Goal: Task Accomplishment & Management: Use online tool/utility

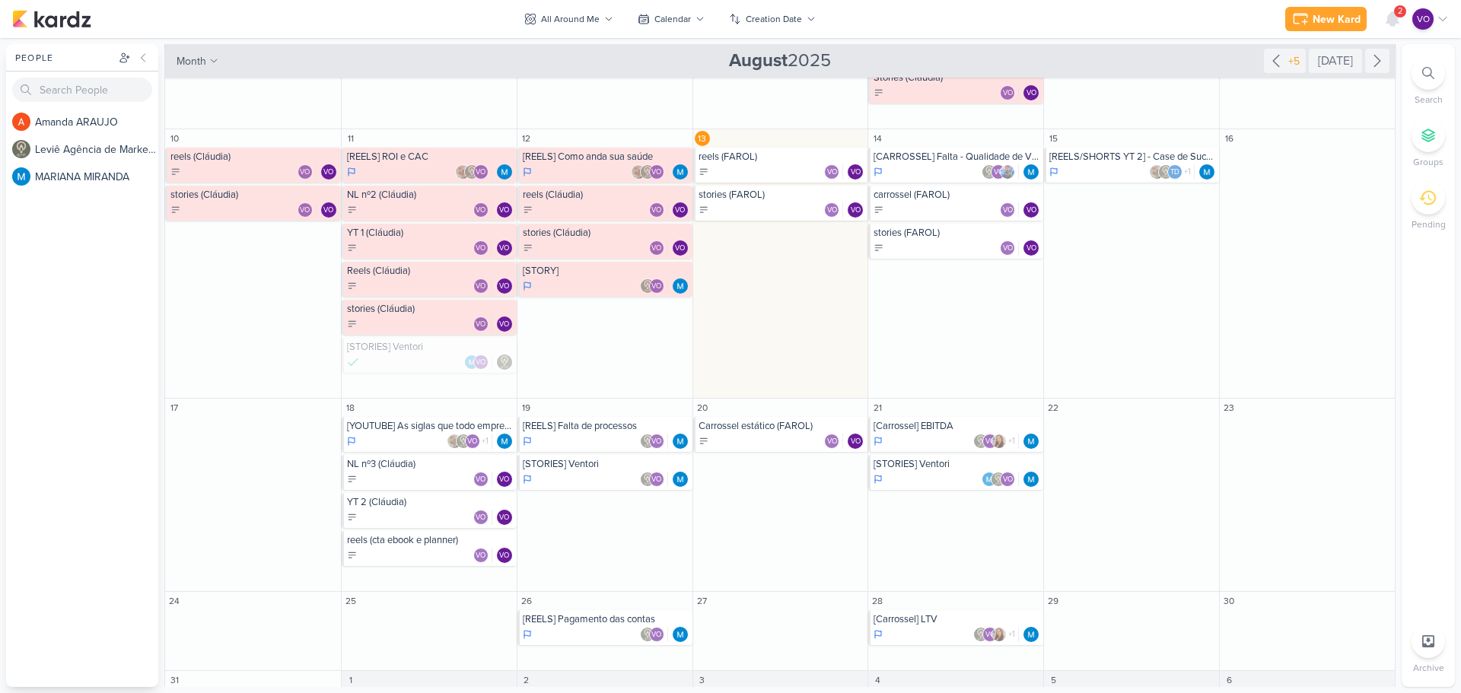
scroll to position [381, 0]
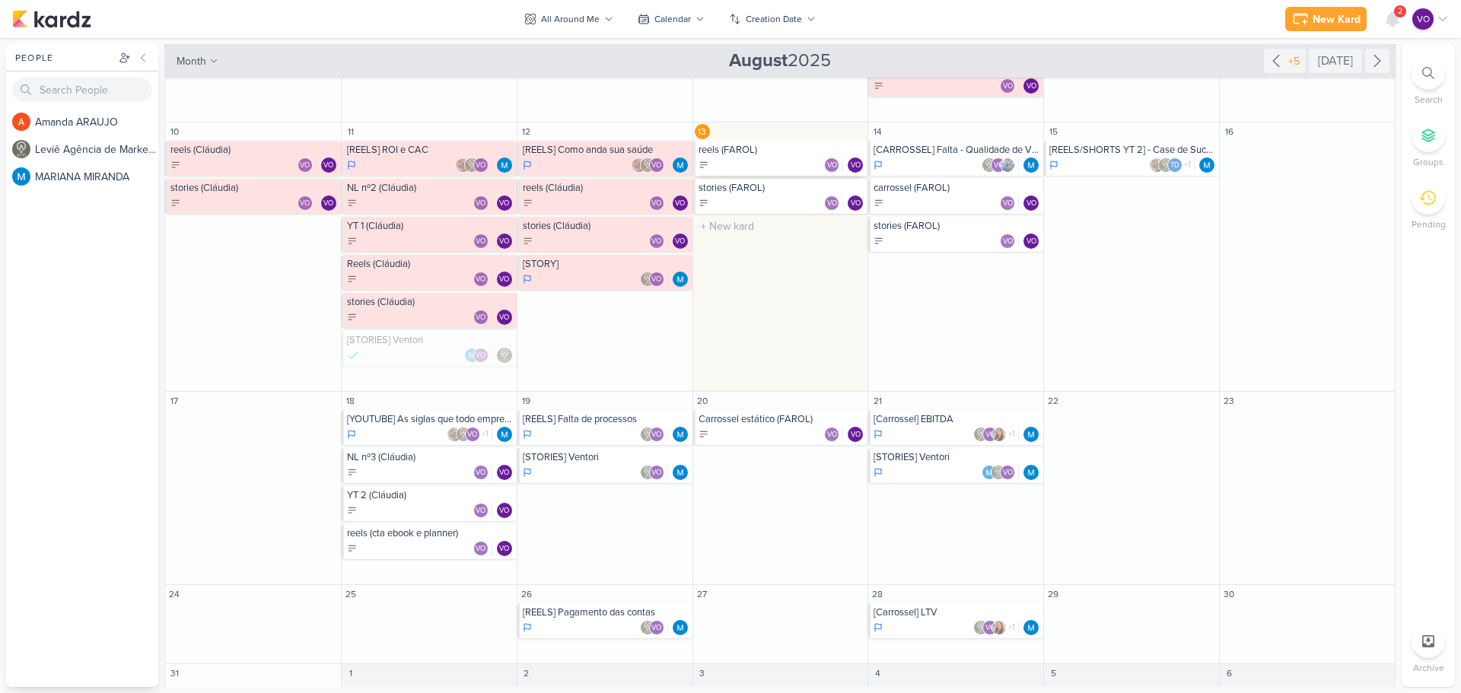
click at [777, 167] on div "VO VO" at bounding box center [782, 165] width 167 height 15
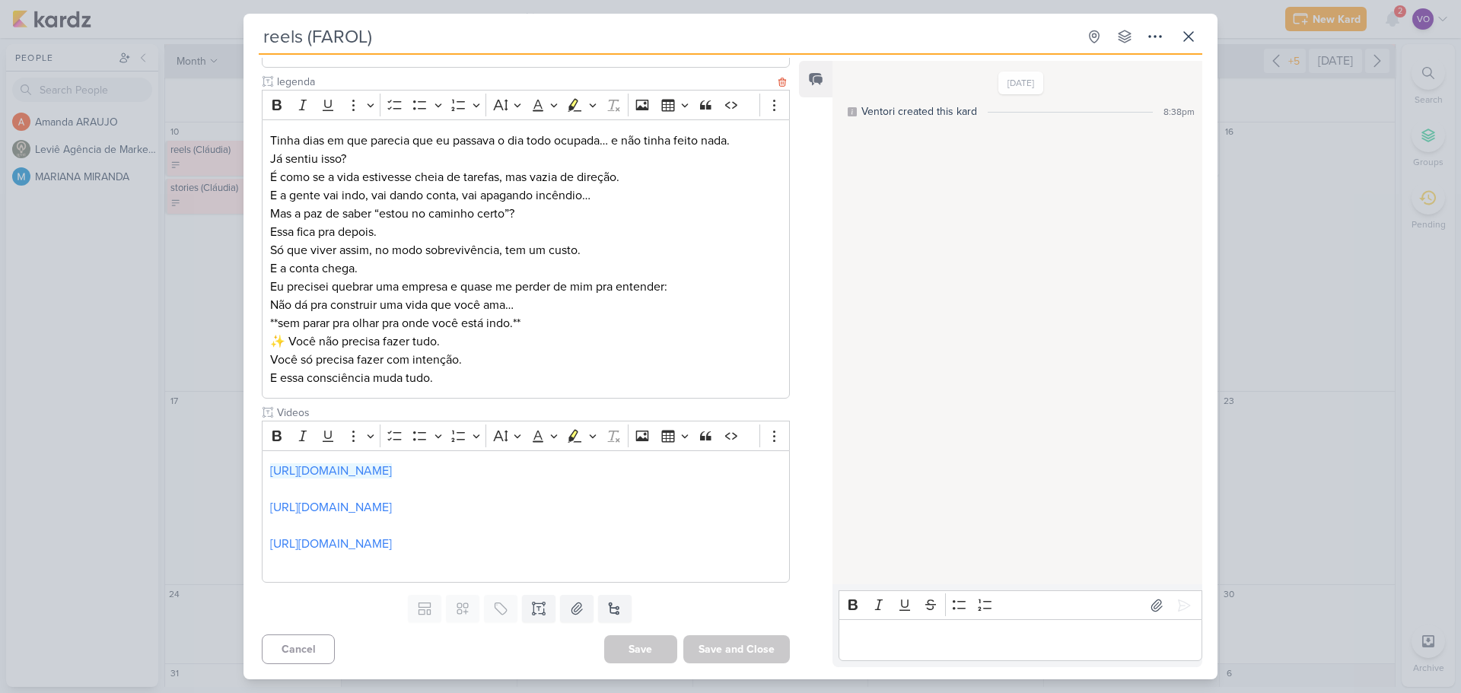
scroll to position [639, 0]
click at [1189, 34] on icon at bounding box center [1189, 36] width 18 height 18
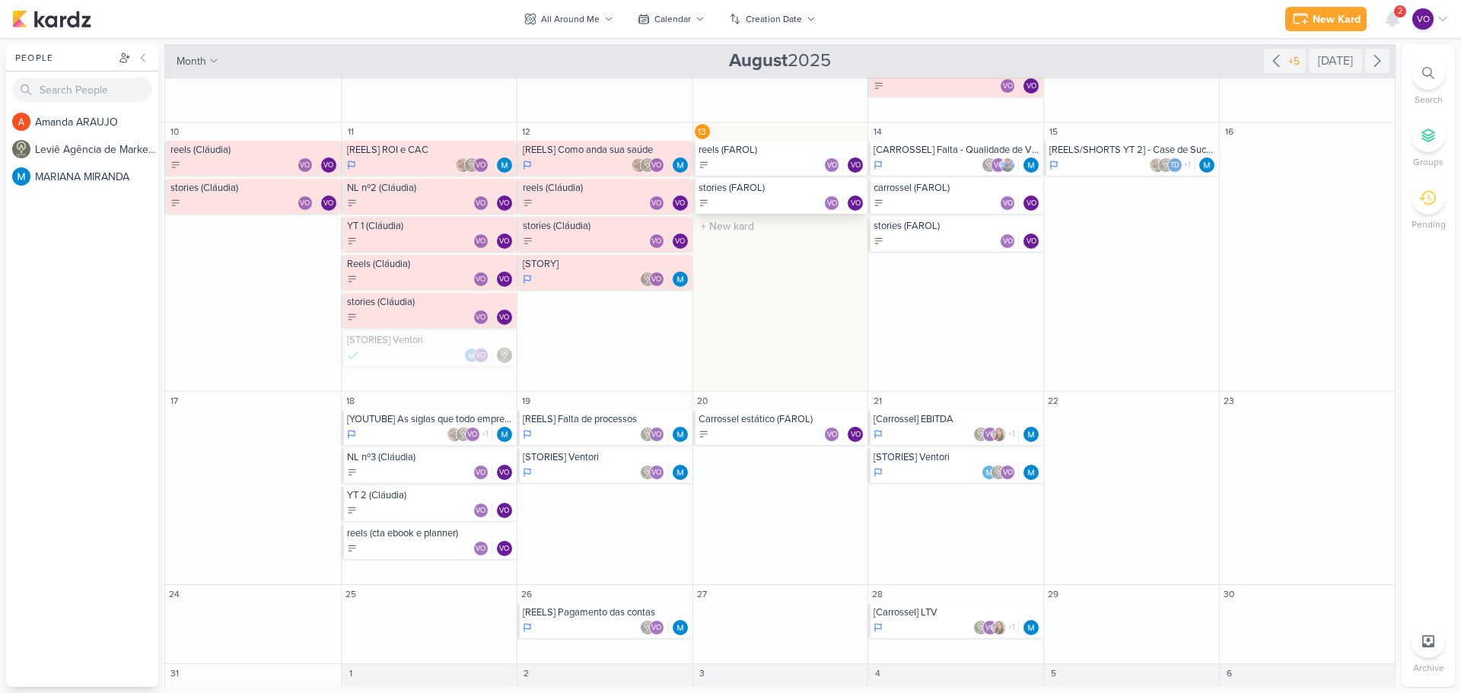
click at [757, 196] on div "VO VO" at bounding box center [782, 203] width 167 height 15
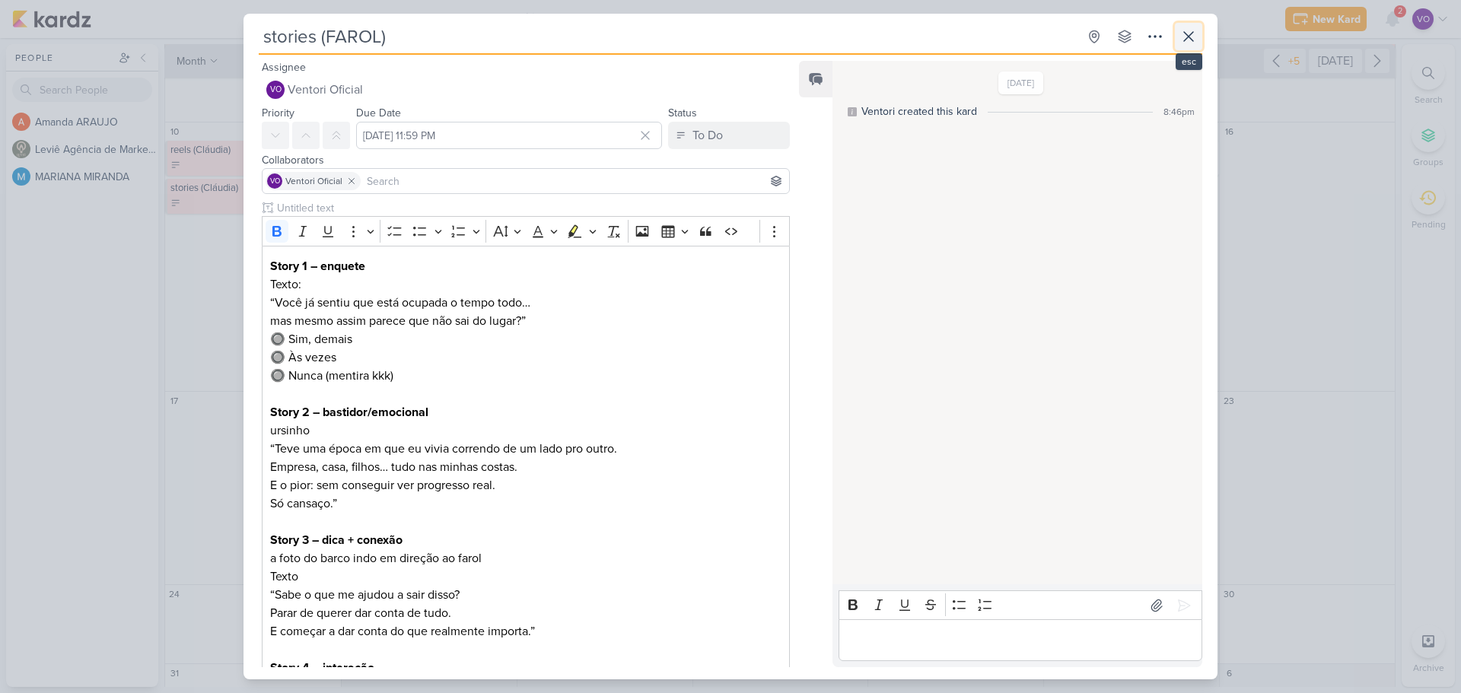
click at [1188, 40] on icon at bounding box center [1189, 36] width 18 height 18
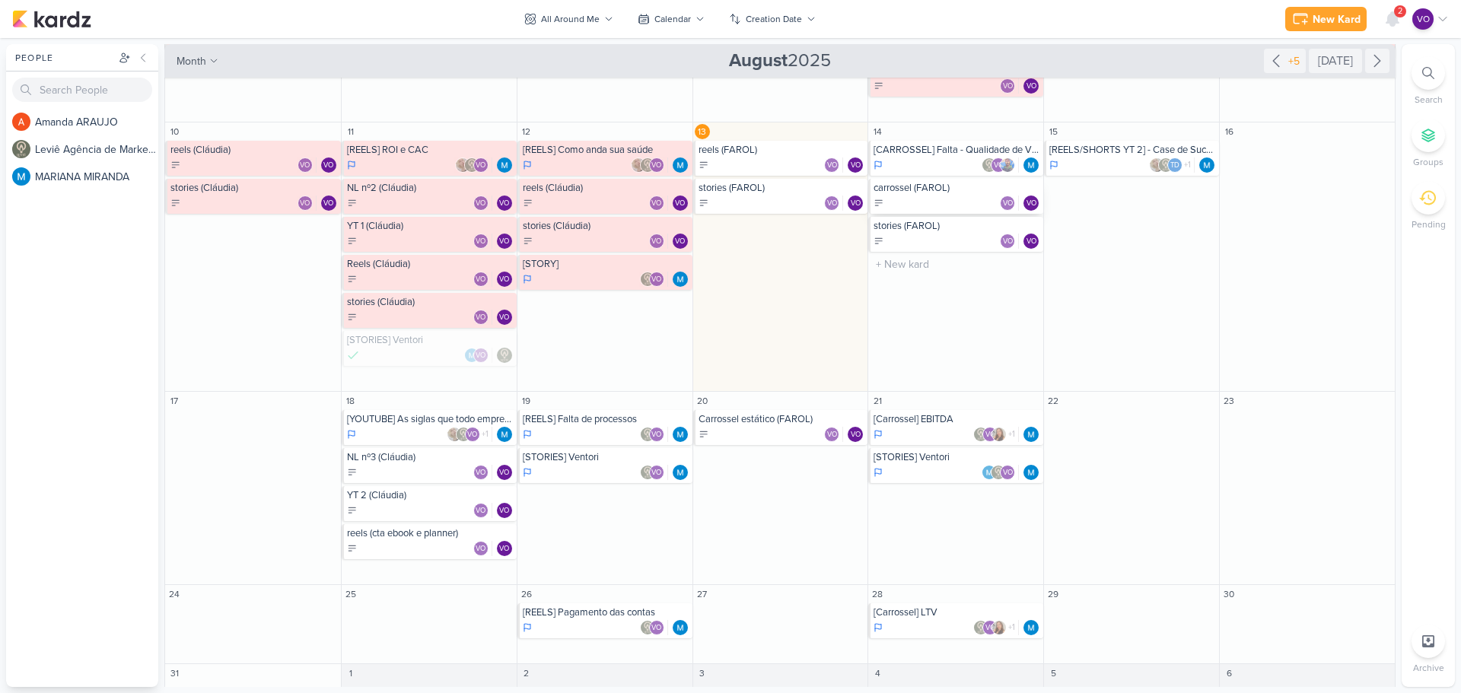
click at [942, 196] on div "VO VO" at bounding box center [957, 203] width 167 height 15
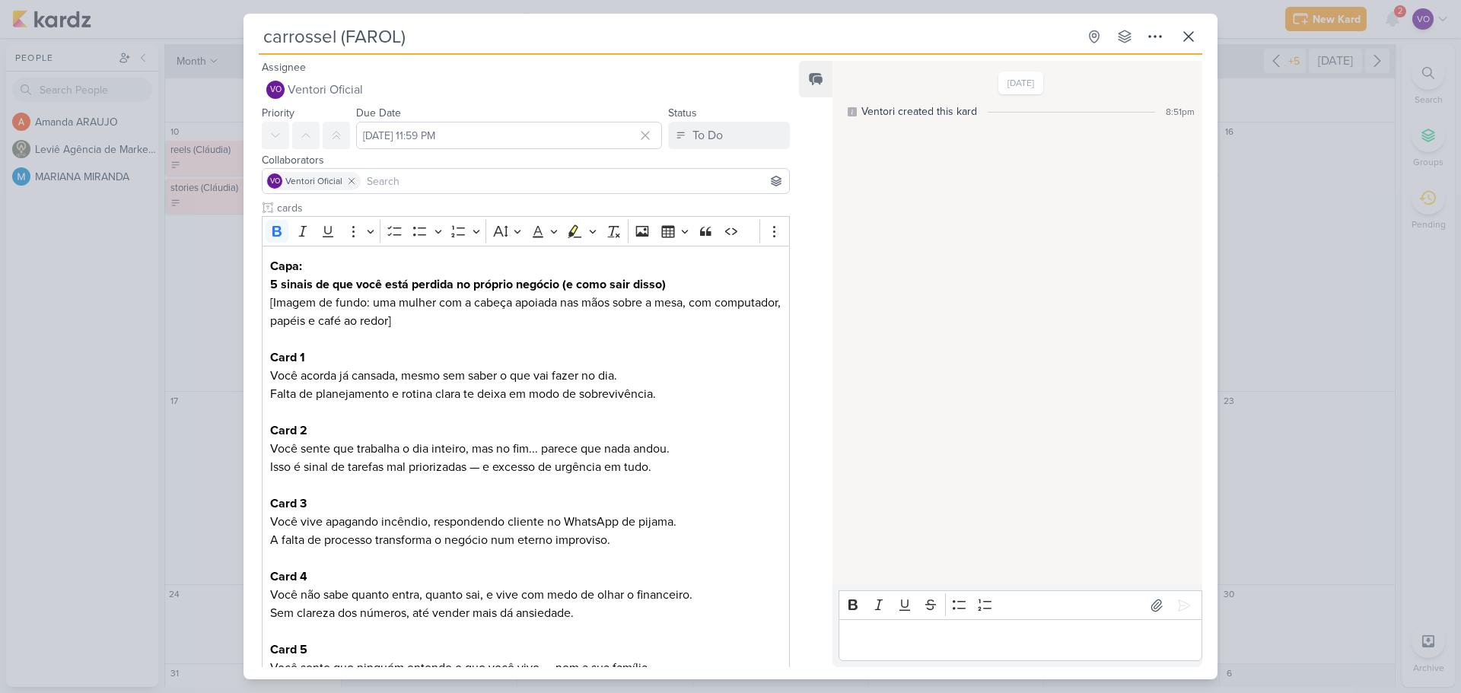
drag, startPoint x: 451, startPoint y: 34, endPoint x: 234, endPoint y: 42, distance: 216.3
click at [234, 42] on div "carrossel (FAROL) Created by me" at bounding box center [730, 346] width 1461 height 693
type input "Reels (17/08) (o dia que percebi que precisava...)"
click at [774, 179] on icon at bounding box center [776, 182] width 10 height 10
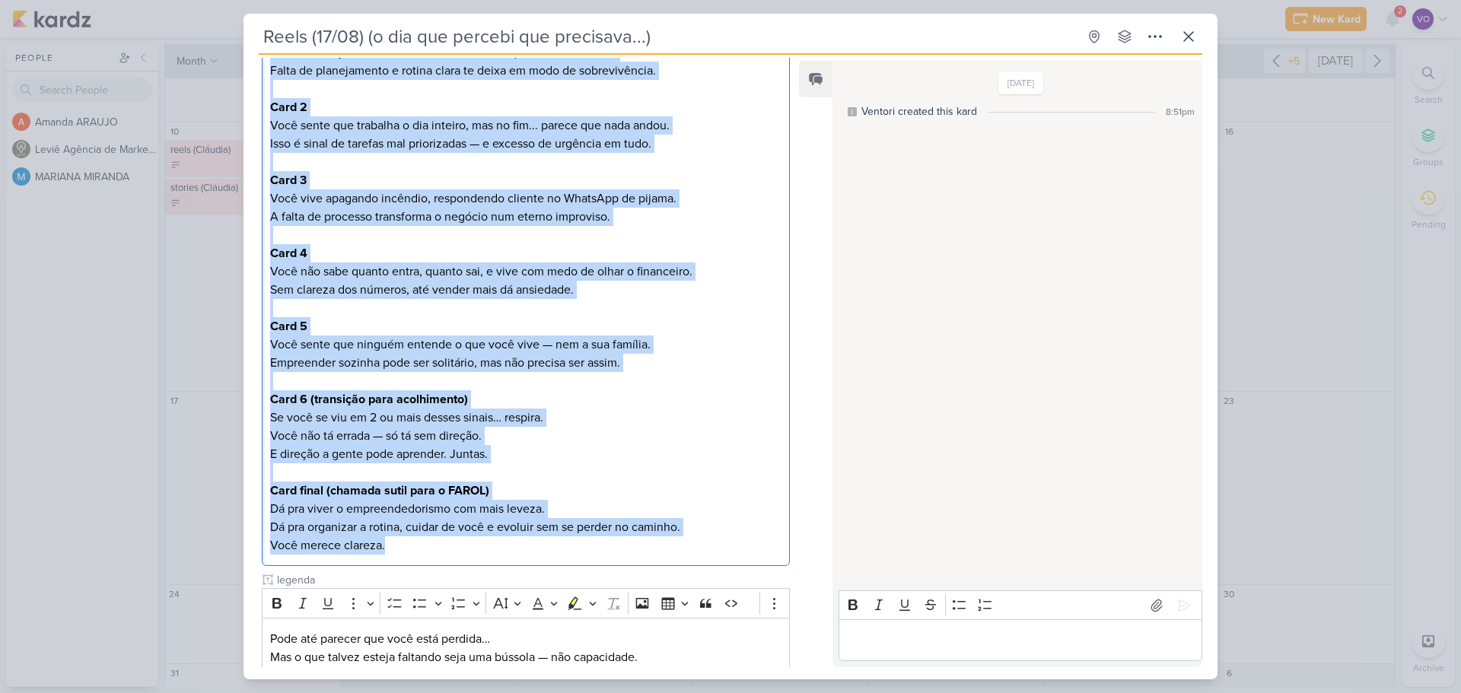
scroll to position [601, 0]
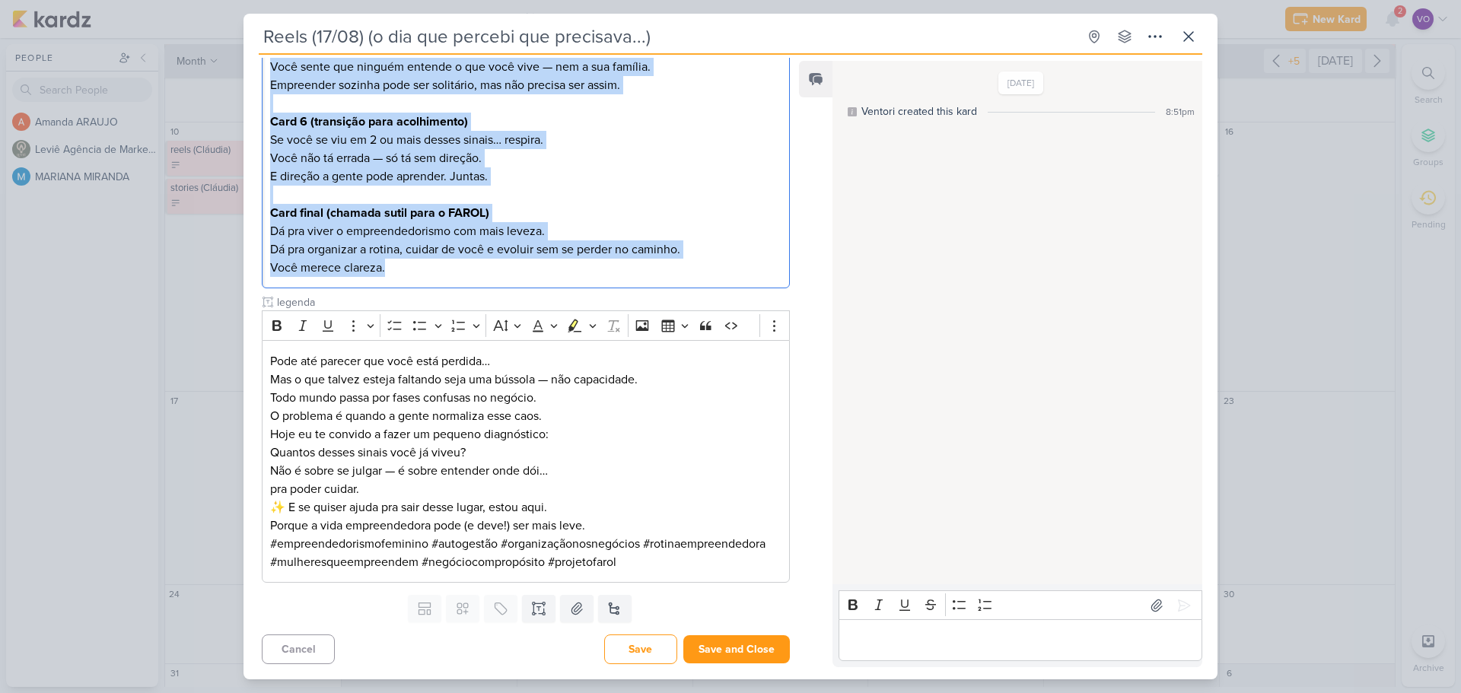
drag, startPoint x: 264, startPoint y: 263, endPoint x: 568, endPoint y: 729, distance: 556.6
click at [568, 693] on html "1.99.0 [GEOGRAPHIC_DATA] Ctrl + k 2 Notifications Center unread only [PERSON_NA…" at bounding box center [730, 346] width 1461 height 693
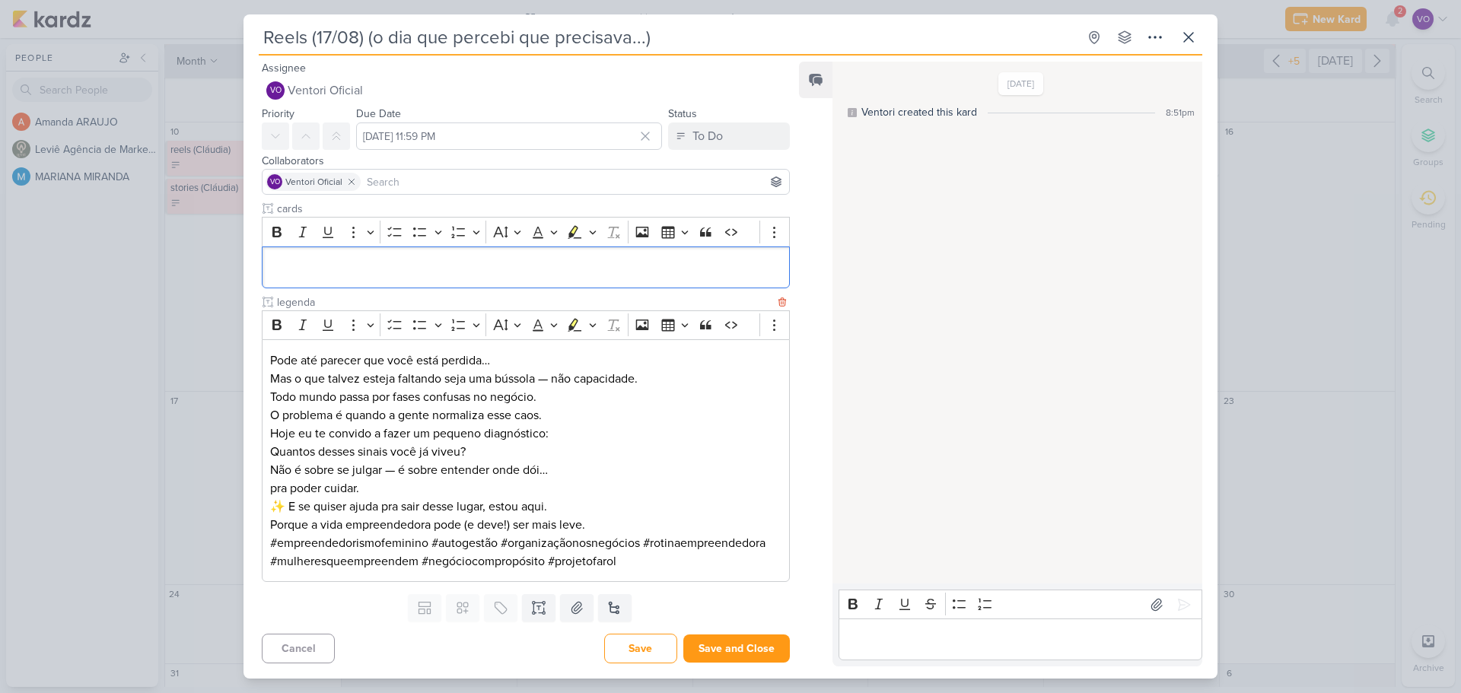
scroll to position [0, 0]
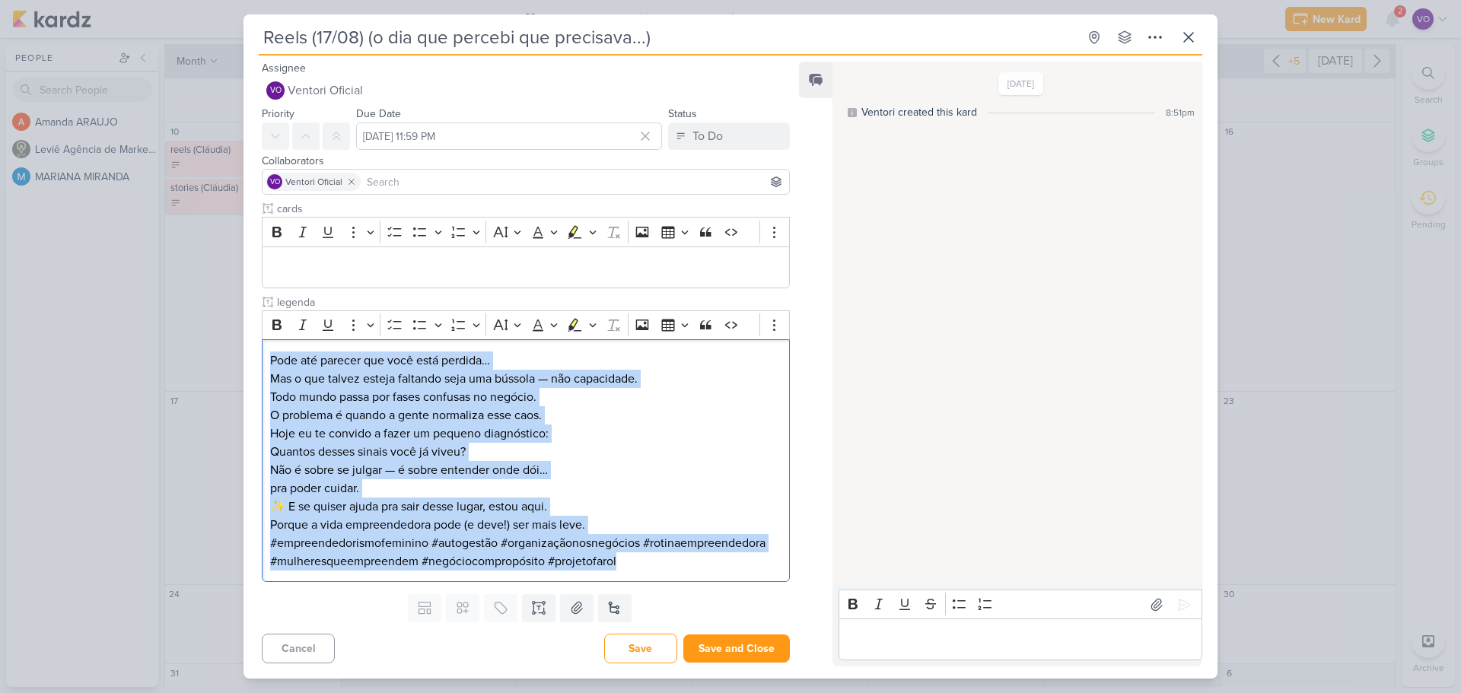
drag, startPoint x: 270, startPoint y: 361, endPoint x: 705, endPoint y: 619, distance: 505.8
click at [705, 619] on div "Assignee VO Ventori Oficial No contact found create new contact New Email Conta…" at bounding box center [520, 363] width 553 height 608
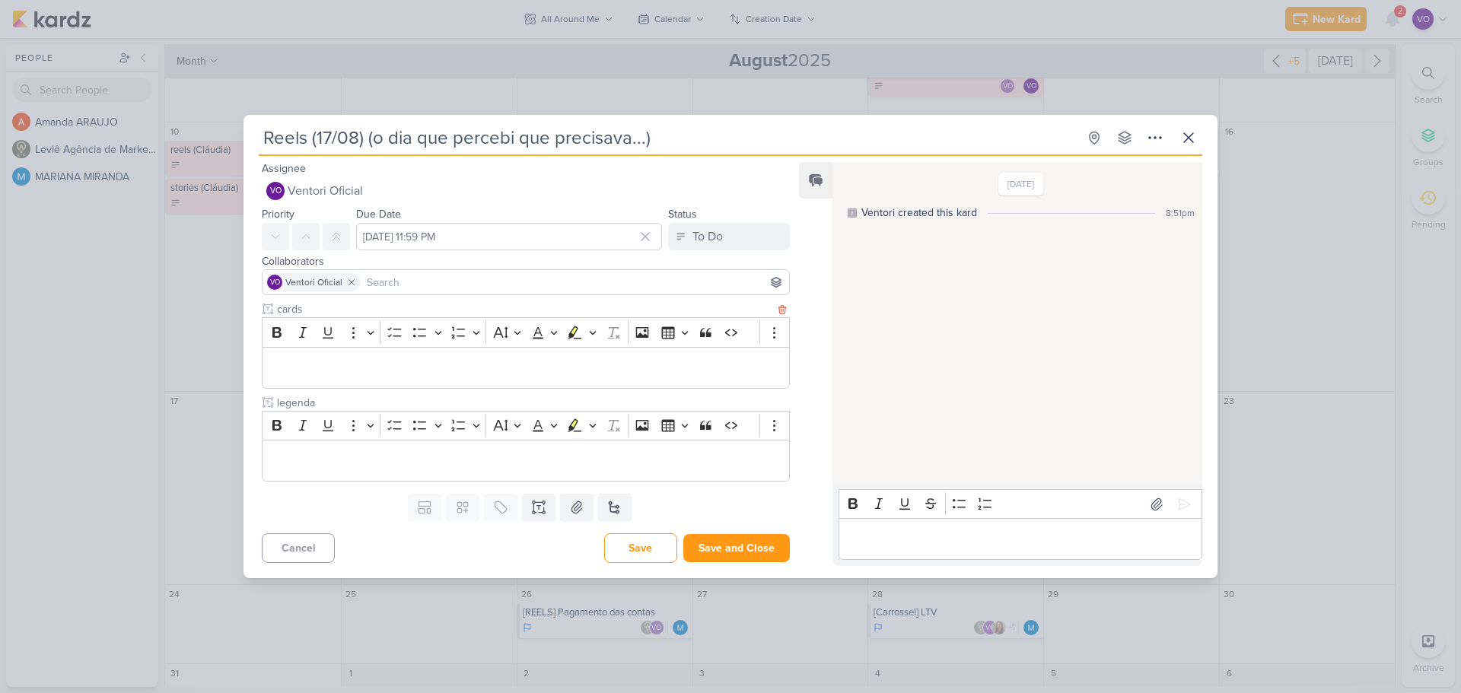
click at [305, 312] on input "cards" at bounding box center [524, 309] width 501 height 16
click at [287, 377] on p "Editor editing area: main" at bounding box center [525, 367] width 511 height 18
drag, startPoint x: 304, startPoint y: 305, endPoint x: 260, endPoint y: 307, distance: 44.2
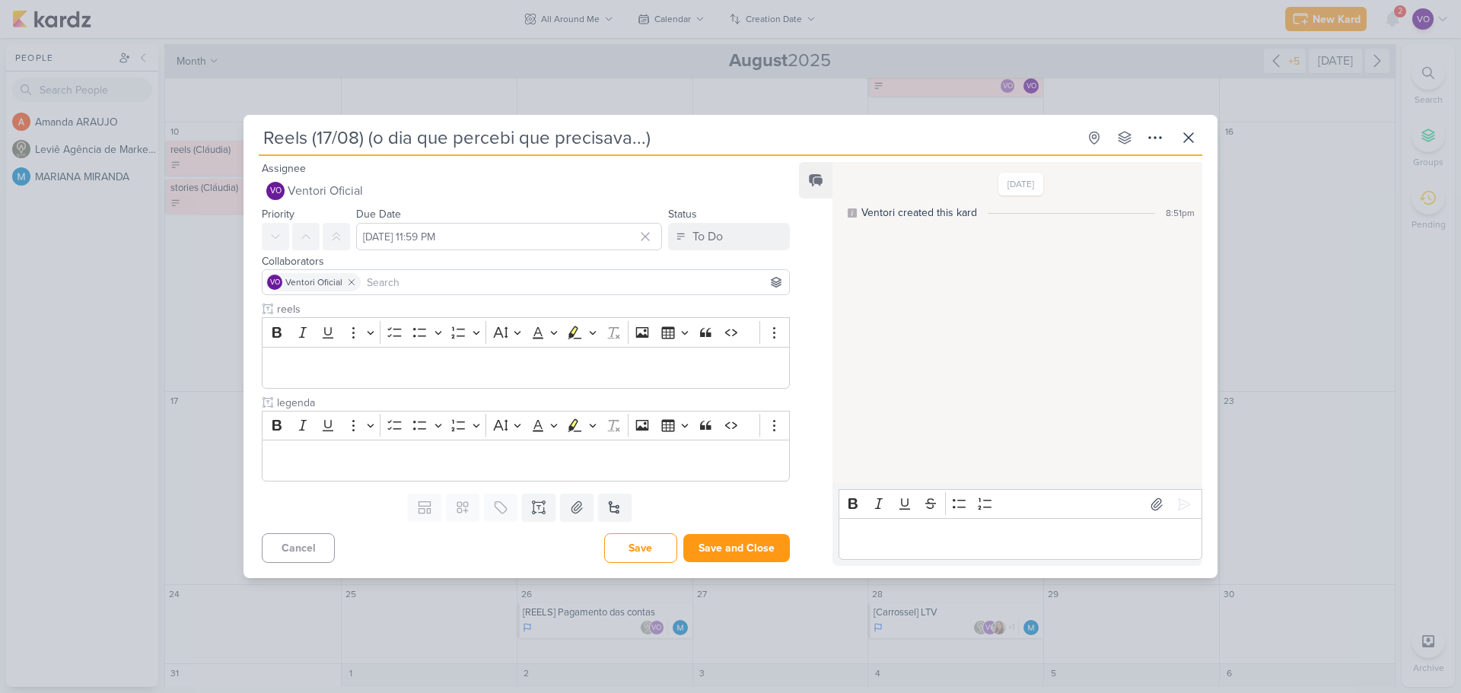
click at [260, 307] on div "reels Rich Text Editor Bold Italic Underline More To-do List Bulleted List Bull…" at bounding box center [520, 394] width 553 height 186
type input "roteiro"
click at [272, 363] on p "Editor editing area: main" at bounding box center [525, 367] width 511 height 18
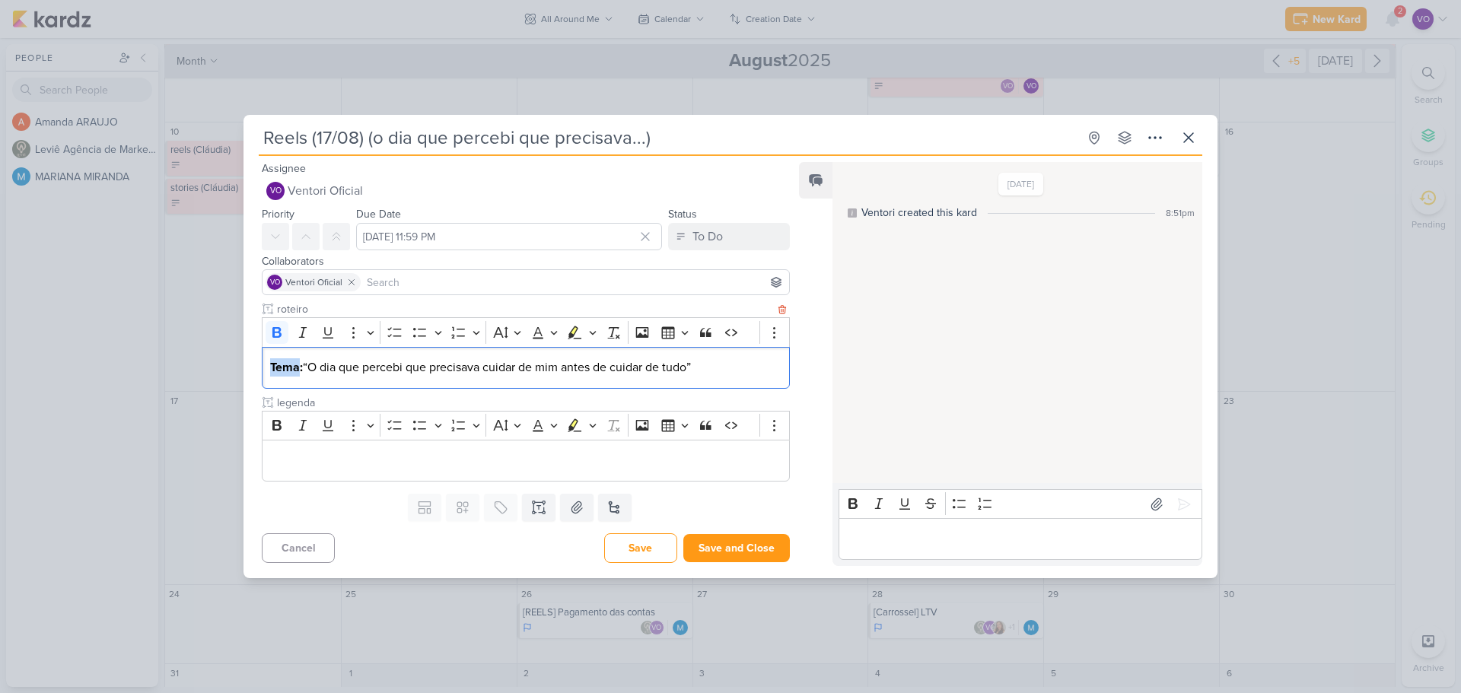
drag, startPoint x: 271, startPoint y: 367, endPoint x: 298, endPoint y: 366, distance: 26.6
click at [298, 366] on strong "Tema:" at bounding box center [286, 367] width 33 height 15
click at [723, 367] on p "Capa: “O dia que percebi que precisava cuidar de mim antes de cuidar de tudo”" at bounding box center [525, 367] width 511 height 18
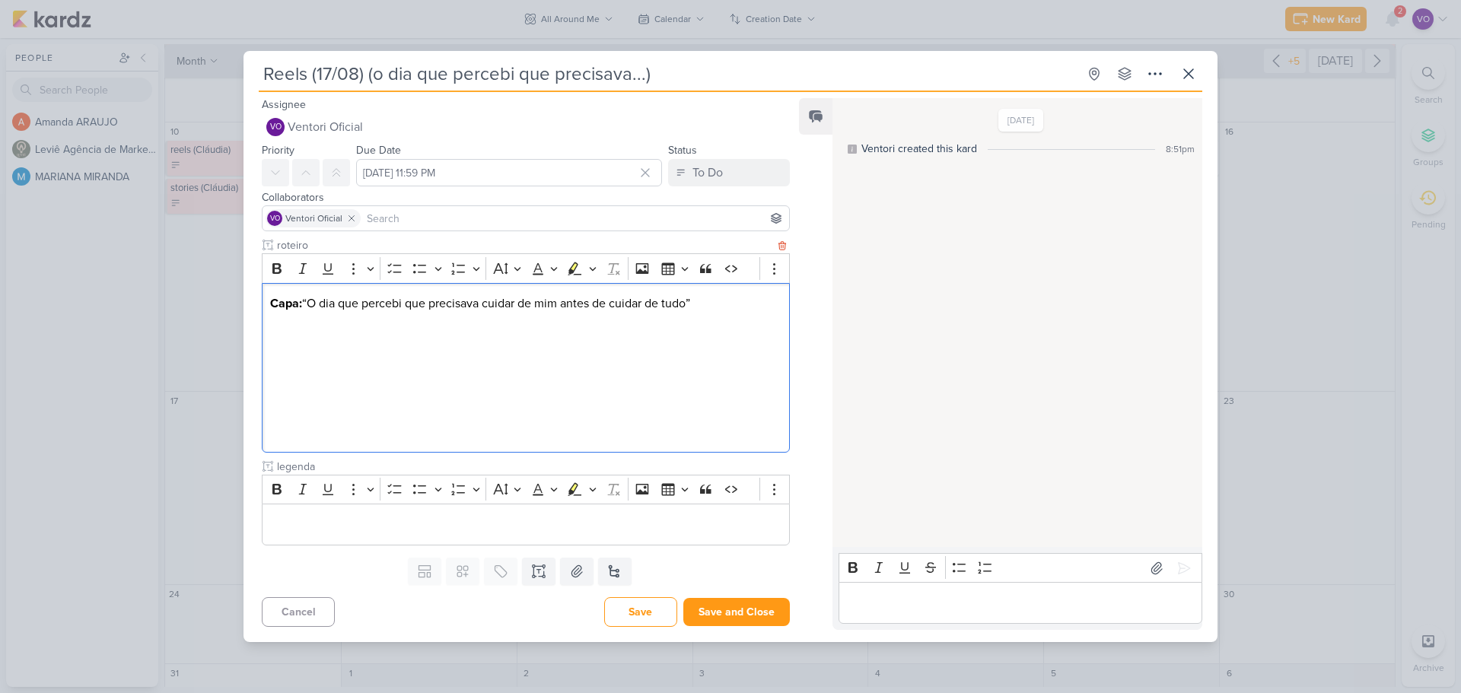
click at [290, 339] on p "Editor editing area: main" at bounding box center [525, 340] width 511 height 18
click at [286, 347] on p "Editor editing area: main" at bounding box center [525, 340] width 511 height 18
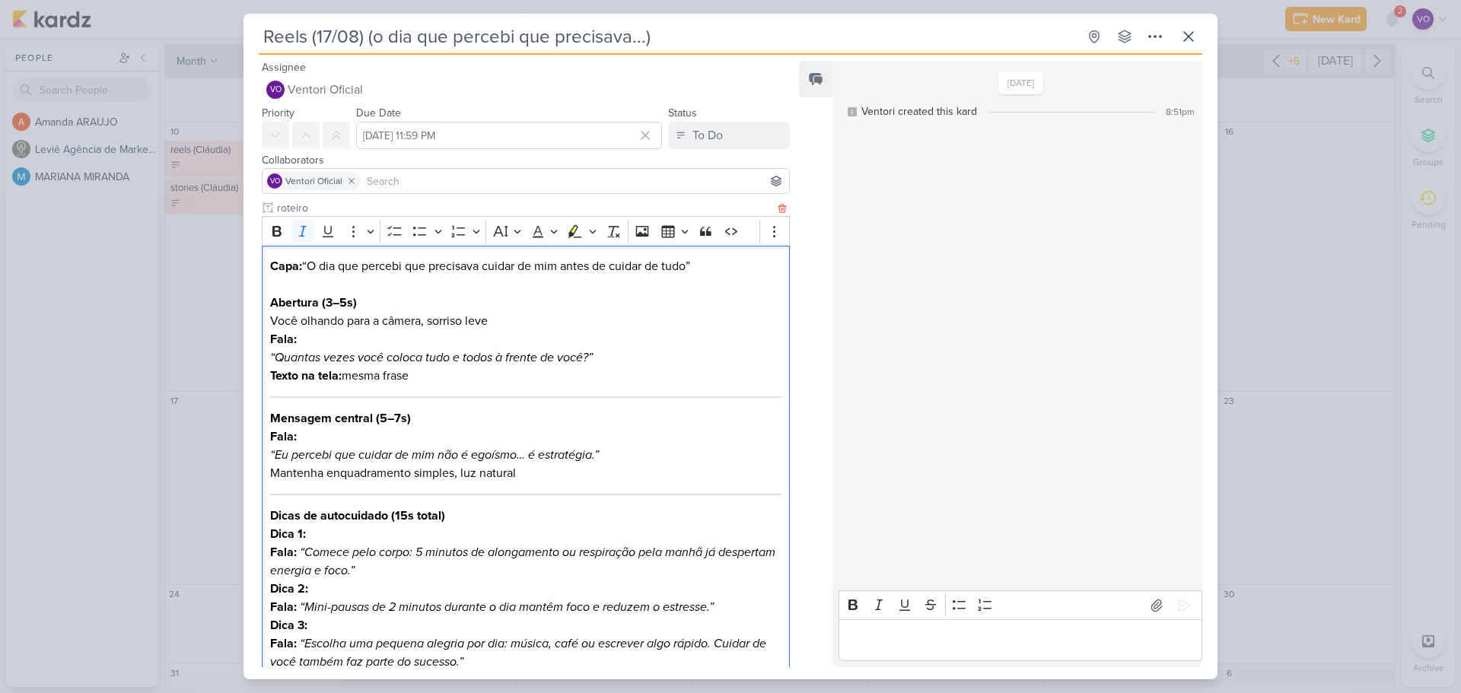
scroll to position [154, 0]
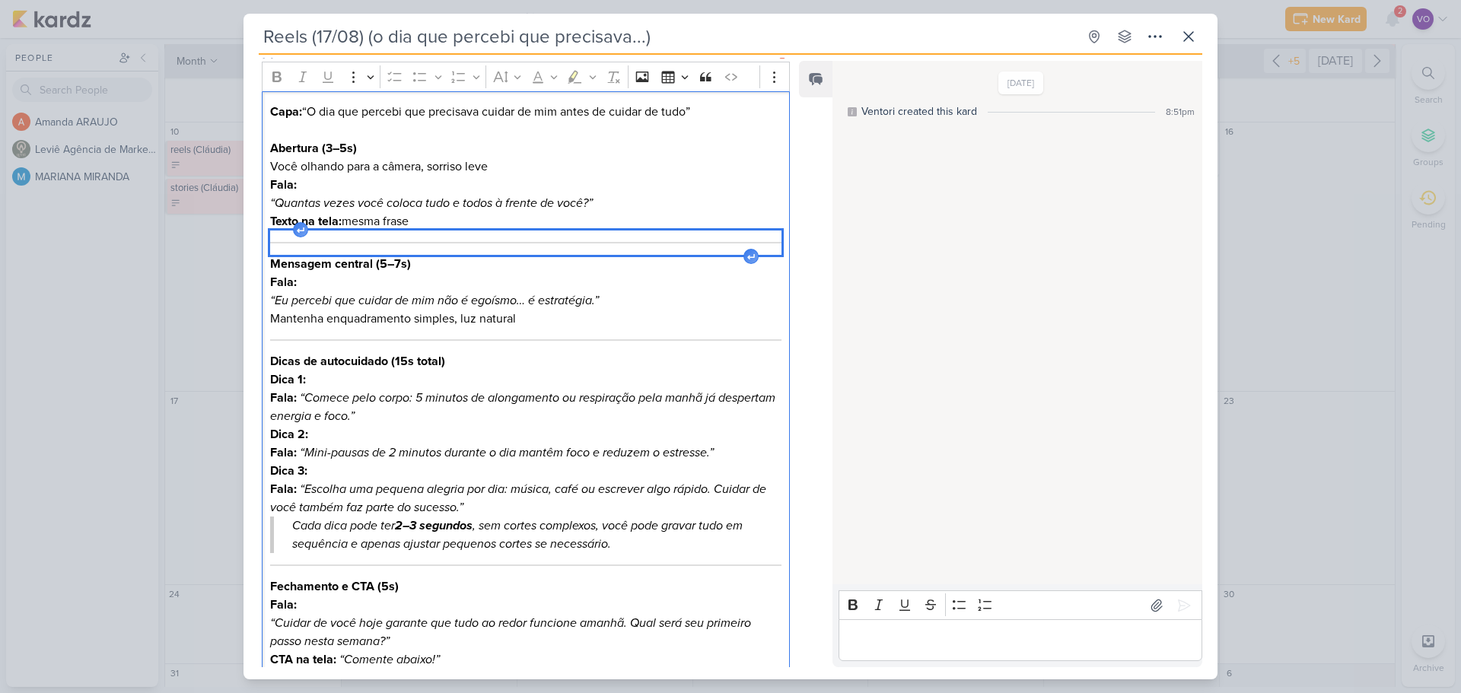
click at [355, 240] on div "Editor editing area: main" at bounding box center [525, 243] width 511 height 24
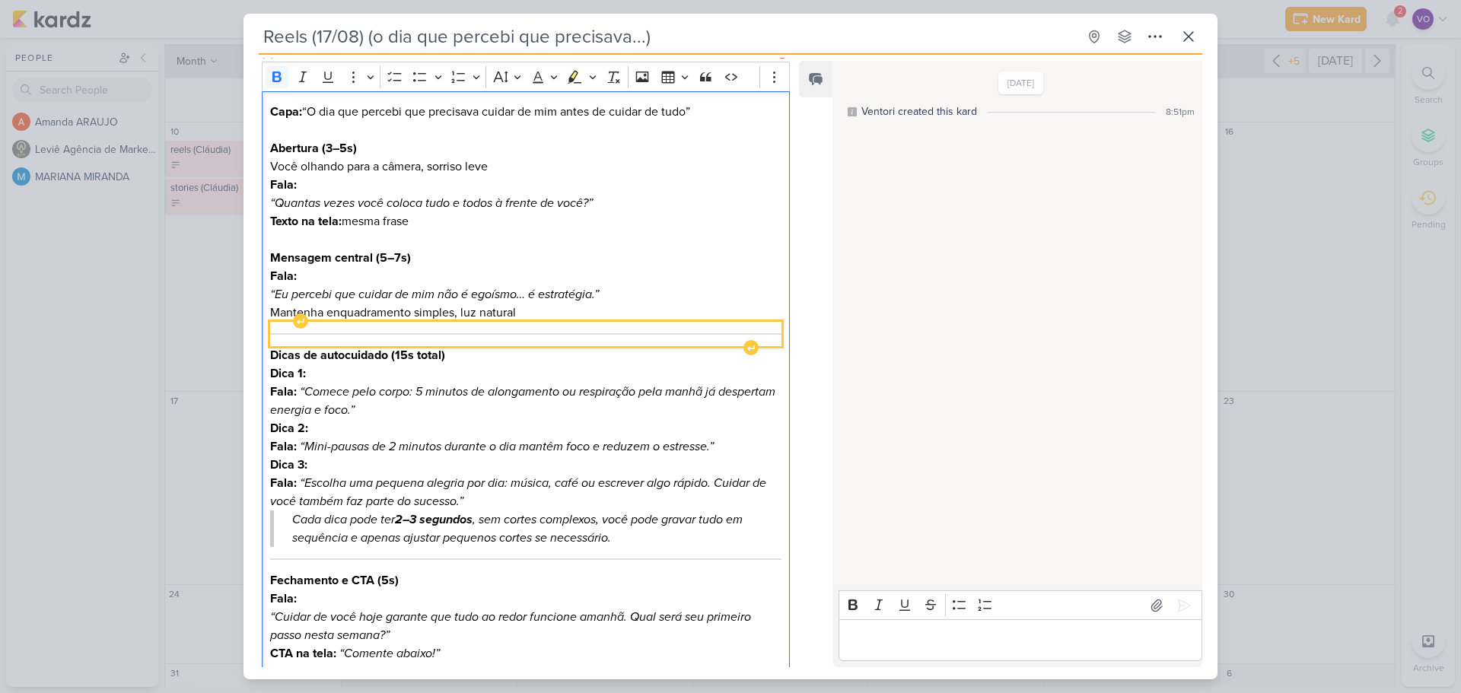
click at [408, 329] on div "Editor editing area: main" at bounding box center [525, 334] width 511 height 24
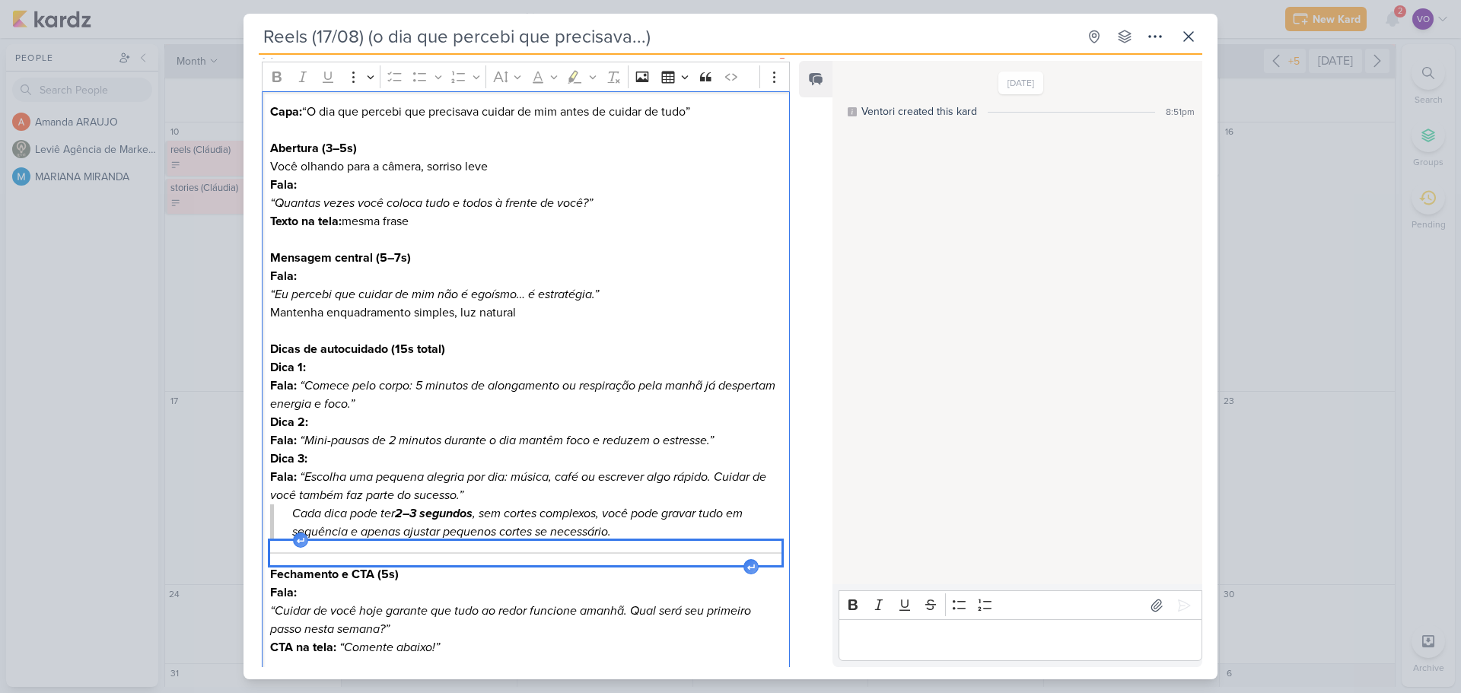
click at [426, 553] on hr "Editor editing area: main" at bounding box center [525, 554] width 511 height 2
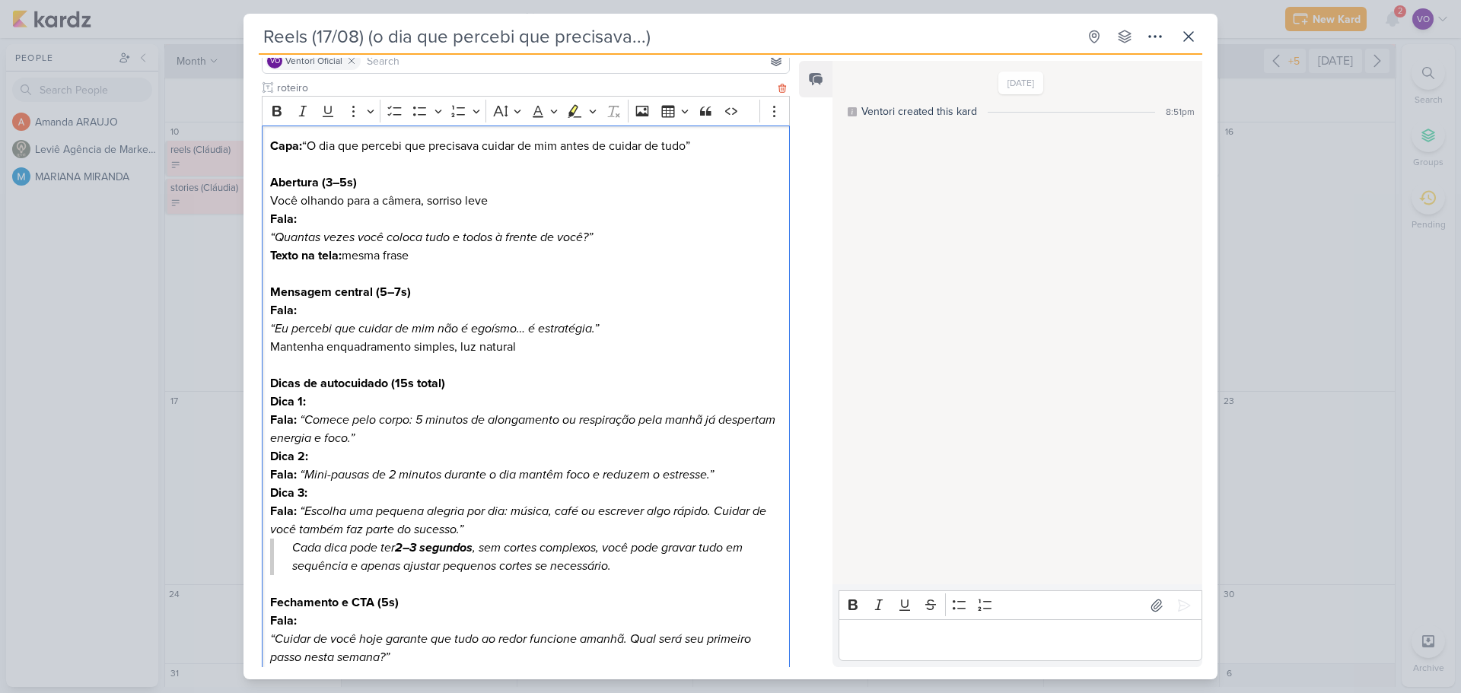
scroll to position [114, 0]
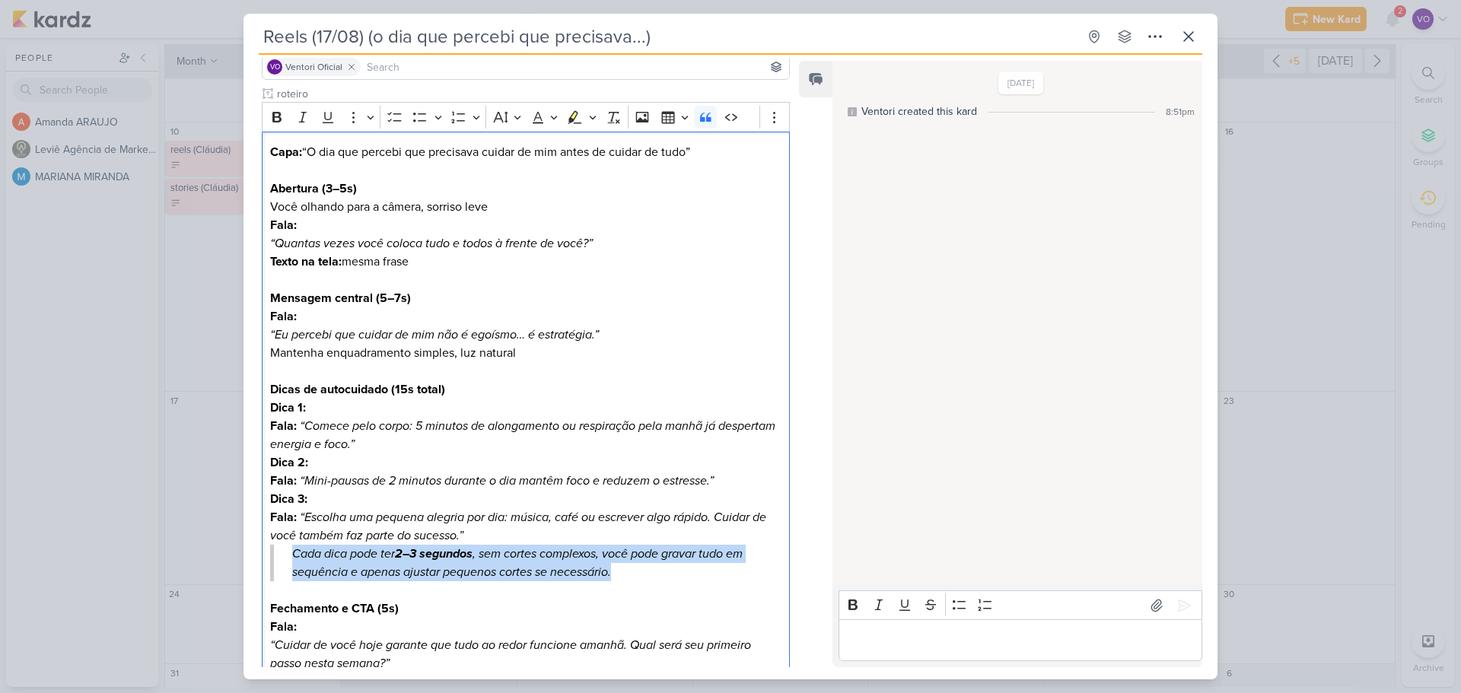
drag, startPoint x: 618, startPoint y: 579, endPoint x: 237, endPoint y: 558, distance: 381.1
click at [237, 558] on div "Reels (17/08) (o dia que percebi que precisava...) Created by me" at bounding box center [730, 346] width 1461 height 693
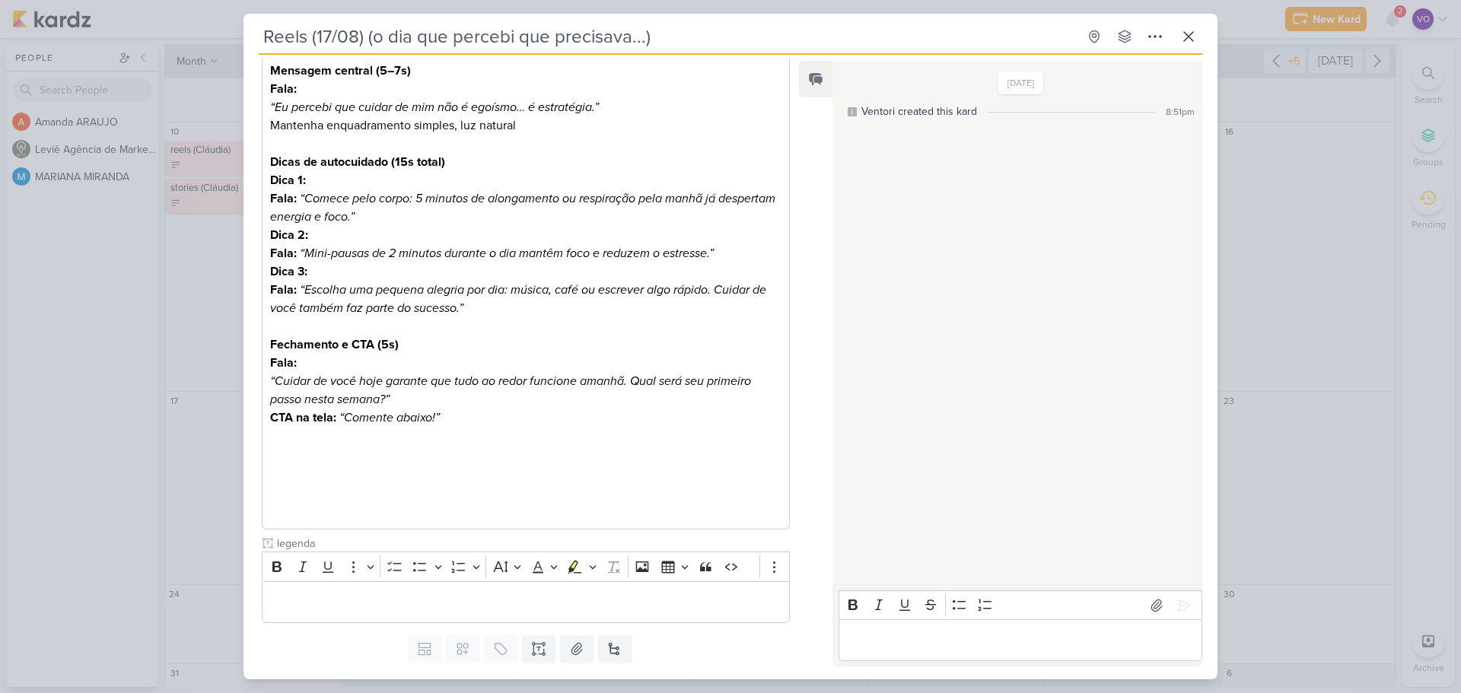
scroll to position [382, 0]
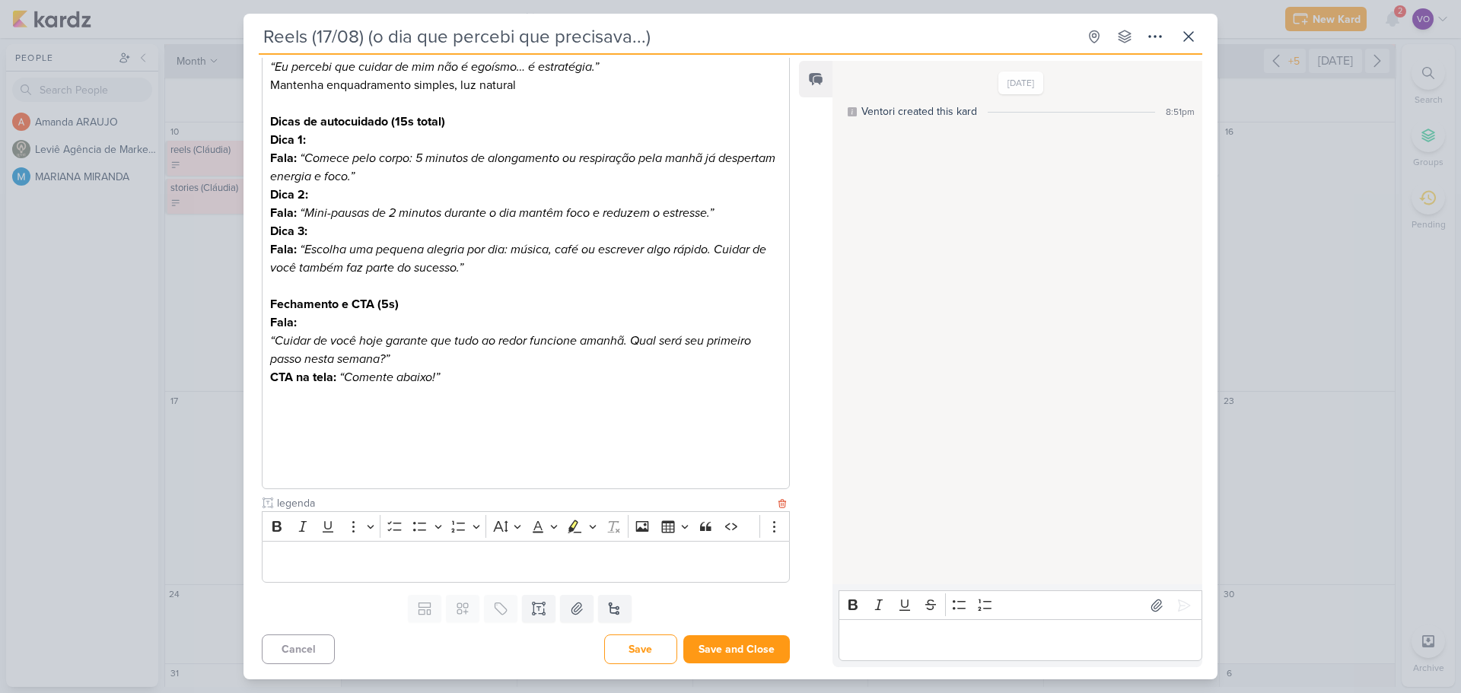
click at [299, 561] on p "Editor editing area: main" at bounding box center [525, 562] width 511 height 18
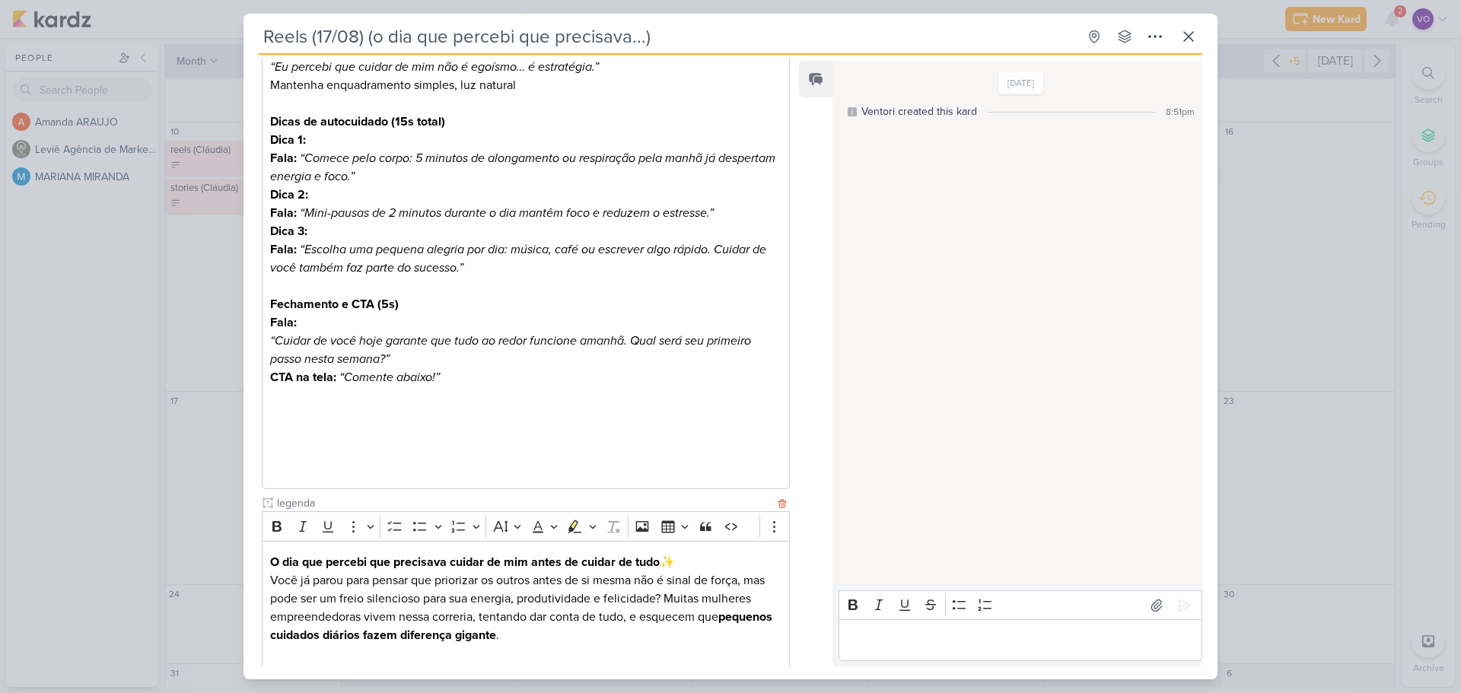
click at [275, 654] on p "Editor editing area: main" at bounding box center [525, 654] width 511 height 18
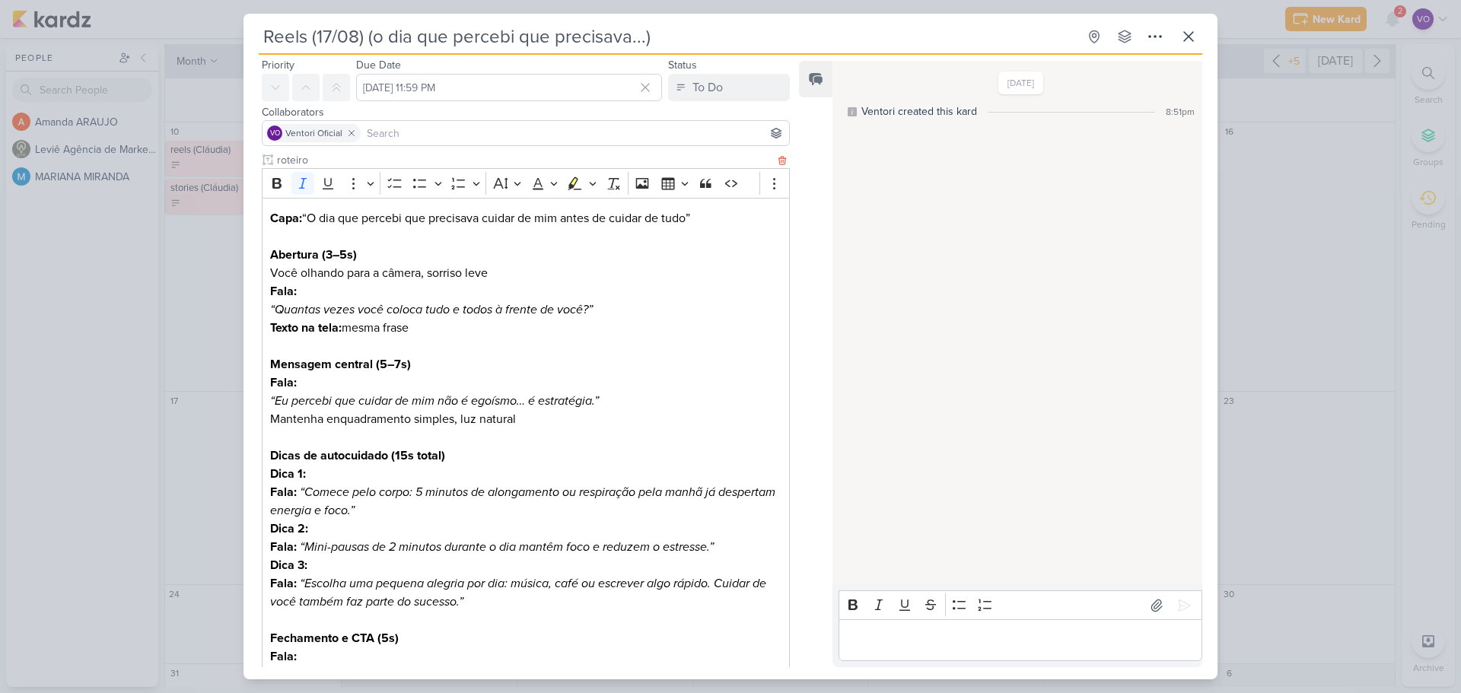
scroll to position [0, 0]
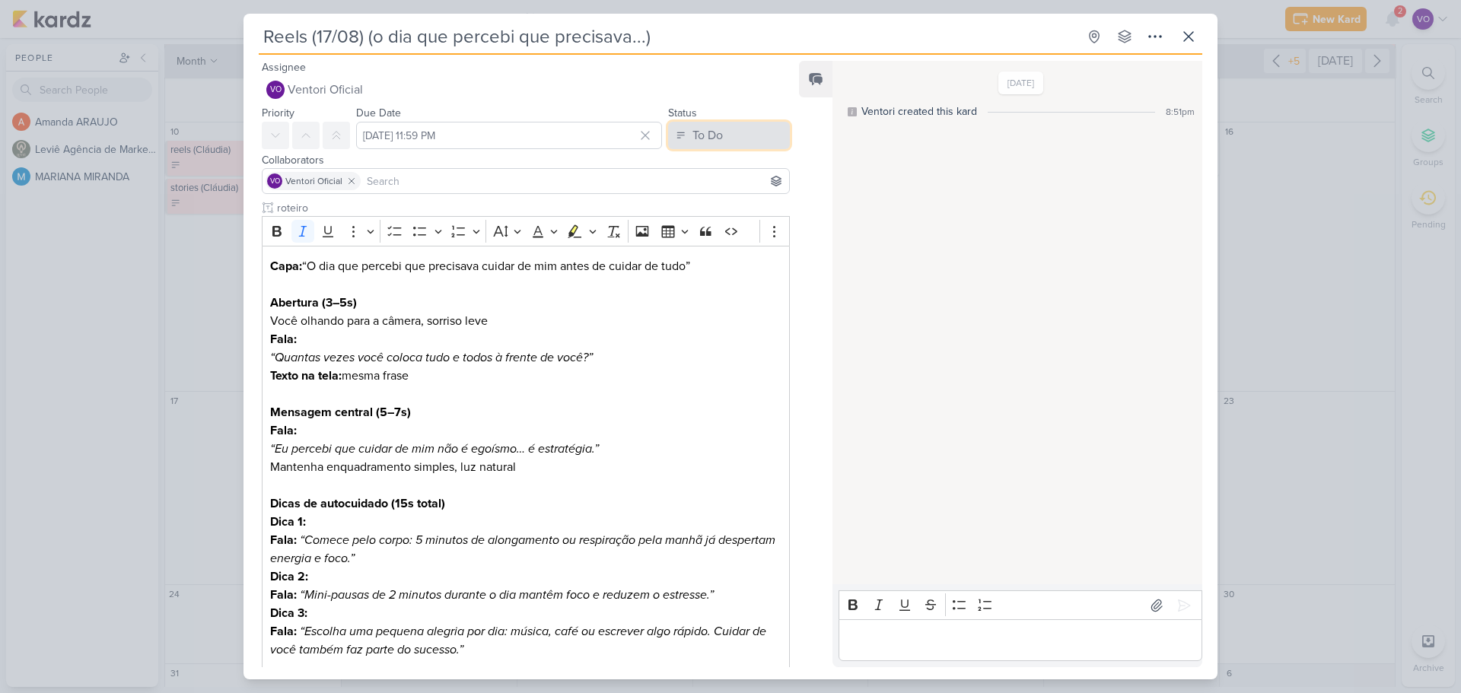
click at [723, 139] on button "To Do" at bounding box center [729, 135] width 122 height 27
click at [272, 267] on strong "Capa:" at bounding box center [286, 266] width 32 height 15
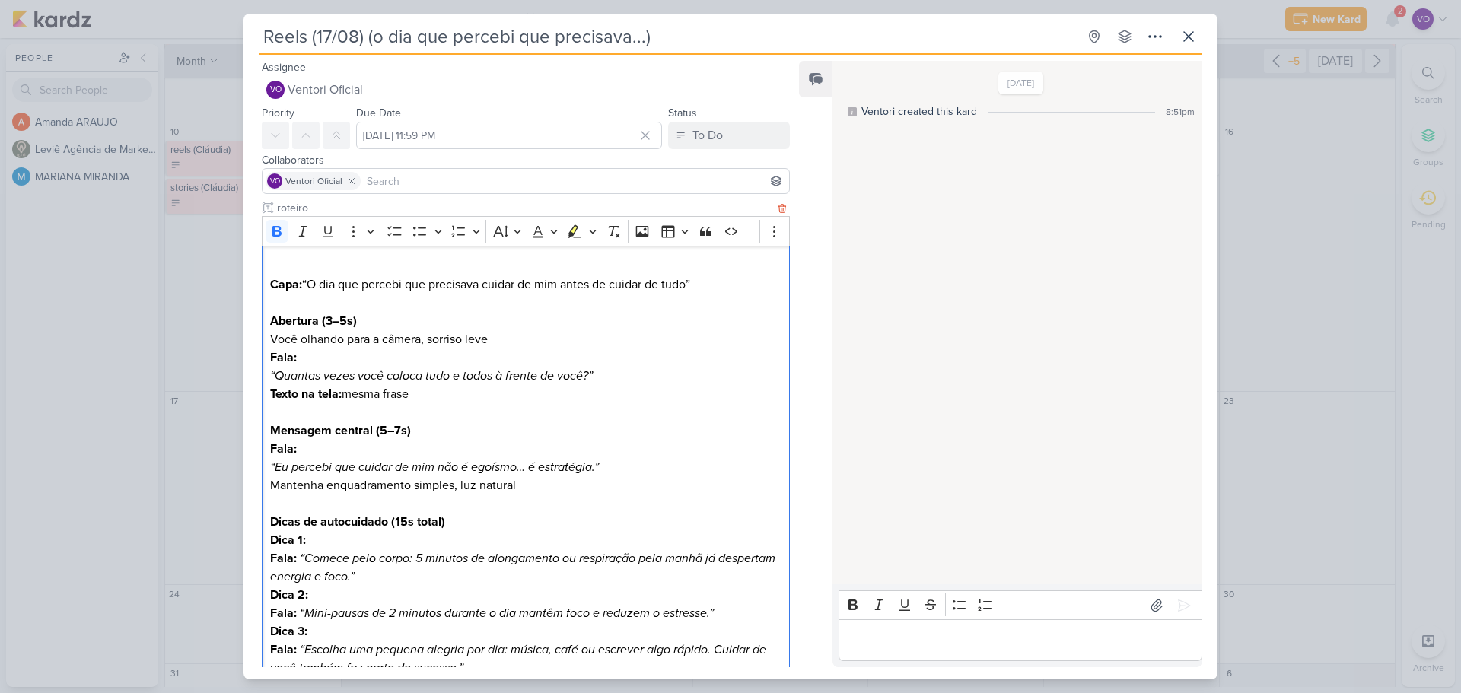
click at [299, 264] on p "Editor editing area: main" at bounding box center [525, 266] width 511 height 18
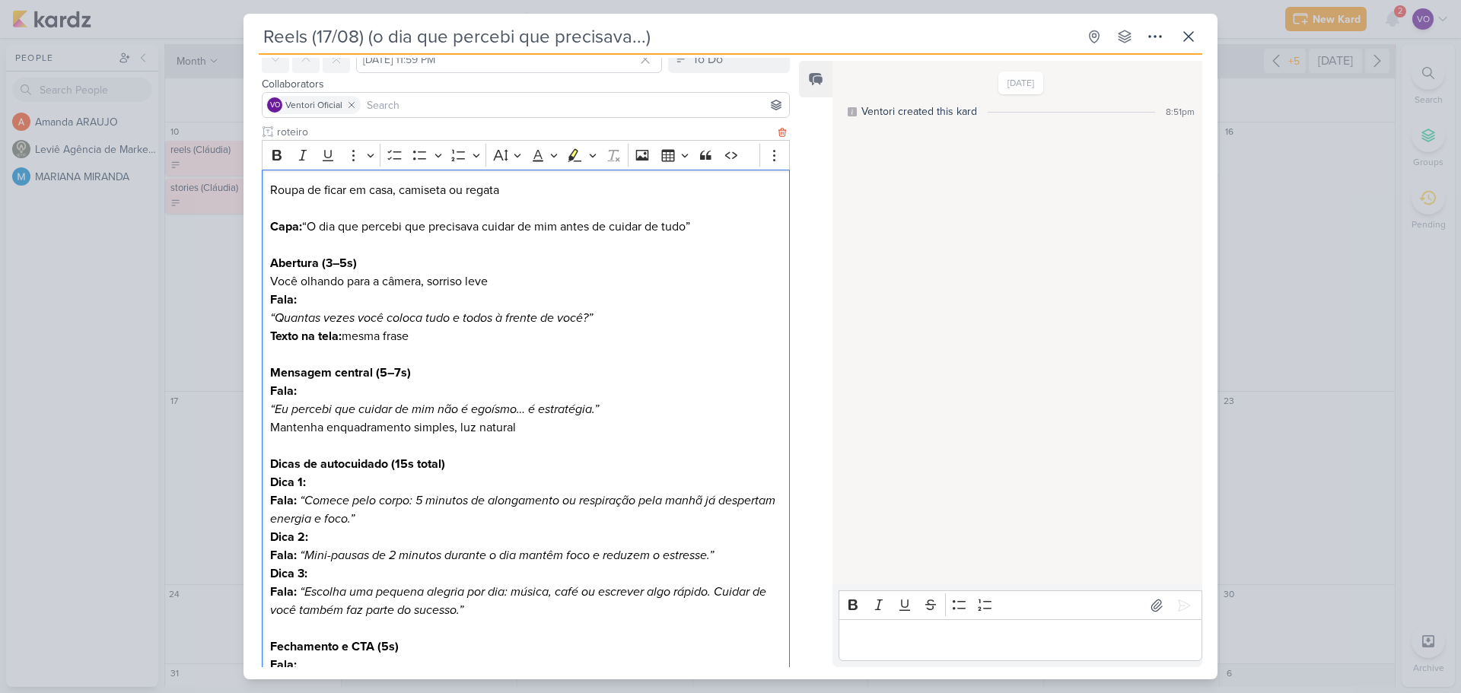
scroll to position [152, 0]
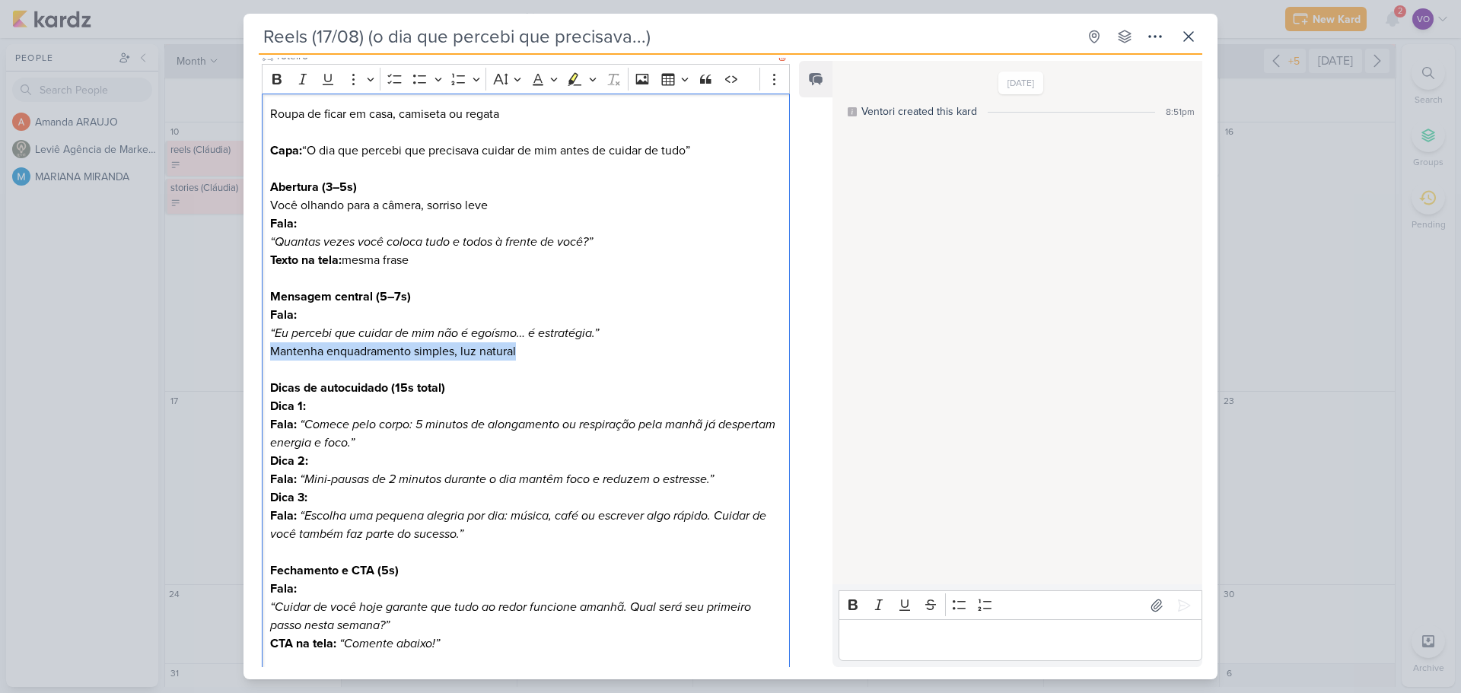
drag, startPoint x: 267, startPoint y: 353, endPoint x: 540, endPoint y: 352, distance: 273.2
click at [540, 352] on div "Roupa de ficar em casa, camiseta ou regata Capa: “O dia que percebi que precisa…" at bounding box center [526, 425] width 528 height 663
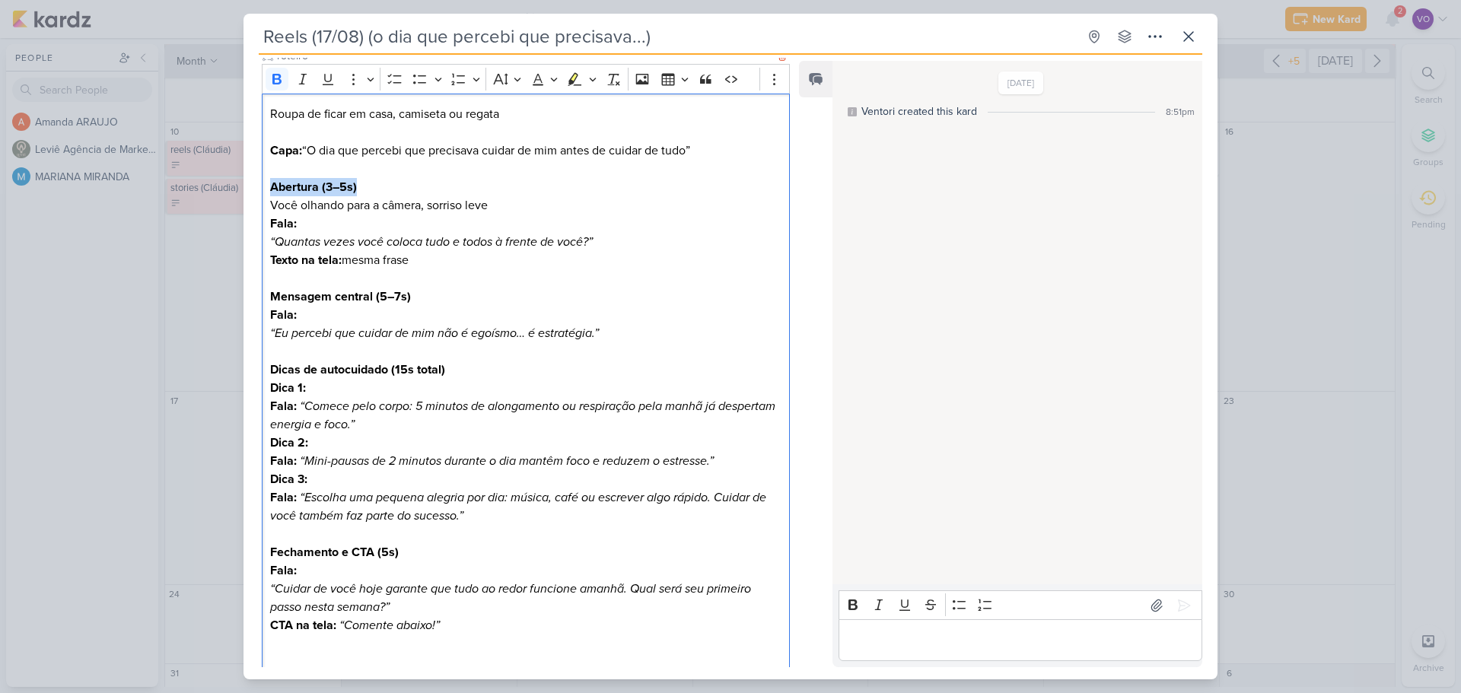
drag, startPoint x: 269, startPoint y: 186, endPoint x: 371, endPoint y: 184, distance: 101.2
click at [371, 184] on h3 "Abertura (3–5s)" at bounding box center [525, 187] width 511 height 18
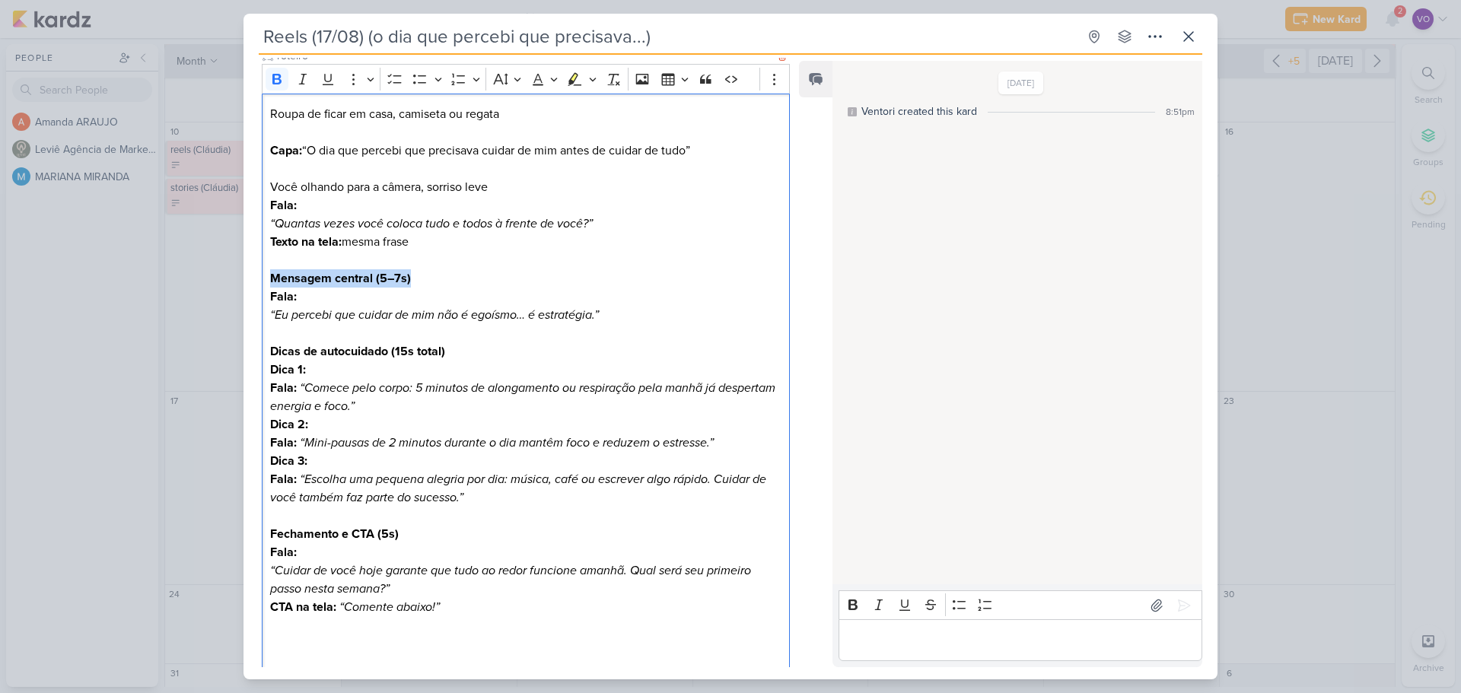
drag, startPoint x: 269, startPoint y: 275, endPoint x: 413, endPoint y: 273, distance: 143.9
click at [413, 273] on h3 "Mensagem central (5–7s)" at bounding box center [525, 278] width 511 height 18
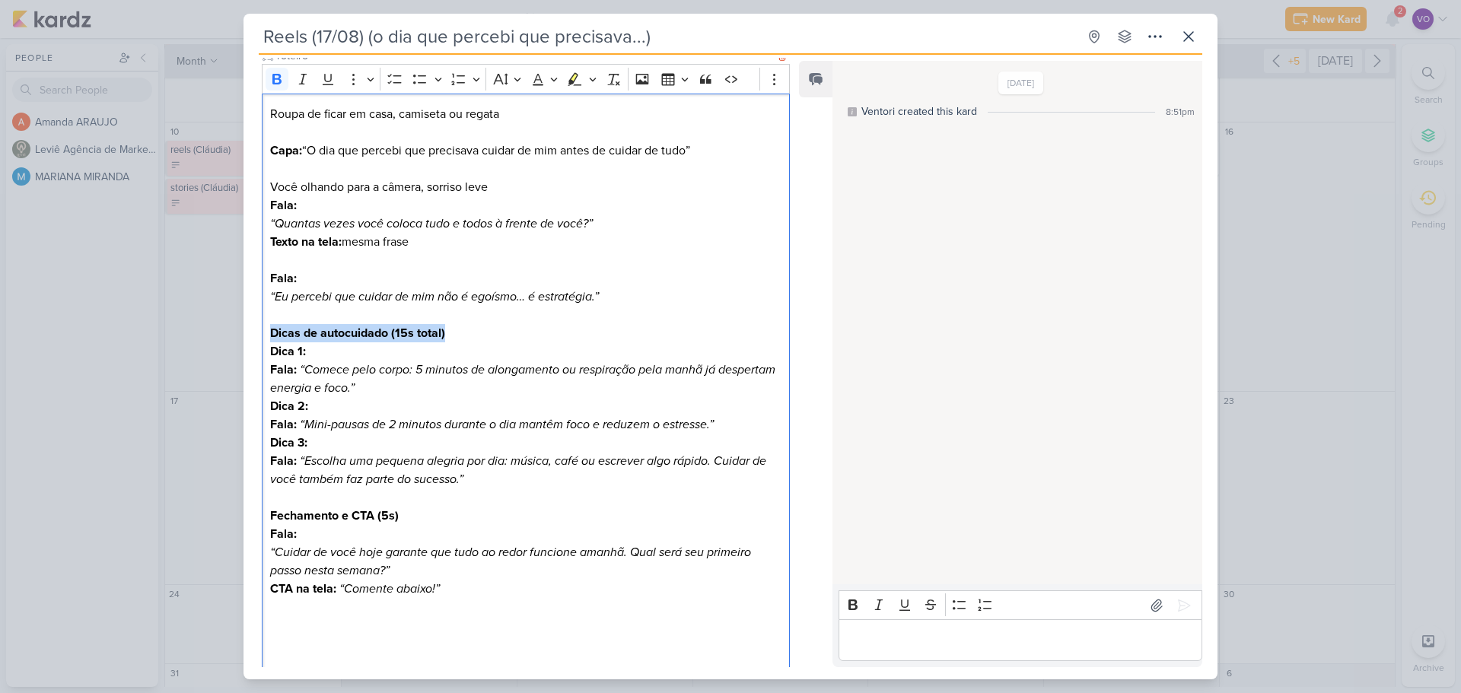
drag, startPoint x: 273, startPoint y: 333, endPoint x: 453, endPoint y: 328, distance: 179.7
click at [453, 328] on h3 "Dicas de autocuidado (15s total)" at bounding box center [525, 333] width 511 height 18
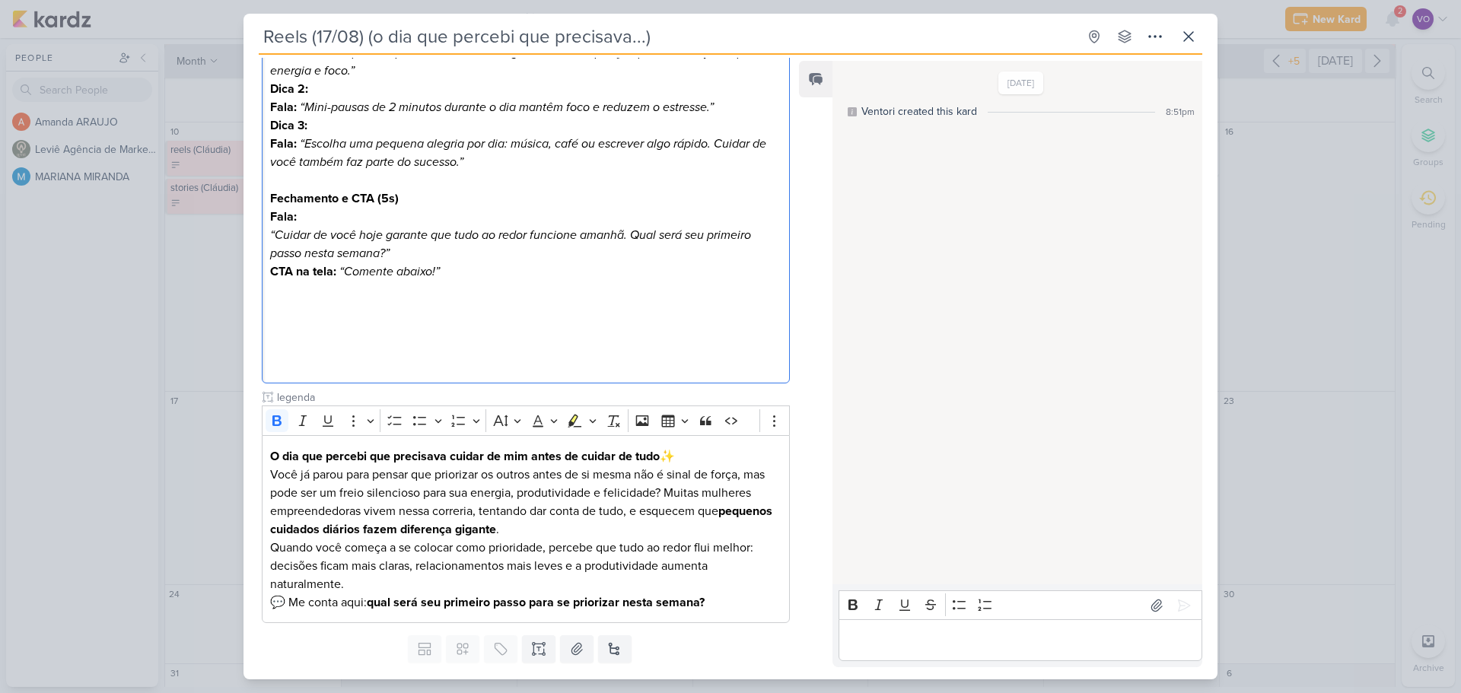
scroll to position [492, 0]
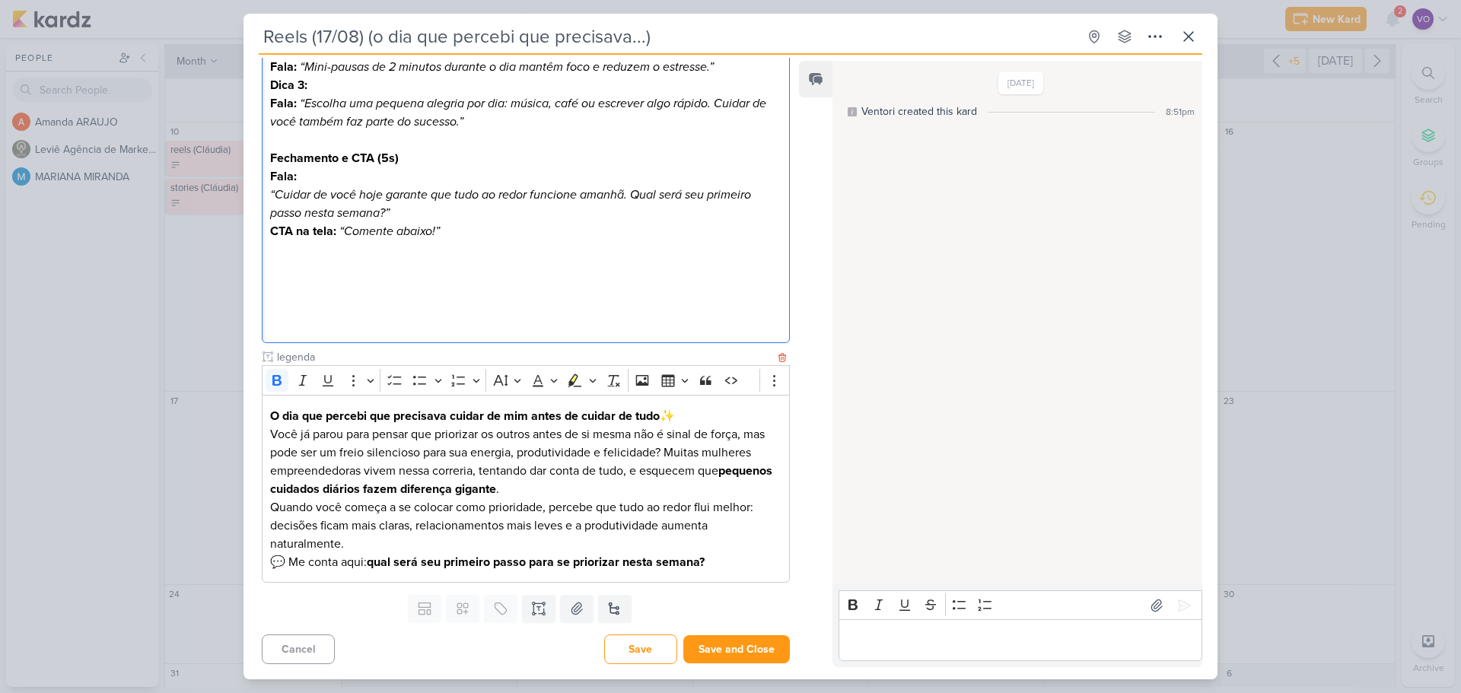
click at [674, 419] on p "O dia que percebi que precisava cuidar de mim antes de cuidar de tudo ✨" at bounding box center [525, 416] width 511 height 18
click at [289, 563] on p "💬 Me conta aqui: qual será seu primeiro passo para se priorizar nesta semana?" at bounding box center [525, 562] width 511 height 18
drag, startPoint x: 271, startPoint y: 472, endPoint x: 364, endPoint y: 467, distance: 93.0
click at [364, 467] on p "Você já parou para pensar que priorizar os outros antes de si mesma não é sinal…" at bounding box center [525, 461] width 511 height 73
click at [704, 453] on p "Você já parou para pensar que priorizar os outros antes de si mesma não é sinal…" at bounding box center [525, 461] width 511 height 73
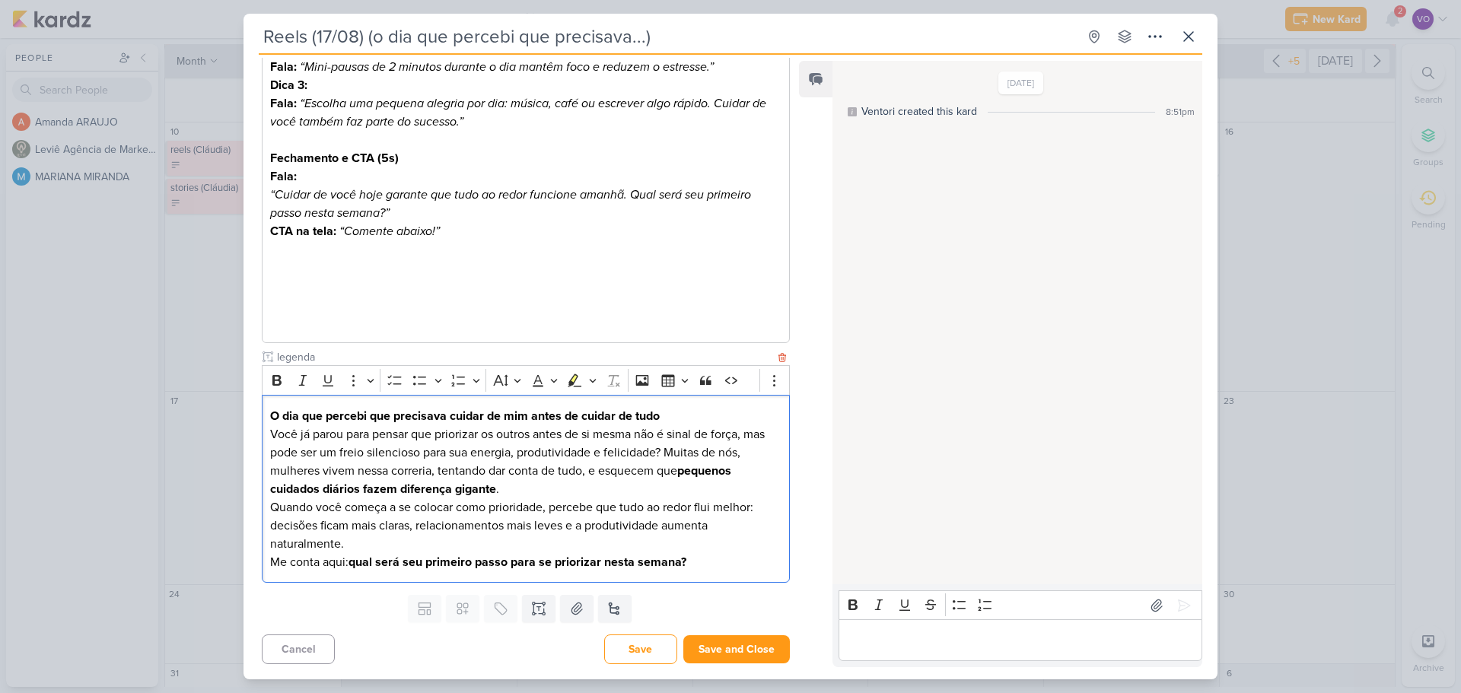
click at [320, 473] on p "Você já parou para pensar que priorizar os outros antes de si mesma não é sinal…" at bounding box center [525, 461] width 511 height 73
click at [709, 565] on p "Me conta aqui: qual será seu primeiro passo para se priorizar nesta semana?" at bounding box center [525, 562] width 511 height 18
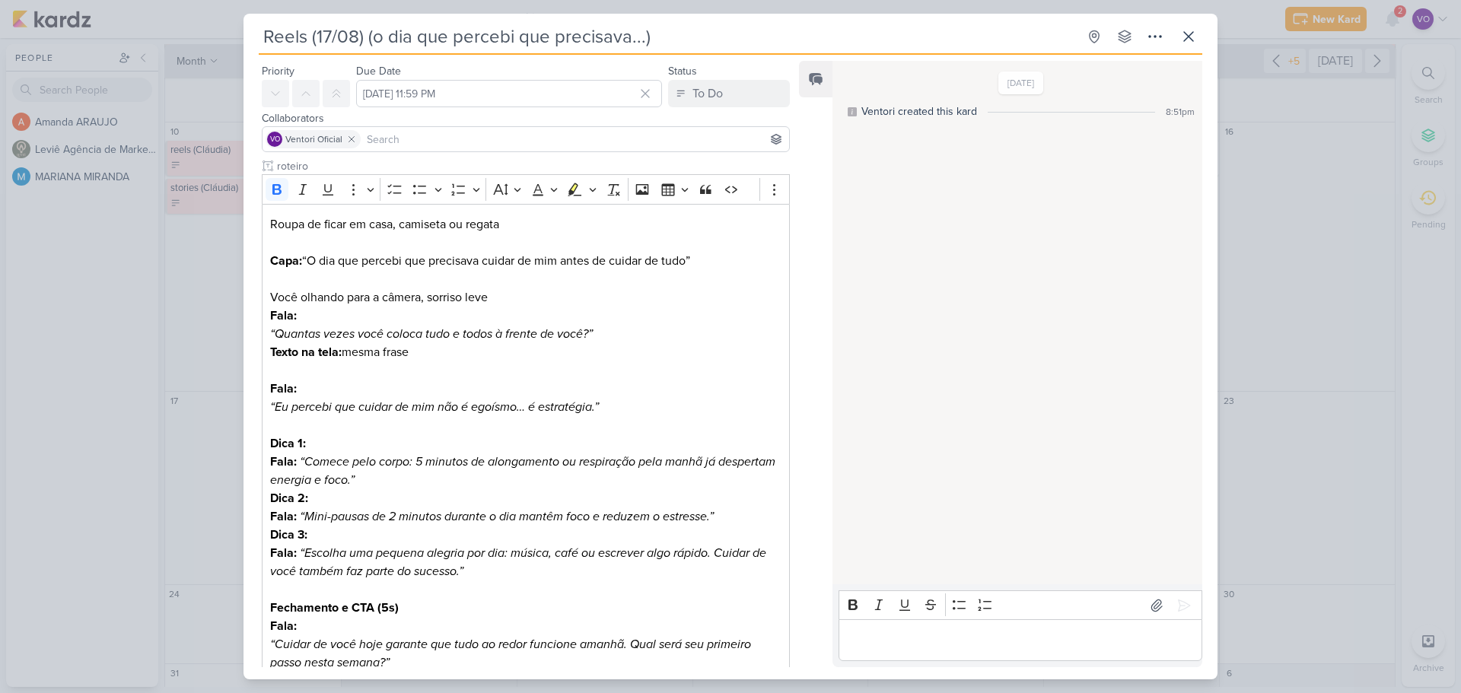
scroll to position [35, 0]
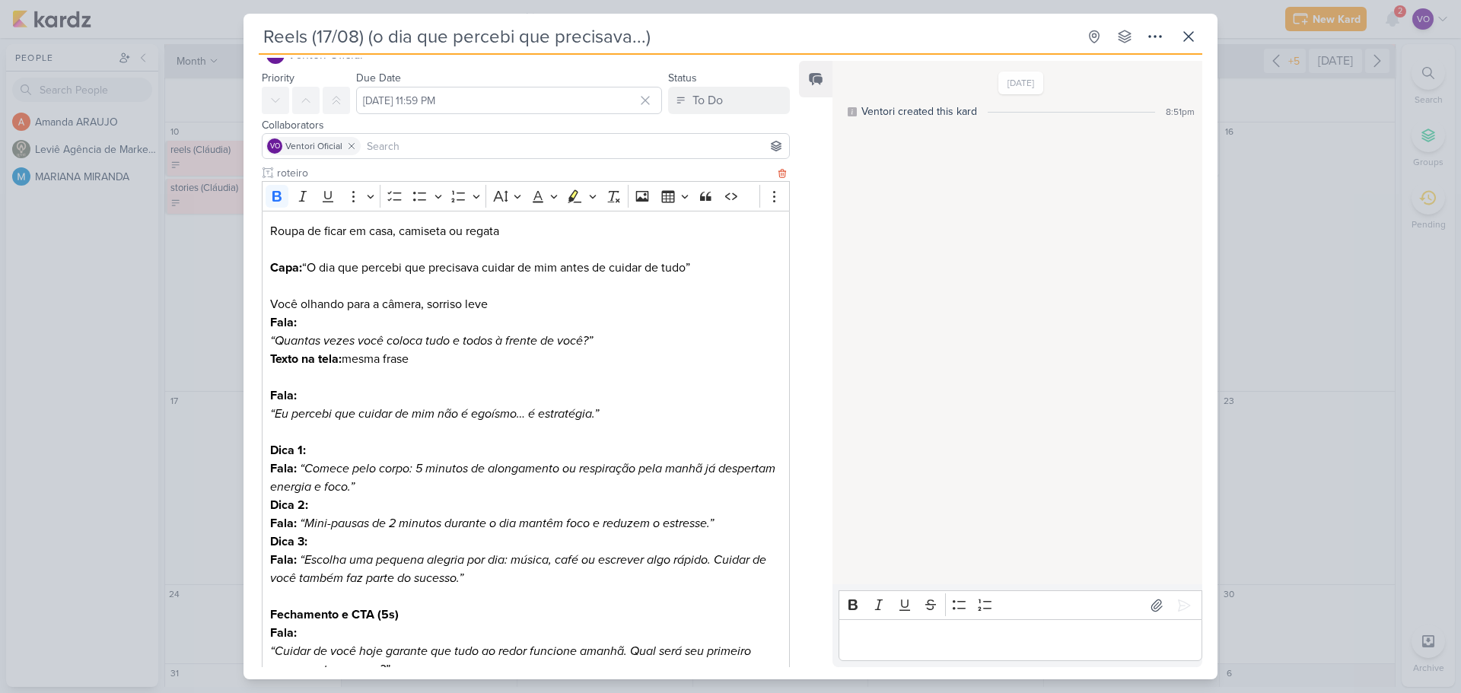
click at [511, 234] on p "Roupa de ficar em casa, camiseta ou regata" at bounding box center [525, 231] width 511 height 18
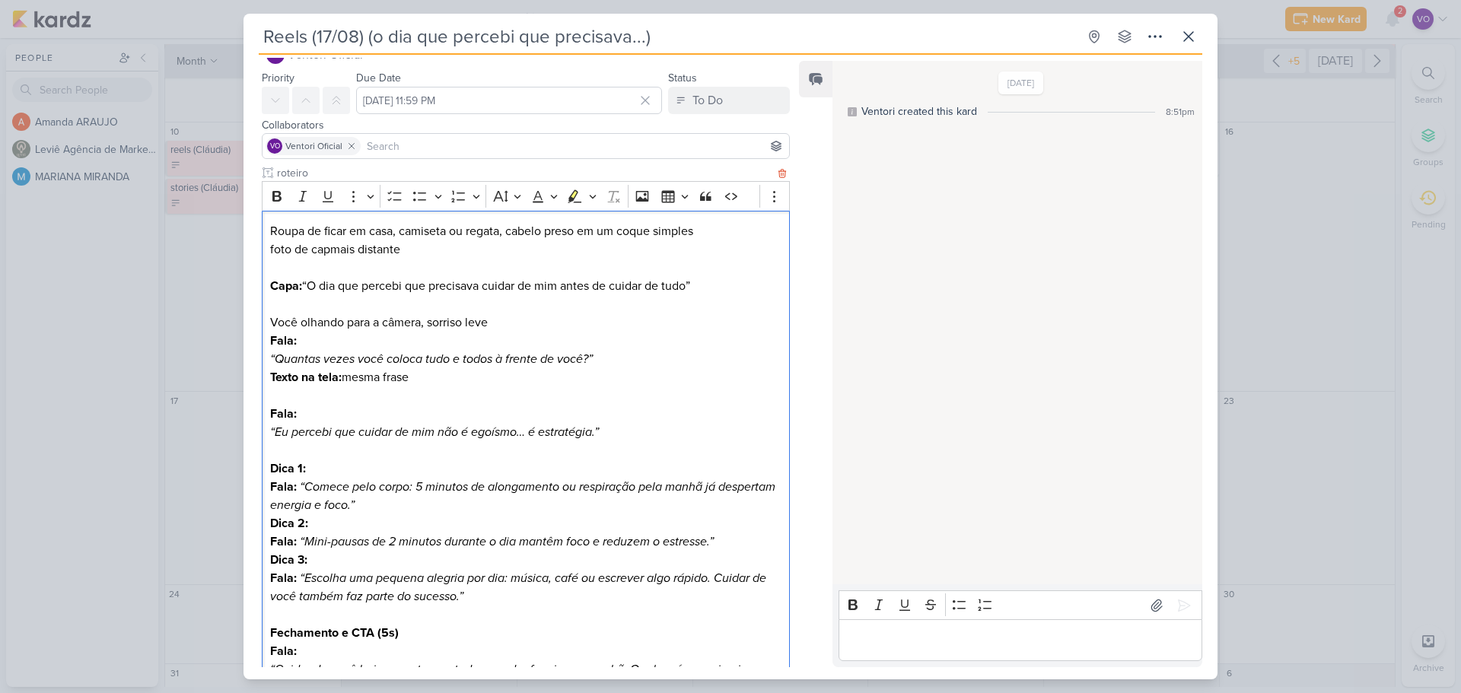
click at [332, 247] on p "foto de capmais distante" at bounding box center [525, 249] width 511 height 18
click at [412, 254] on p "foto de capa mais distante" at bounding box center [525, 249] width 511 height 18
click at [270, 247] on p "foto de capa mais distante, mostrando até a cintura, ar descontraído, com café …" at bounding box center [525, 249] width 511 height 18
drag, startPoint x: 269, startPoint y: 323, endPoint x: 514, endPoint y: 320, distance: 245.8
click at [514, 320] on div "Roupa de ficar em casa, camiseta ou regata, cabelo preso em um coque simples Fo…" at bounding box center [526, 515] width 528 height 608
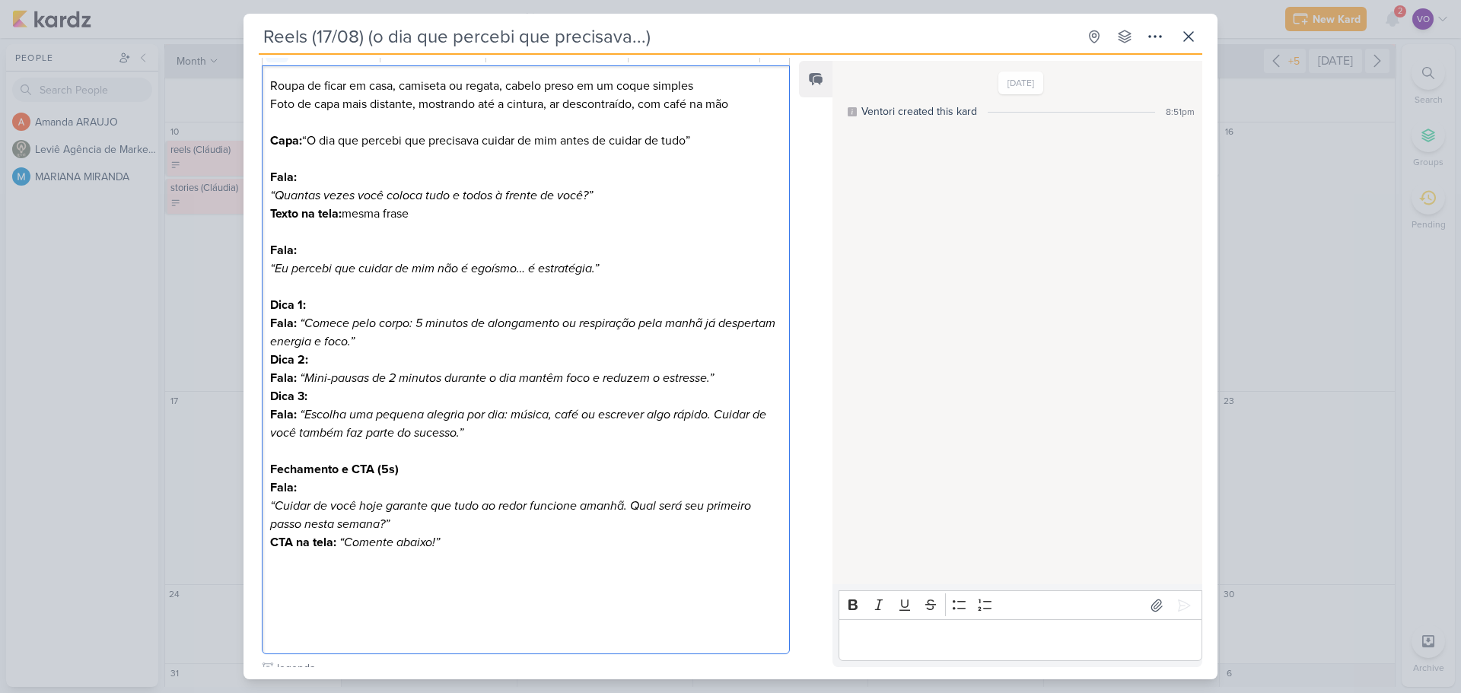
scroll to position [187, 0]
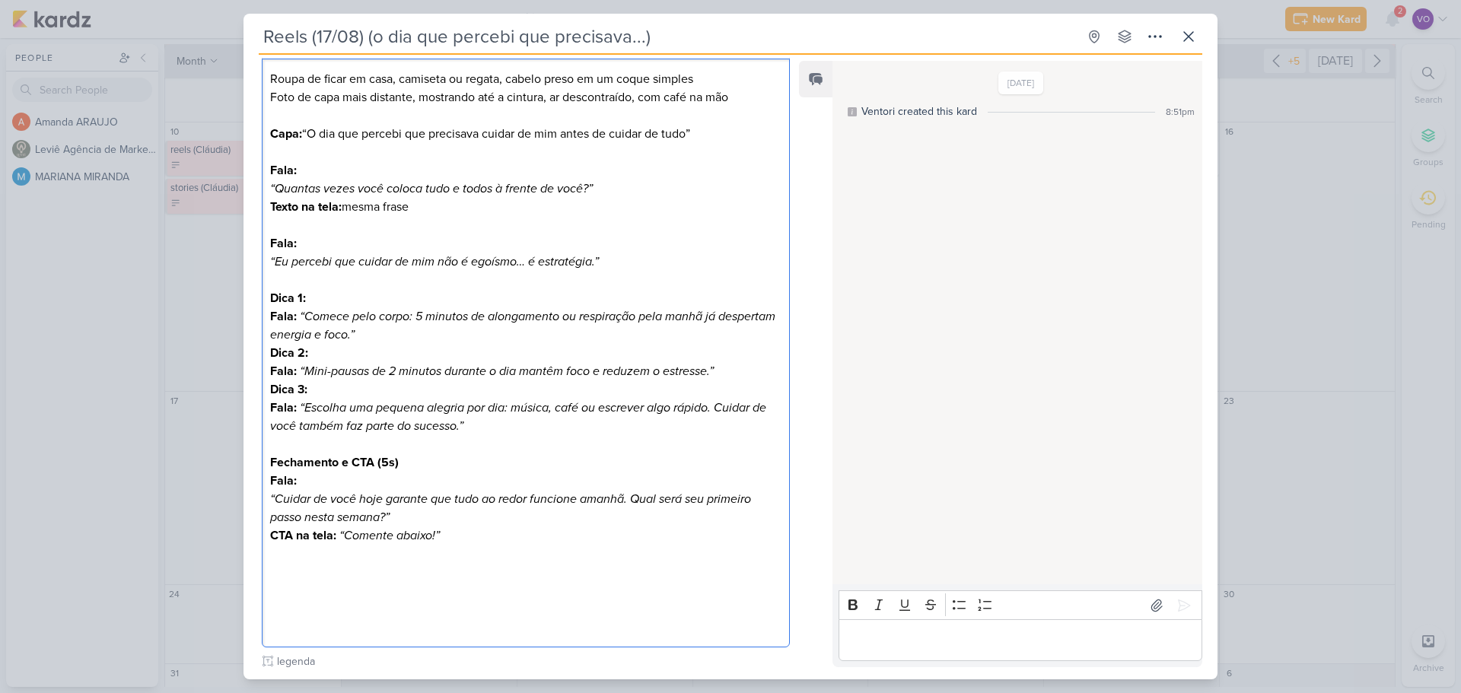
click at [448, 333] on p "Fala: “Comece pelo corpo: 5 minutos de alongamento ou respiração pela manhã já …" at bounding box center [525, 325] width 511 height 37
click at [728, 373] on p "Fala: “Mini-pausas de 2 minutos durante o dia mantêm foco e reduzem o estresse.”" at bounding box center [525, 371] width 511 height 18
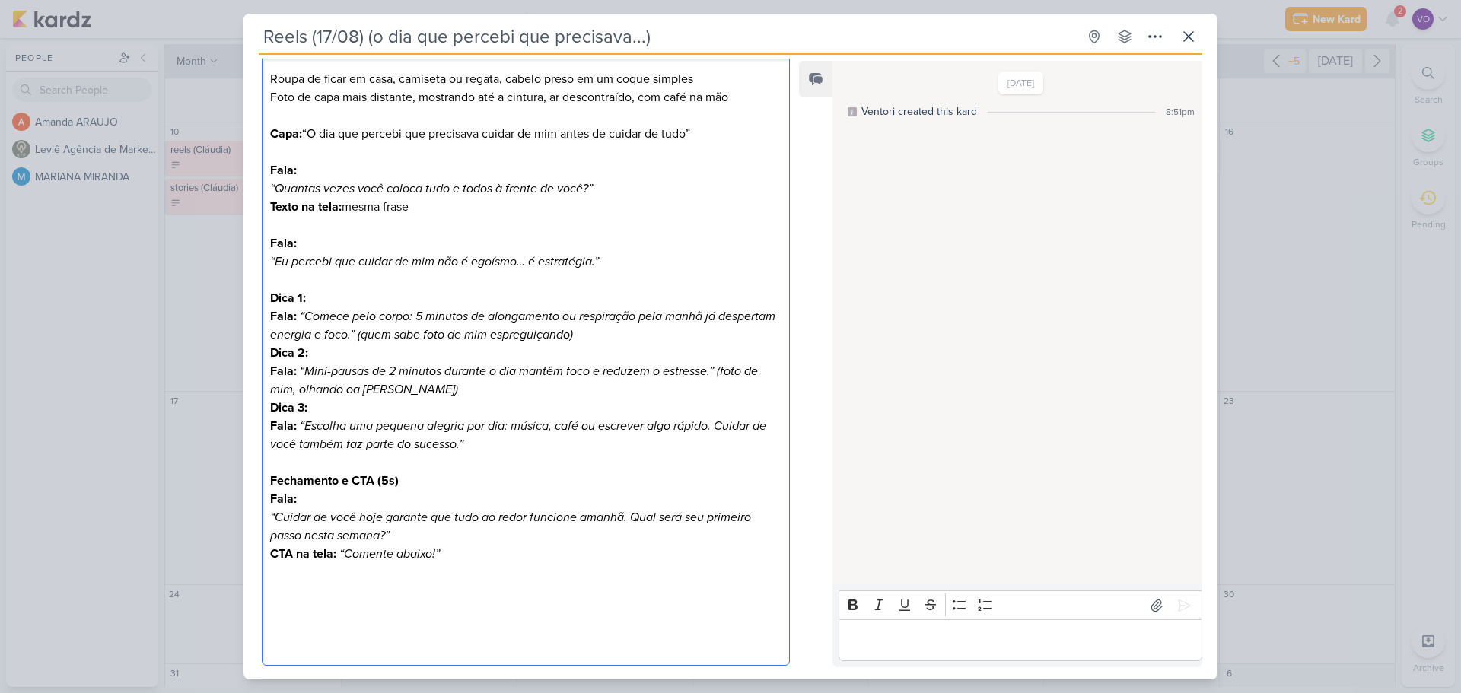
click at [503, 445] on p "Fala: “Escolha uma pequena alegria por dia: música, café ou escrever algo rápid…" at bounding box center [525, 435] width 511 height 37
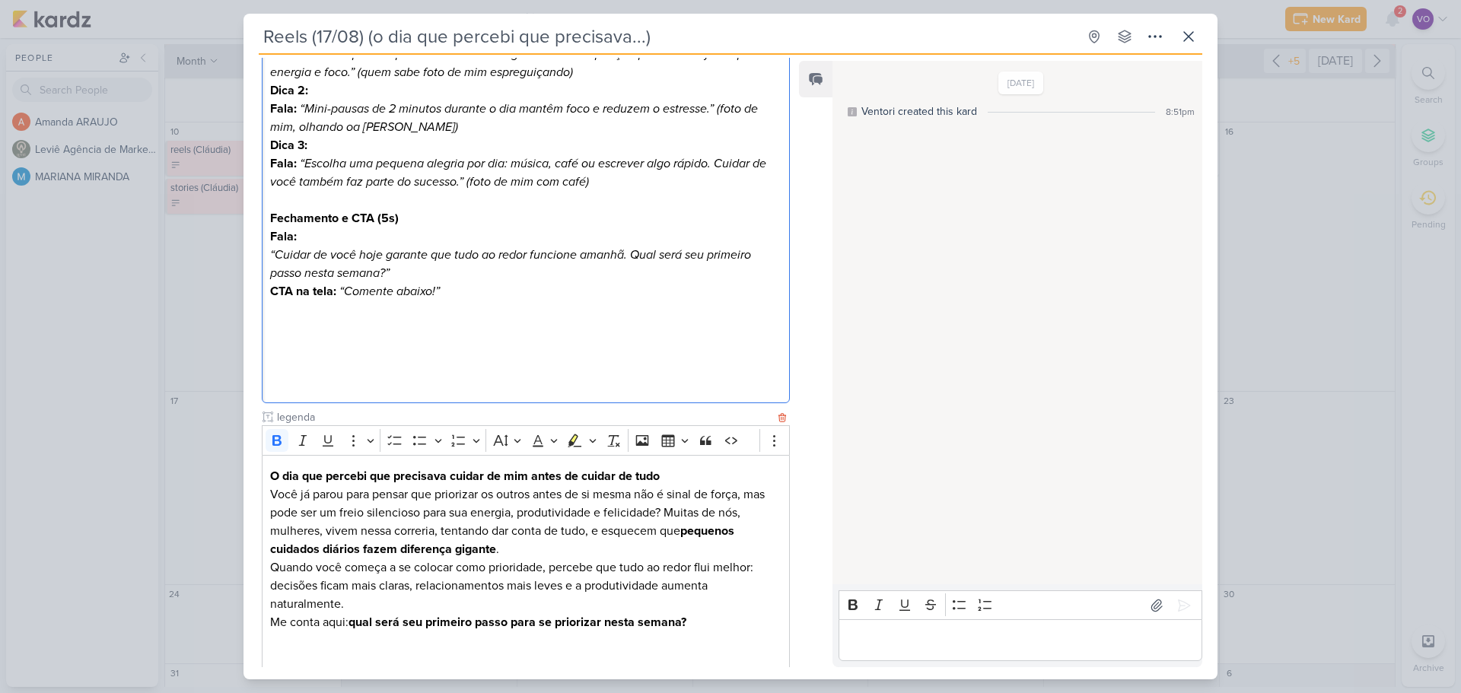
scroll to position [565, 0]
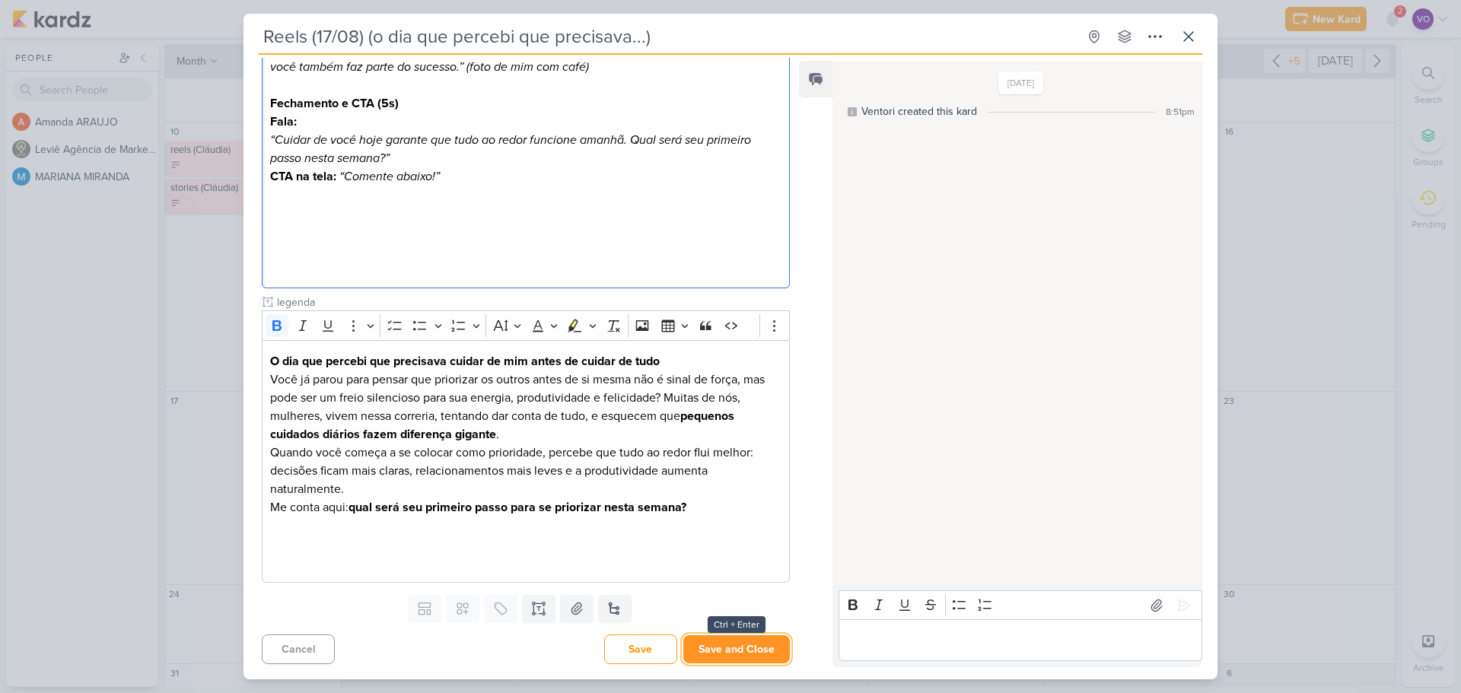
click at [721, 646] on button "Save and Close" at bounding box center [736, 649] width 107 height 28
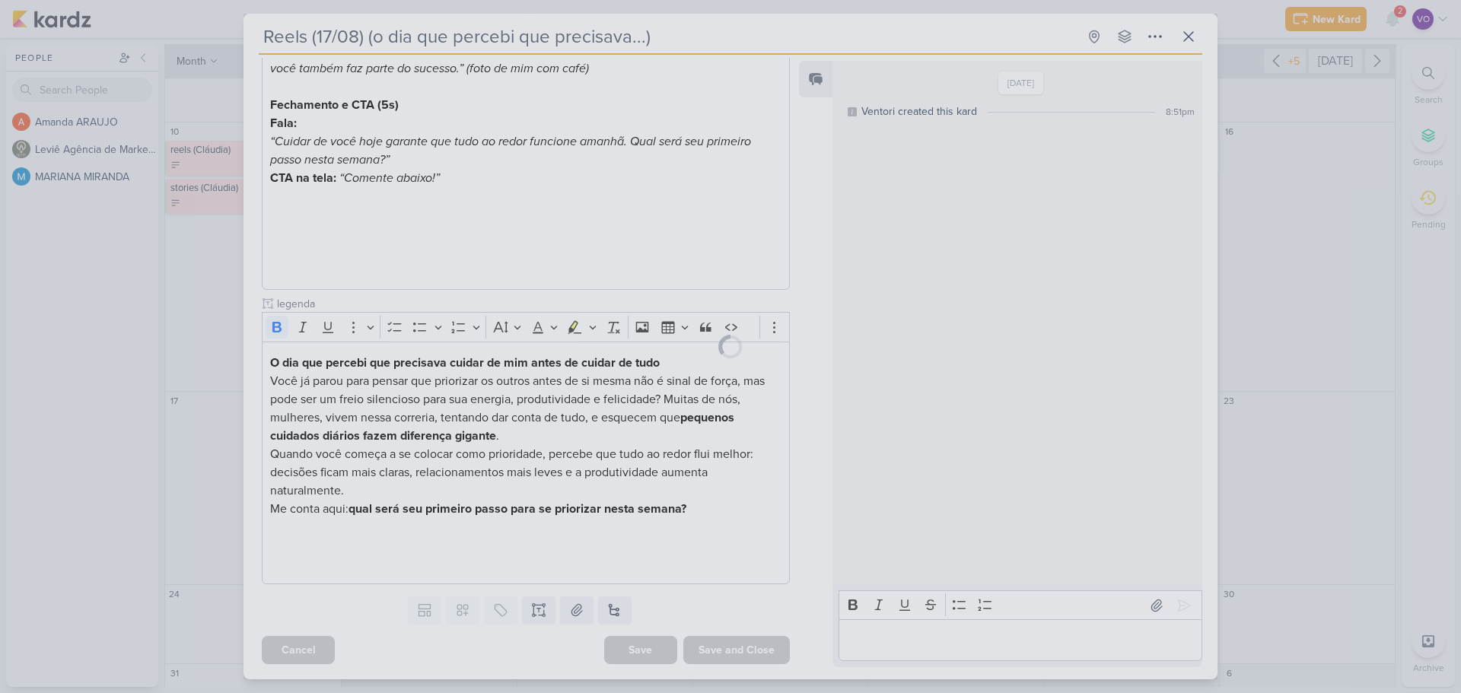
scroll to position [563, 0]
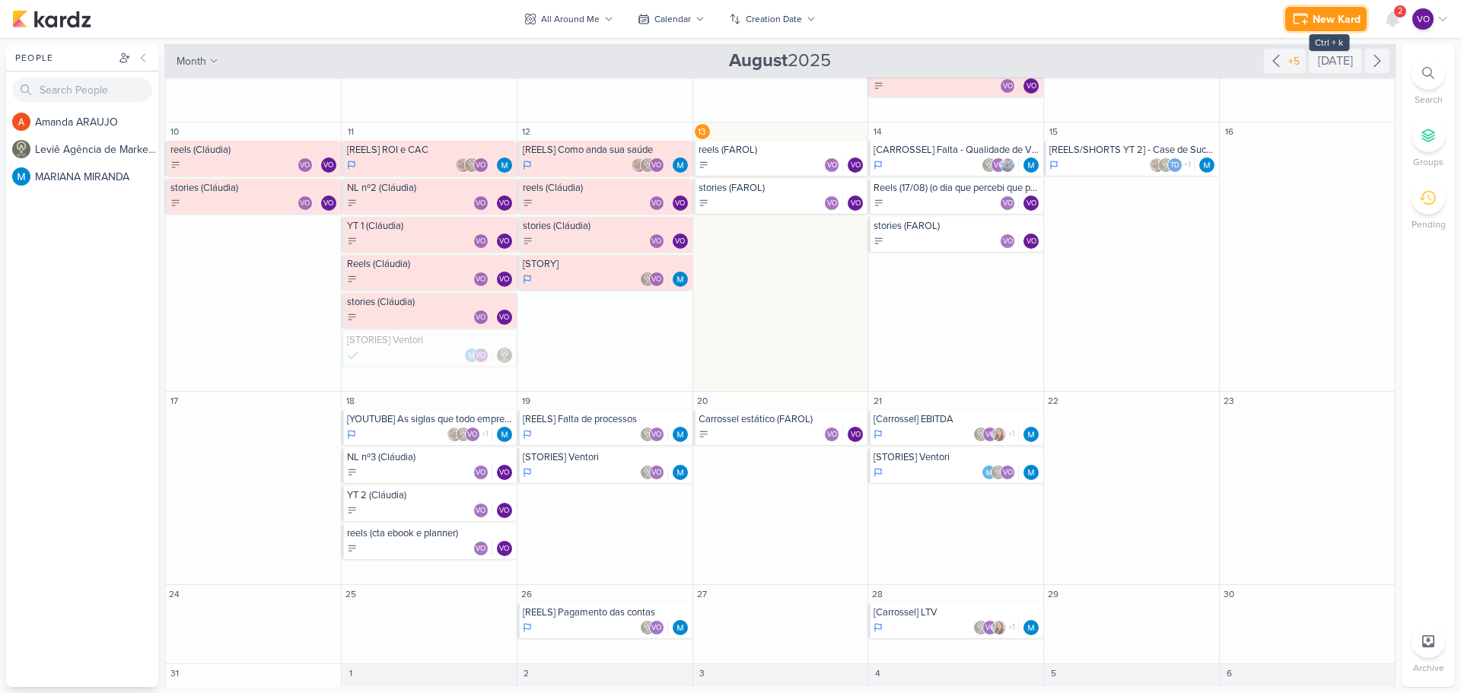
click at [1328, 13] on div "New Kard" at bounding box center [1337, 19] width 48 height 16
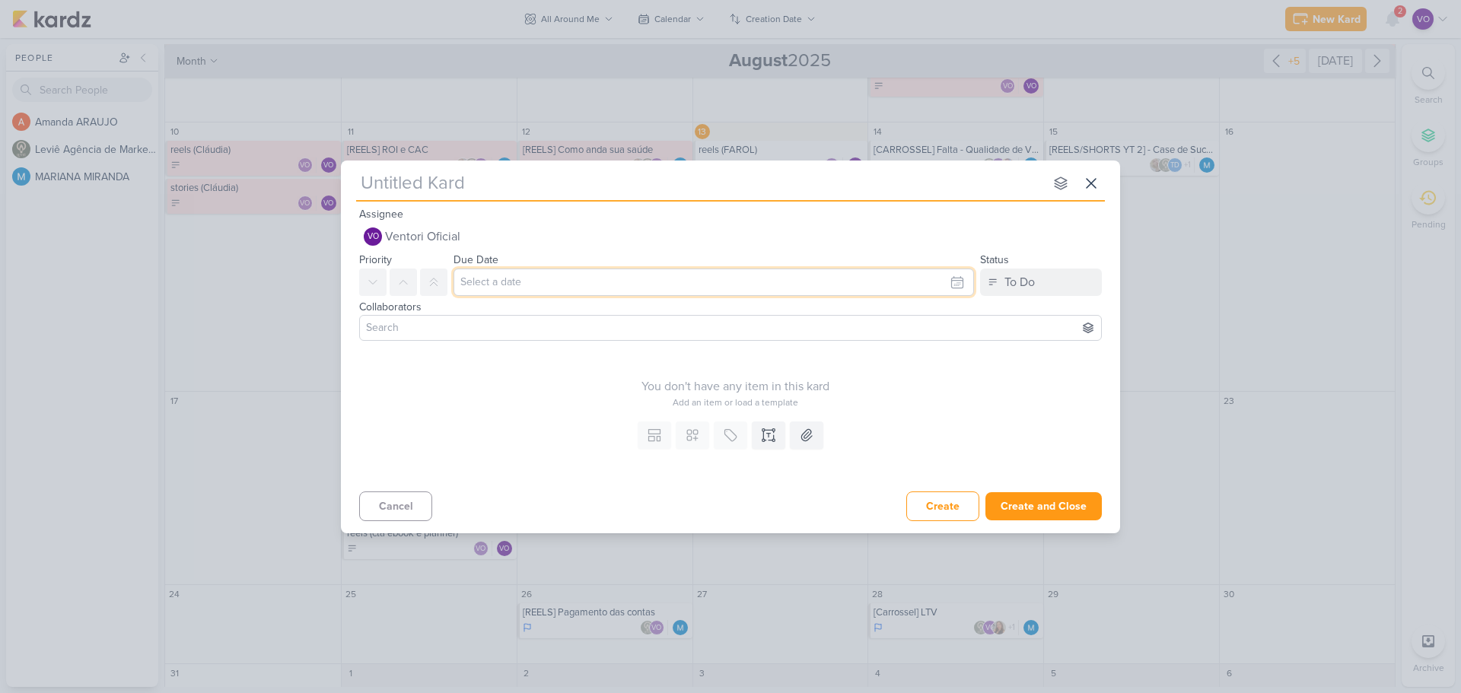
click at [549, 287] on input "text" at bounding box center [714, 282] width 521 height 27
click at [905, 400] on div "14" at bounding box center [906, 406] width 24 height 23
type input "[DATE] 11:59 PM"
click at [459, 317] on div at bounding box center [730, 328] width 743 height 26
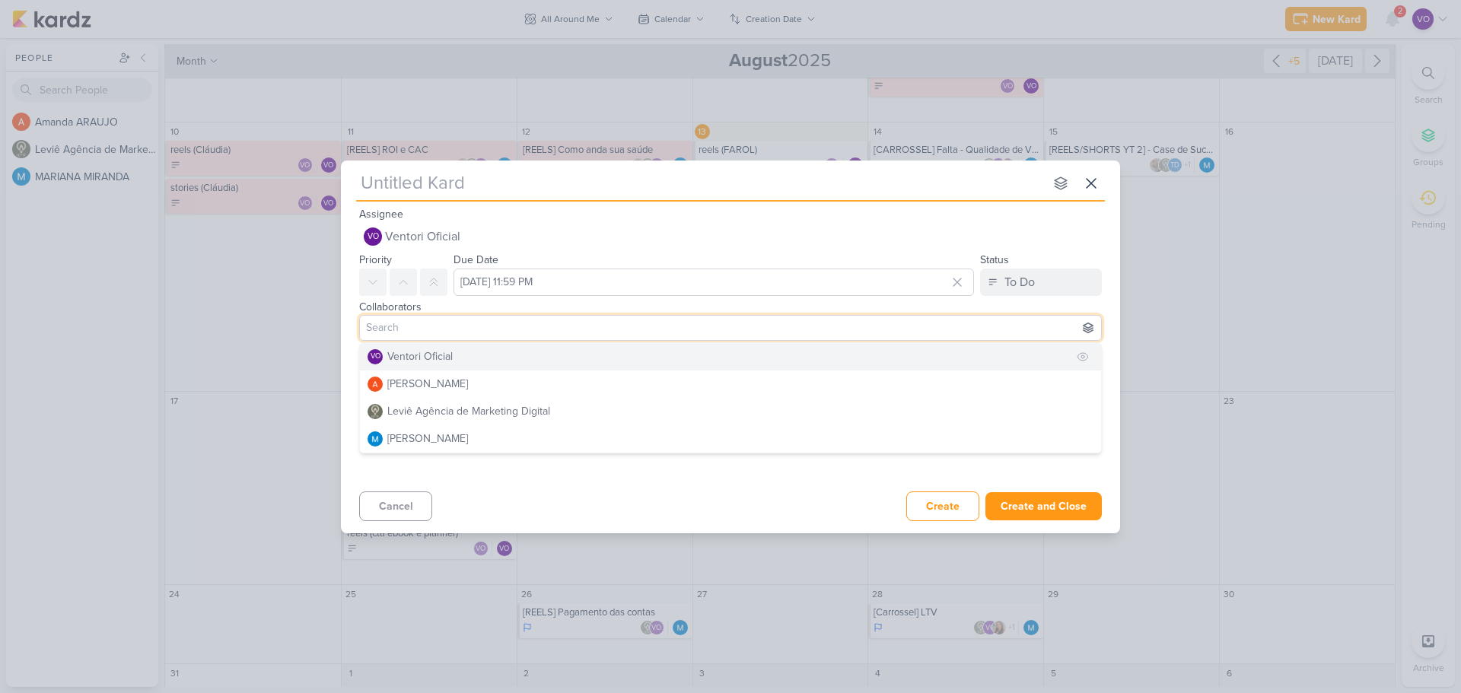
click at [409, 361] on div "Ventori Oficial" at bounding box center [419, 357] width 65 height 16
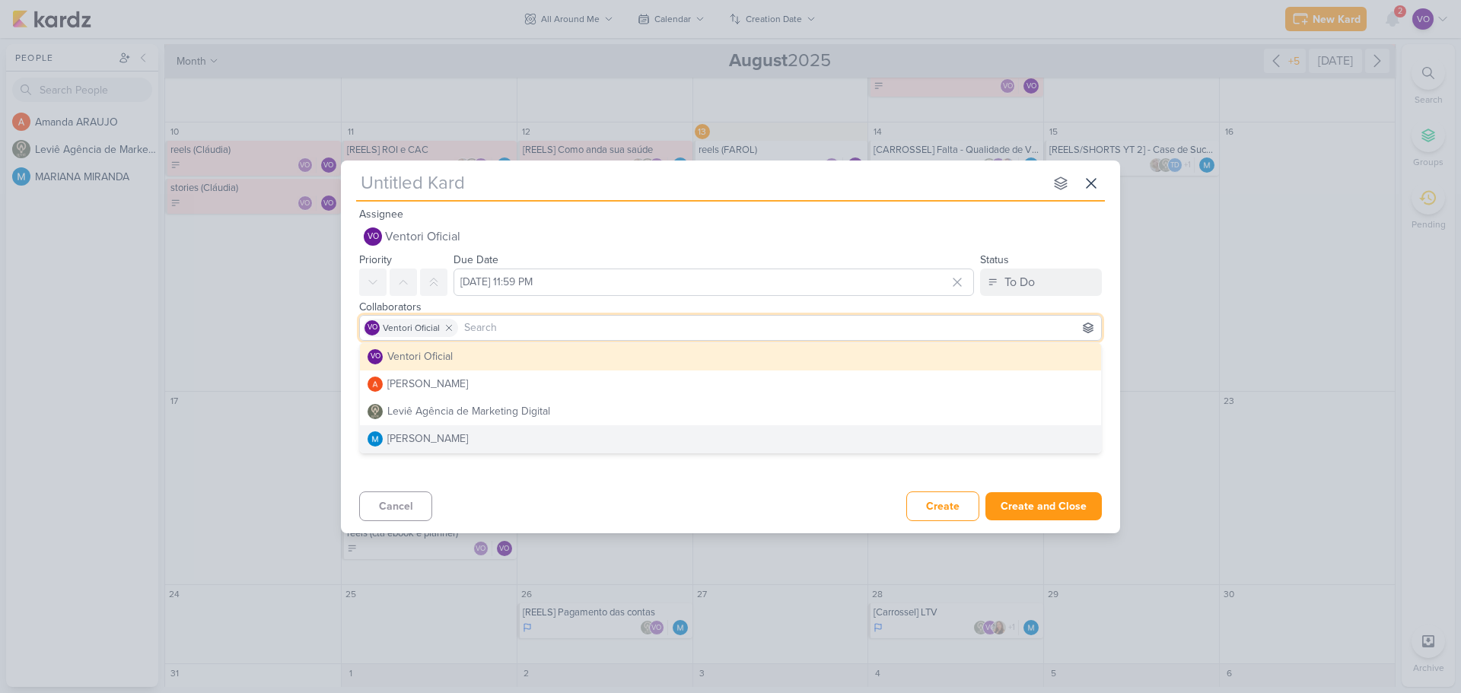
click at [615, 500] on div "Cancel Create Create and Close Ctrl + Enter" at bounding box center [730, 505] width 779 height 39
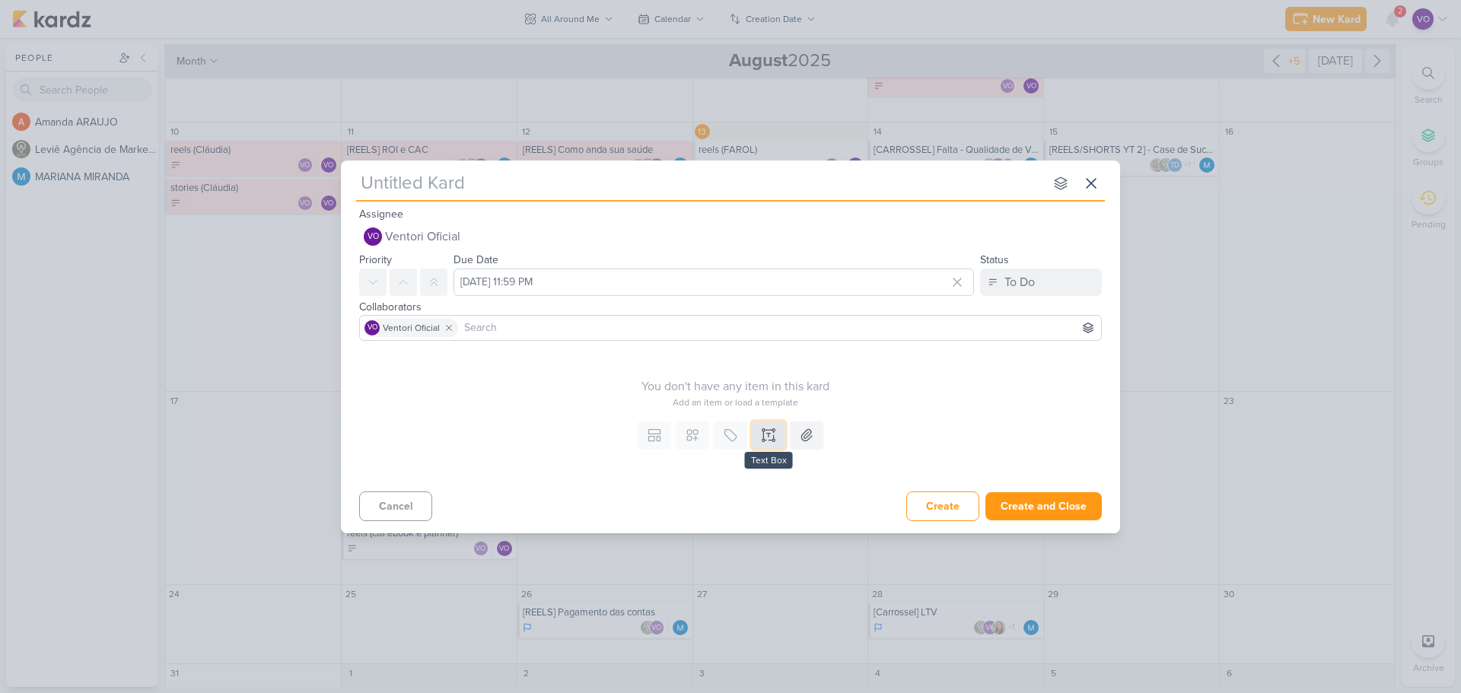
click at [769, 439] on icon at bounding box center [768, 435] width 15 height 15
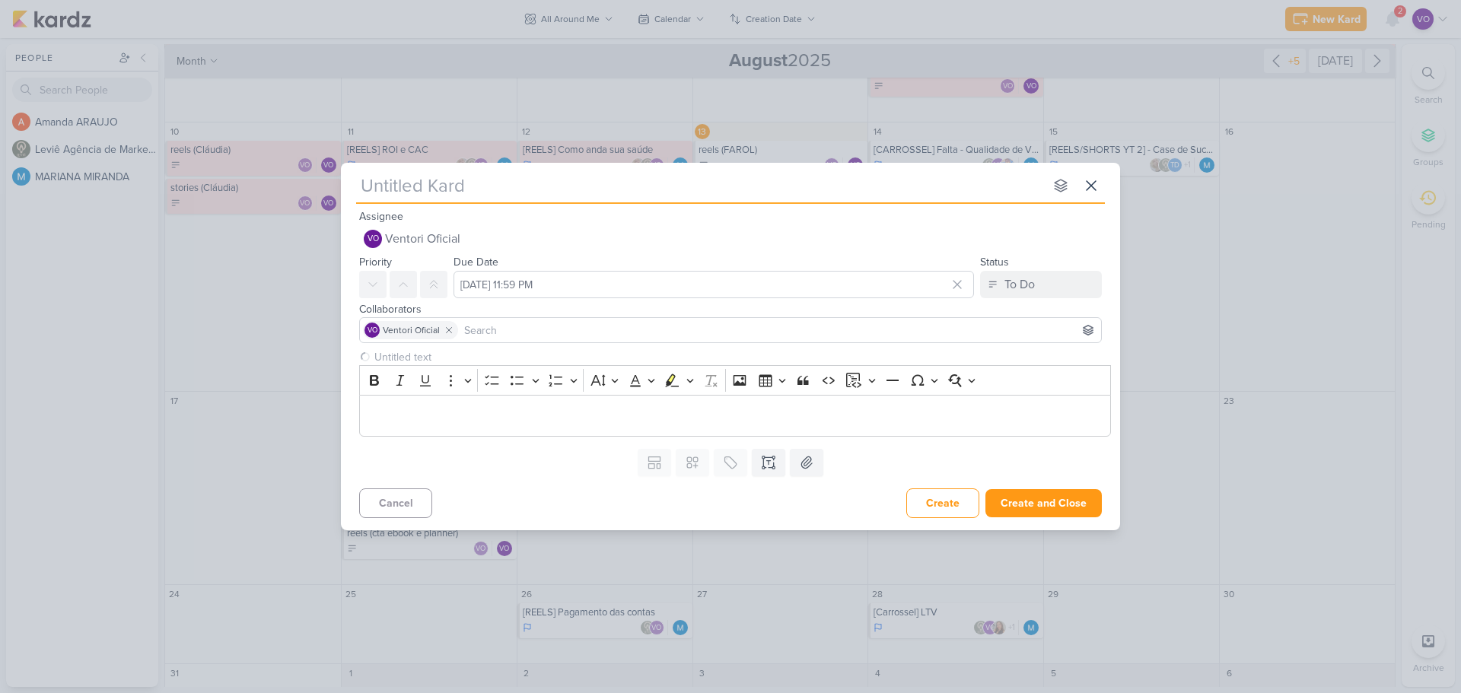
click at [415, 189] on input "text" at bounding box center [700, 185] width 688 height 27
type input "Stories (17/08) (Se colocar em primeiro lugar)"
click at [458, 403] on div "Editor editing area: main" at bounding box center [735, 416] width 752 height 42
click at [402, 362] on input "text" at bounding box center [733, 357] width 725 height 16
type input "Stories"
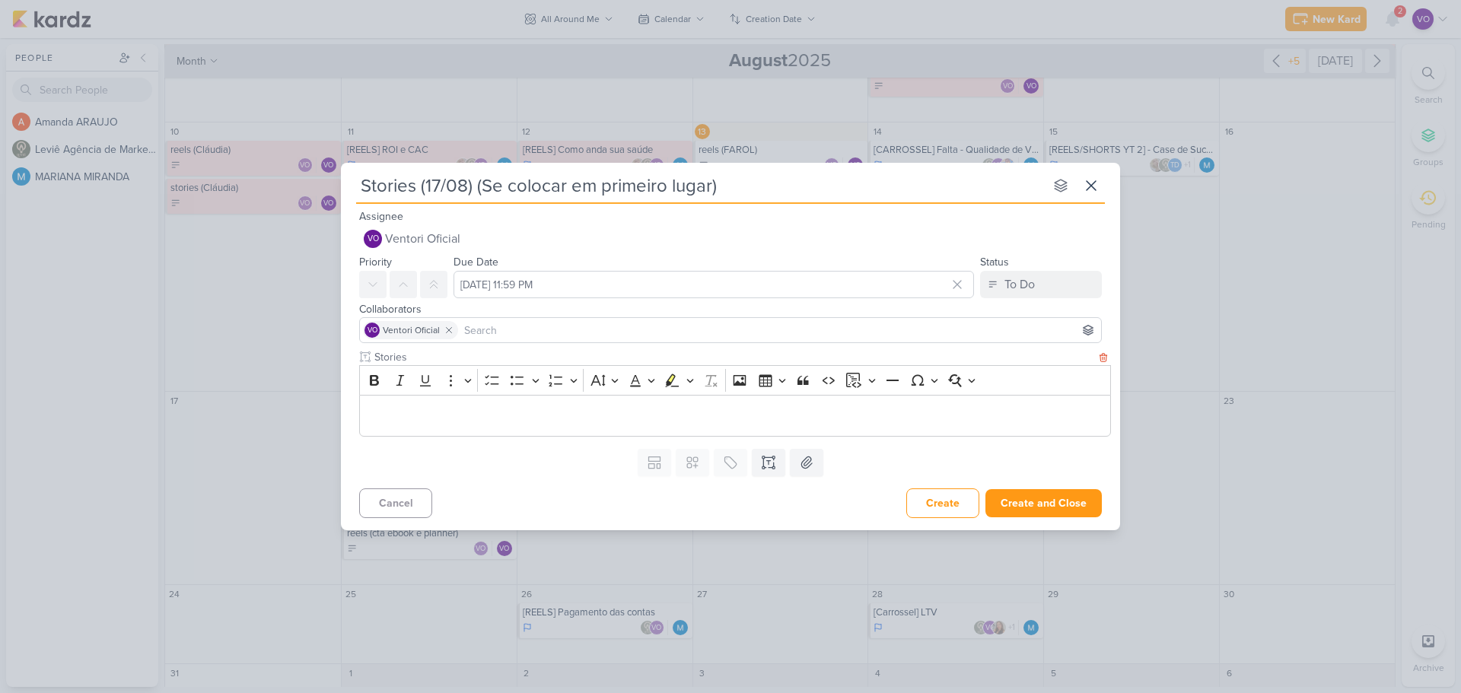
click at [387, 412] on p "Editor editing area: main" at bounding box center [736, 415] width 736 height 18
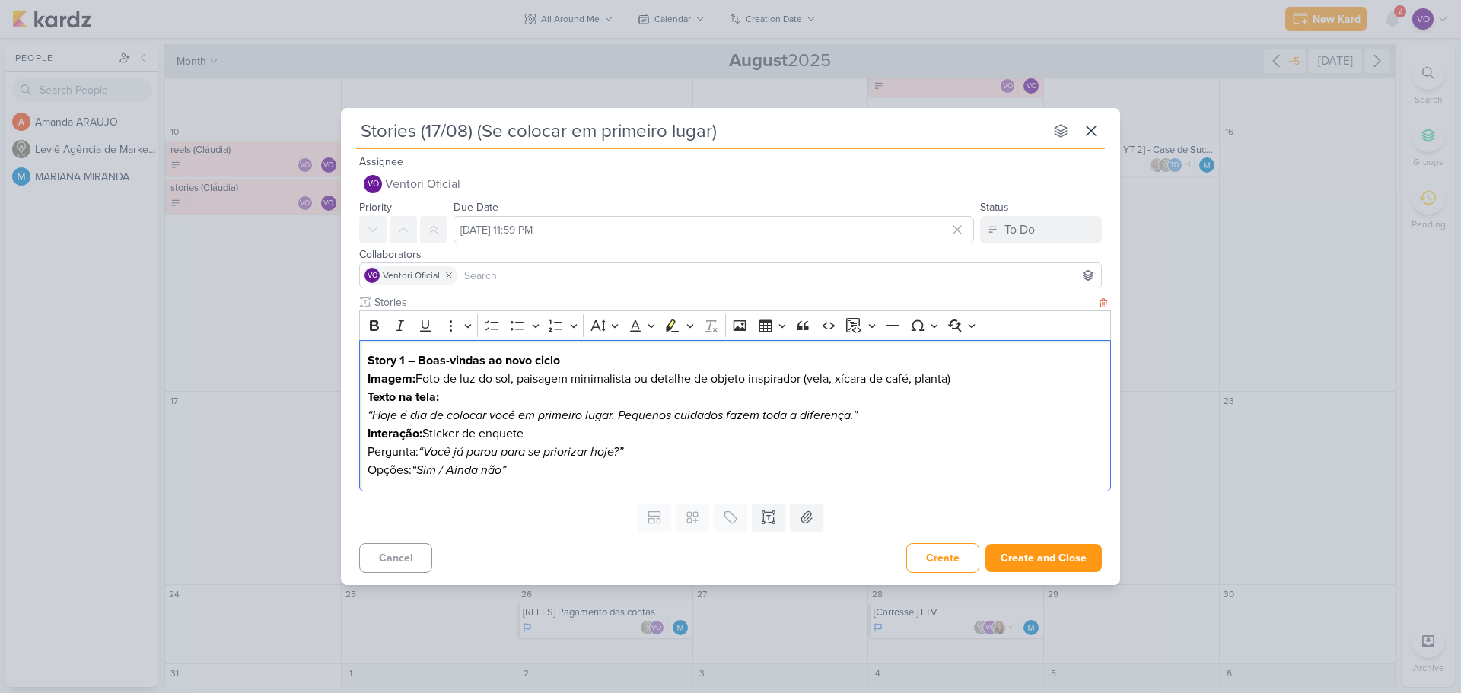
drag, startPoint x: 515, startPoint y: 382, endPoint x: 960, endPoint y: 385, distance: 445.2
click at [960, 385] on p "Imagem: Foto de luz do sol, paisagem minimalista ou detalhe de objeto inspirado…" at bounding box center [736, 379] width 736 height 18
click at [541, 470] on p "Opções: “Sim / Ainda não”" at bounding box center [736, 470] width 736 height 18
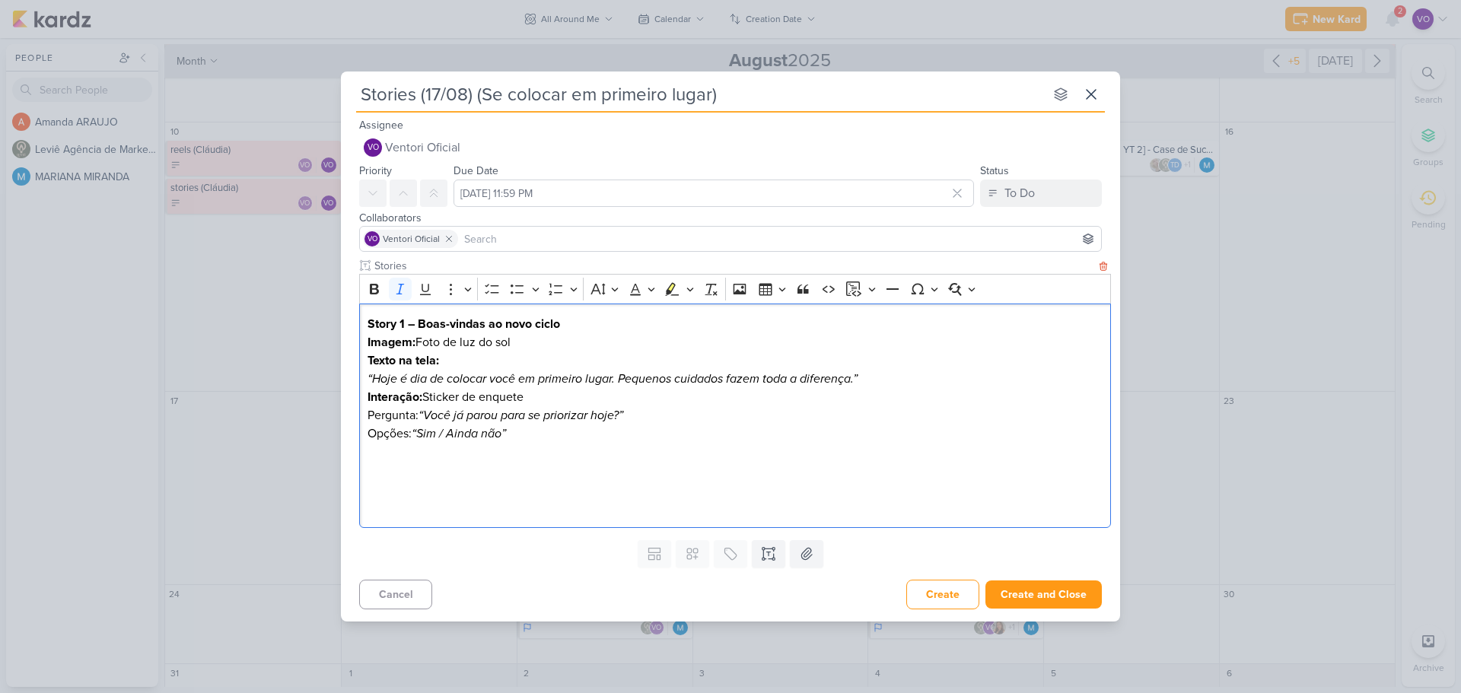
click at [387, 478] on p "Editor editing area: main" at bounding box center [736, 470] width 736 height 18
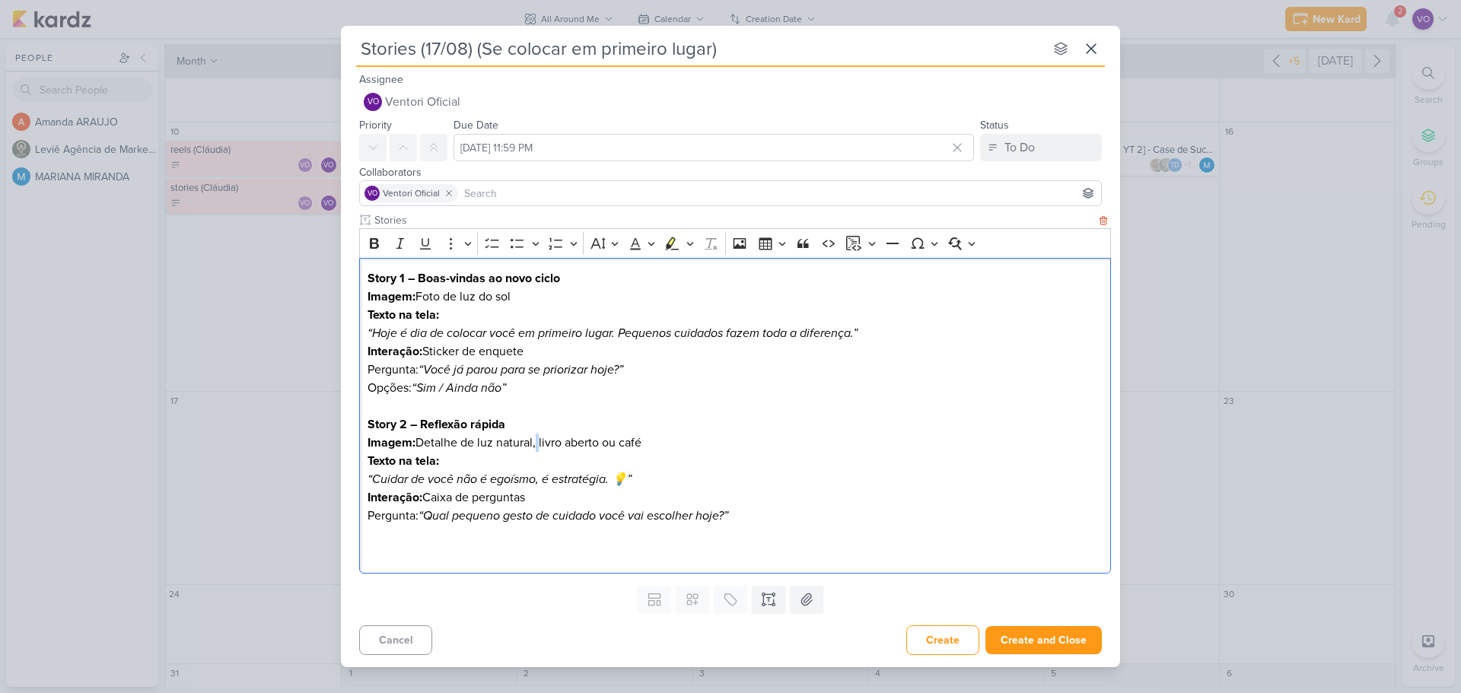
click at [539, 444] on p "Imagem: Detalhe de luz natural, livro aberto ou café" at bounding box center [736, 443] width 736 height 18
drag, startPoint x: 629, startPoint y: 442, endPoint x: 675, endPoint y: 442, distance: 45.7
click at [675, 442] on p "Imagem: Detalhe de luz natural num livro aberto ou café" at bounding box center [736, 443] width 736 height 18
click at [780, 502] on p "Interação: Caixa de perguntas" at bounding box center [736, 498] width 736 height 18
click at [774, 507] on p "Pergunta: “Qual pequeno gesto de cuidado você vai escolher hoje?”" at bounding box center [736, 516] width 736 height 18
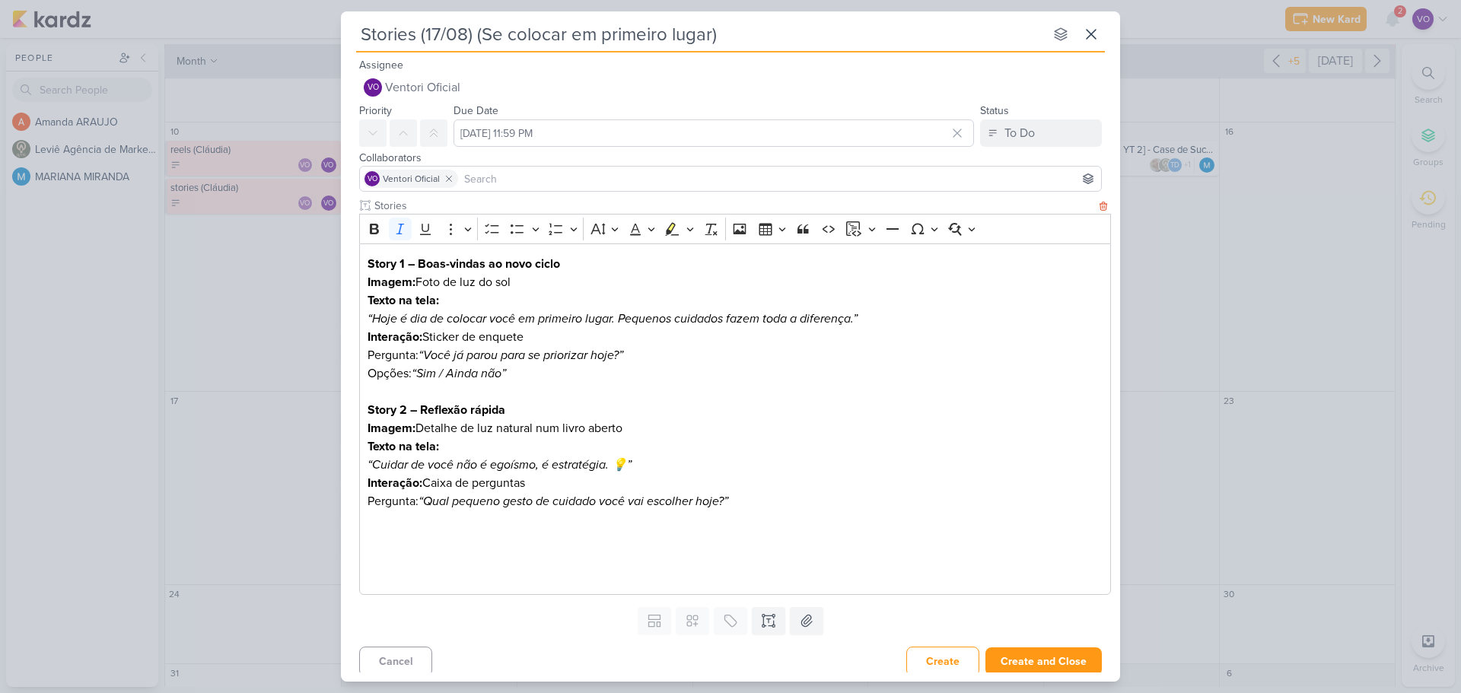
click at [374, 535] on p "Editor editing area: main" at bounding box center [736, 538] width 736 height 18
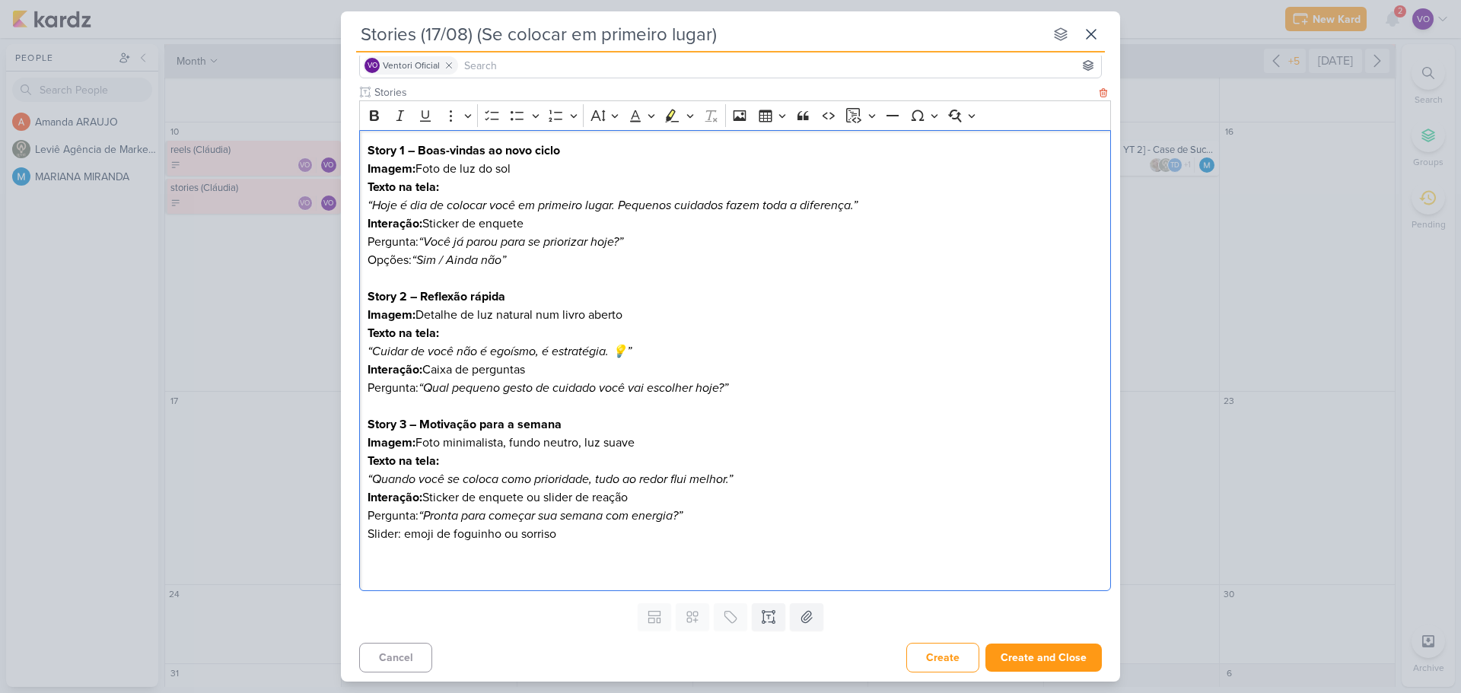
scroll to position [116, 0]
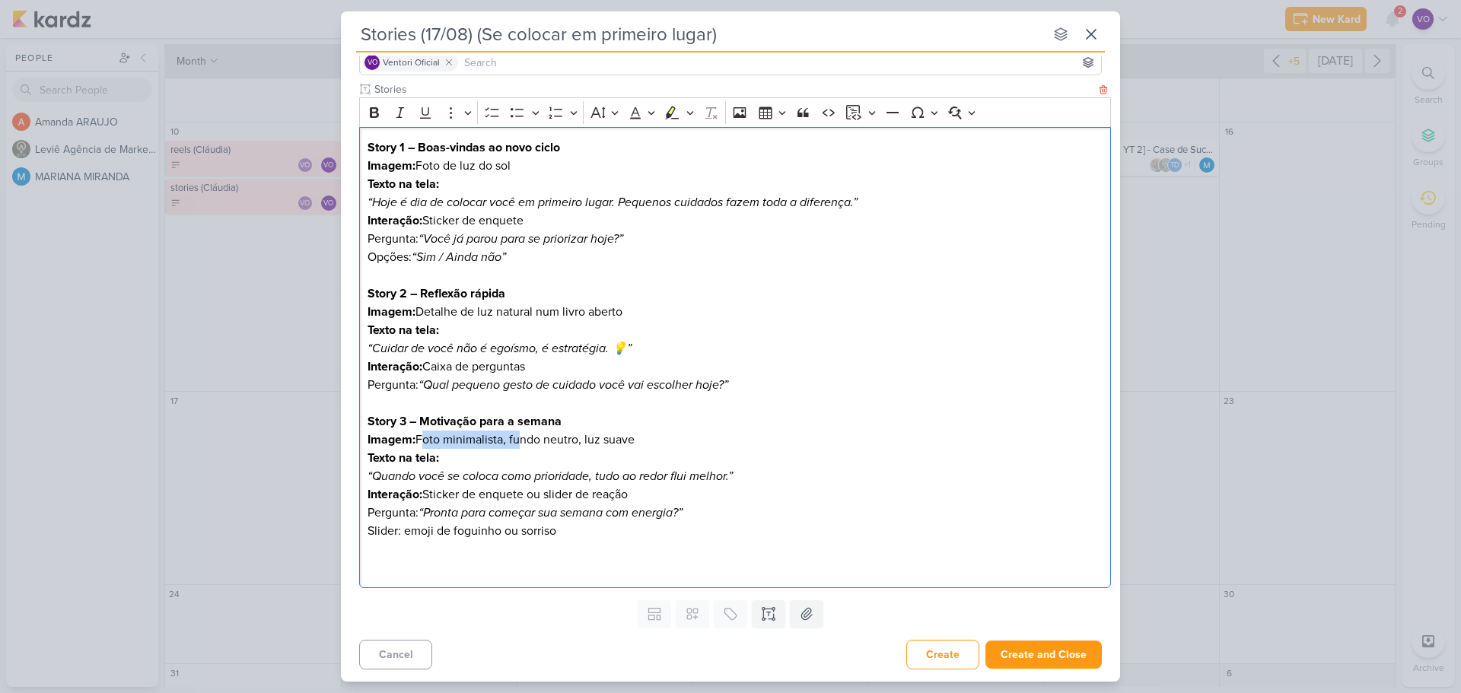
drag, startPoint x: 419, startPoint y: 441, endPoint x: 513, endPoint y: 438, distance: 93.7
click at [513, 438] on p "Imagem: Foto minimalista, fundo neutro, luz suave" at bounding box center [736, 440] width 736 height 18
drag, startPoint x: 495, startPoint y: 442, endPoint x: 508, endPoint y: 441, distance: 13.0
click at [508, 441] on p "Imagem: Fundo neutro, luz suave" at bounding box center [736, 440] width 736 height 18
click at [607, 533] on p "Slider: emoji de foguinho ou sorriso" at bounding box center [736, 531] width 736 height 18
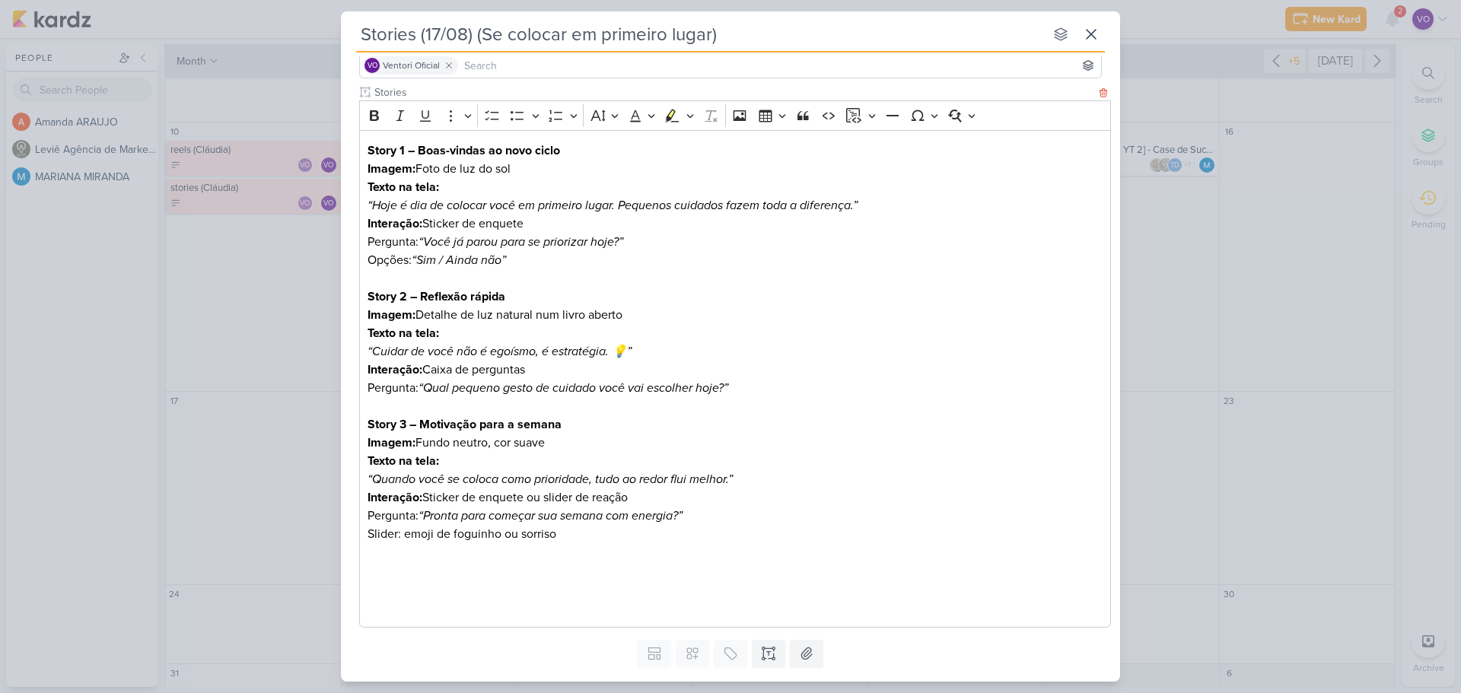
scroll to position [153, 0]
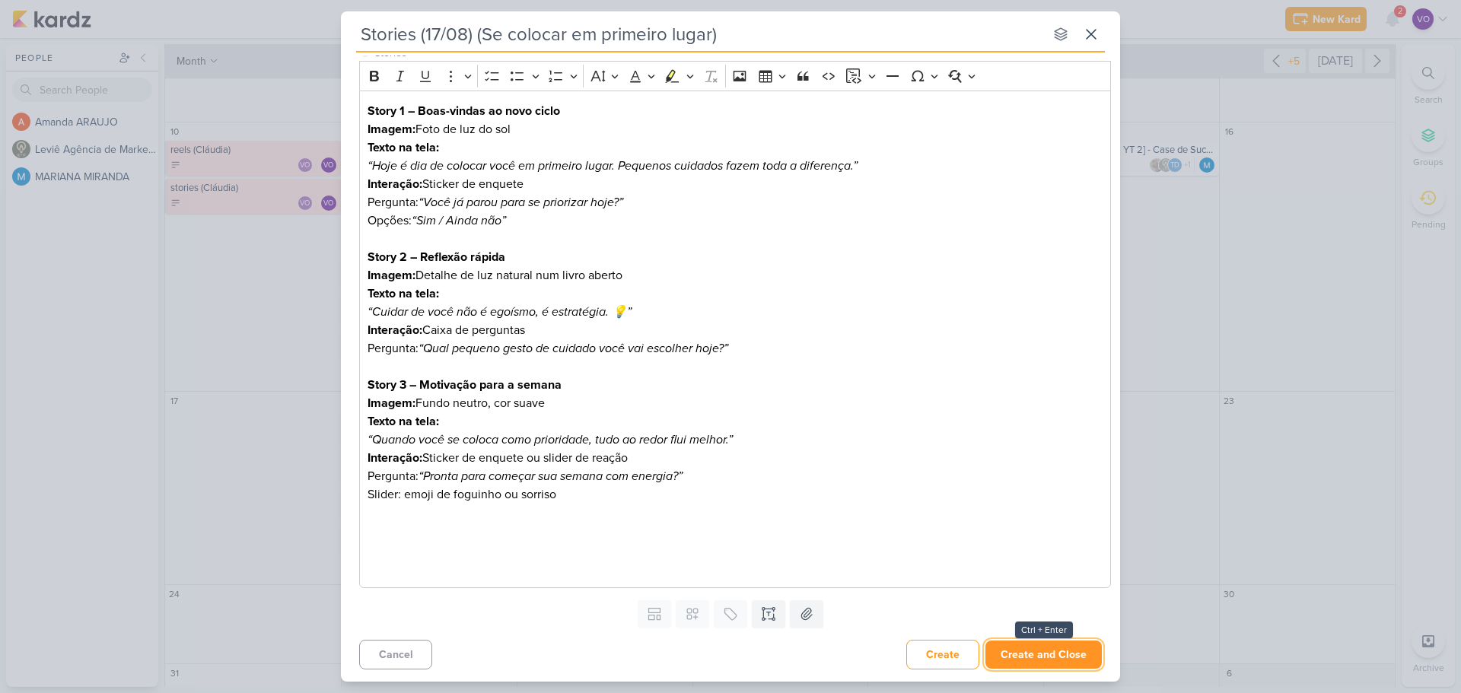
click at [1016, 658] on button "Create and Close" at bounding box center [1044, 655] width 116 height 28
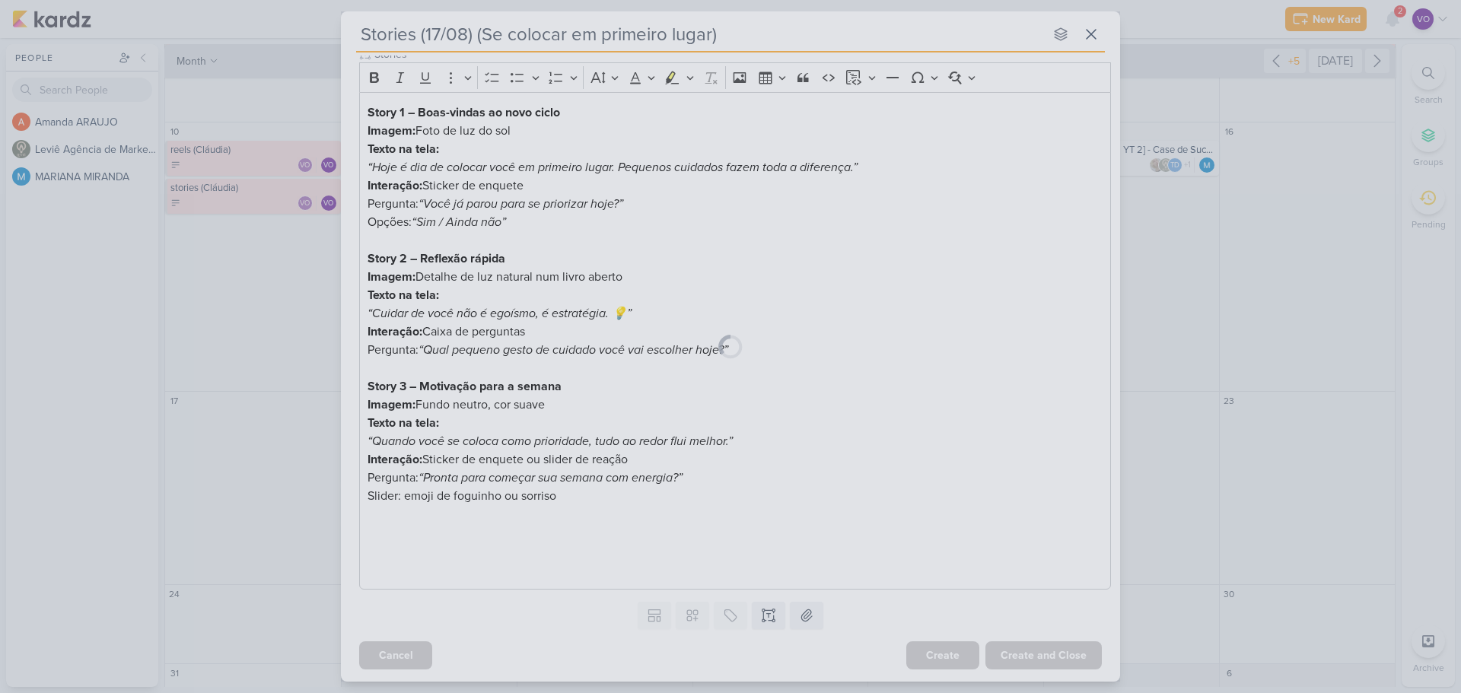
scroll to position [151, 0]
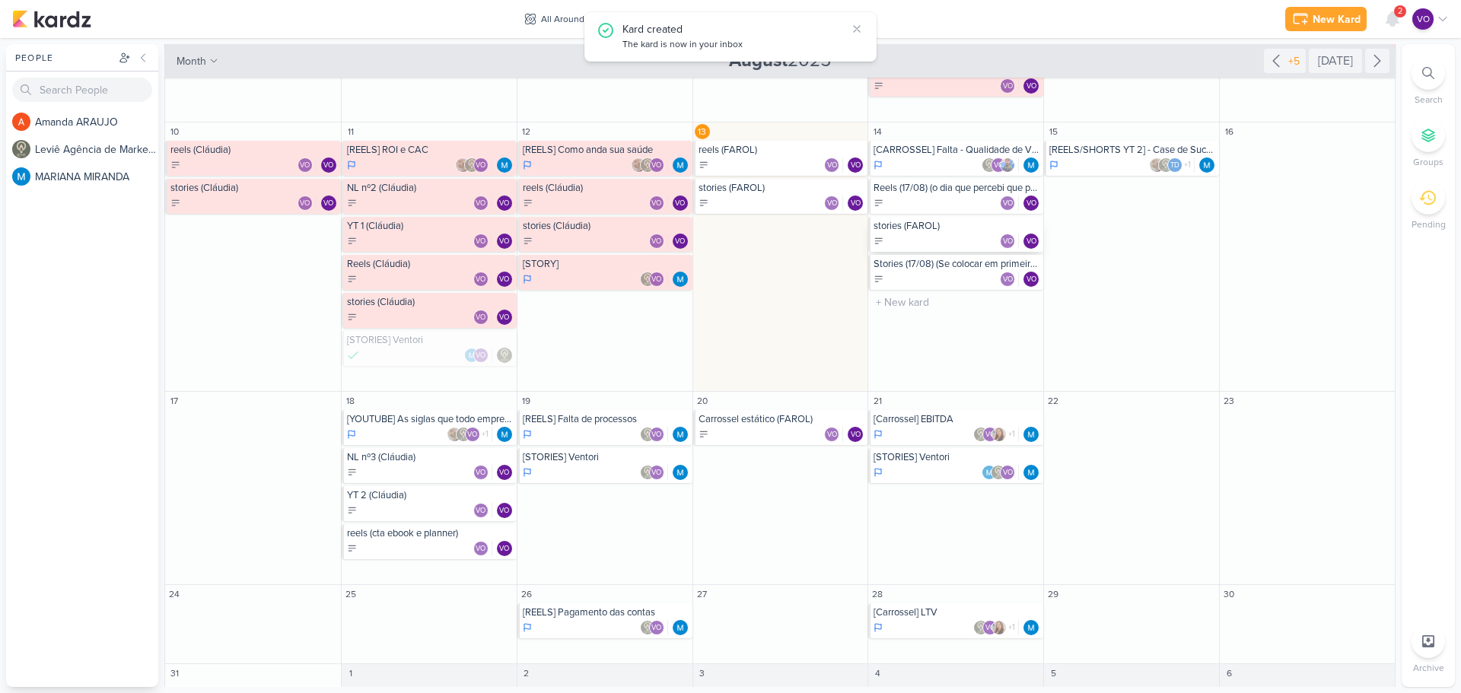
click at [921, 235] on div "VO VO" at bounding box center [957, 241] width 167 height 15
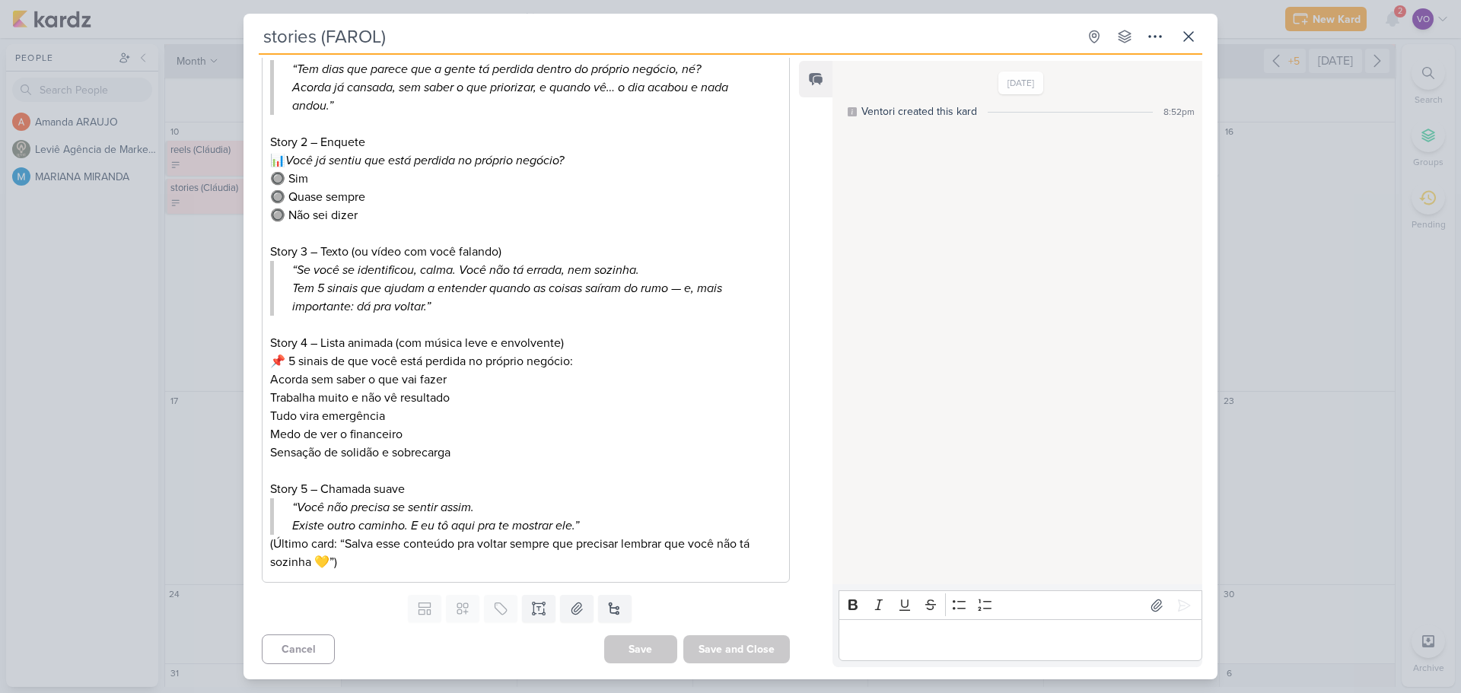
scroll to position [0, 0]
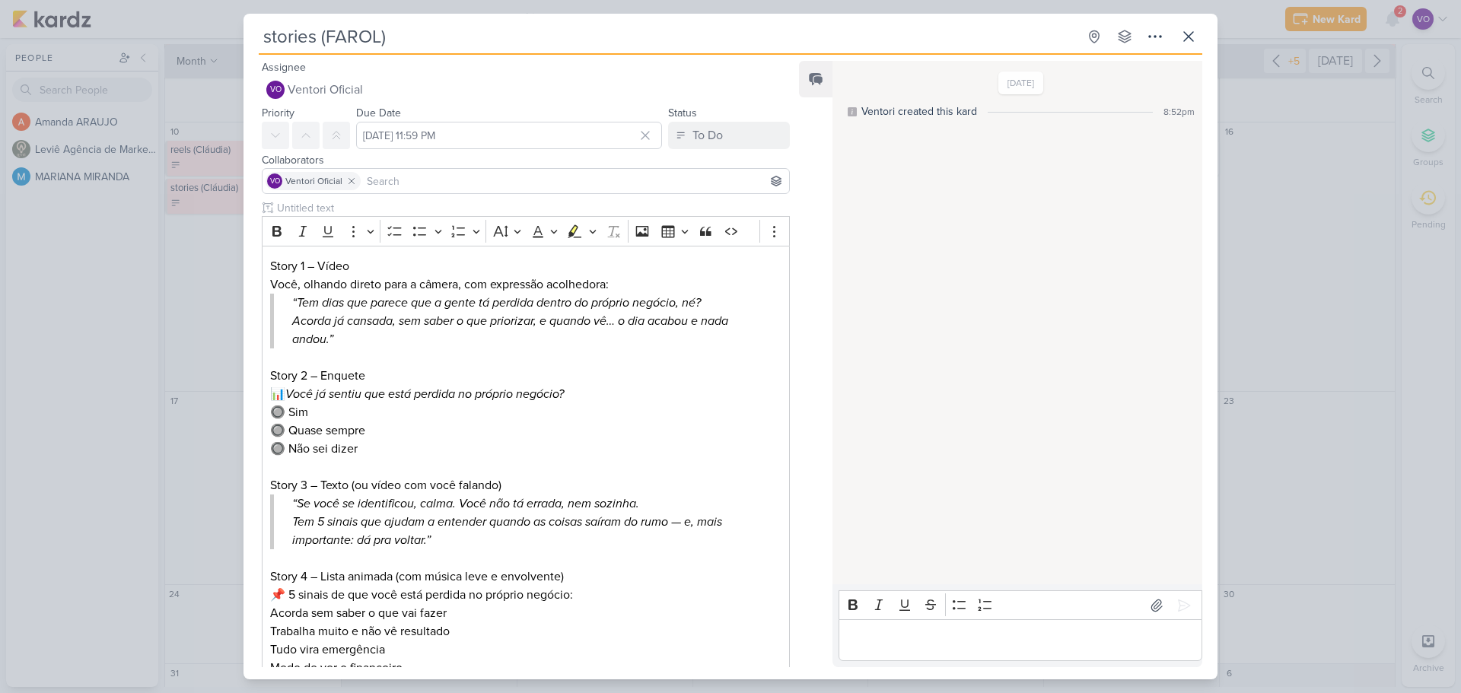
drag, startPoint x: 264, startPoint y: 39, endPoint x: 409, endPoint y: 34, distance: 145.4
click at [409, 34] on input "stories (FAROL)" at bounding box center [668, 36] width 819 height 27
type input "R"
type input "Reels (18/08) (por que você não precisa ser perfeita para começar)"
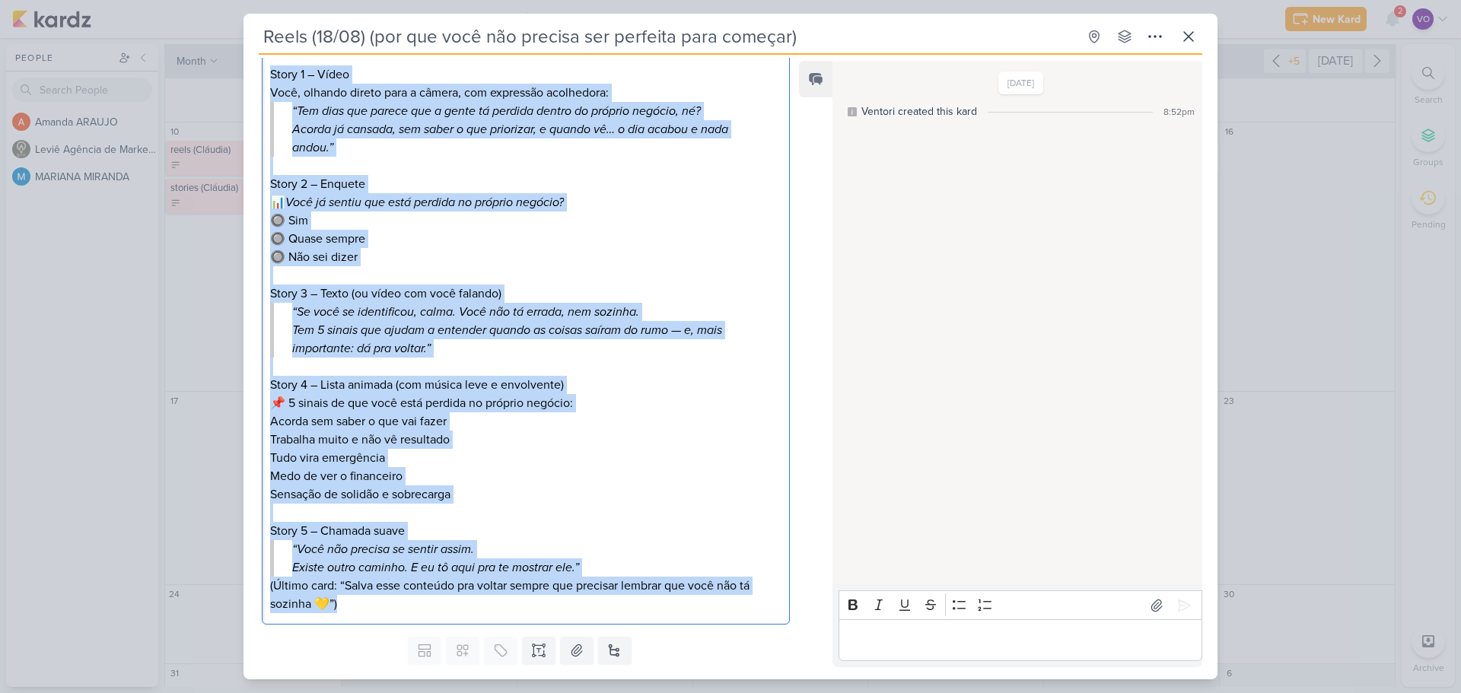
scroll to position [234, 0]
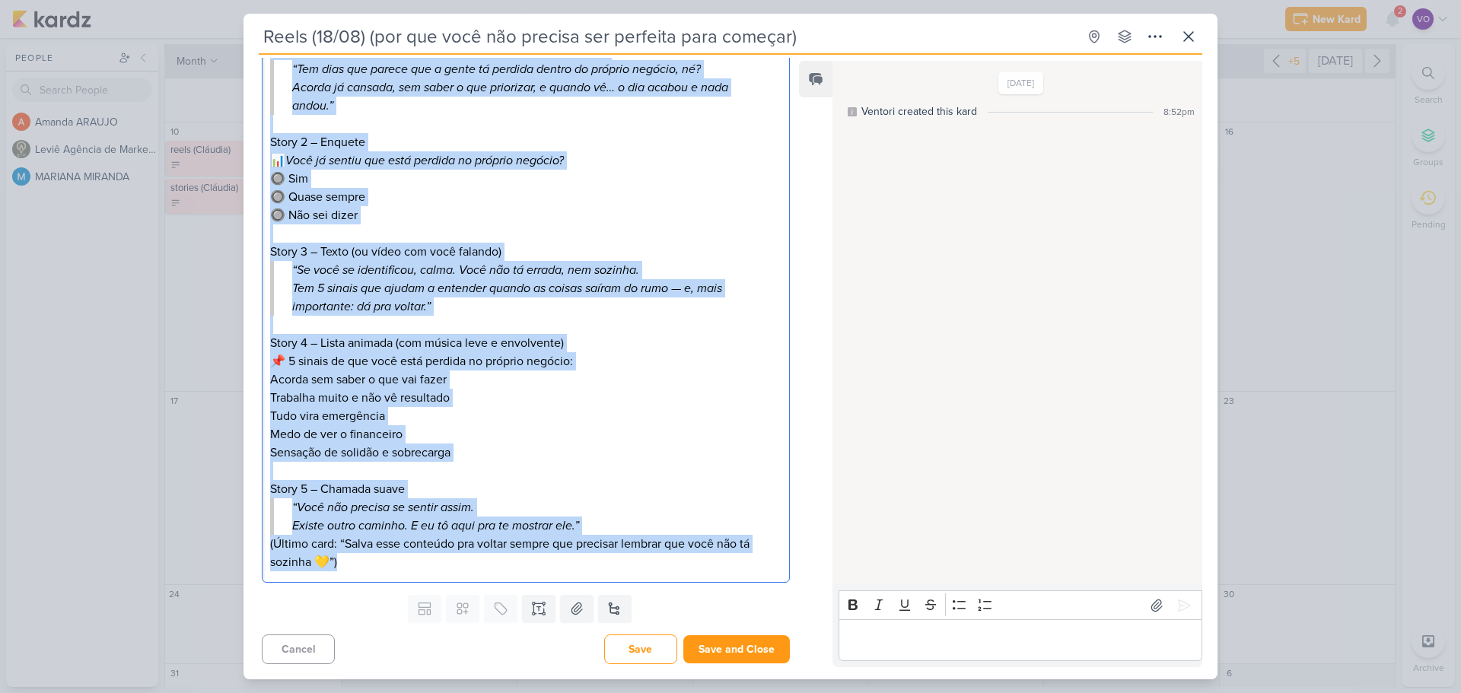
drag, startPoint x: 269, startPoint y: 268, endPoint x: 588, endPoint y: 700, distance: 537.6
click at [588, 693] on html "1.99.0 [GEOGRAPHIC_DATA] Ctrl + k 2 Notifications Center unread only [PERSON_NA…" at bounding box center [730, 346] width 1461 height 693
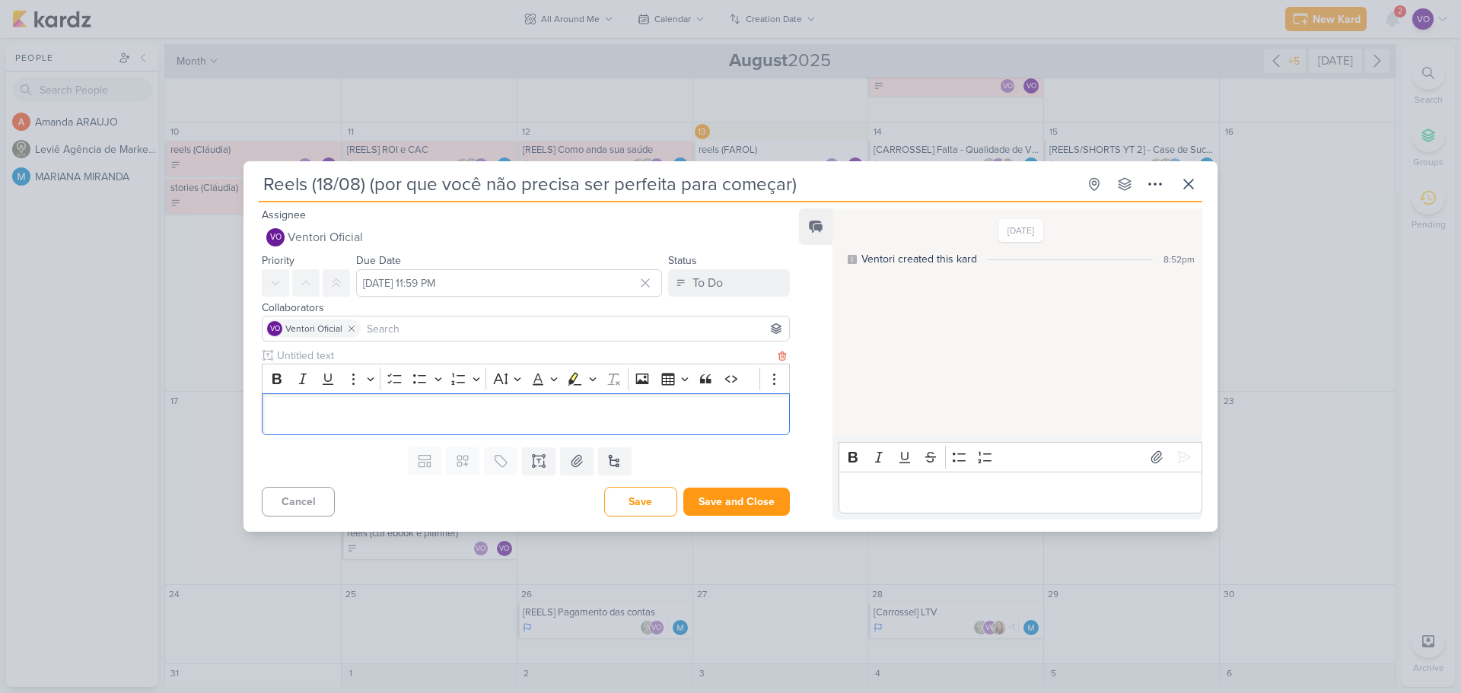
click at [291, 403] on div "Editor editing area: main" at bounding box center [526, 414] width 528 height 42
click at [270, 412] on p "falando direto para a câmera, tom animado e acolhedor" at bounding box center [525, 414] width 511 height 18
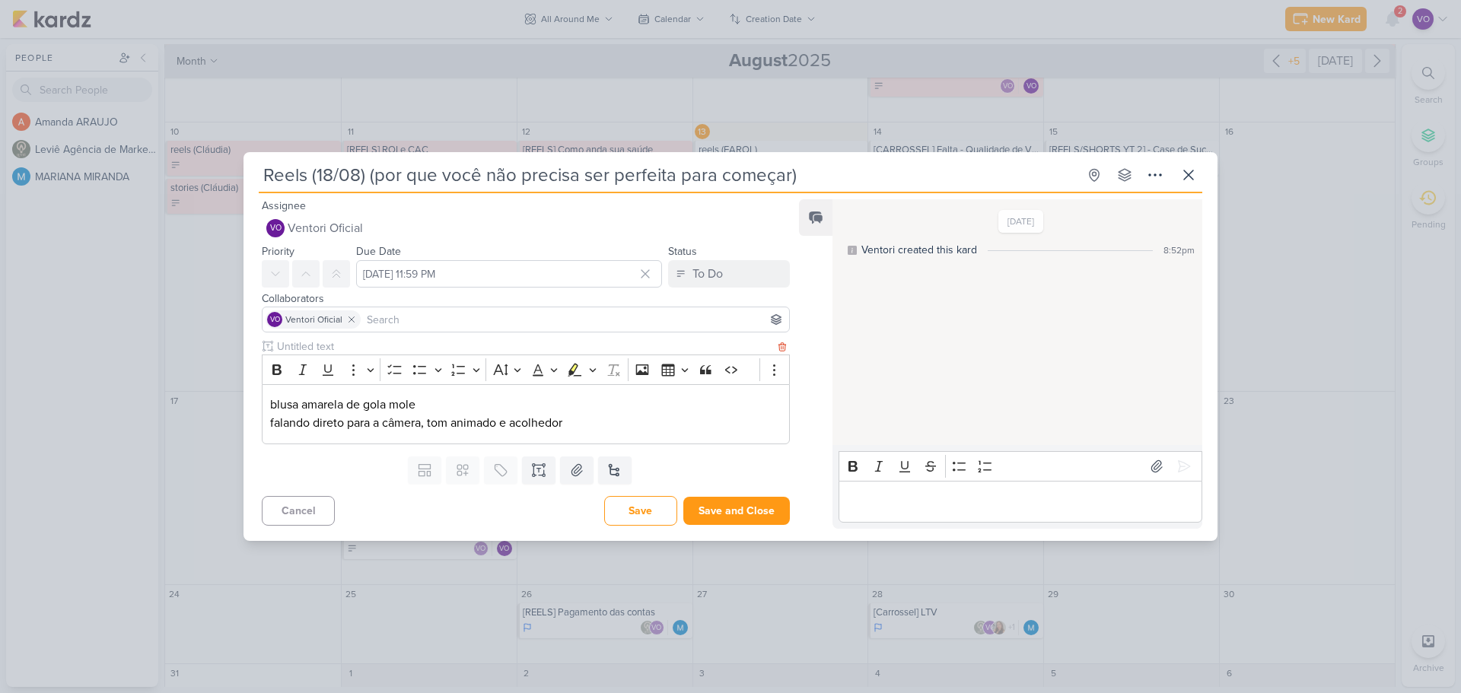
click at [605, 429] on p "falando direto para a câmera, tom animado e acolhedor" at bounding box center [525, 423] width 511 height 18
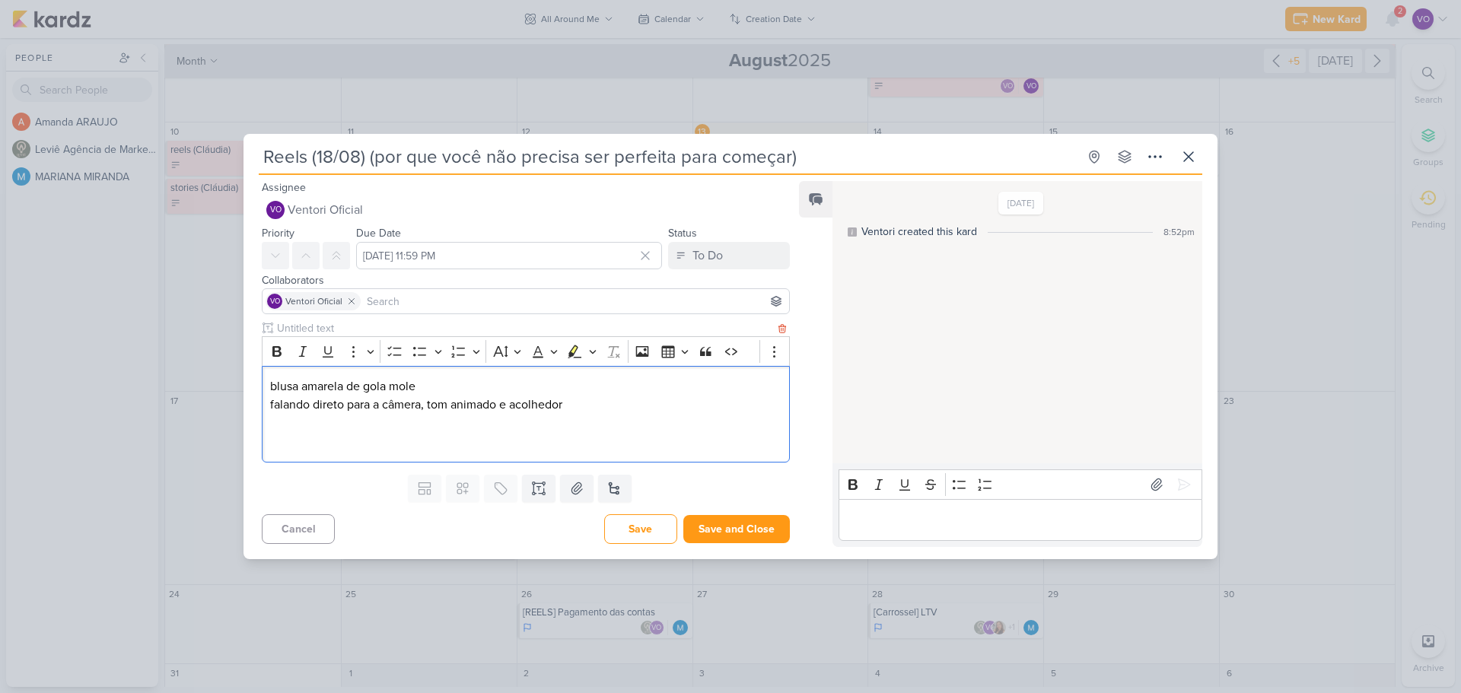
click at [283, 440] on p "Editor editing area: main" at bounding box center [525, 441] width 511 height 18
click at [281, 439] on p "Editor editing area: main" at bounding box center [525, 441] width 511 height 18
drag, startPoint x: 408, startPoint y: 405, endPoint x: 460, endPoint y: 417, distance: 53.2
click at [408, 406] on p "falando direto para a câmera, tom animado e acolhedor" at bounding box center [525, 405] width 511 height 18
click at [647, 436] on p "Editor editing area: main" at bounding box center [525, 441] width 511 height 18
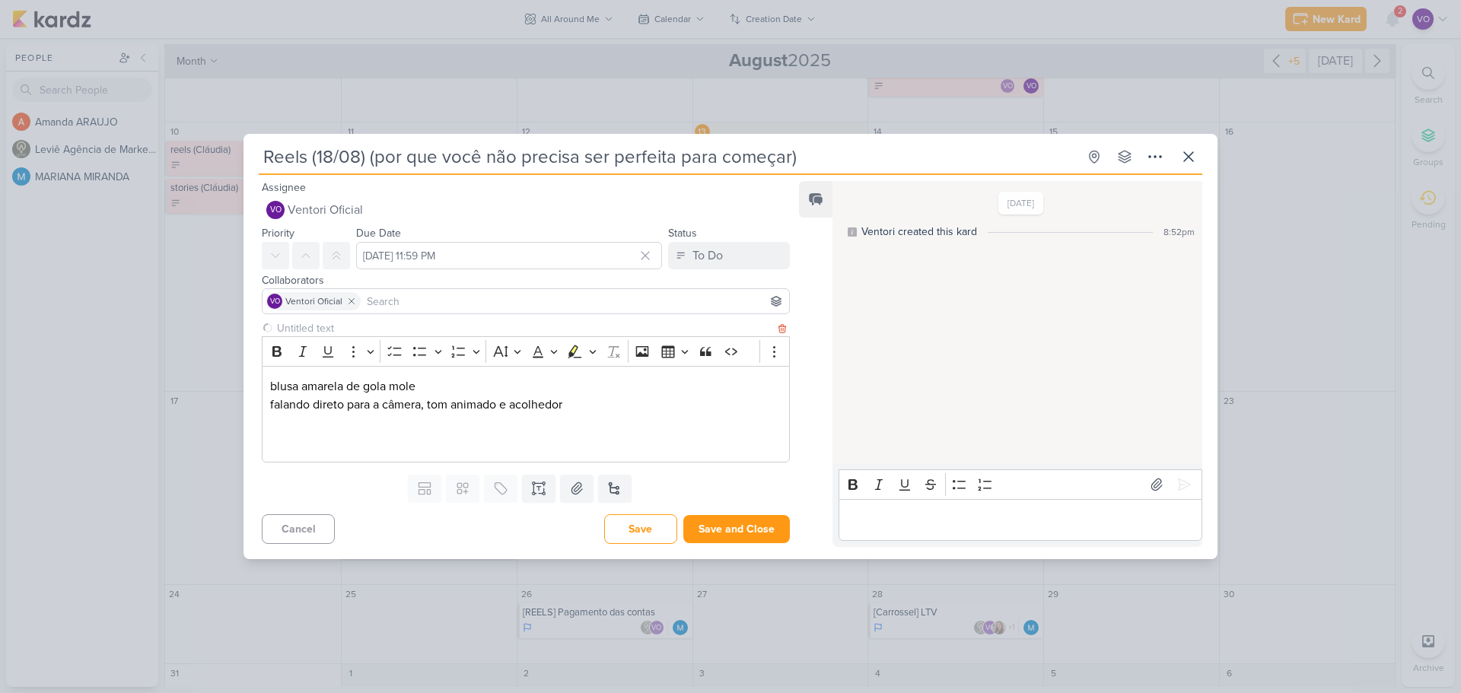
click at [319, 323] on input "text" at bounding box center [524, 328] width 501 height 16
type input "roteiro reels"
click at [352, 444] on p "Editor editing area: main" at bounding box center [525, 441] width 511 height 18
click at [310, 437] on p "Editor editing area: main" at bounding box center [525, 441] width 511 height 18
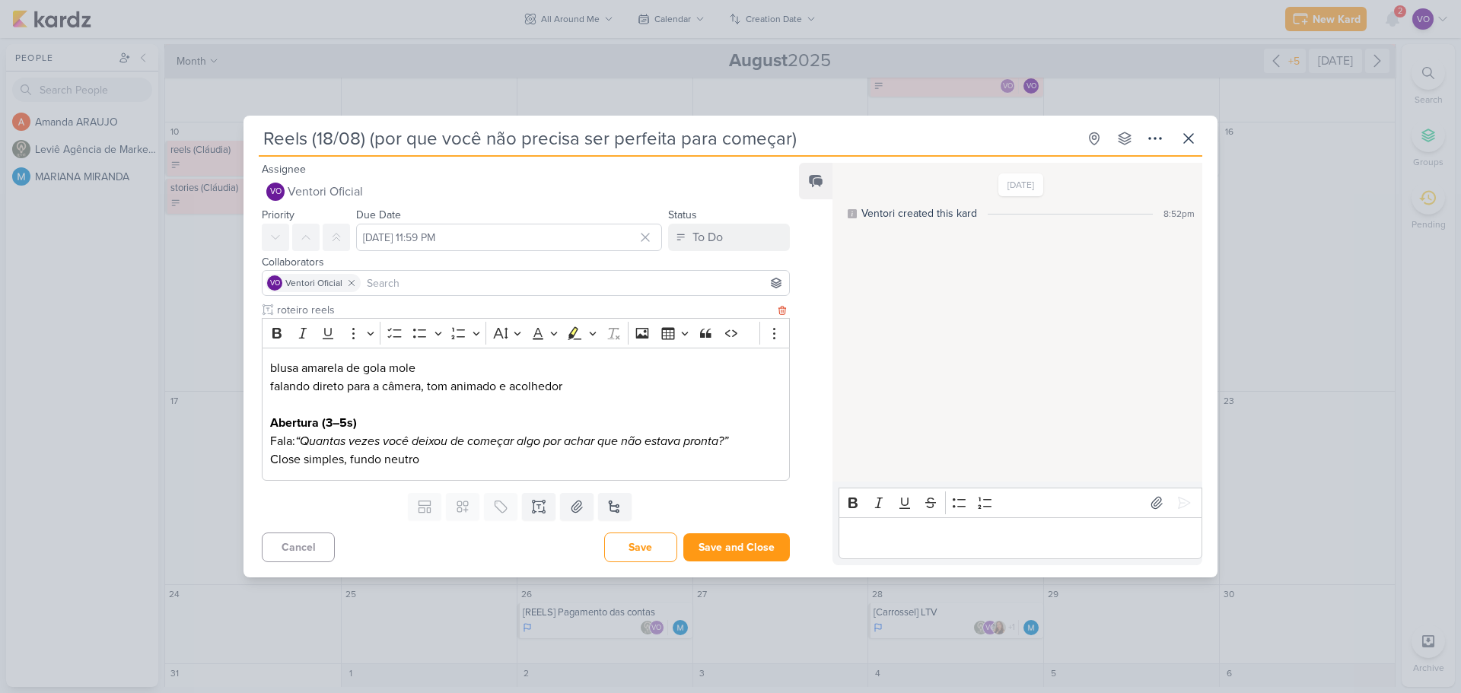
click at [442, 468] on p "Close simples, fundo neutro" at bounding box center [525, 460] width 511 height 18
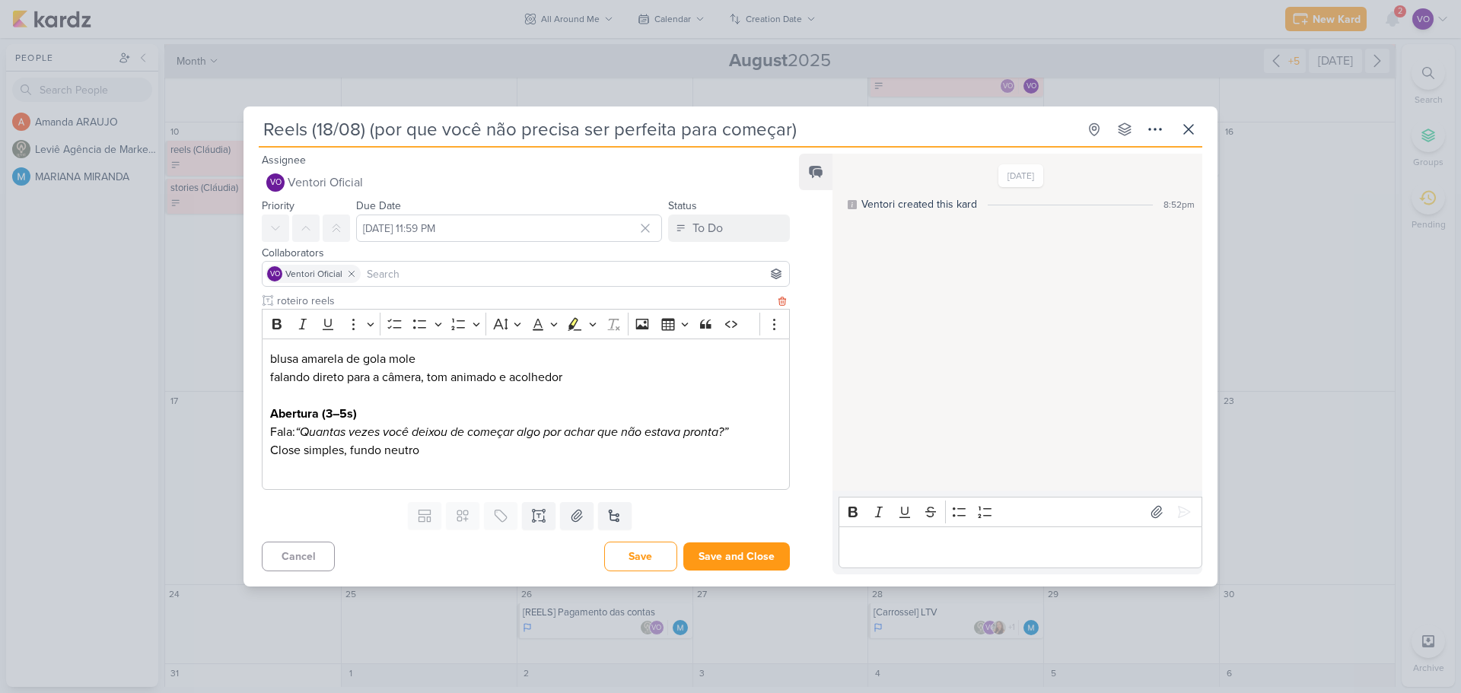
click at [271, 472] on p "Editor editing area: main" at bounding box center [525, 469] width 511 height 18
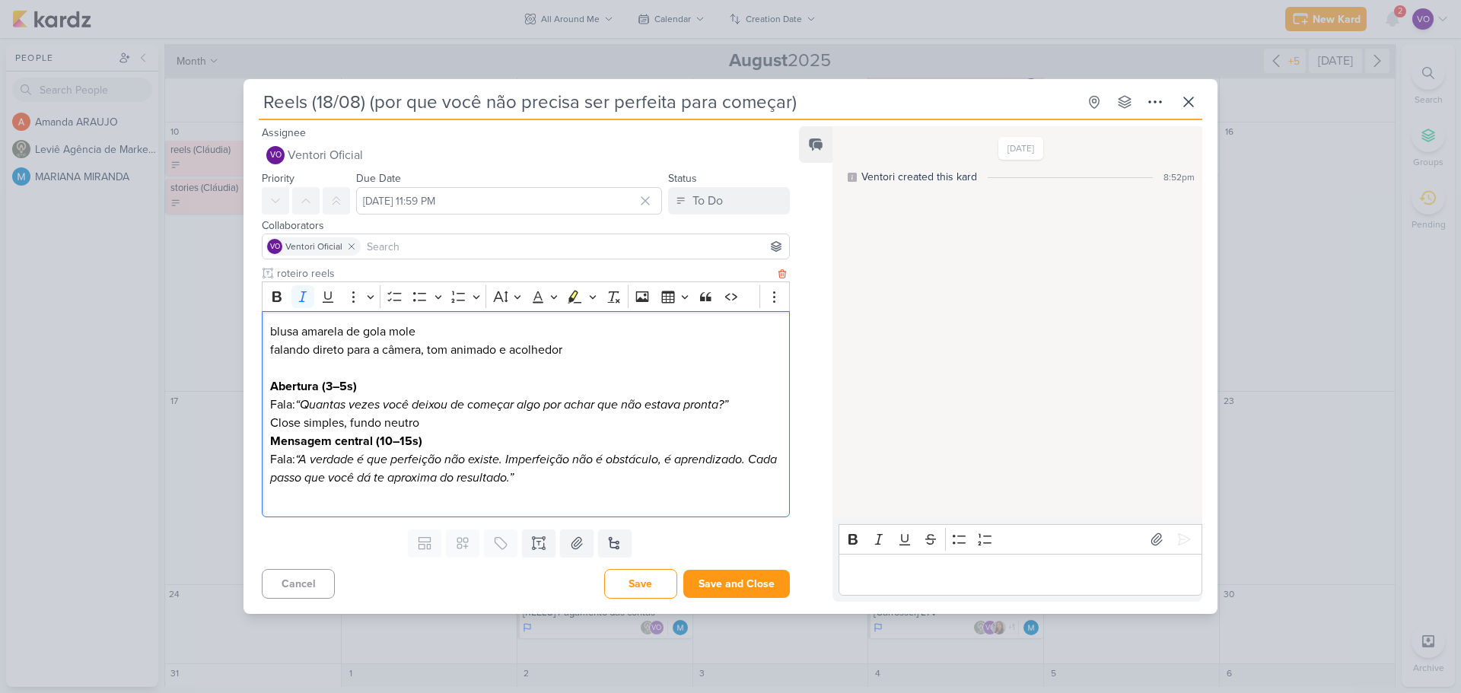
click at [275, 502] on p "Editor editing area: main" at bounding box center [525, 496] width 511 height 18
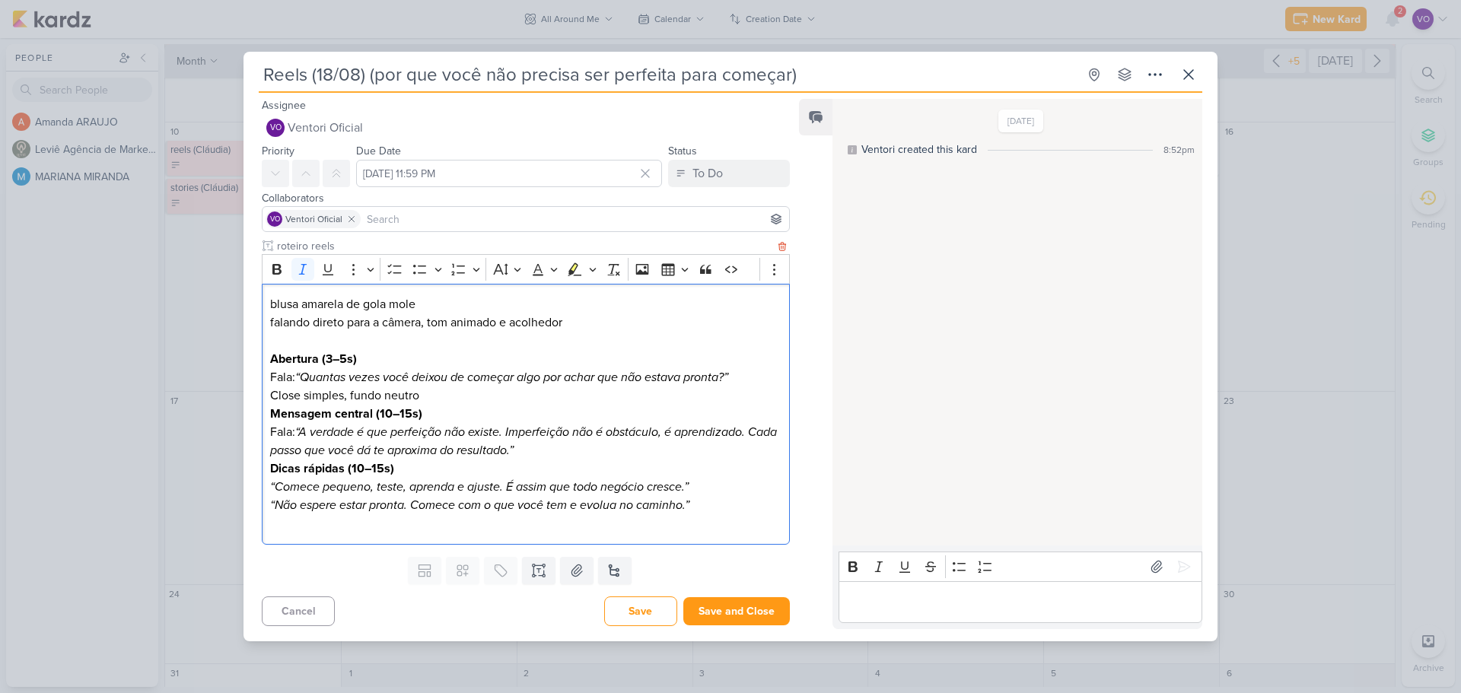
click at [279, 533] on p "Editor editing area: main" at bounding box center [525, 523] width 511 height 18
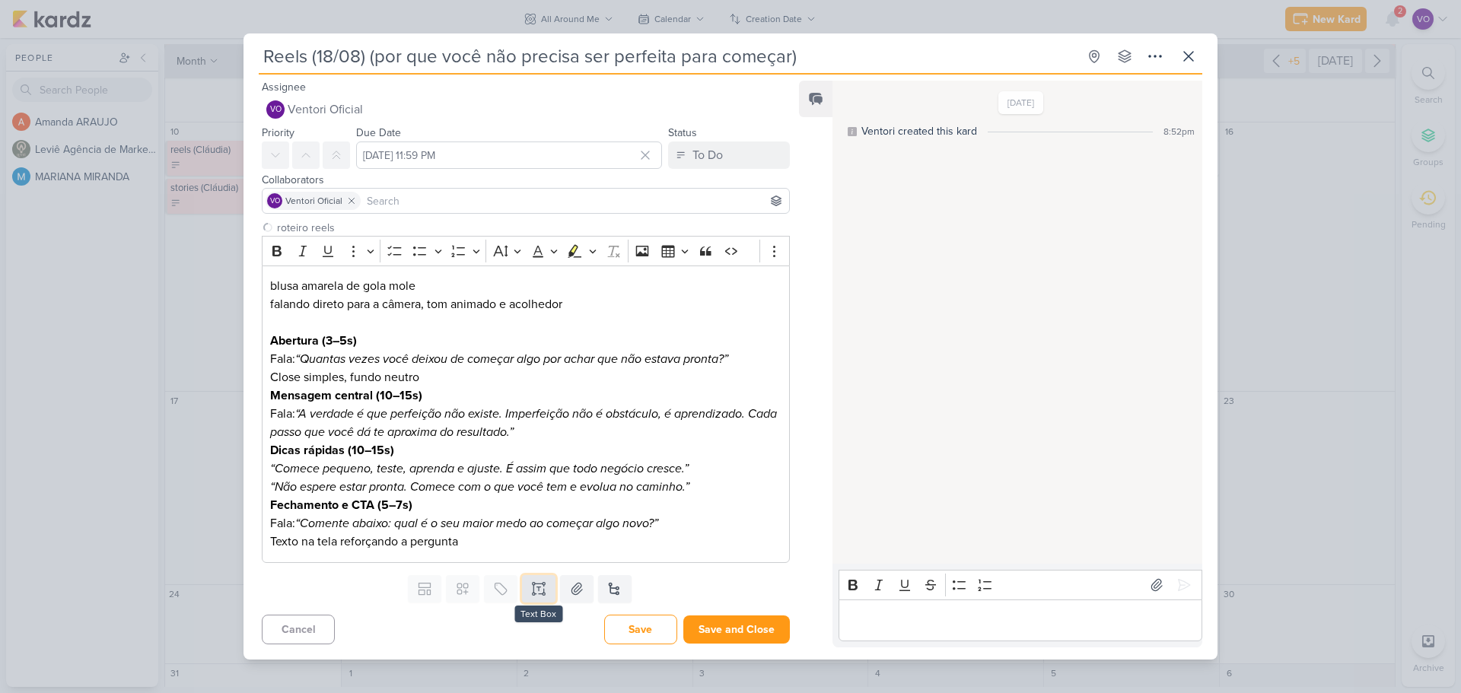
click at [533, 591] on icon at bounding box center [538, 588] width 15 height 15
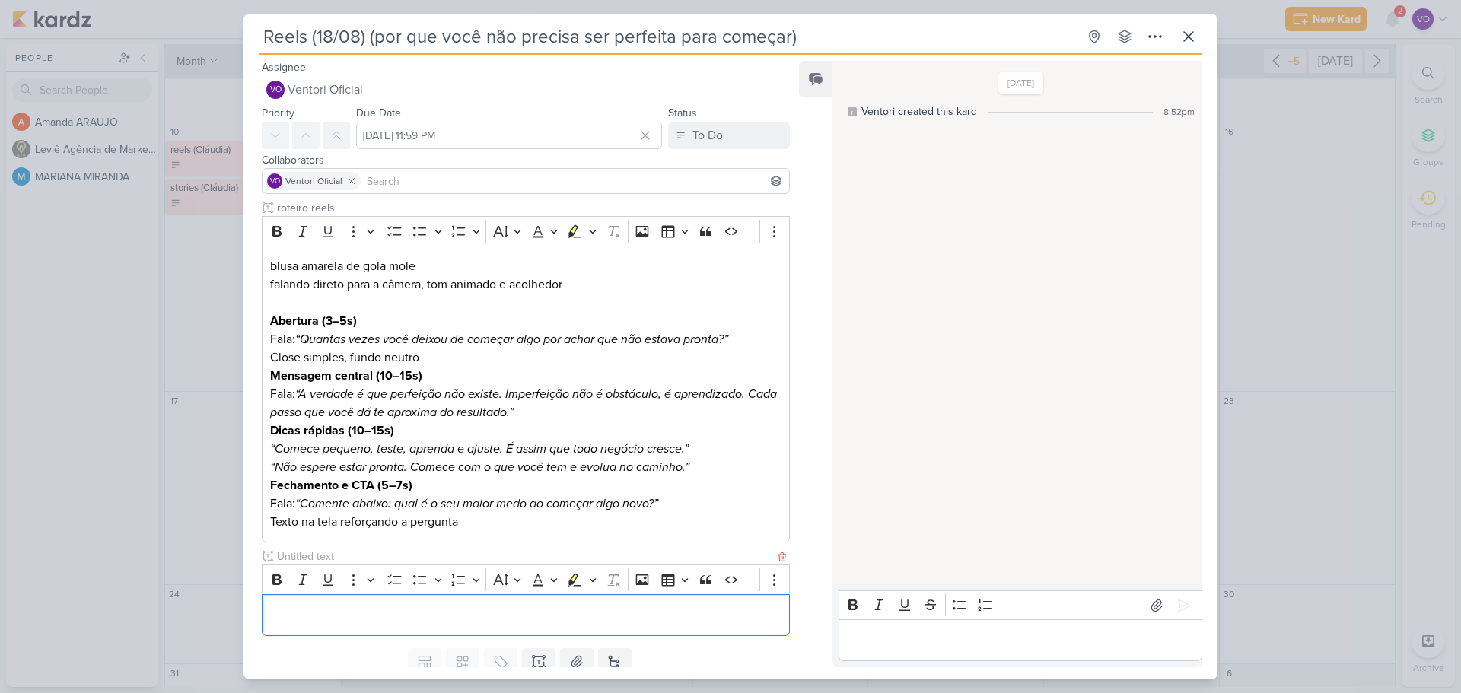
click at [328, 558] on input "text" at bounding box center [524, 557] width 501 height 16
type input "legenda"
click at [339, 613] on p "Editor editing area: main" at bounding box center [525, 616] width 511 height 18
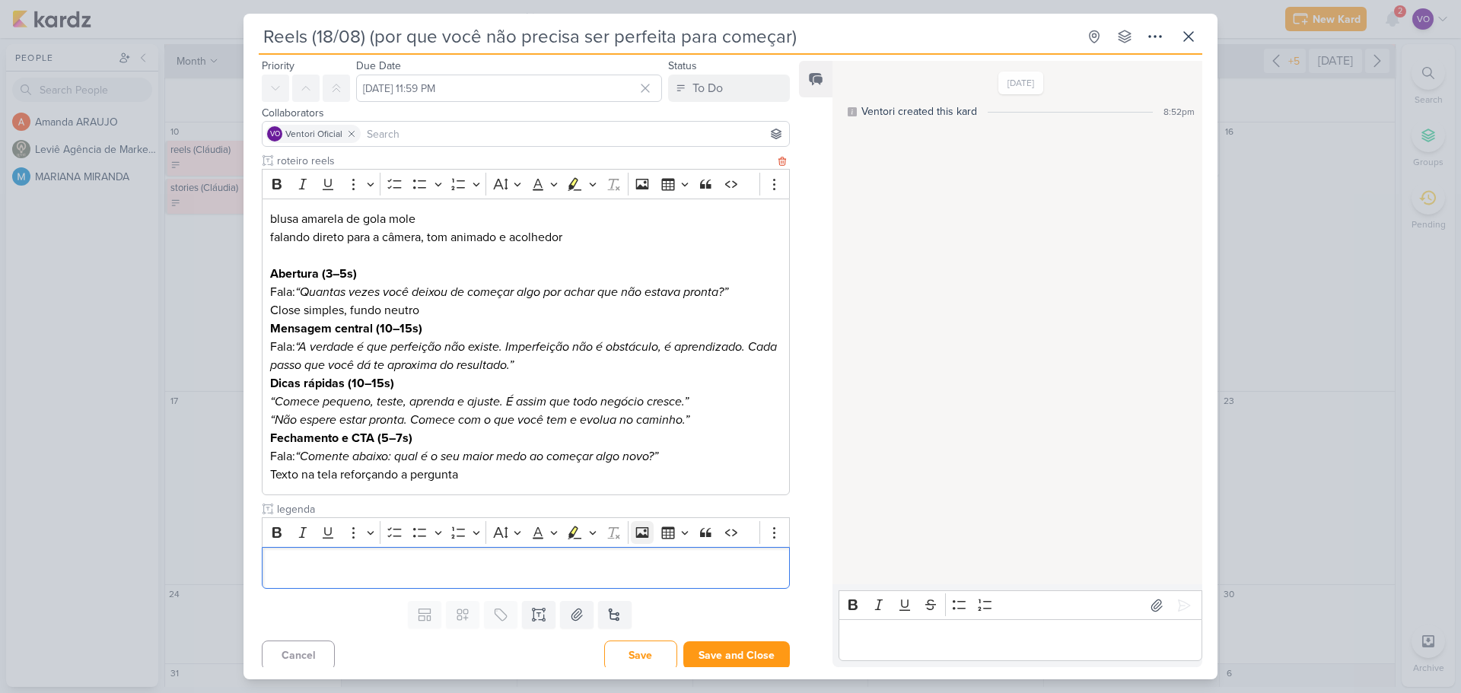
scroll to position [53, 0]
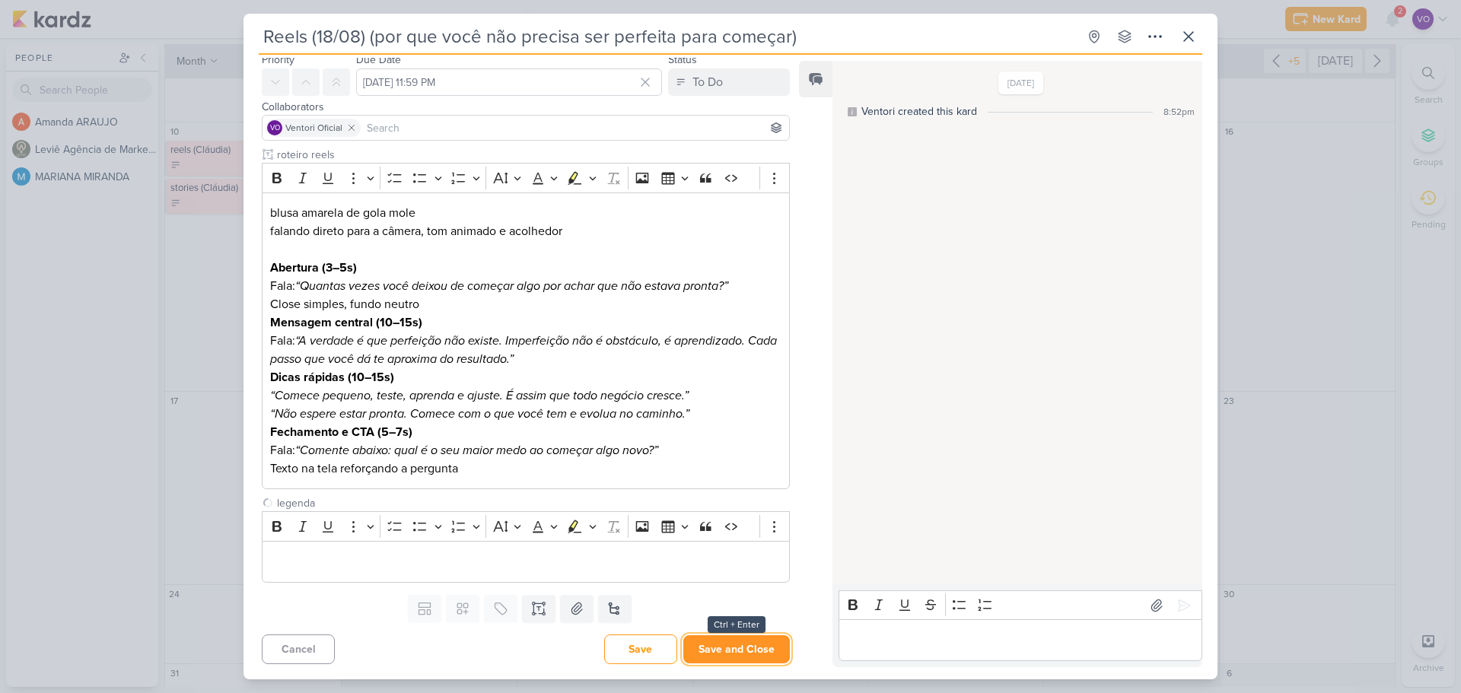
click at [707, 652] on button "Save and Close" at bounding box center [736, 649] width 107 height 28
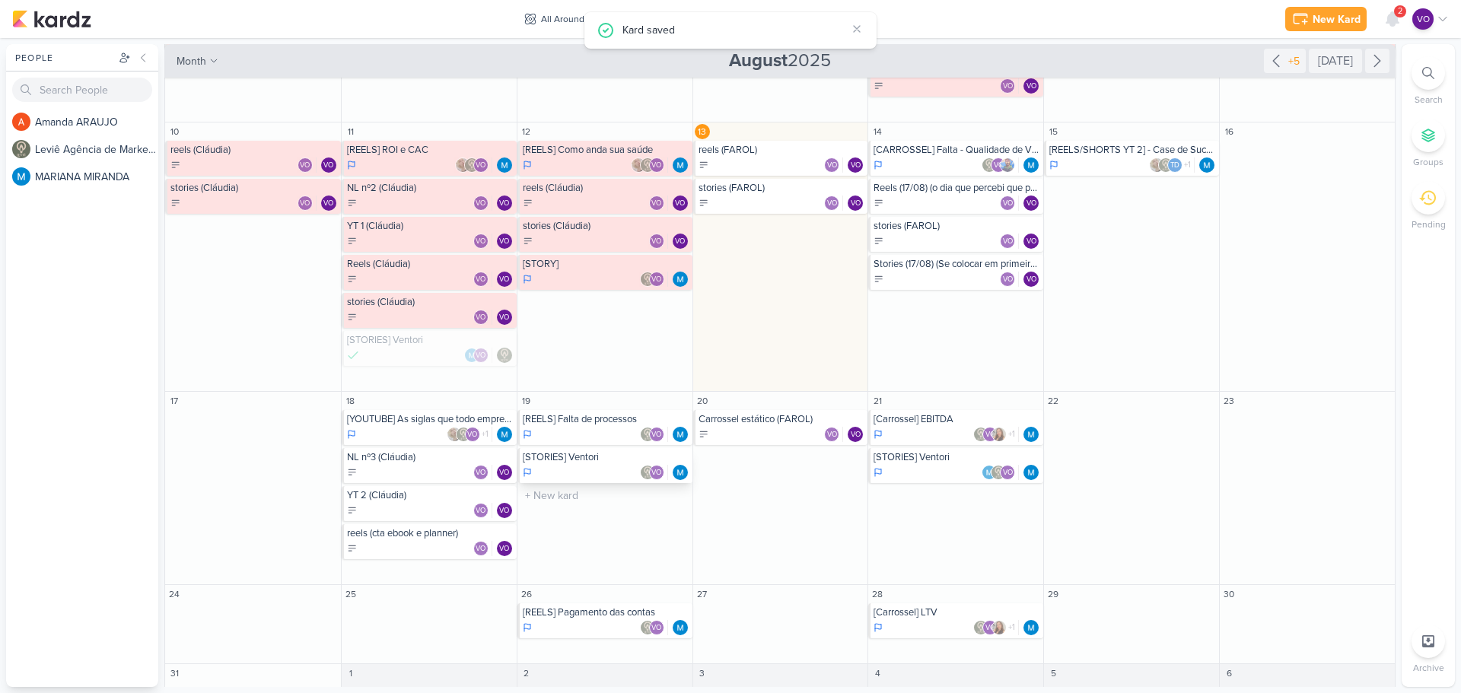
scroll to position [0, 0]
click at [925, 197] on div "VO VO" at bounding box center [957, 203] width 167 height 15
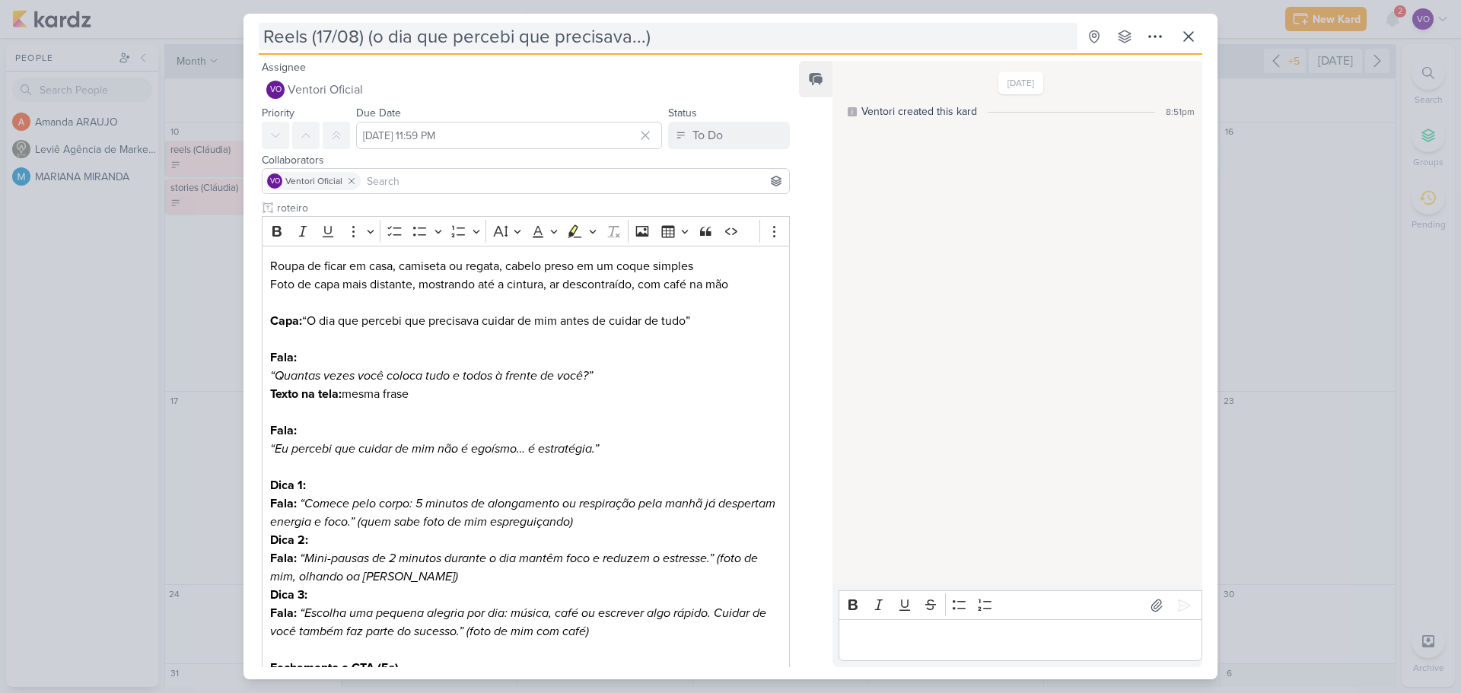
click at [317, 33] on input "Reels (17/08) (o dia que percebi que precisava...)" at bounding box center [668, 36] width 819 height 27
click at [304, 33] on input "17/08) (o dia que percebi que precisava...)" at bounding box center [668, 36] width 819 height 27
click at [312, 34] on input "17/08 Reels) (o dia que percebi que precisava...)" at bounding box center [668, 36] width 819 height 27
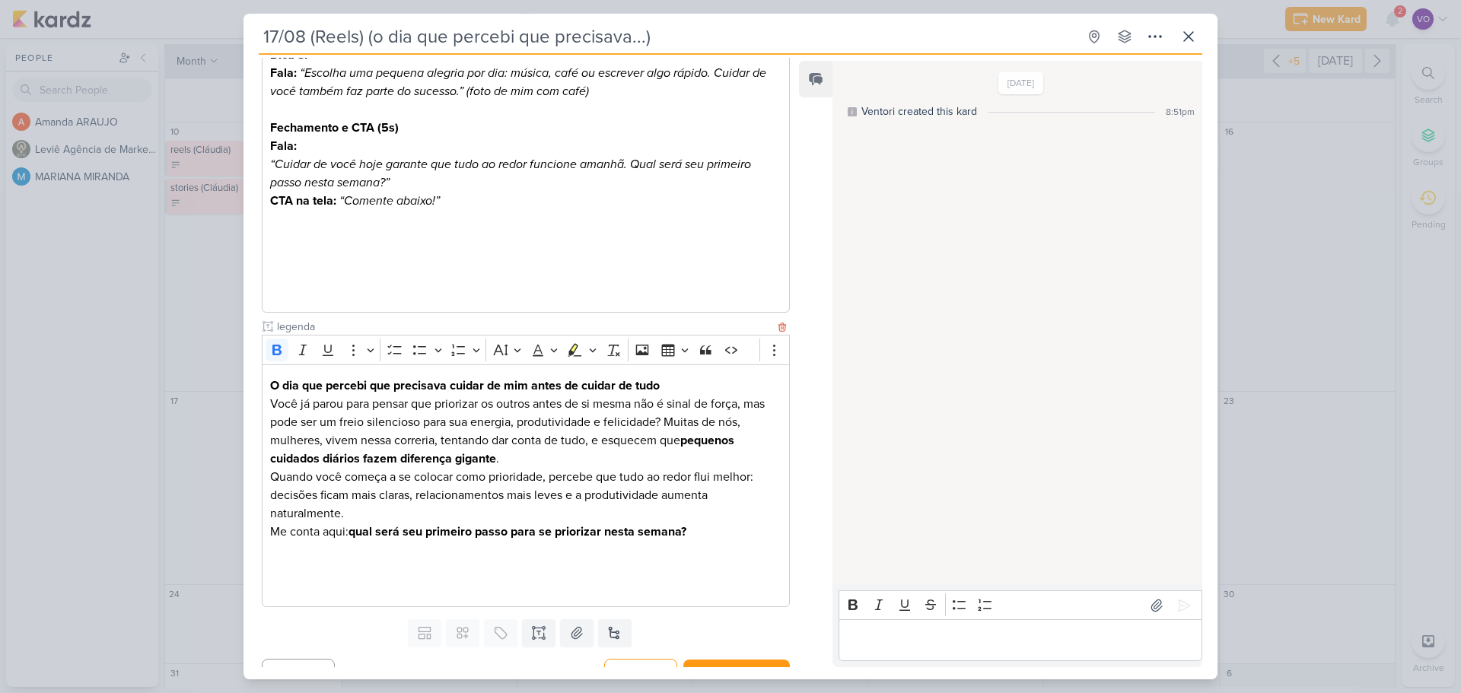
scroll to position [565, 0]
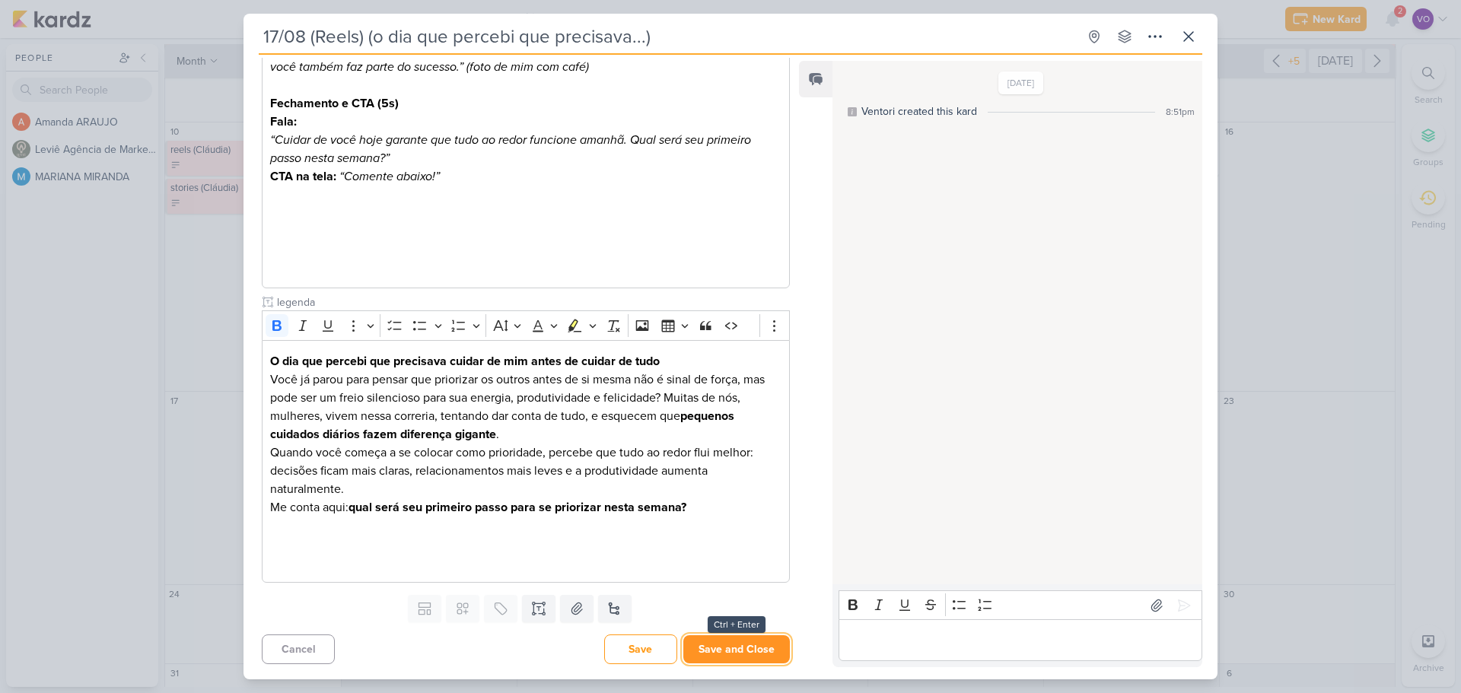
click at [727, 652] on button "Save and Close" at bounding box center [736, 649] width 107 height 28
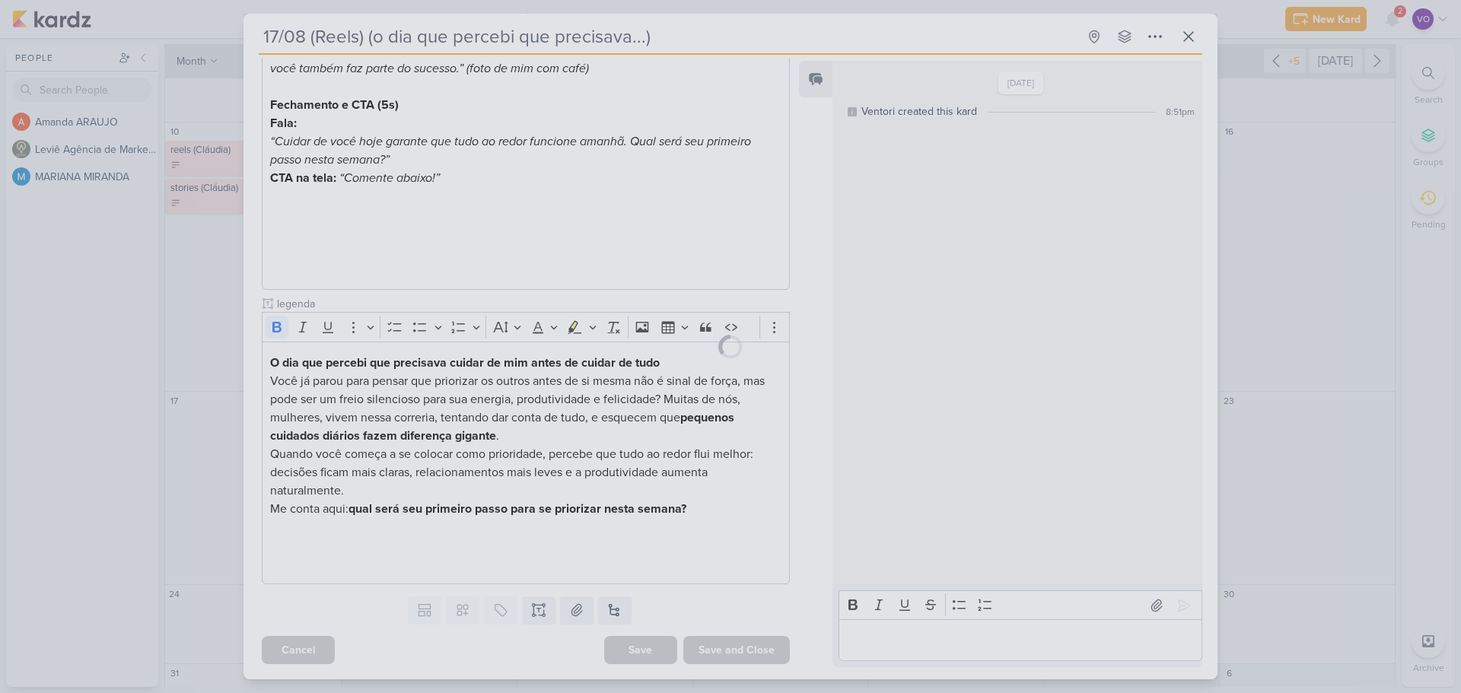
scroll to position [563, 0]
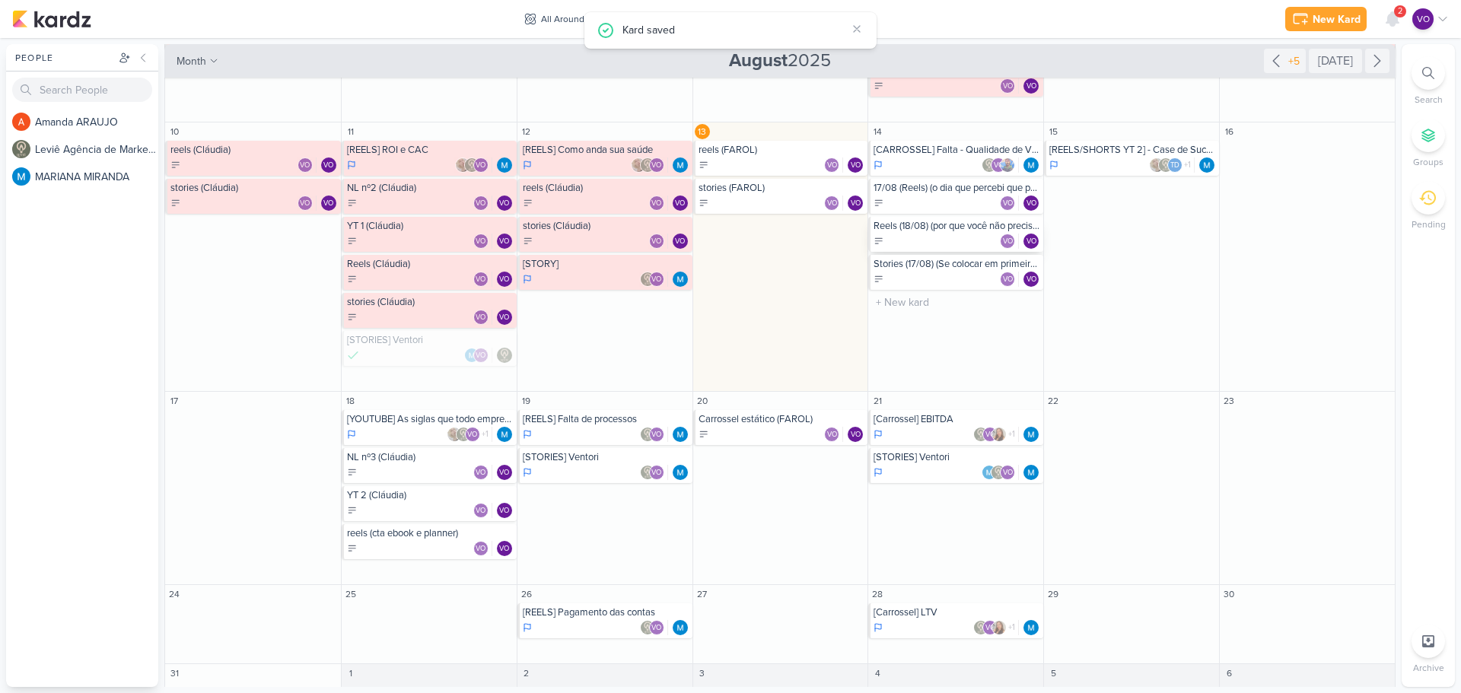
click at [893, 236] on div "VO VO" at bounding box center [957, 241] width 167 height 15
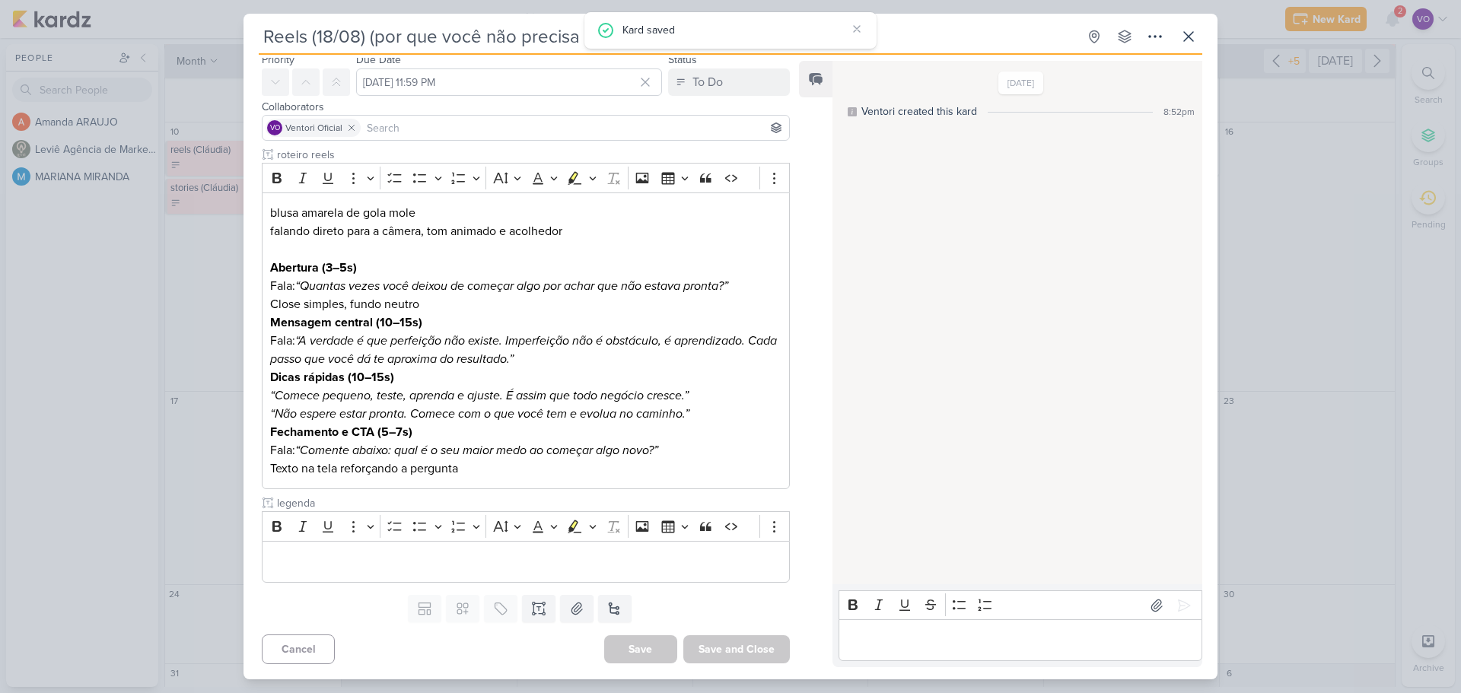
scroll to position [0, 0]
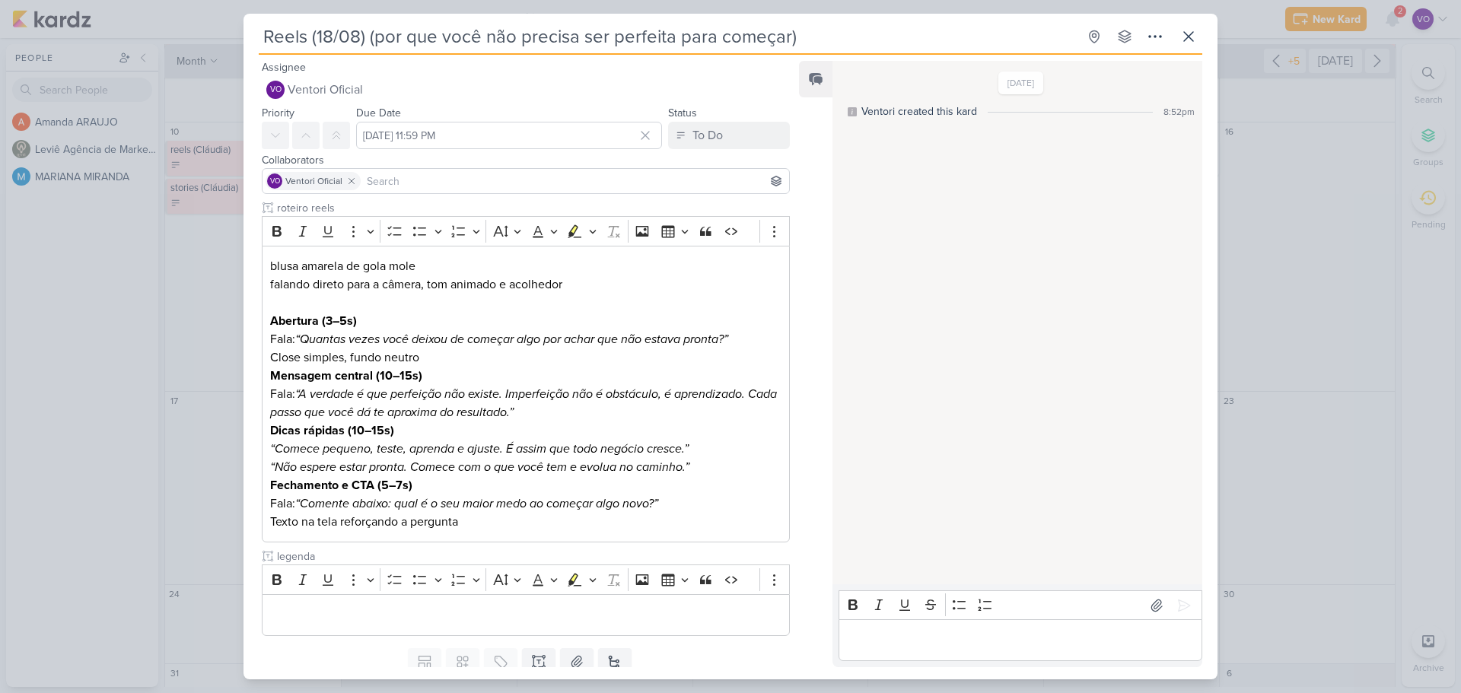
drag, startPoint x: 317, startPoint y: 36, endPoint x: 262, endPoint y: 37, distance: 55.6
click at [262, 37] on input "Reels (18/08) (por que você não precisa ser perfeita para começar)" at bounding box center [668, 36] width 819 height 27
click at [305, 39] on input "18/08) (por que você não precisa ser perfeita para começar)" at bounding box center [668, 36] width 819 height 27
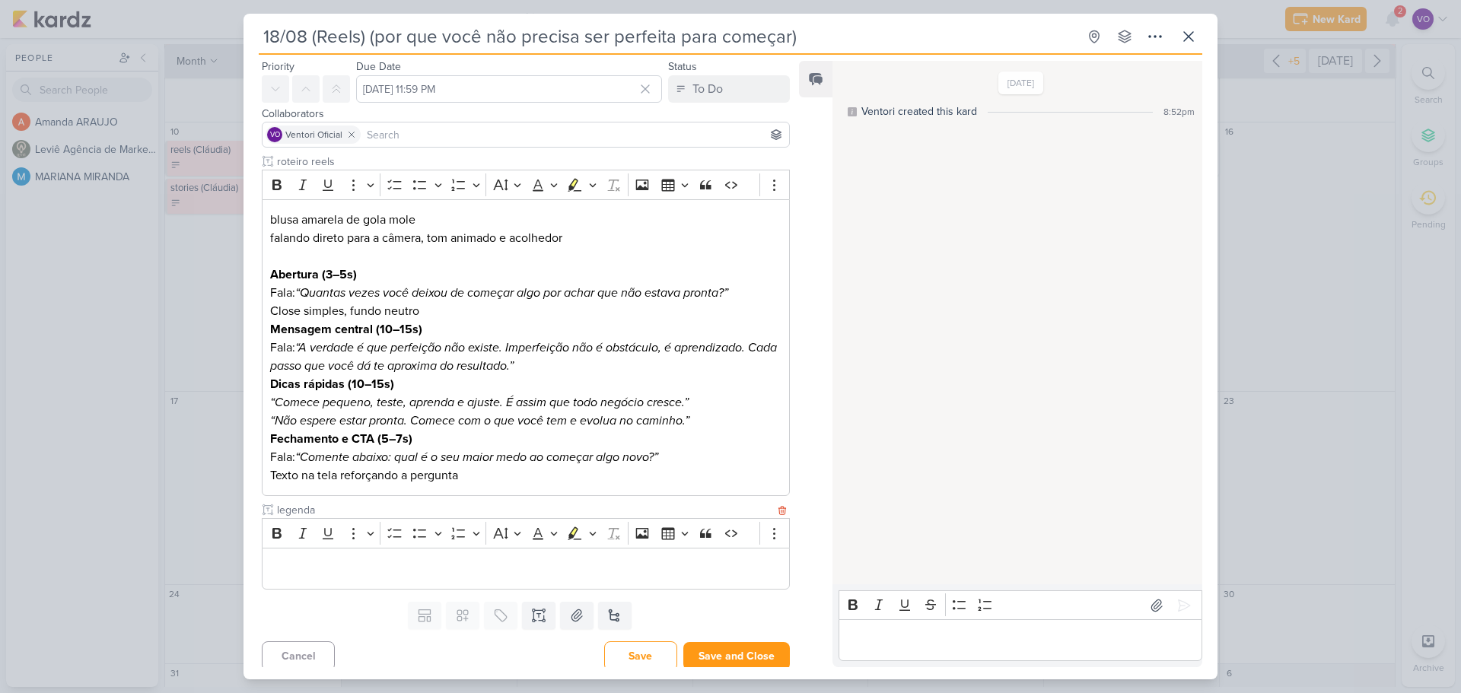
scroll to position [53, 0]
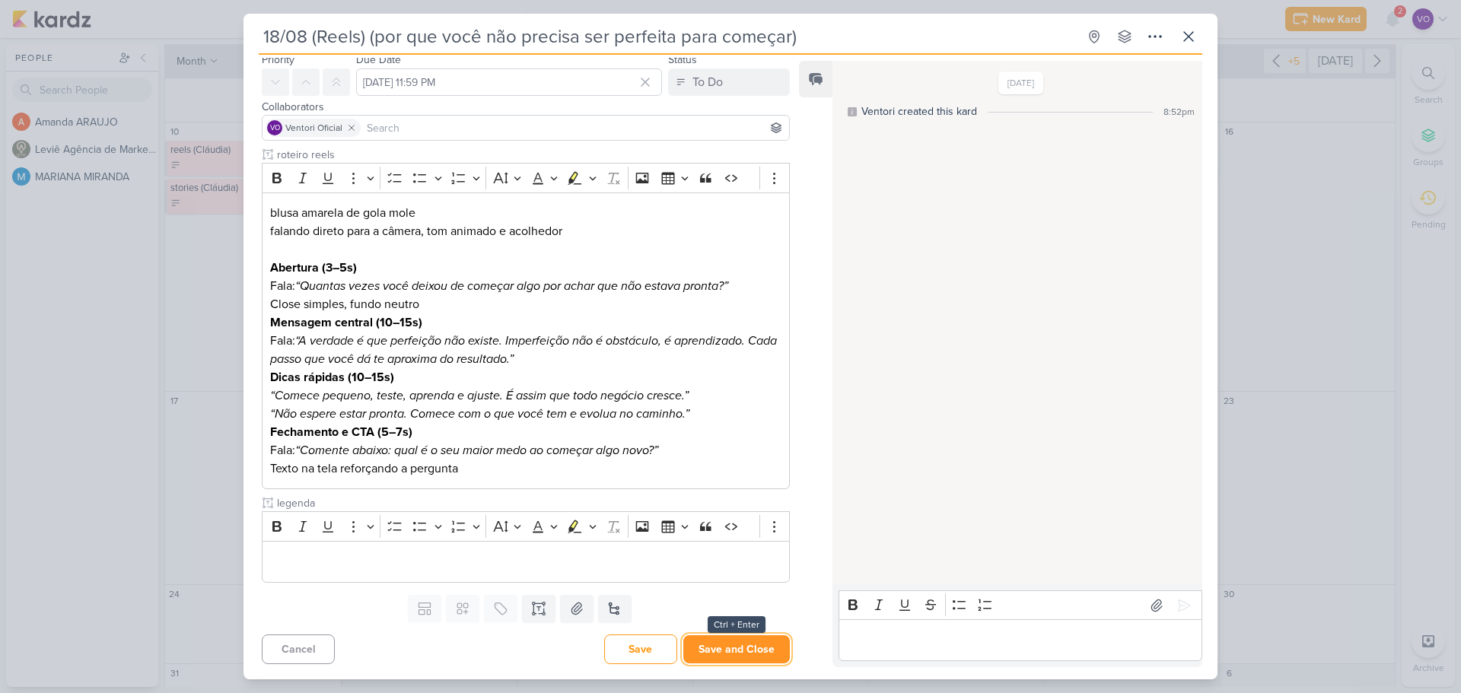
click at [728, 654] on button "Save and Close" at bounding box center [736, 649] width 107 height 28
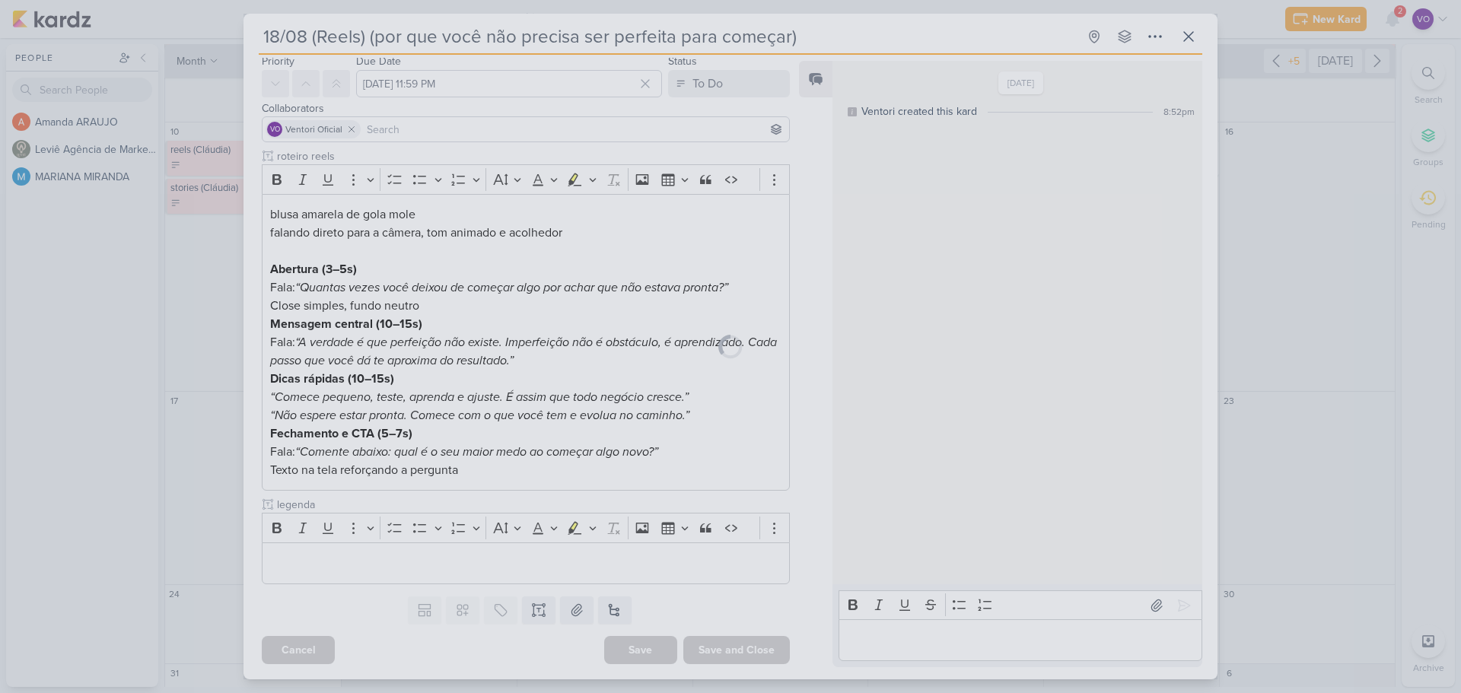
scroll to position [52, 0]
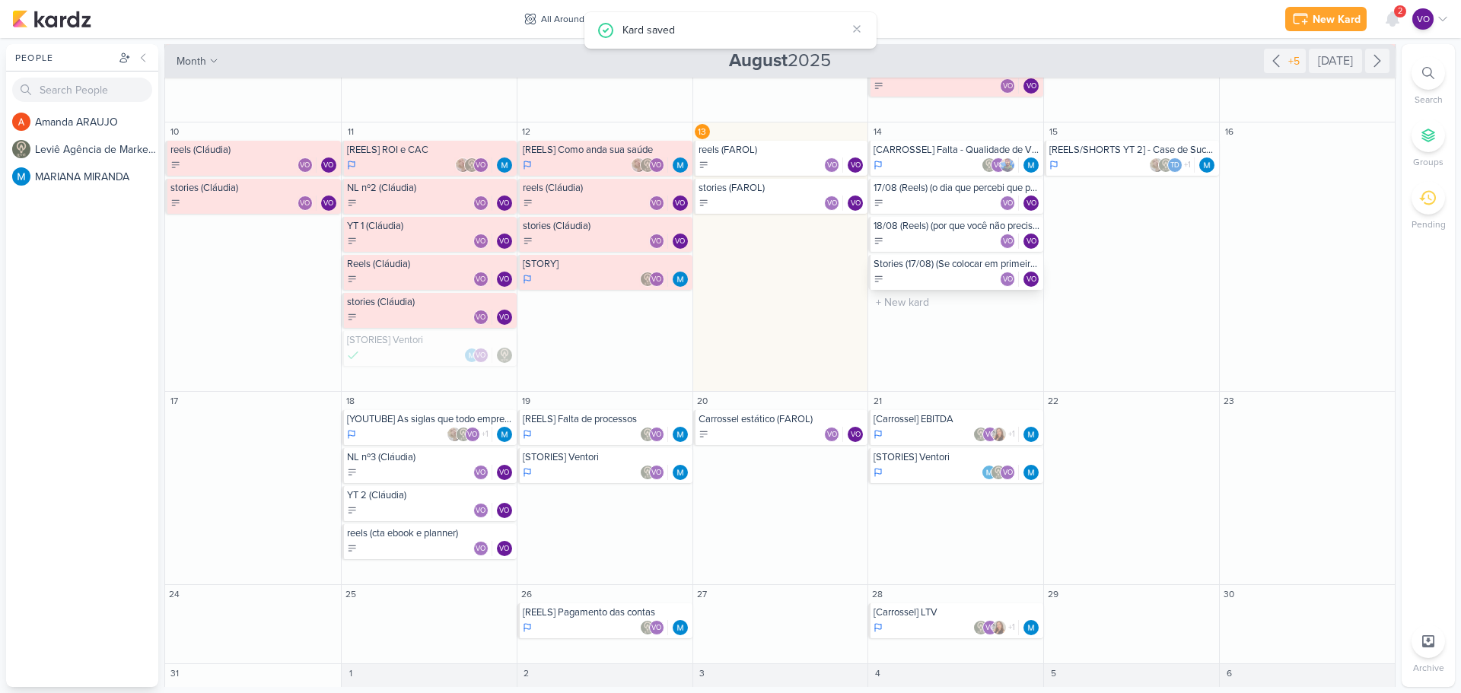
click at [921, 268] on div "Stories (17/08) (Se colocar em primeiro lugar)" at bounding box center [957, 264] width 167 height 12
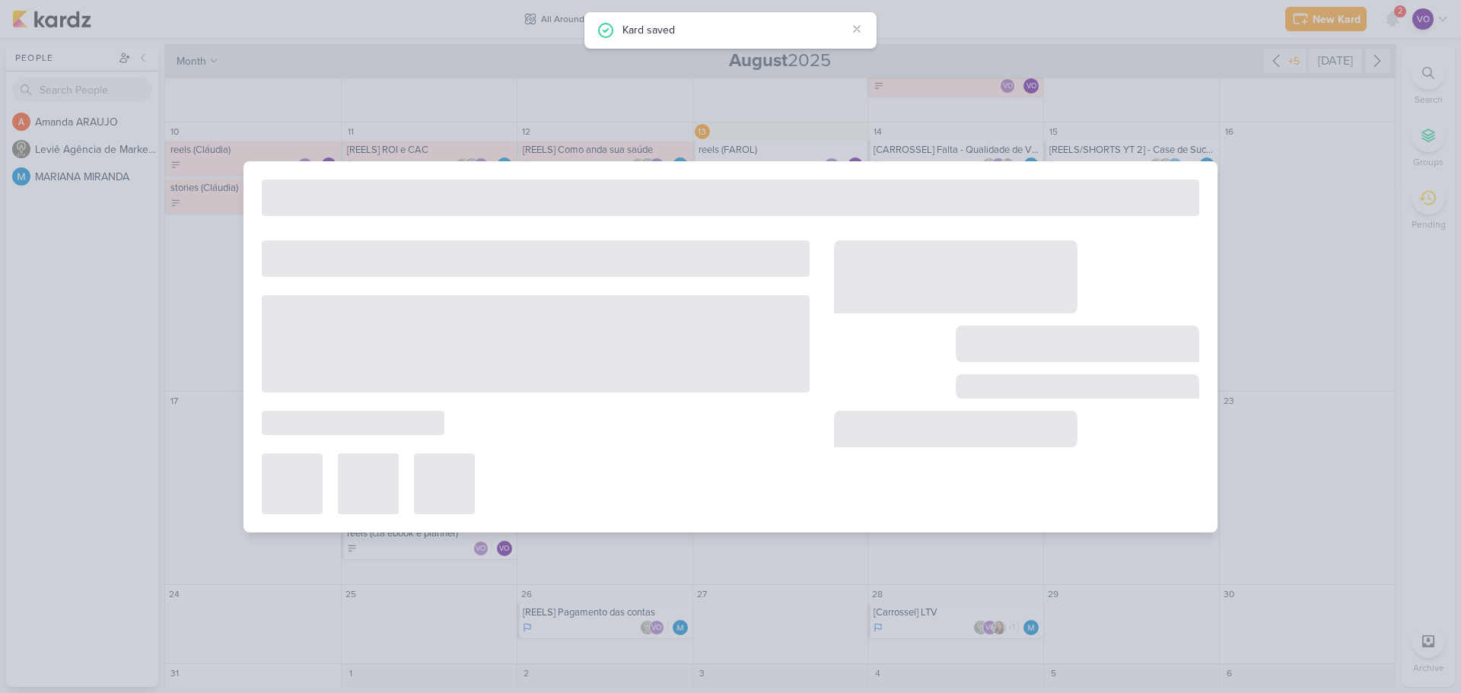
scroll to position [0, 0]
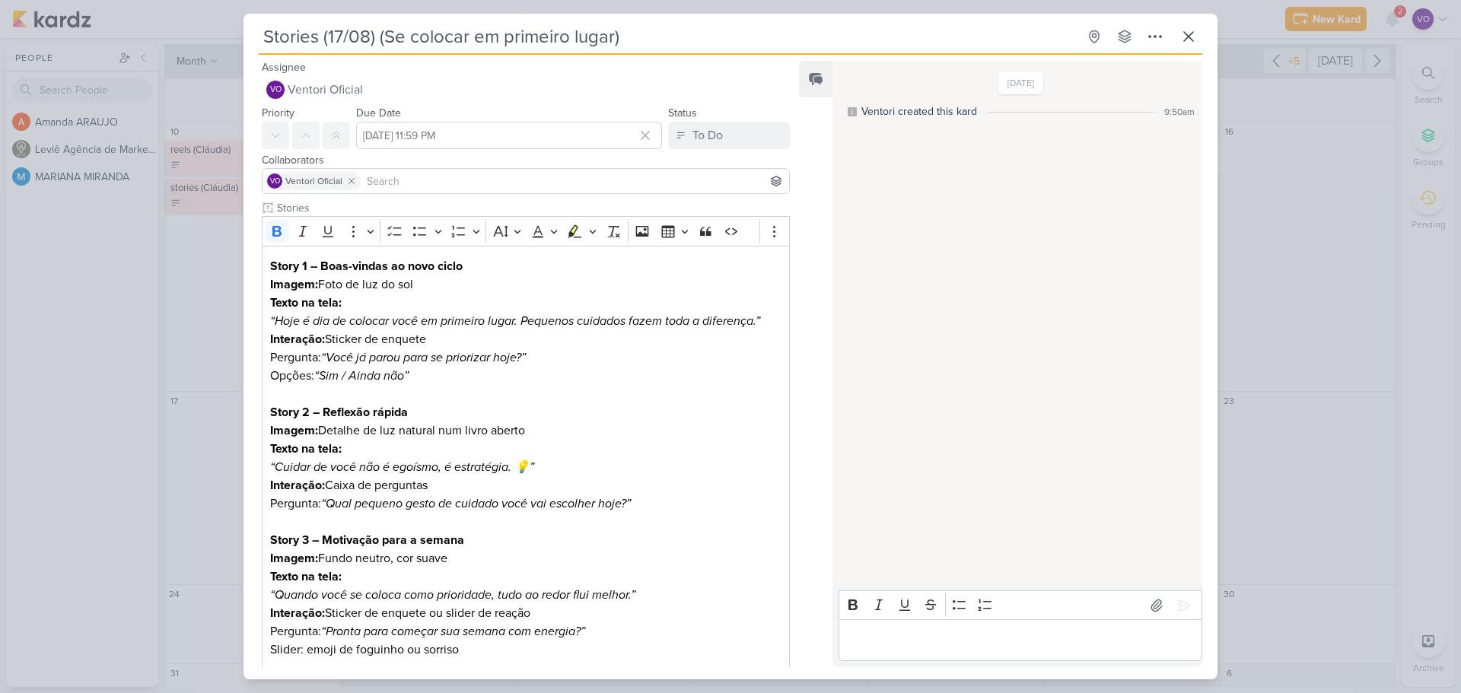
drag, startPoint x: 329, startPoint y: 37, endPoint x: 244, endPoint y: 50, distance: 86.3
click at [244, 50] on div "Stories (17/08) (Se colocar em primeiro lugar) Created by me no group available…" at bounding box center [731, 351] width 974 height 657
click at [305, 35] on input "17/08) (Se colocar em primeiro lugar)" at bounding box center [668, 36] width 819 height 27
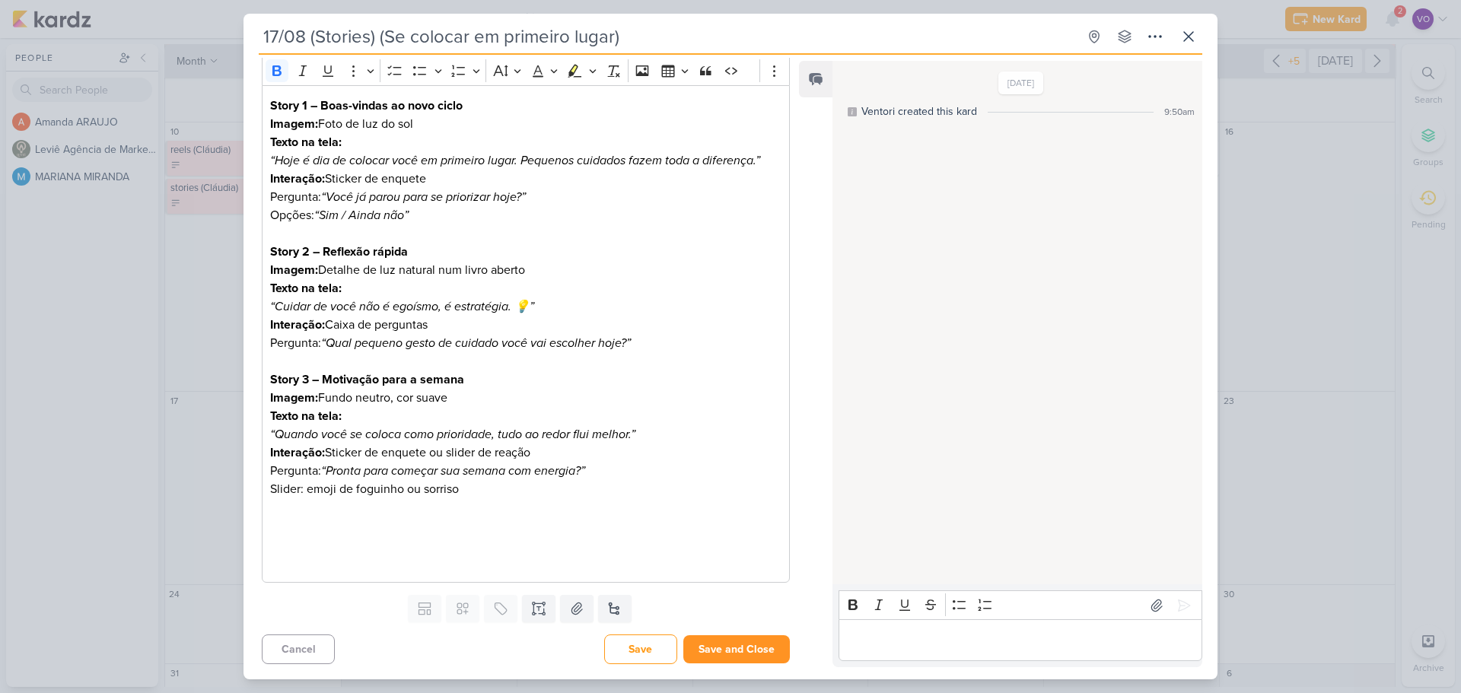
type input "17/08 (Stories) (Se colocar em primeiro lugar)"
click at [712, 649] on button "Save and Close" at bounding box center [736, 649] width 107 height 28
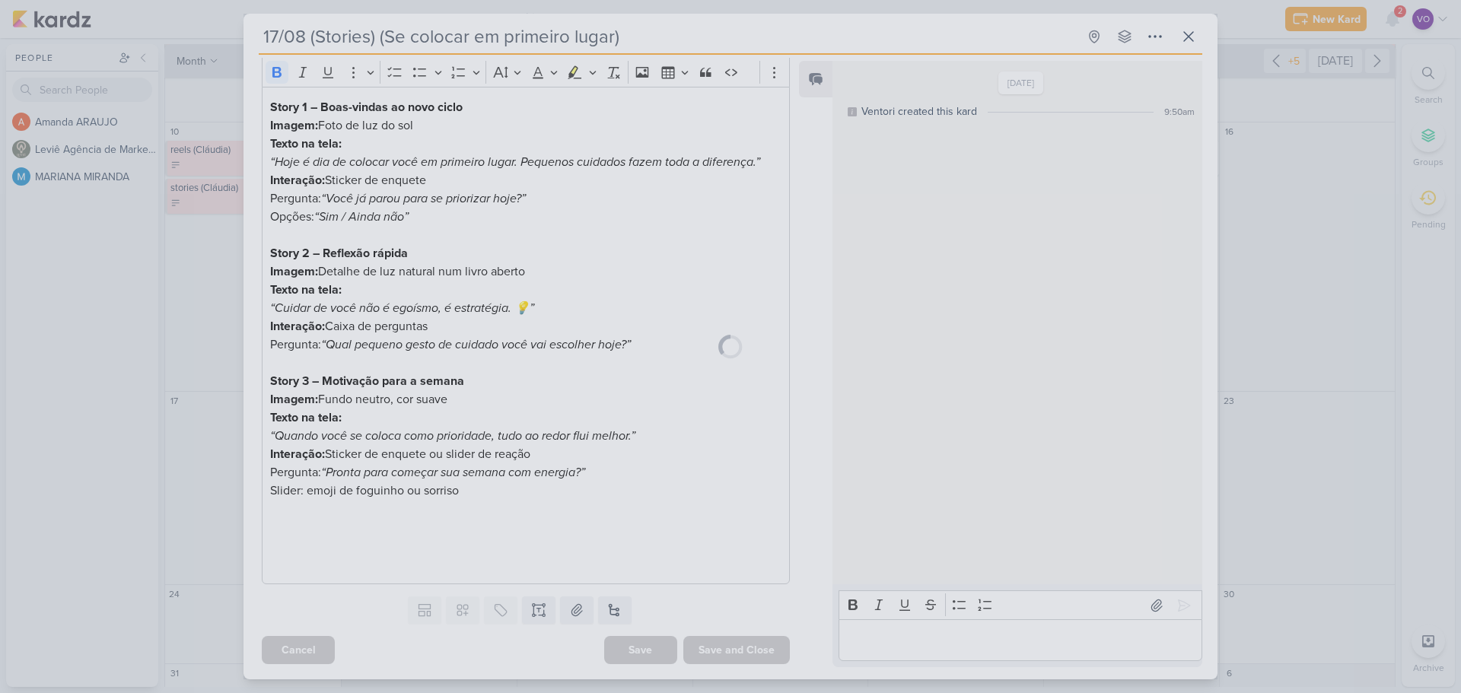
scroll to position [159, 0]
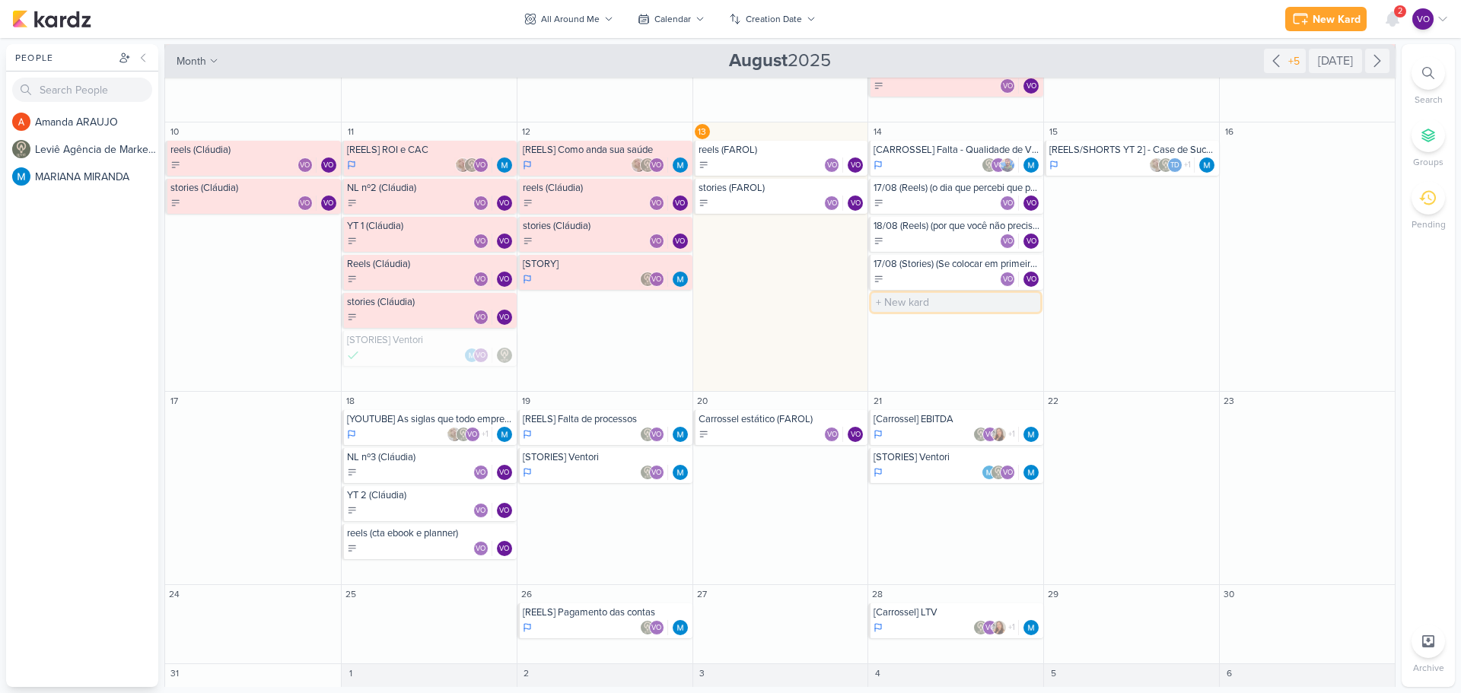
click at [896, 301] on input "text" at bounding box center [955, 302] width 169 height 19
click at [922, 280] on div "VO VO" at bounding box center [957, 279] width 167 height 15
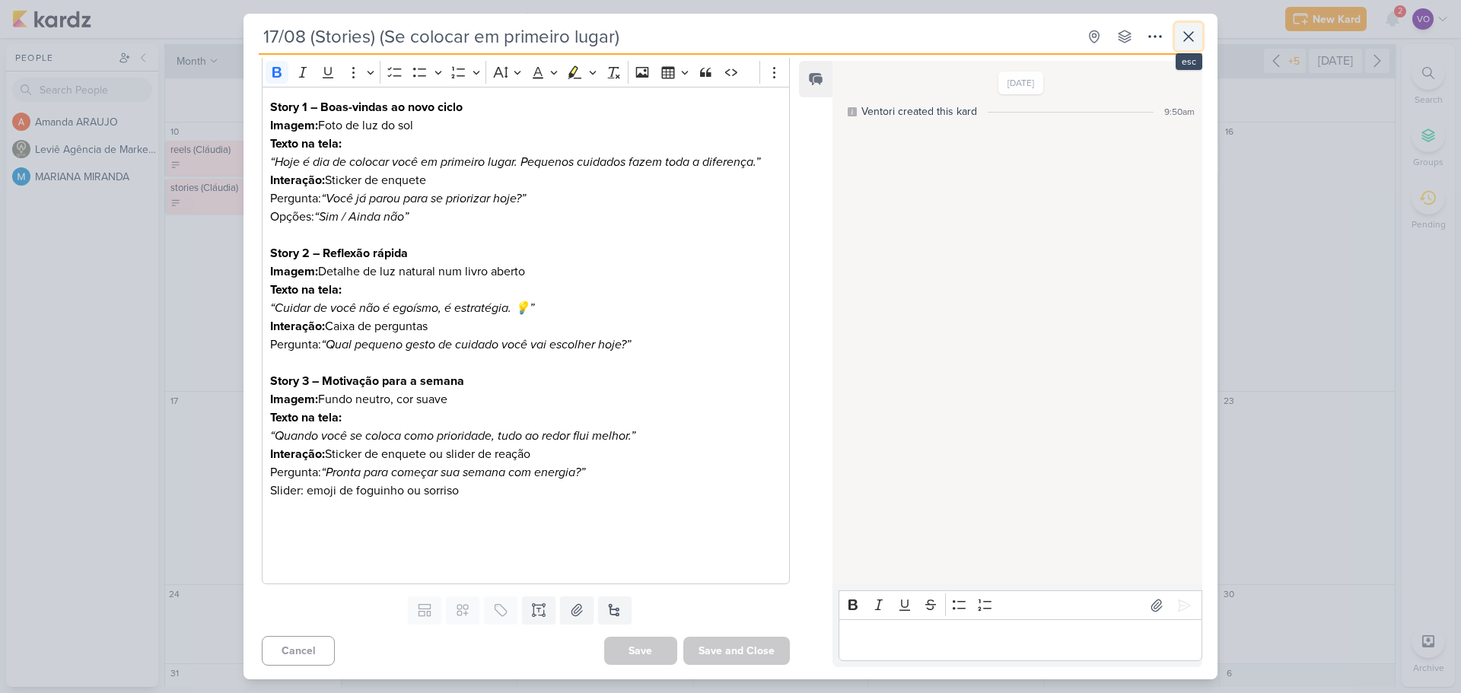
click at [1191, 37] on icon at bounding box center [1189, 36] width 18 height 18
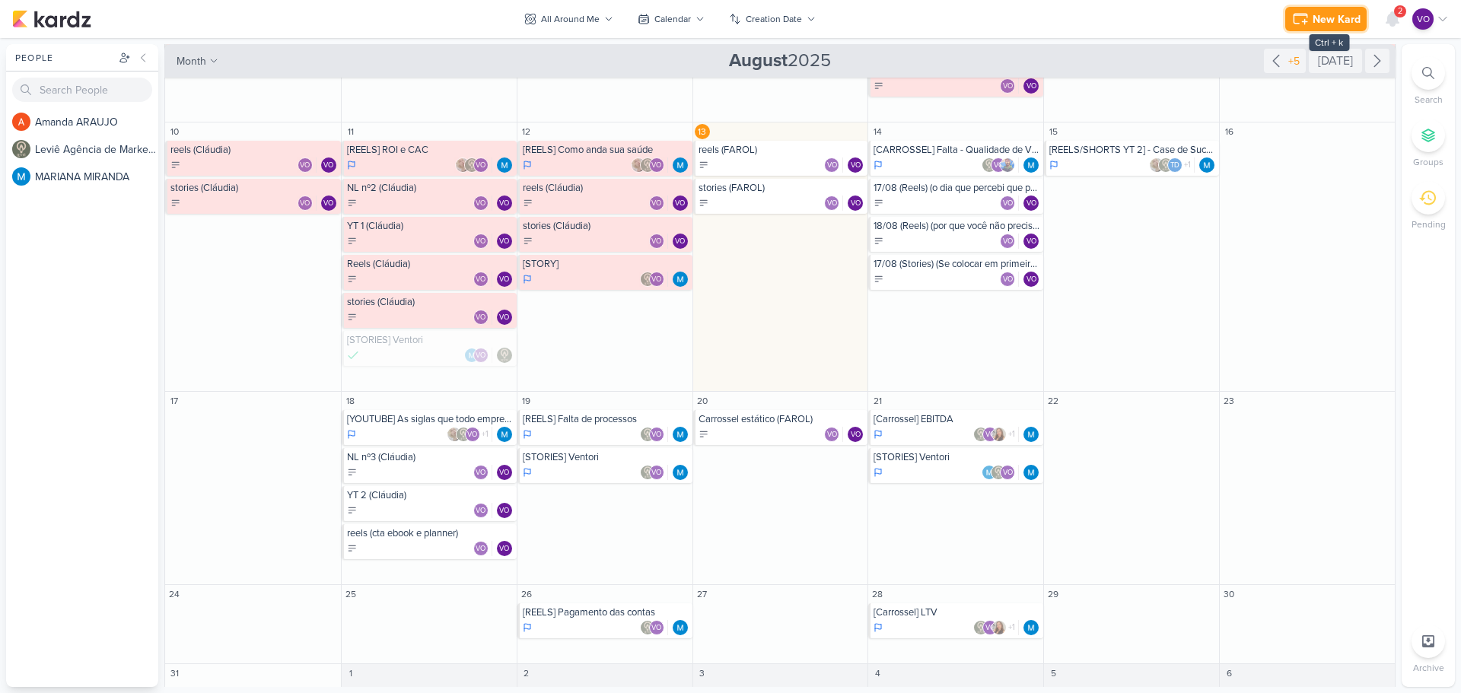
click at [1330, 13] on div "New Kard" at bounding box center [1337, 19] width 48 height 16
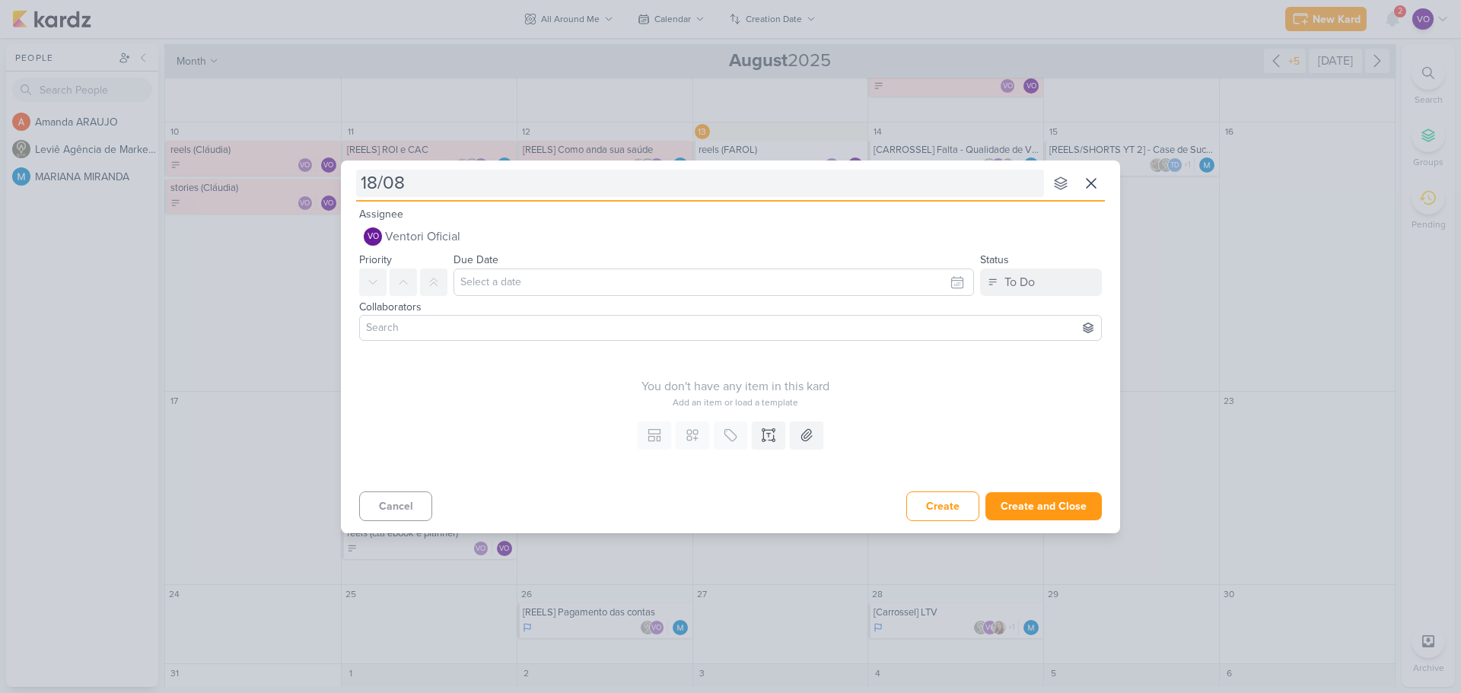
type input "18/08"
type input "18/08 (S"
type input "18/08 (Stories"
type input "18/08 (Stories)"
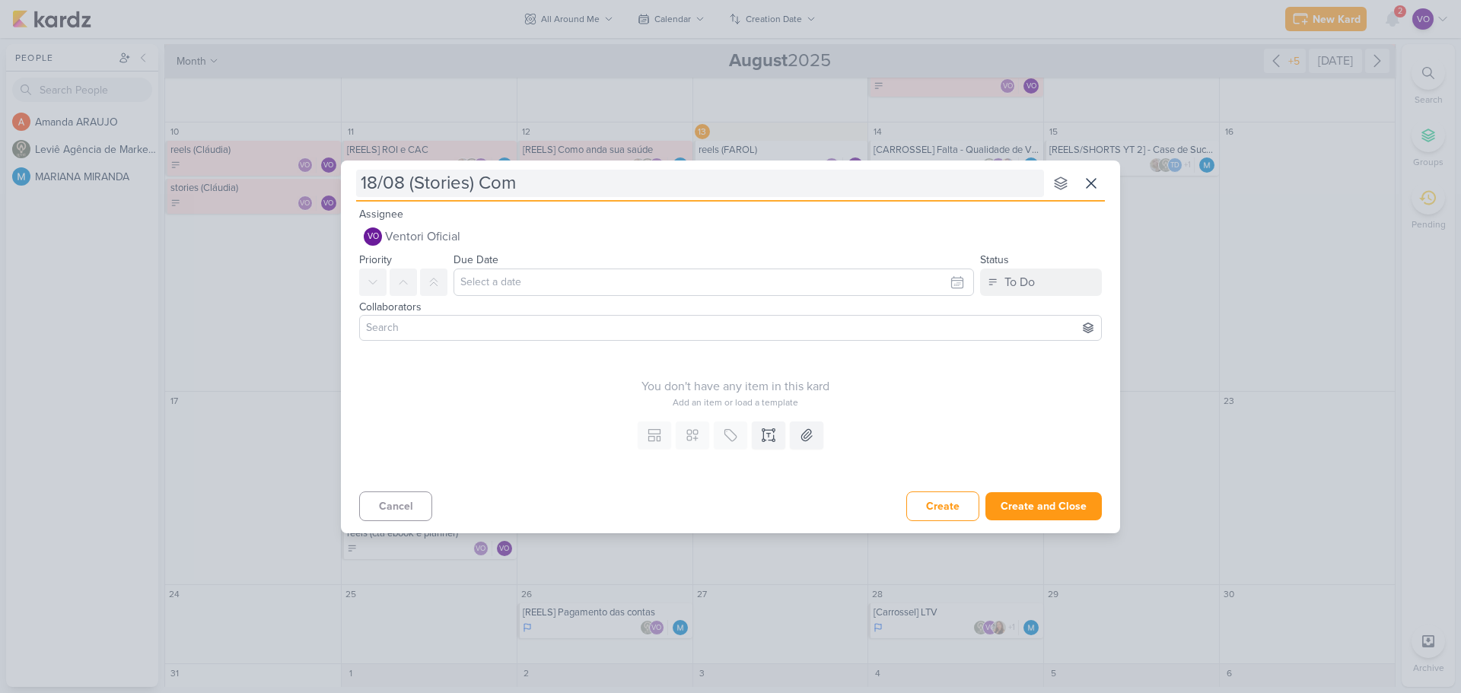
type input "18/08 (Stories) Come"
type input "18/08 (Stories) Começar logo)"
click at [418, 309] on div "Collaborators" at bounding box center [730, 307] width 743 height 16
click at [418, 322] on input at bounding box center [730, 328] width 735 height 18
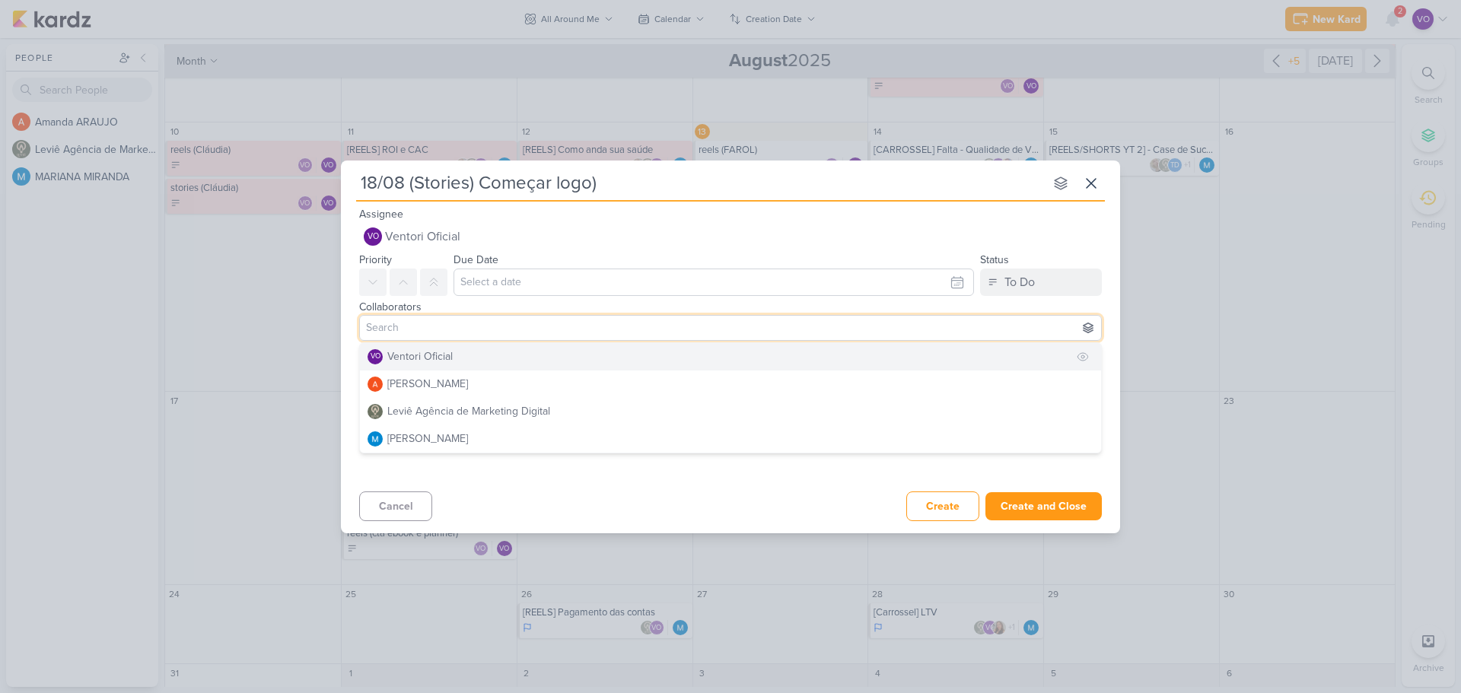
click at [412, 356] on div "Ventori Oficial" at bounding box center [419, 357] width 65 height 16
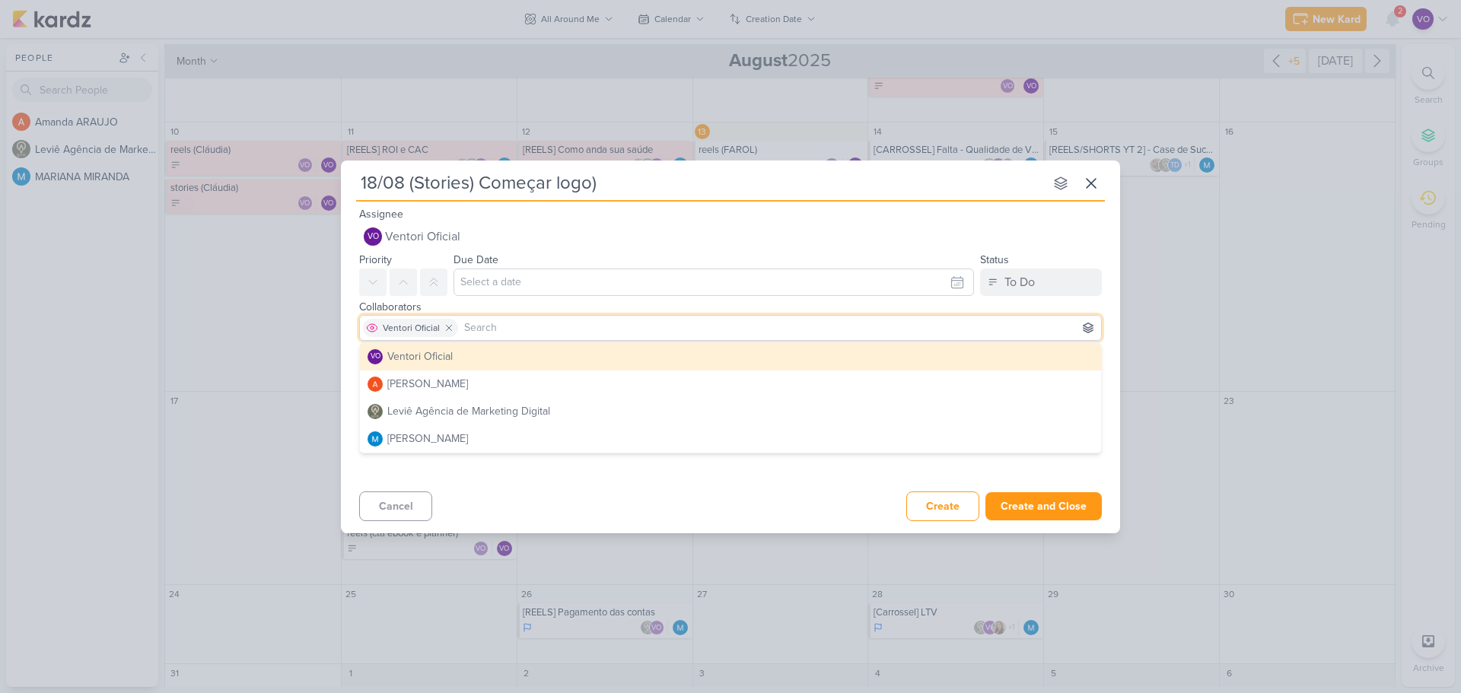
click at [412, 323] on span "Ventori Oficial" at bounding box center [411, 328] width 57 height 14
click at [493, 286] on input "text" at bounding box center [714, 282] width 521 height 27
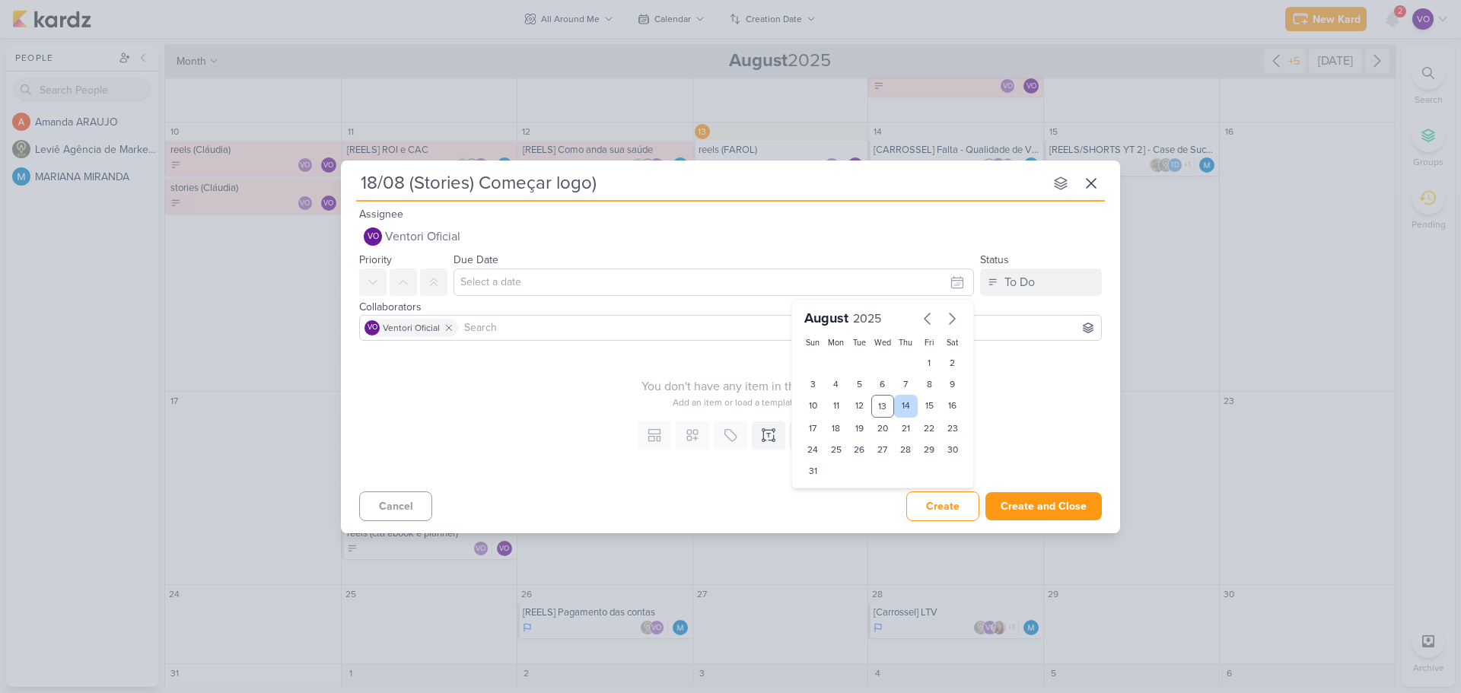
click at [908, 403] on div "14" at bounding box center [906, 406] width 24 height 23
type input "[DATE] 11:59 PM"
click at [769, 439] on icon at bounding box center [768, 435] width 15 height 15
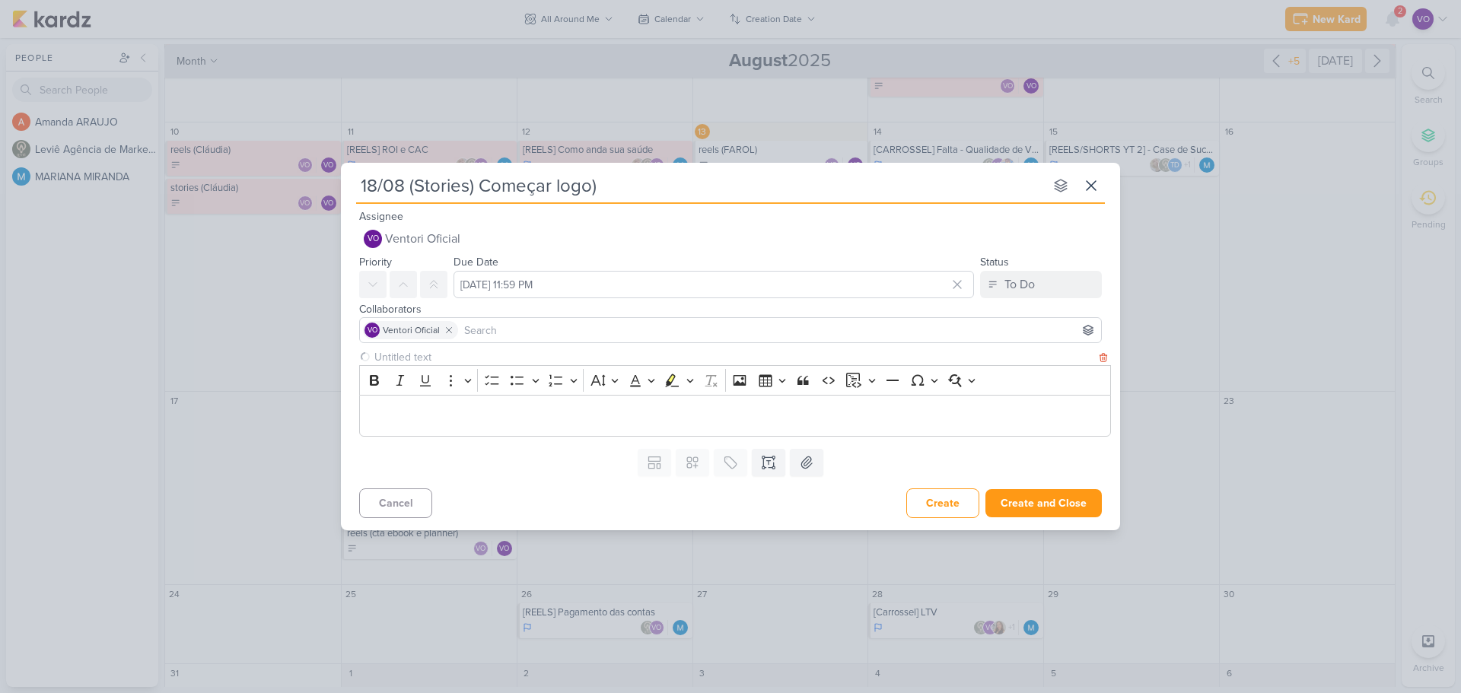
click at [402, 359] on input "text" at bounding box center [733, 357] width 725 height 16
type input "Stories"
click at [419, 415] on p "Editor editing area: main" at bounding box center [736, 415] width 736 height 18
click at [383, 401] on div "Editor editing area: main" at bounding box center [735, 416] width 752 height 42
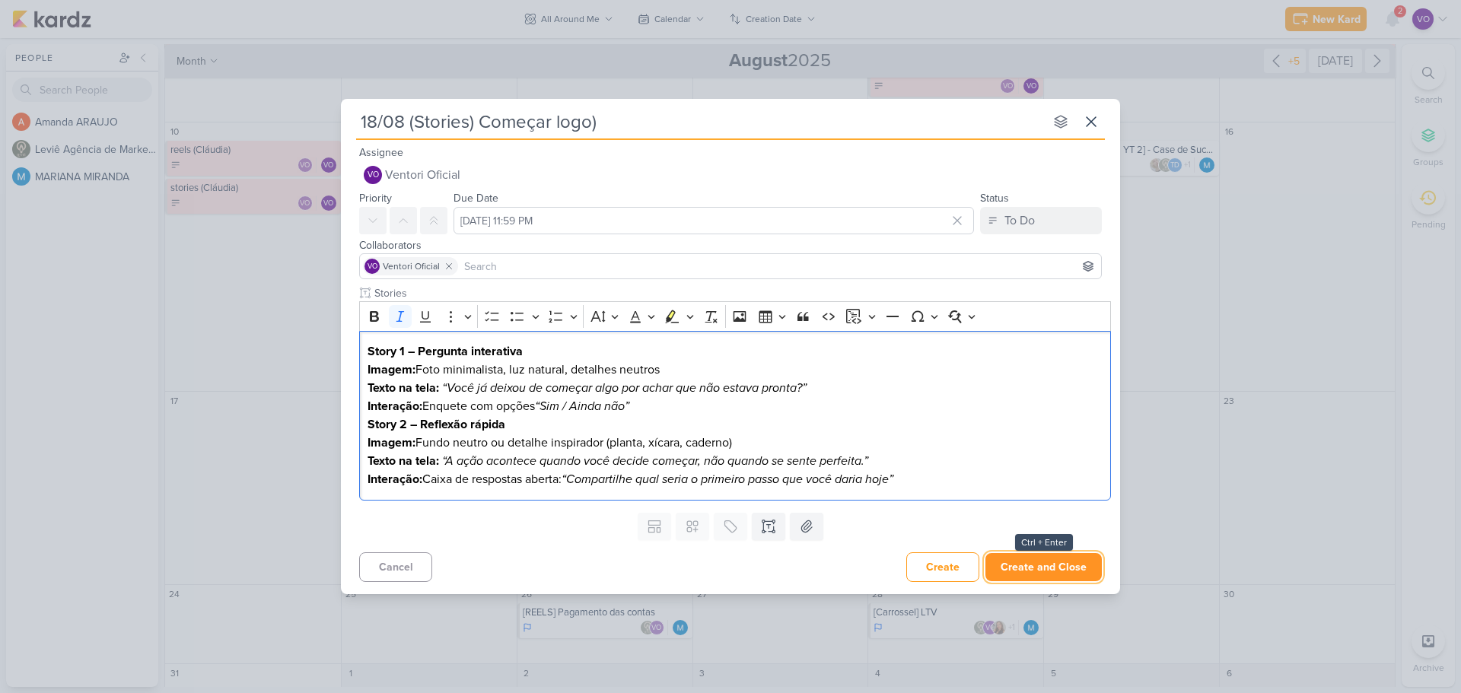
click at [1046, 572] on button "Create and Close" at bounding box center [1044, 567] width 116 height 28
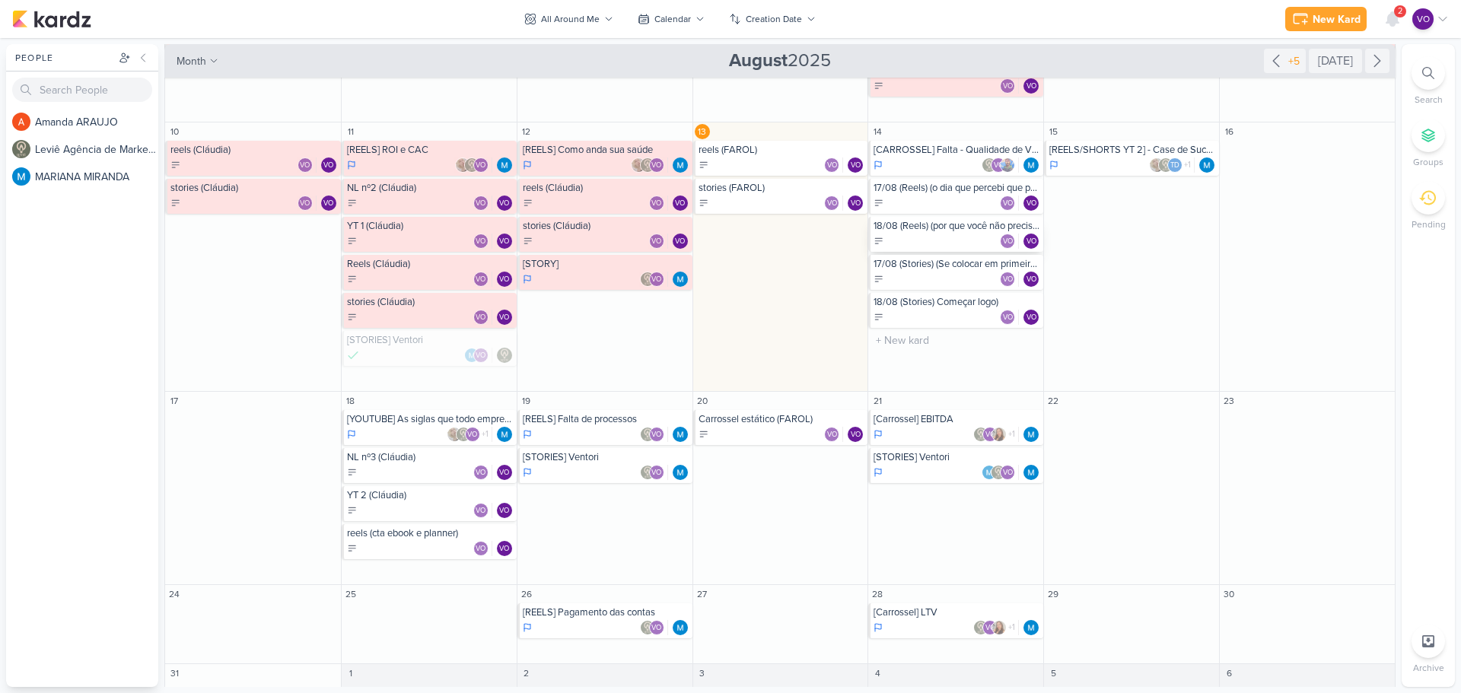
click at [898, 237] on div "VO VO" at bounding box center [957, 241] width 167 height 15
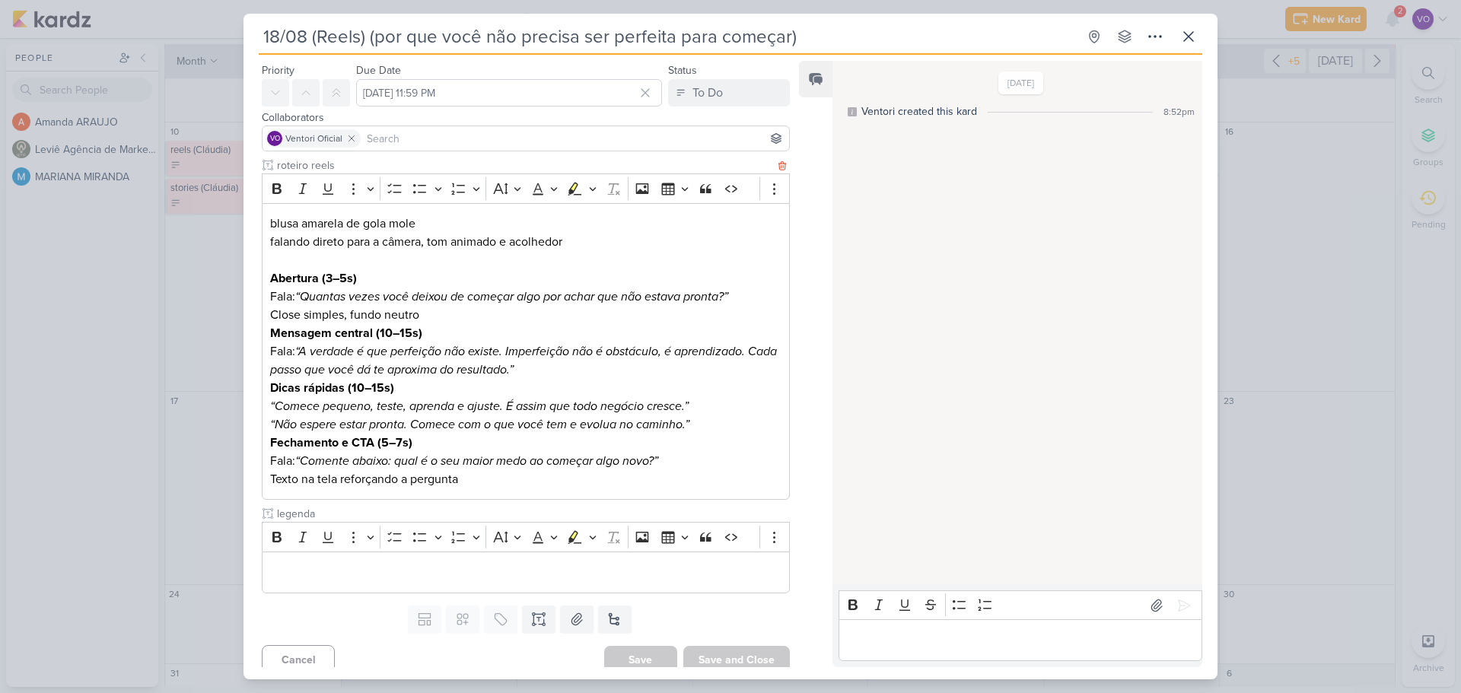
scroll to position [53, 0]
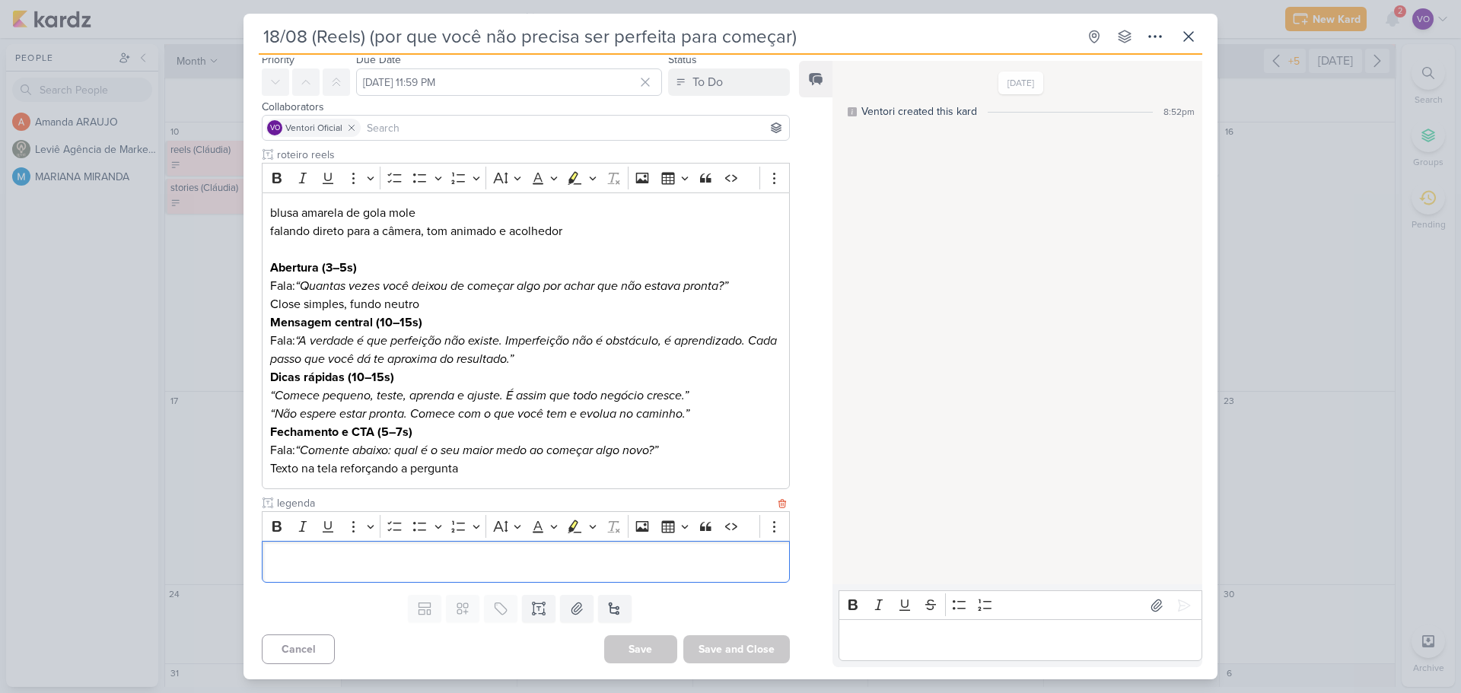
click at [316, 559] on p "Editor editing area: main" at bounding box center [525, 562] width 511 height 18
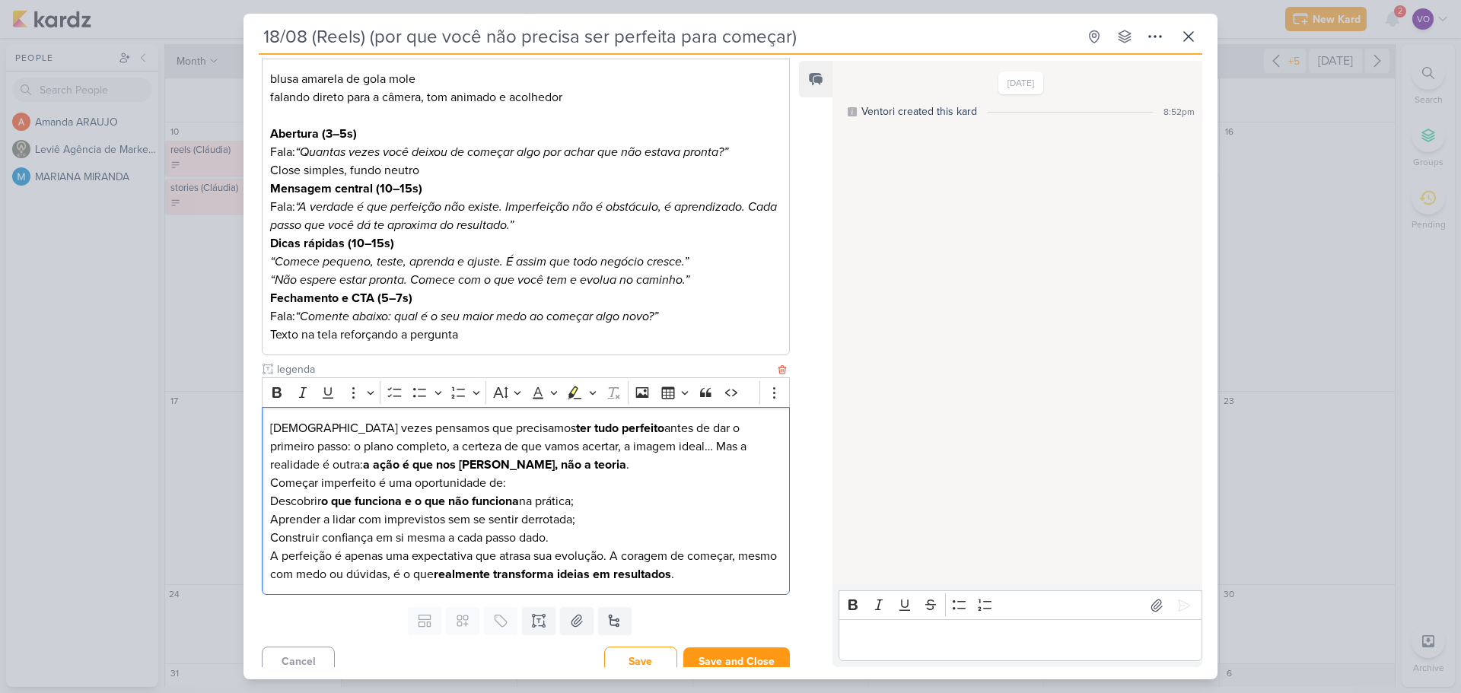
scroll to position [199, 0]
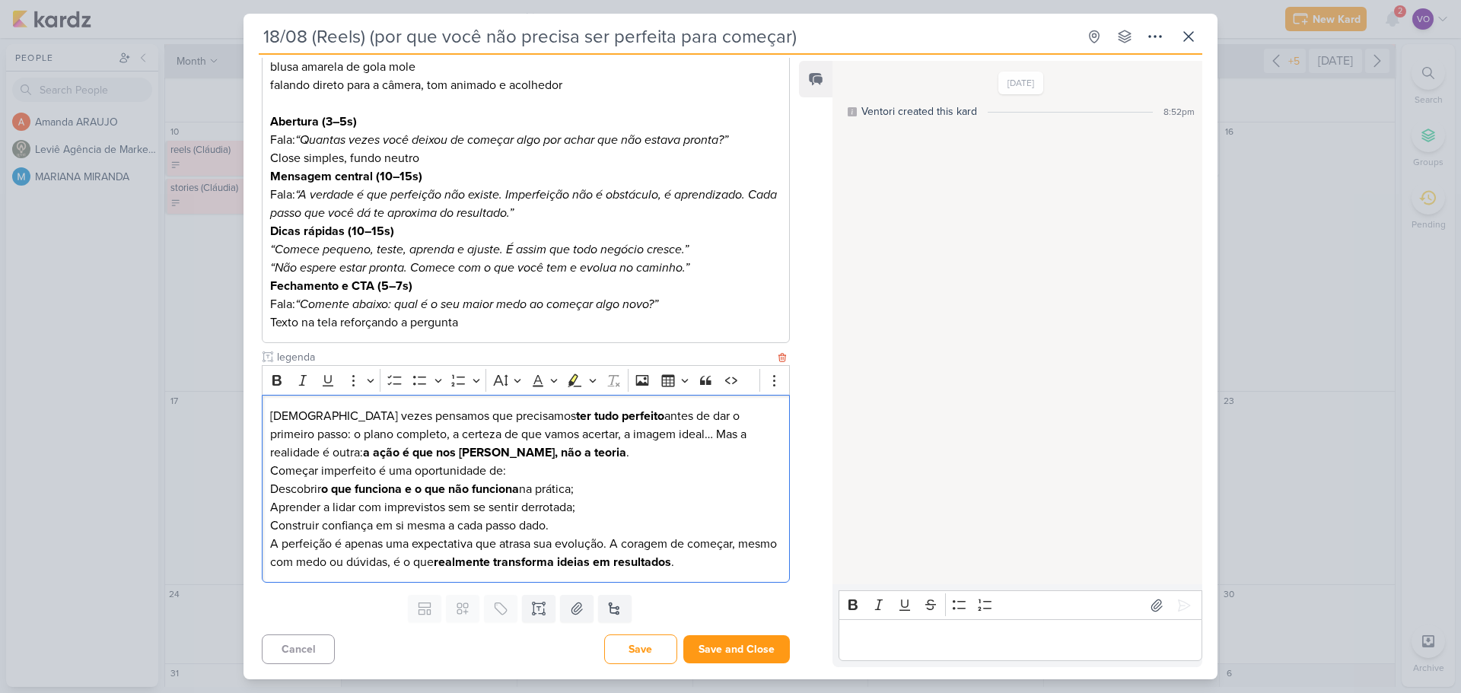
click at [729, 558] on p "A perfeição é apenas uma expectativa que atrasa sua evolução. A coragem de come…" at bounding box center [525, 553] width 511 height 37
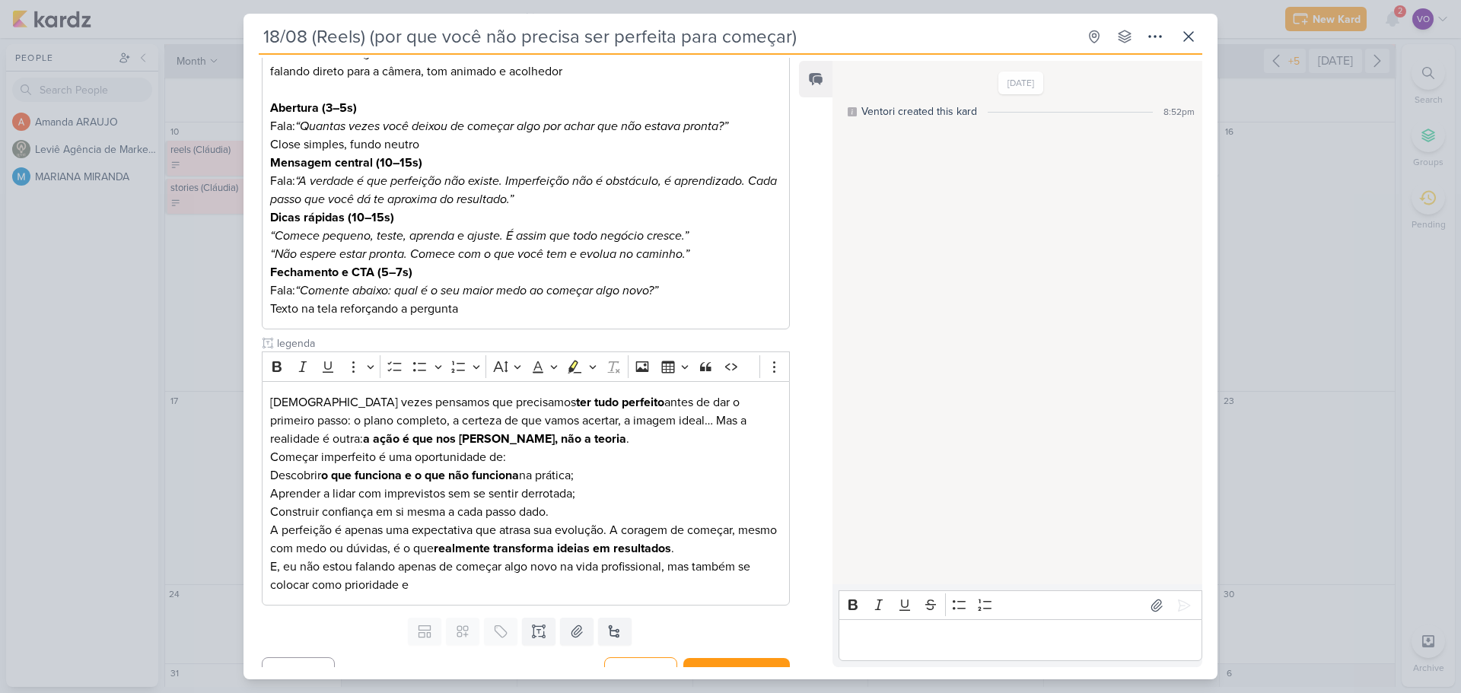
scroll to position [236, 0]
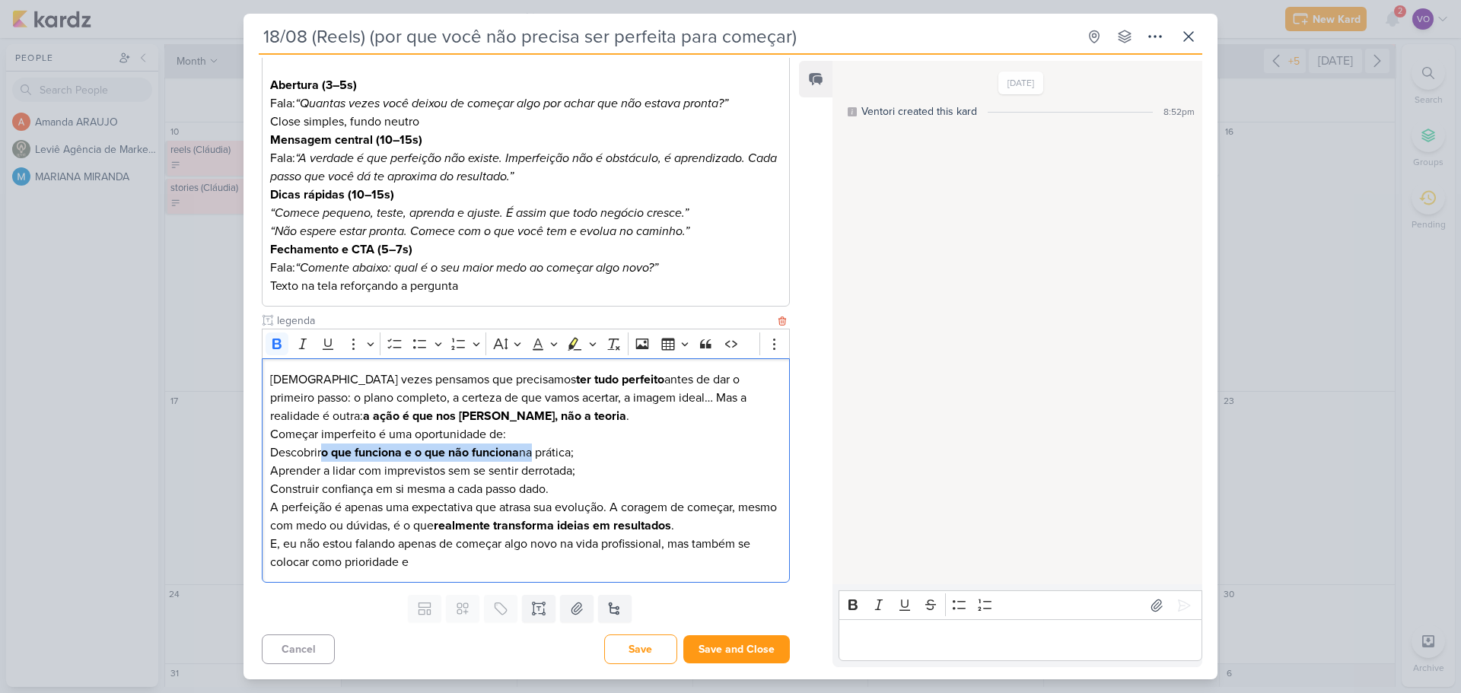
drag, startPoint x: 324, startPoint y: 455, endPoint x: 535, endPoint y: 451, distance: 210.8
click at [535, 451] on p "Descobrir o que funciona e o que não funciona na prática;" at bounding box center [525, 453] width 511 height 18
click at [272, 341] on icon "Editor toolbar" at bounding box center [276, 344] width 9 height 11
click at [455, 499] on p "A perfeição é apenas uma expectativa que atrasa sua evolução. A coragem de come…" at bounding box center [525, 516] width 511 height 37
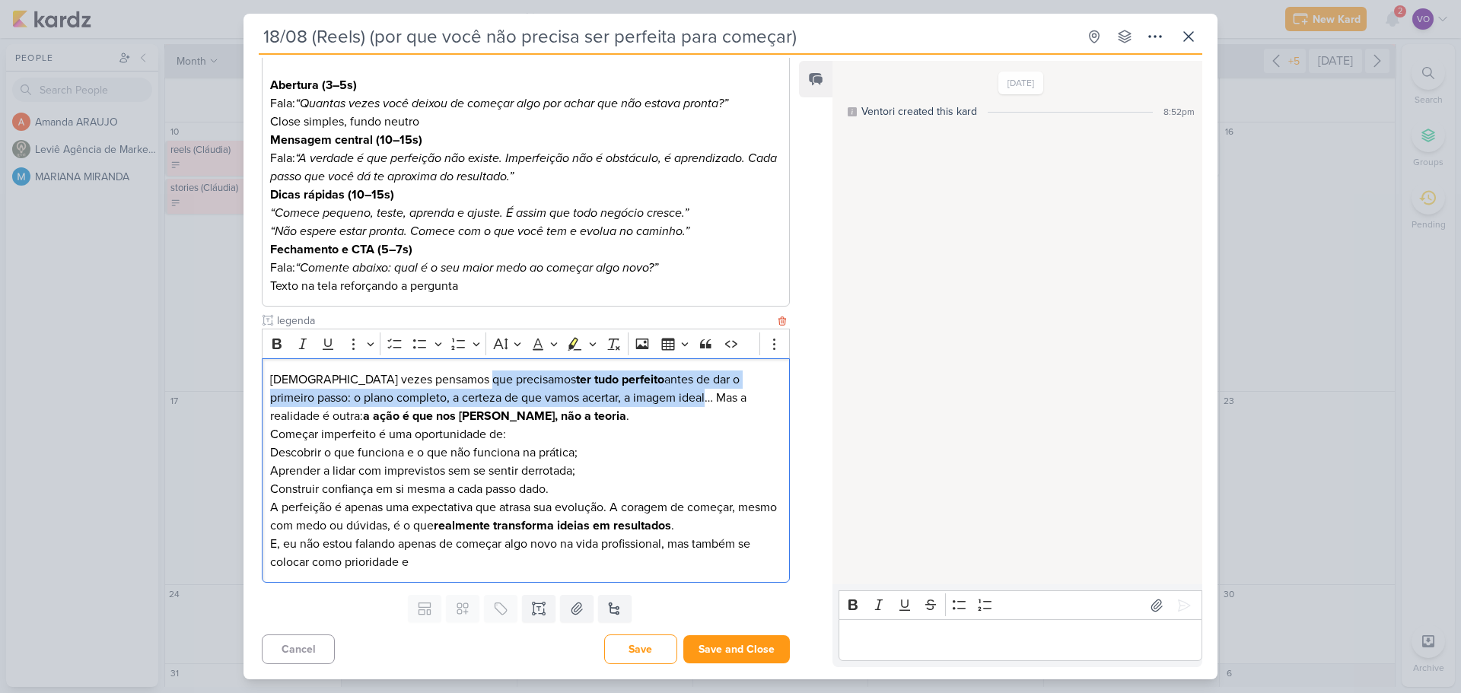
drag, startPoint x: 476, startPoint y: 377, endPoint x: 607, endPoint y: 390, distance: 132.4
click at [607, 390] on p "Muitas vezes pensamos que precisamos ter tudo perfeito antes de dar o primeiro …" at bounding box center [525, 398] width 511 height 55
click at [273, 343] on icon "Editor toolbar" at bounding box center [276, 344] width 9 height 11
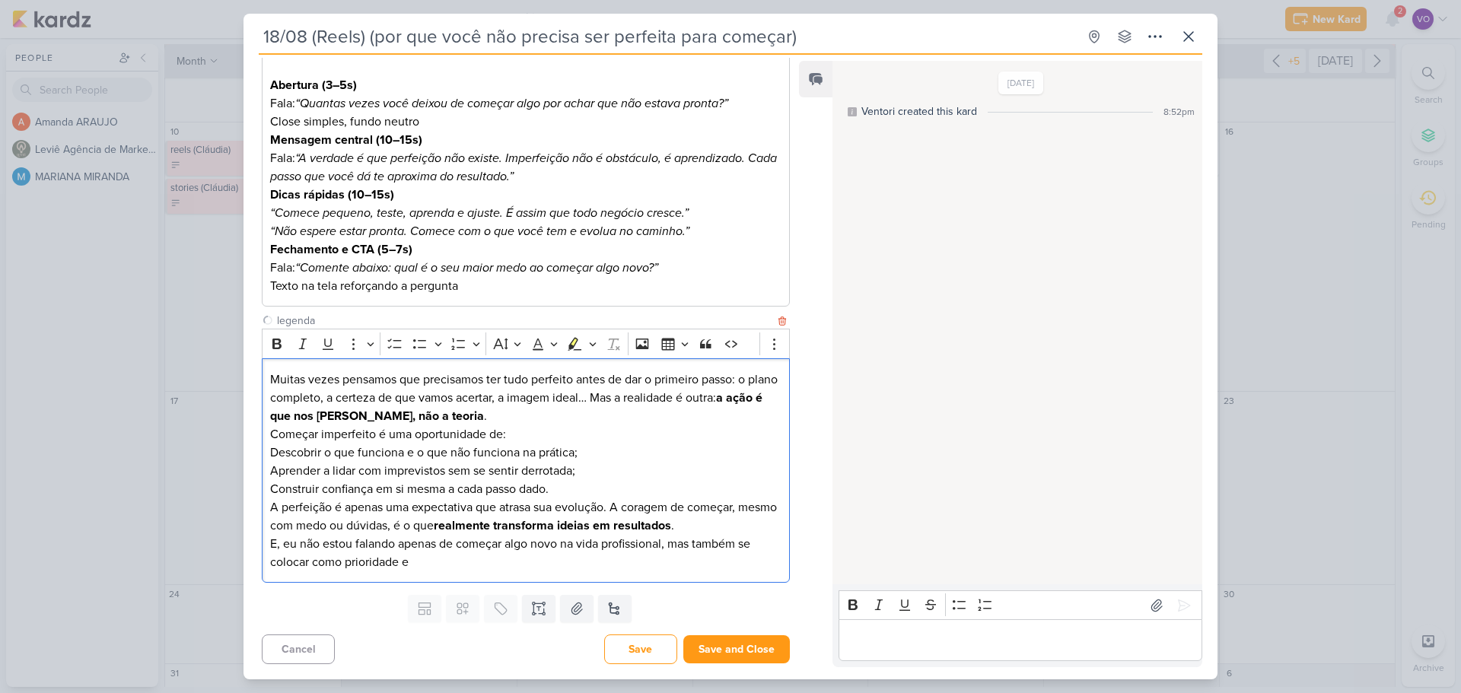
click at [425, 468] on p "Aprender a lidar com imprevistos sem se sentir derrotada;" at bounding box center [525, 471] width 511 height 18
drag, startPoint x: 270, startPoint y: 508, endPoint x: 415, endPoint y: 568, distance: 156.3
click at [415, 568] on div "Muitas vezes pensamos que precisamos ter tudo perfeito antes de dar o primeiro …" at bounding box center [526, 470] width 528 height 225
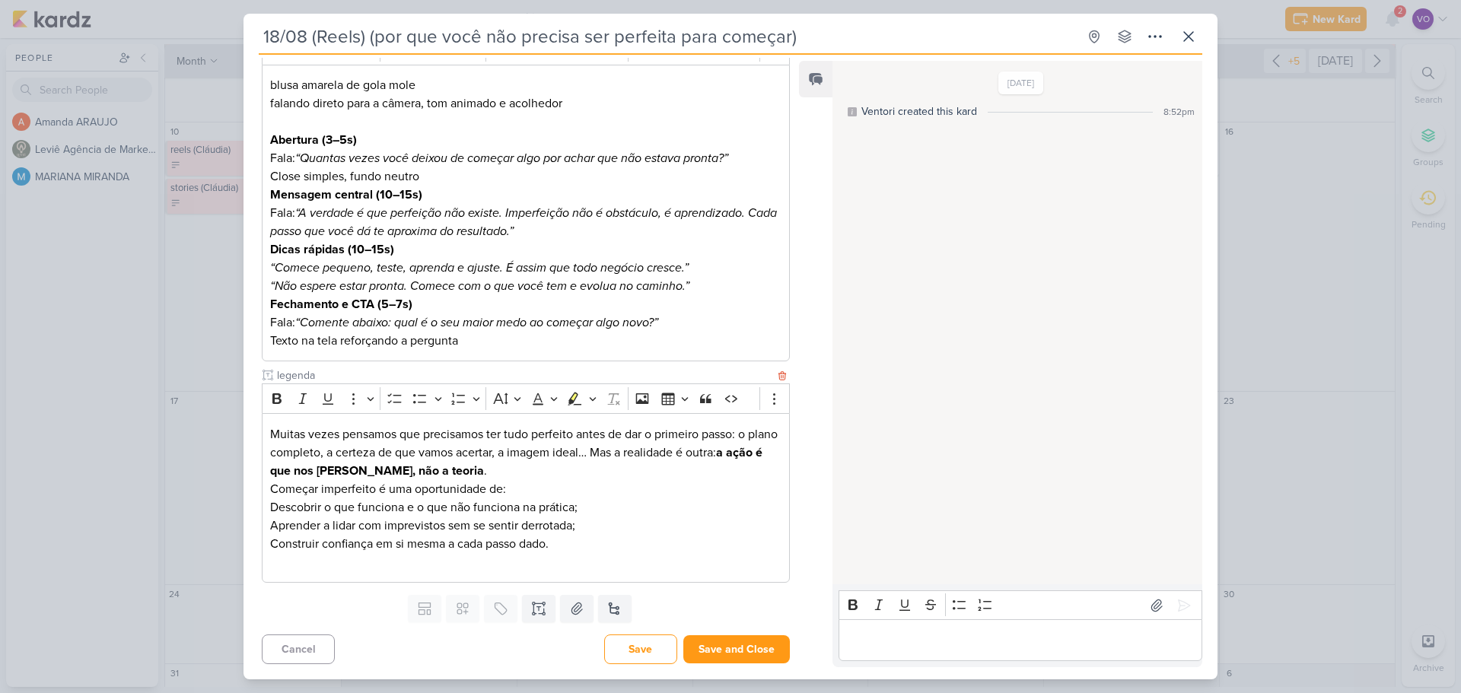
click at [282, 567] on p "Editor editing area: main" at bounding box center [525, 562] width 511 height 18
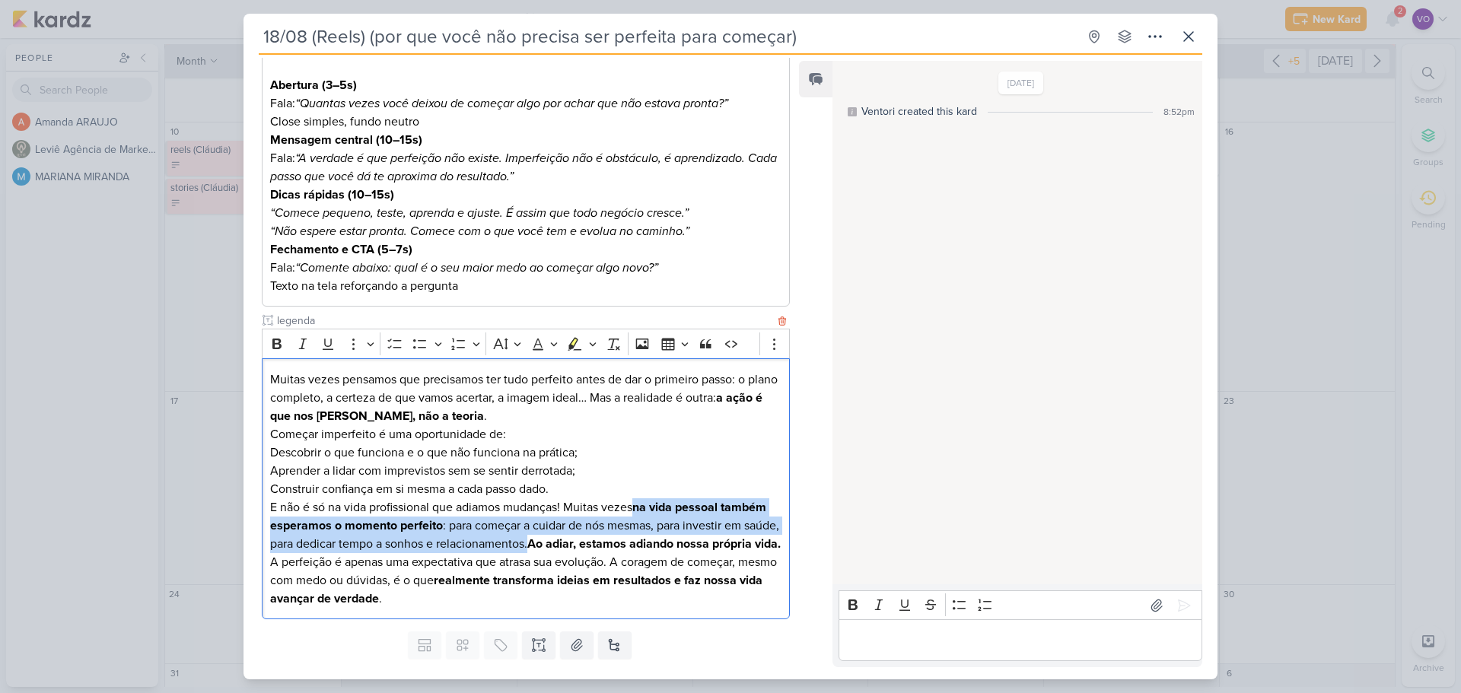
drag, startPoint x: 636, startPoint y: 505, endPoint x: 568, endPoint y: 549, distance: 80.8
click at [568, 549] on p "E não é só na vida profissional que adiamos mudanças! Muitas vezes na vida pess…" at bounding box center [525, 525] width 511 height 55
click at [278, 343] on icon "Editor toolbar" at bounding box center [276, 344] width 9 height 11
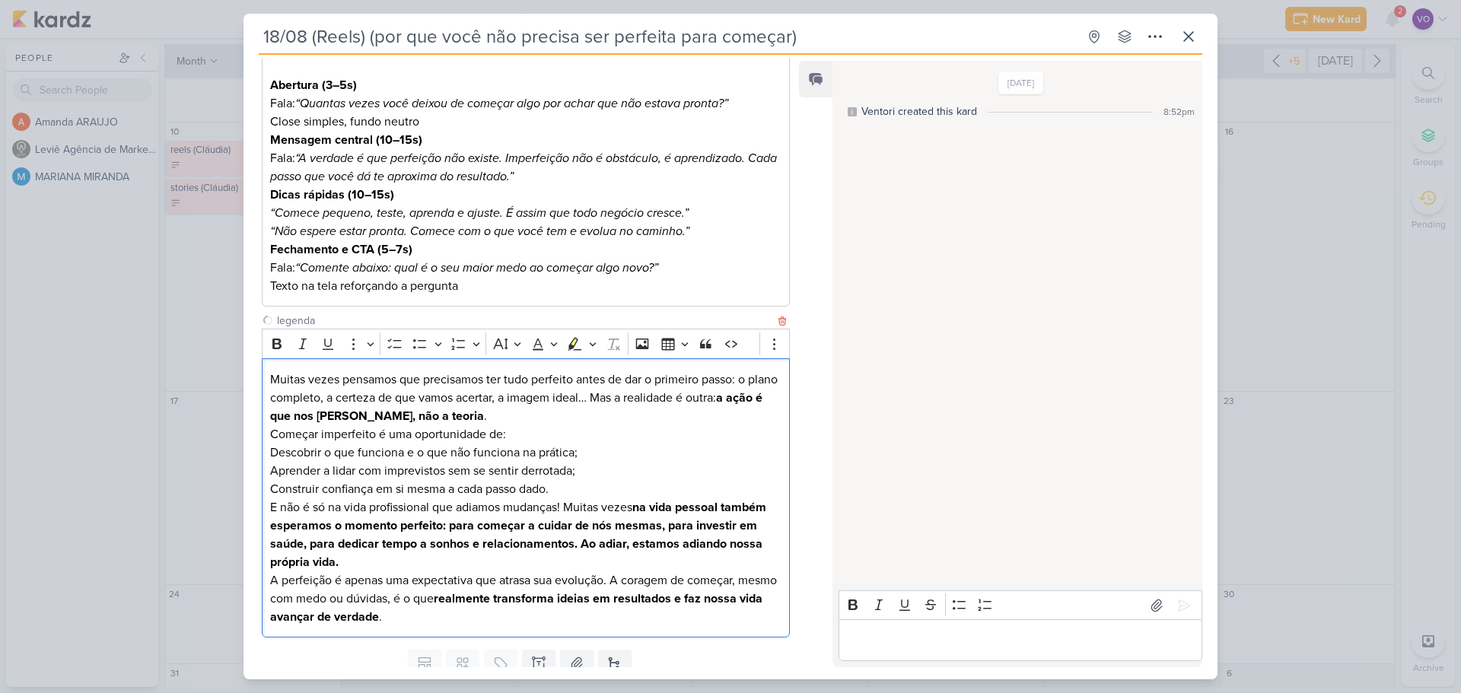
click at [508, 455] on p "Descobrir o que funciona e o que não funciona na prática;" at bounding box center [525, 453] width 511 height 18
drag, startPoint x: 639, startPoint y: 504, endPoint x: 578, endPoint y: 546, distance: 74.3
click at [578, 546] on p "E não é só na vida profissional que adiamos mudanças! Muitas vezes na vida pess…" at bounding box center [525, 534] width 511 height 73
click at [273, 344] on icon "Editor toolbar" at bounding box center [276, 344] width 9 height 11
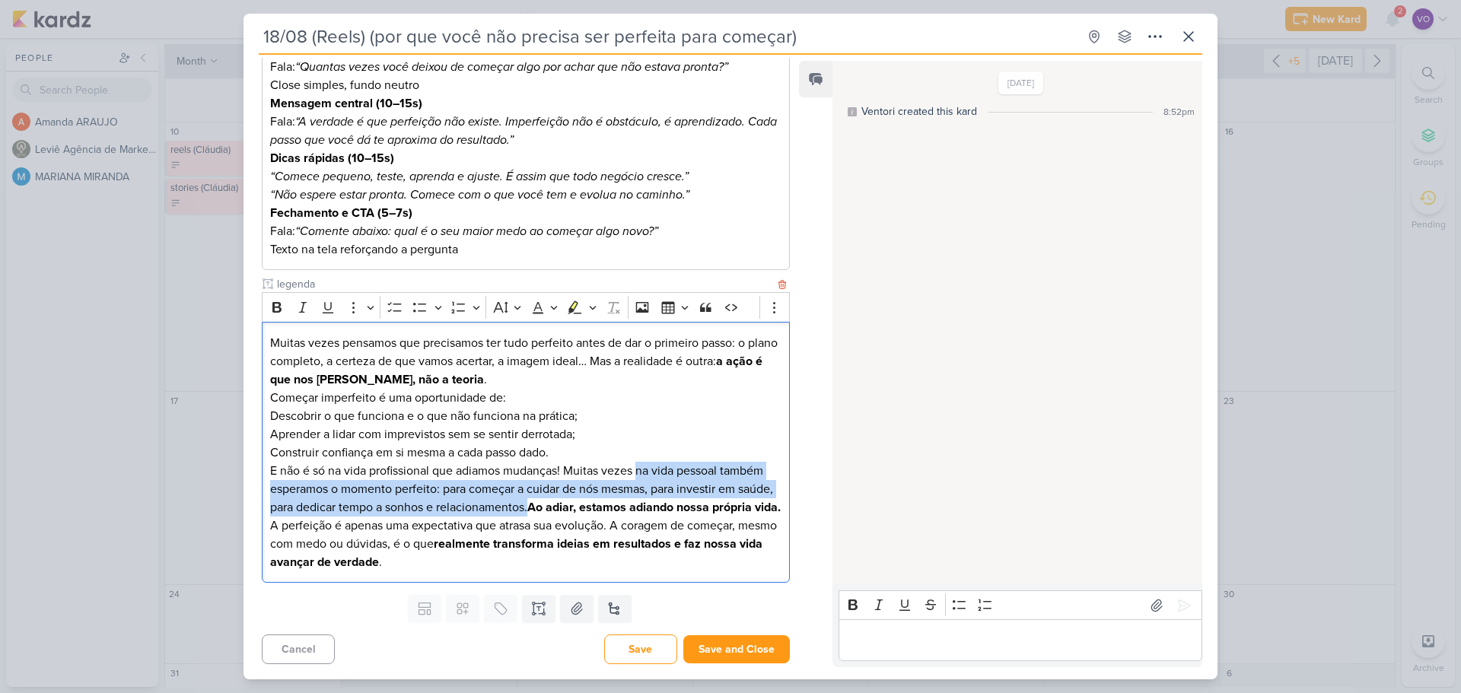
scroll to position [291, 0]
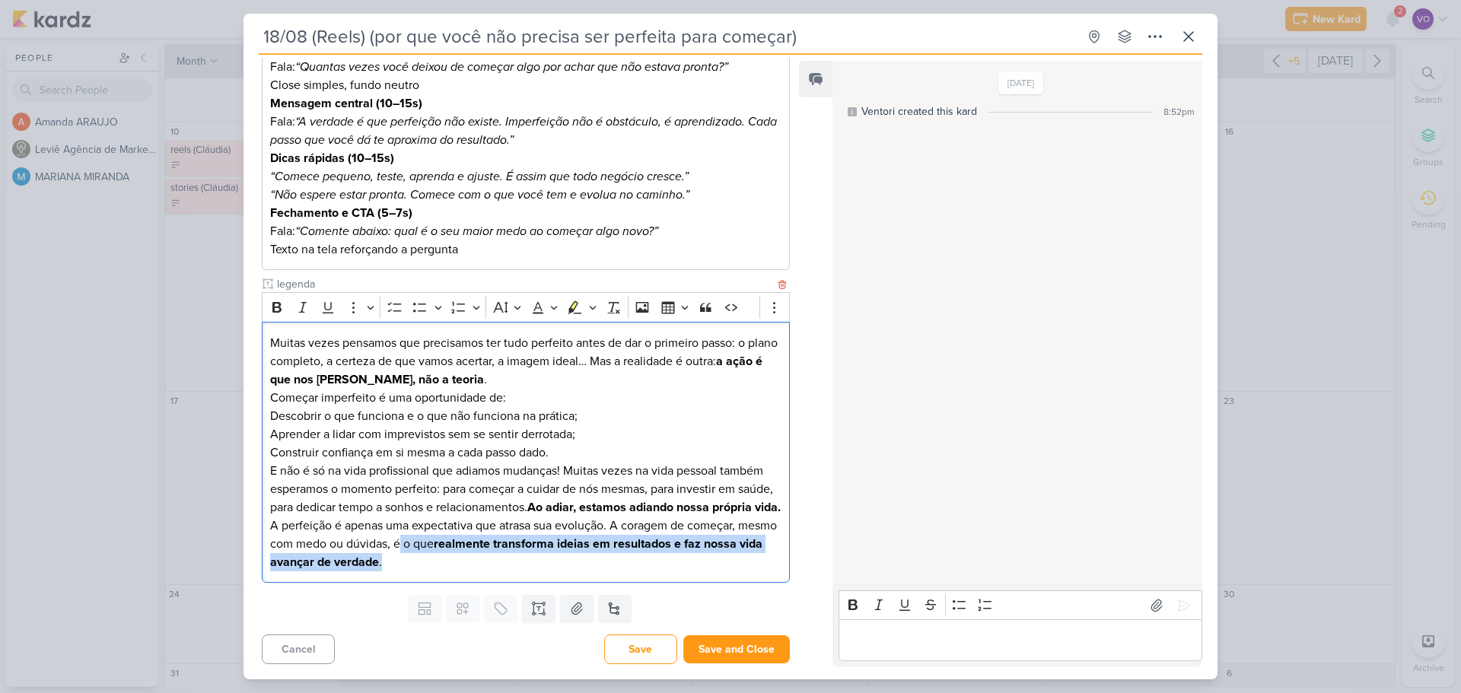
drag, startPoint x: 441, startPoint y: 542, endPoint x: 505, endPoint y: 562, distance: 66.9
click at [505, 562] on p "A perfeição é apenas uma expectativa que atrasa sua evolução. A coragem de come…" at bounding box center [525, 544] width 511 height 55
click at [279, 300] on icon "Editor toolbar" at bounding box center [276, 307] width 15 height 15
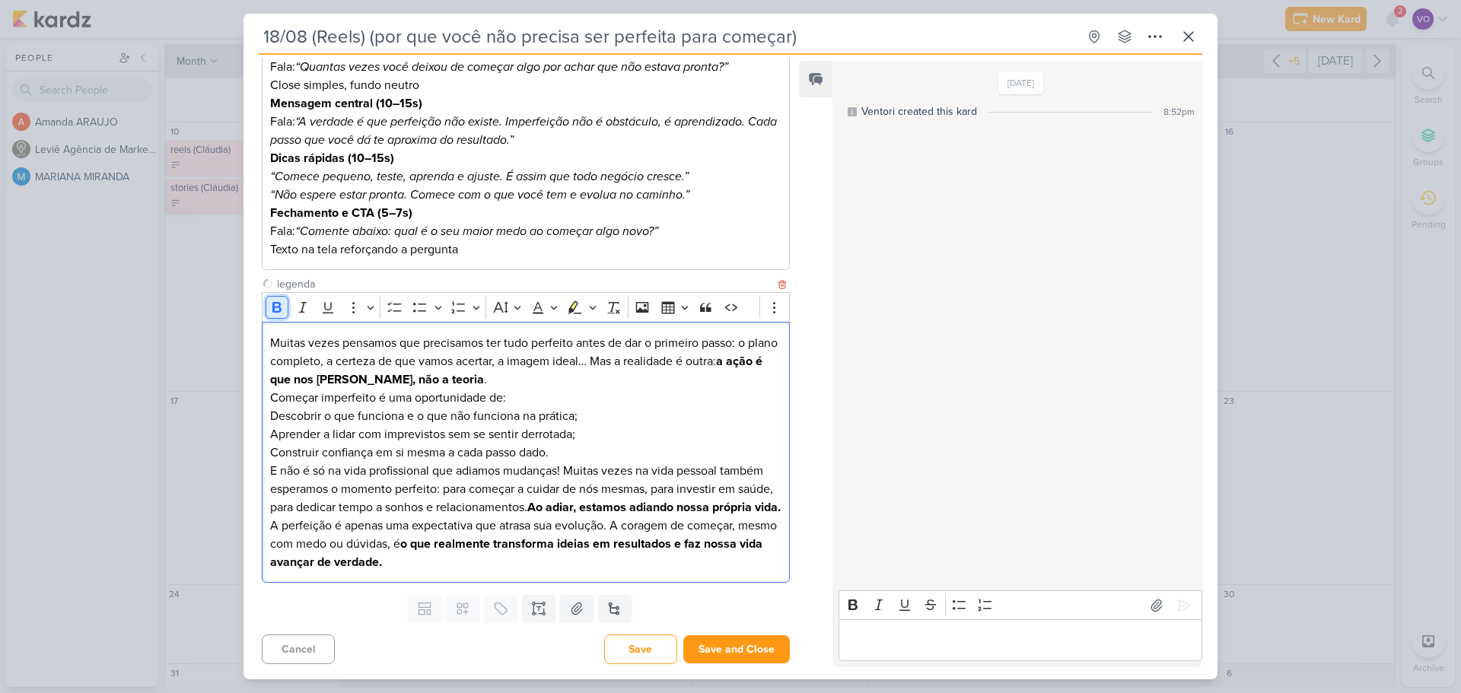
click at [279, 300] on icon "Editor toolbar" at bounding box center [276, 307] width 15 height 15
click at [429, 572] on div "Muitas vezes pensamos que precisamos ter tudo perfeito antes de dar o primeiro …" at bounding box center [526, 452] width 528 height 261
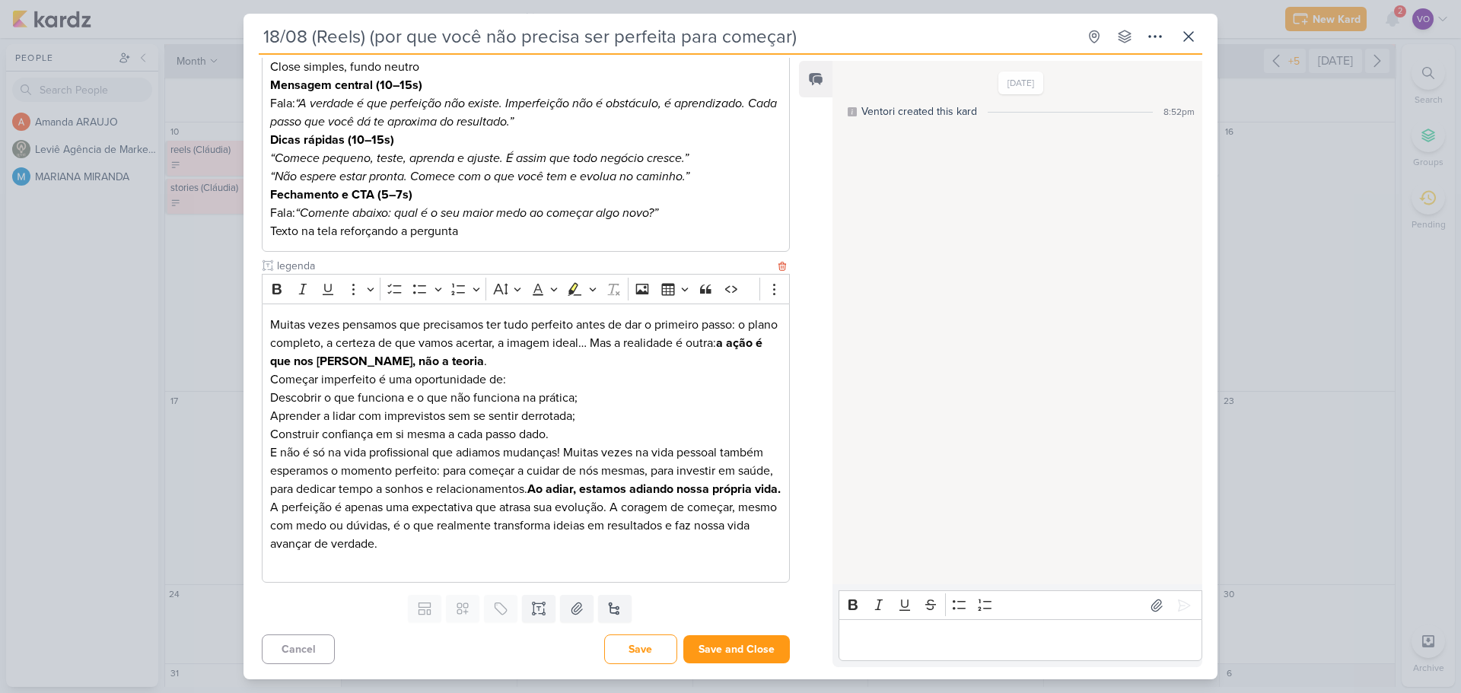
click at [282, 572] on p "Editor editing area: main" at bounding box center [525, 562] width 511 height 18
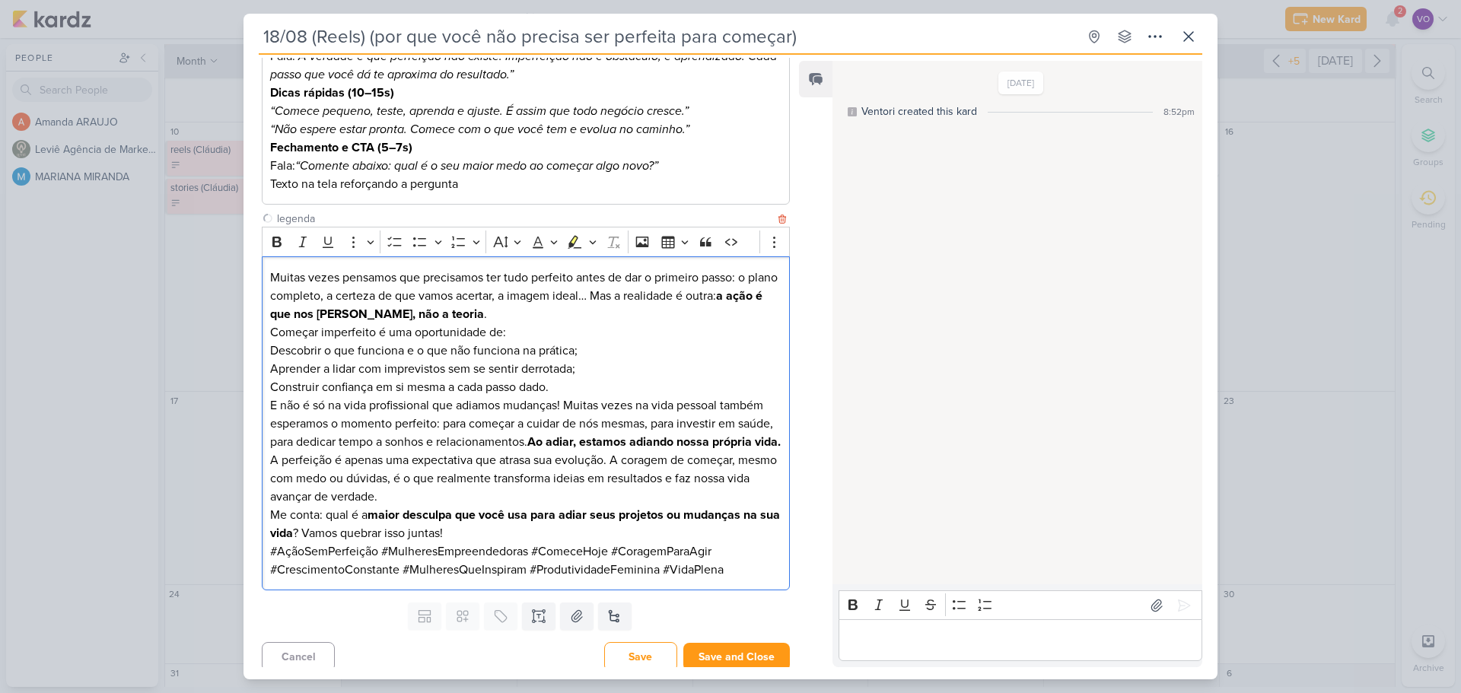
scroll to position [364, 0]
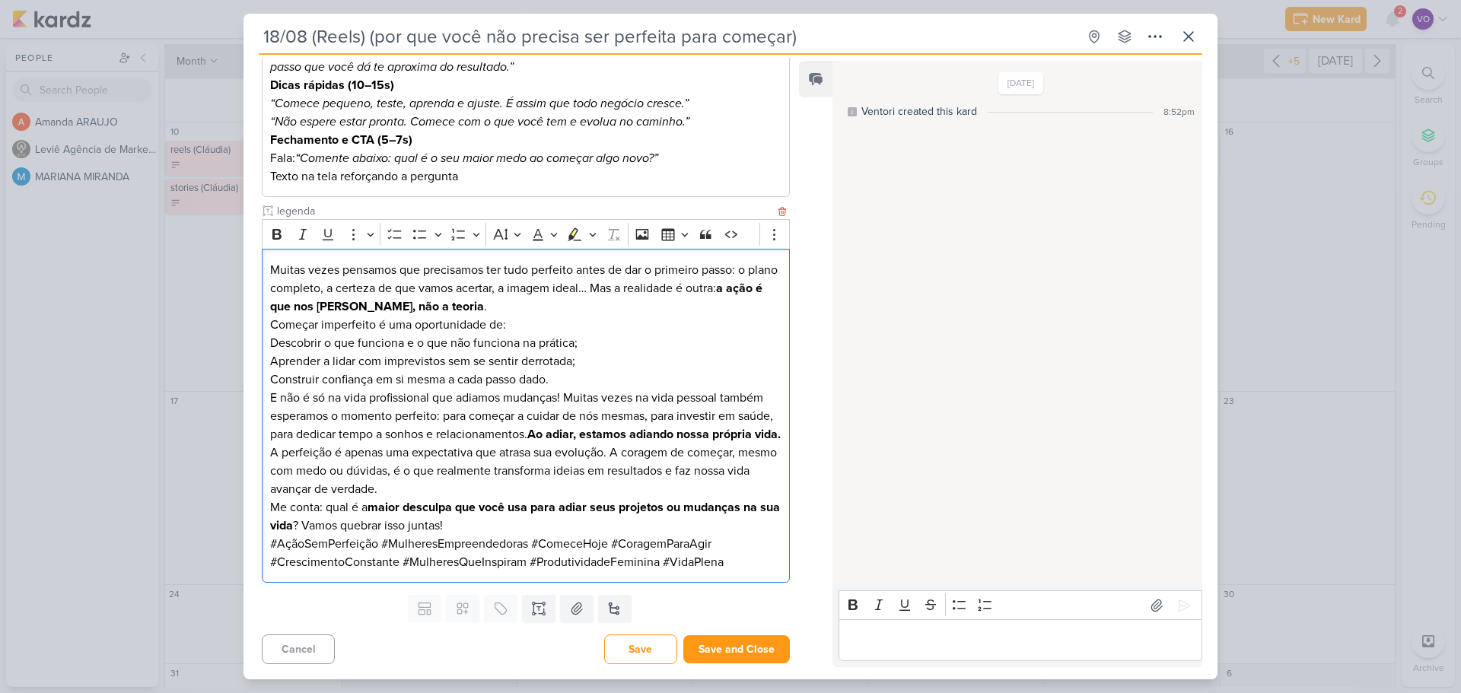
click at [479, 524] on p "Me conta: qual é a maior desculpa que você usa para adiar seus projetos ou muda…" at bounding box center [525, 516] width 511 height 37
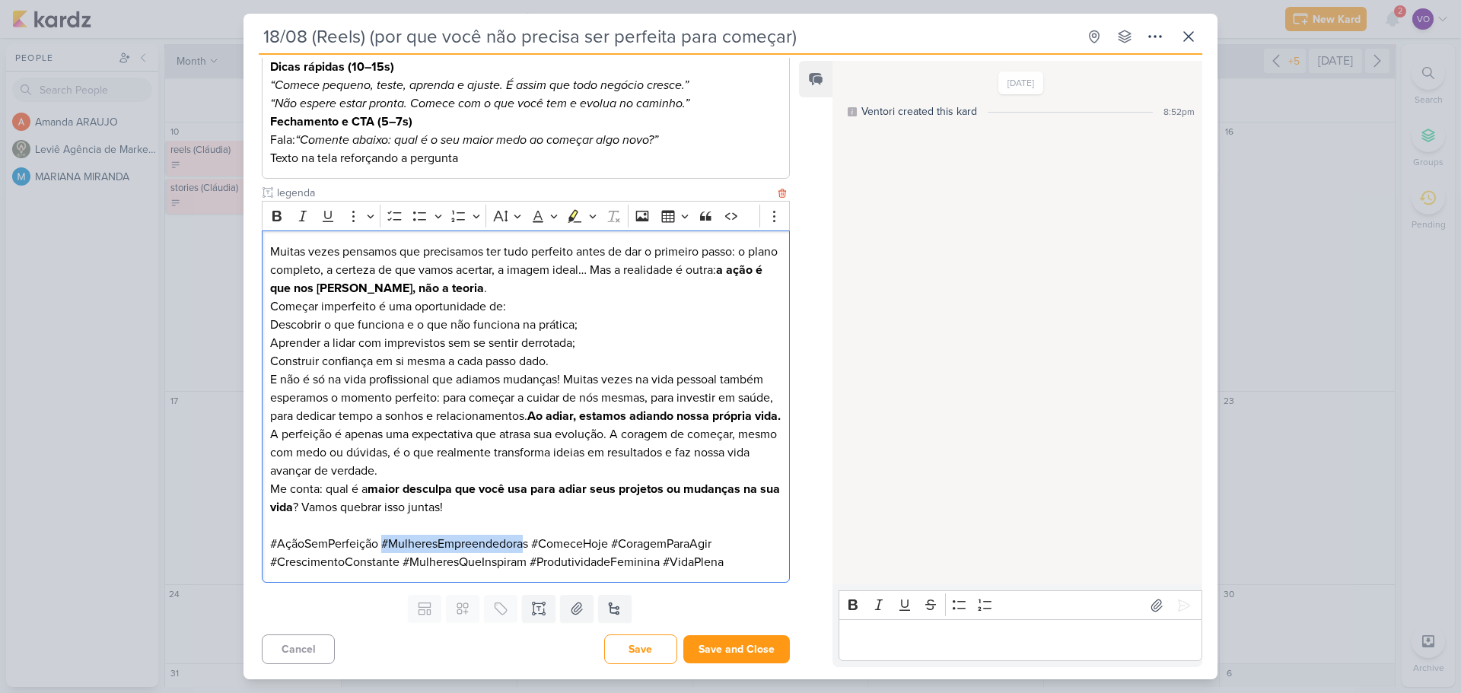
drag, startPoint x: 383, startPoint y: 562, endPoint x: 527, endPoint y: 562, distance: 143.8
click at [527, 562] on p "#AçãoSemPerfeição #MulheresEmpreendedoras #ComeceHoje #CoragemParaAgir #Crescim…" at bounding box center [525, 553] width 511 height 37
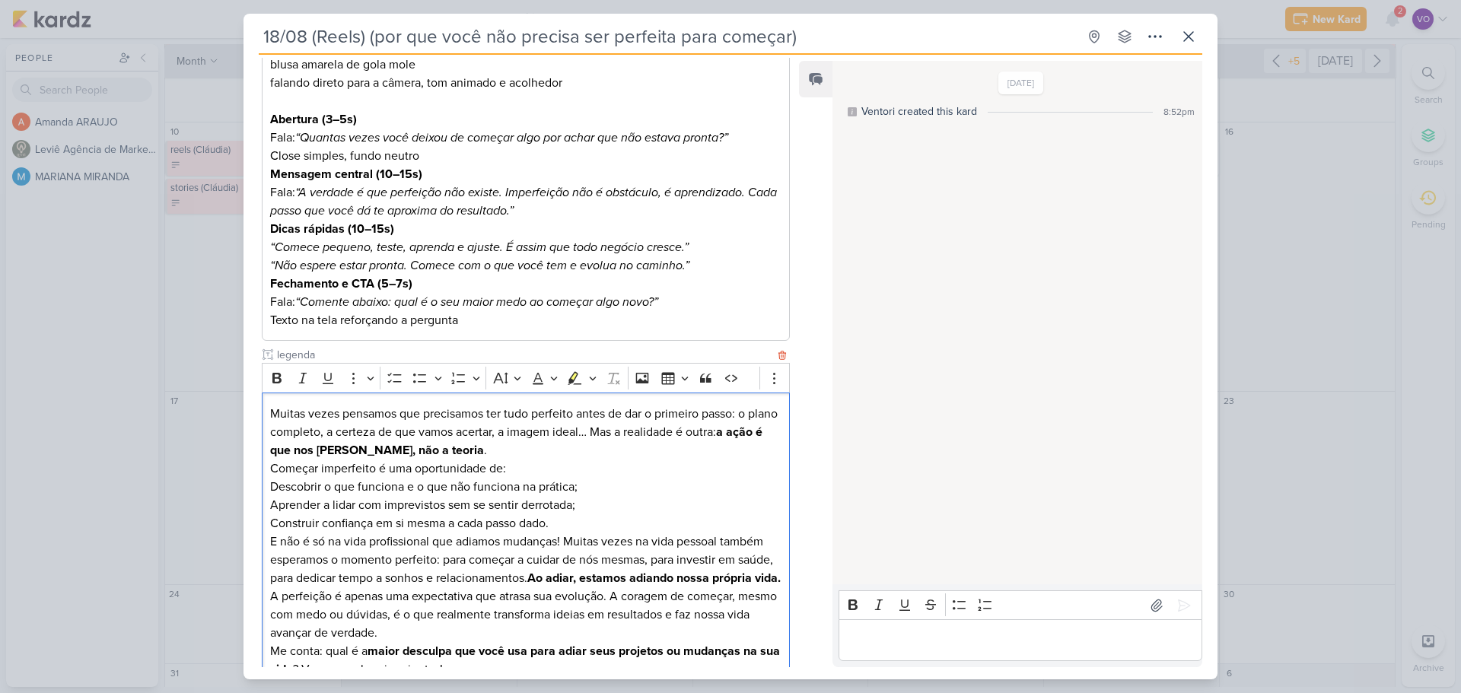
scroll to position [382, 0]
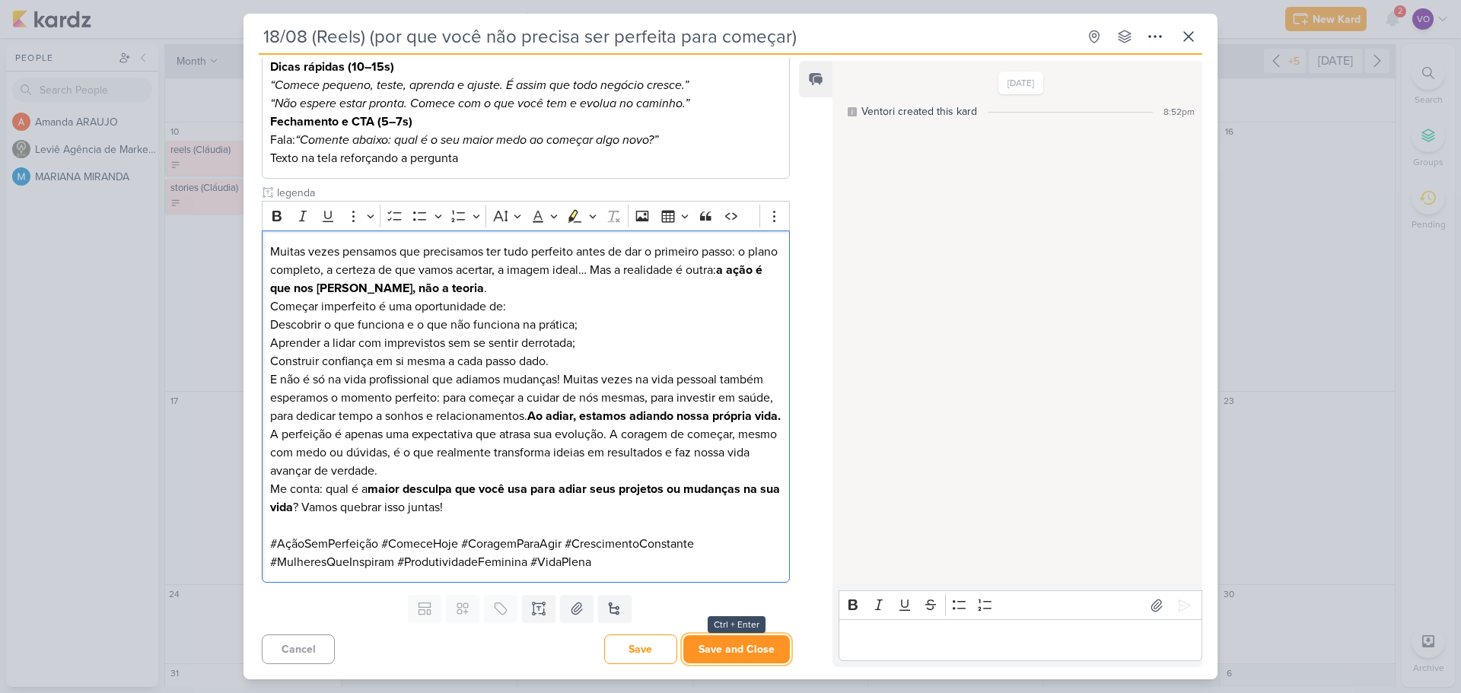
click at [708, 644] on button "Save and Close" at bounding box center [736, 649] width 107 height 28
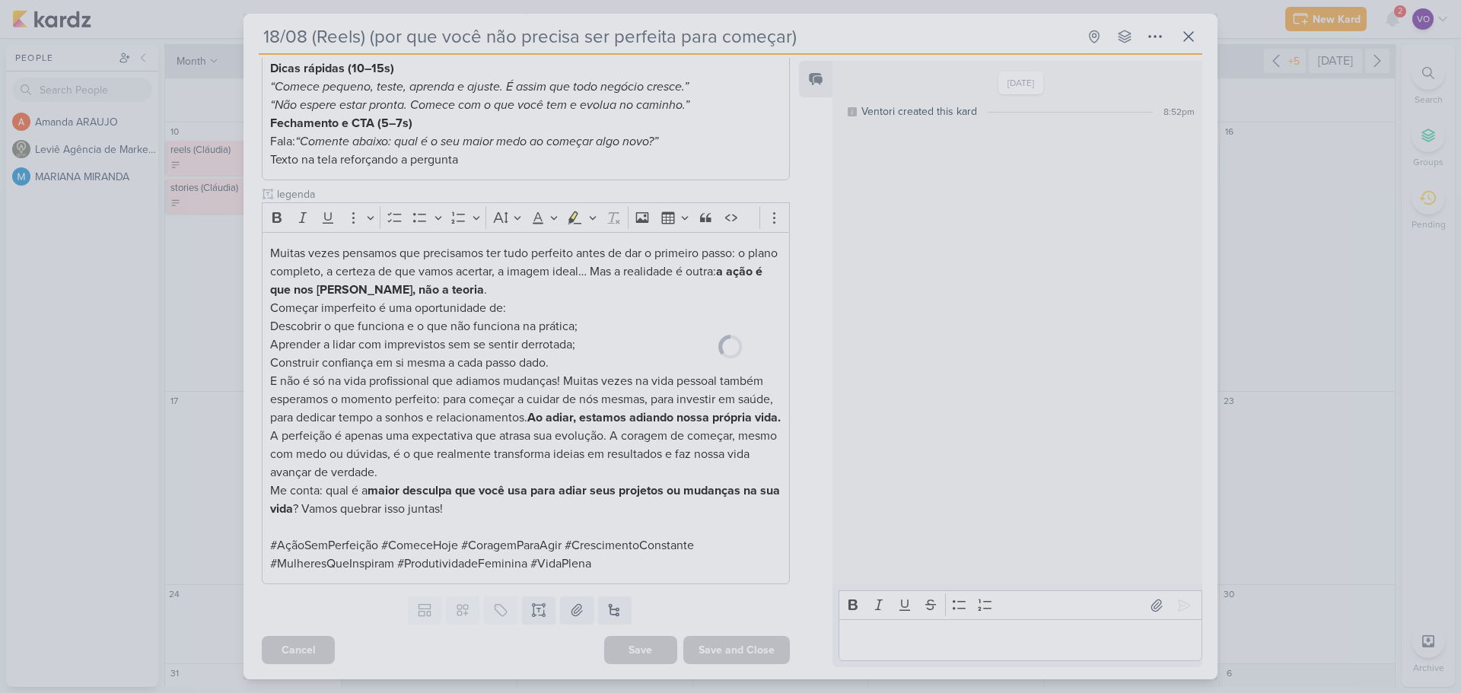
scroll to position [381, 0]
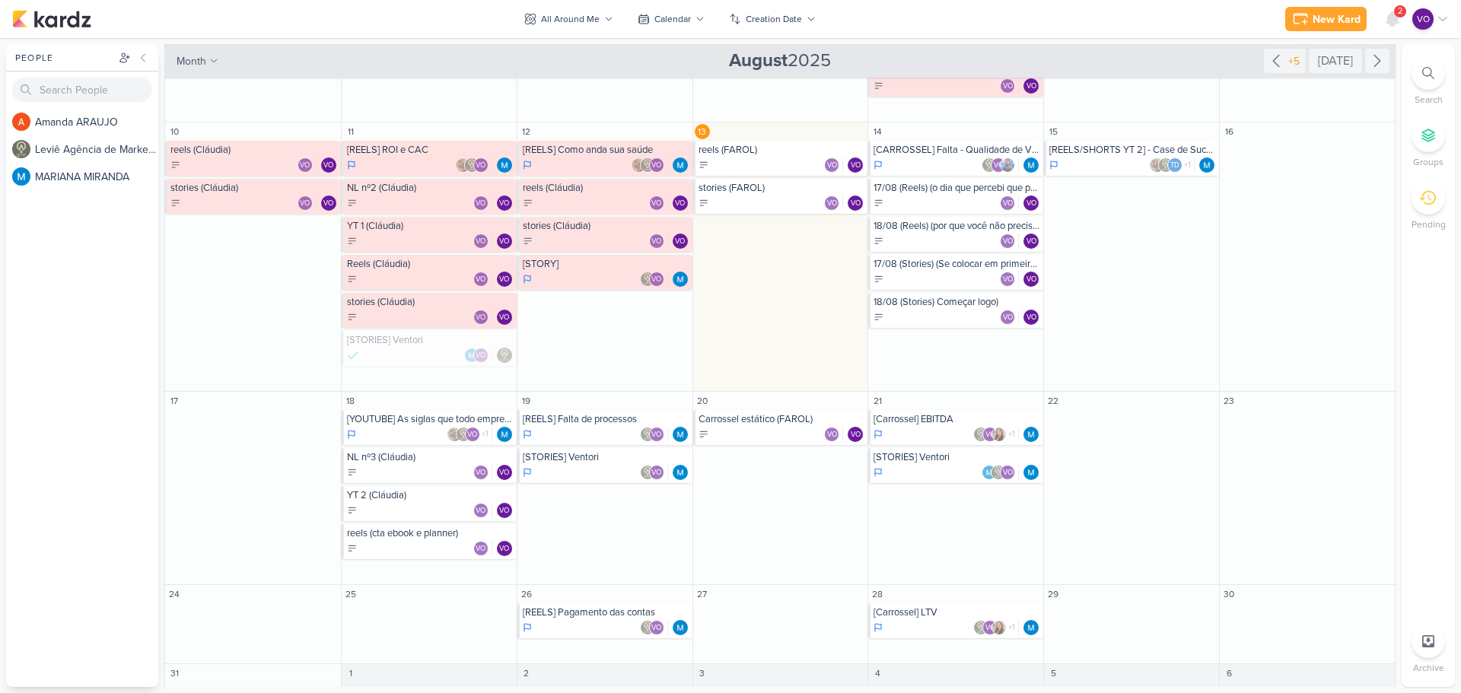
click at [1395, 15] on div "2" at bounding box center [1400, 11] width 12 height 12
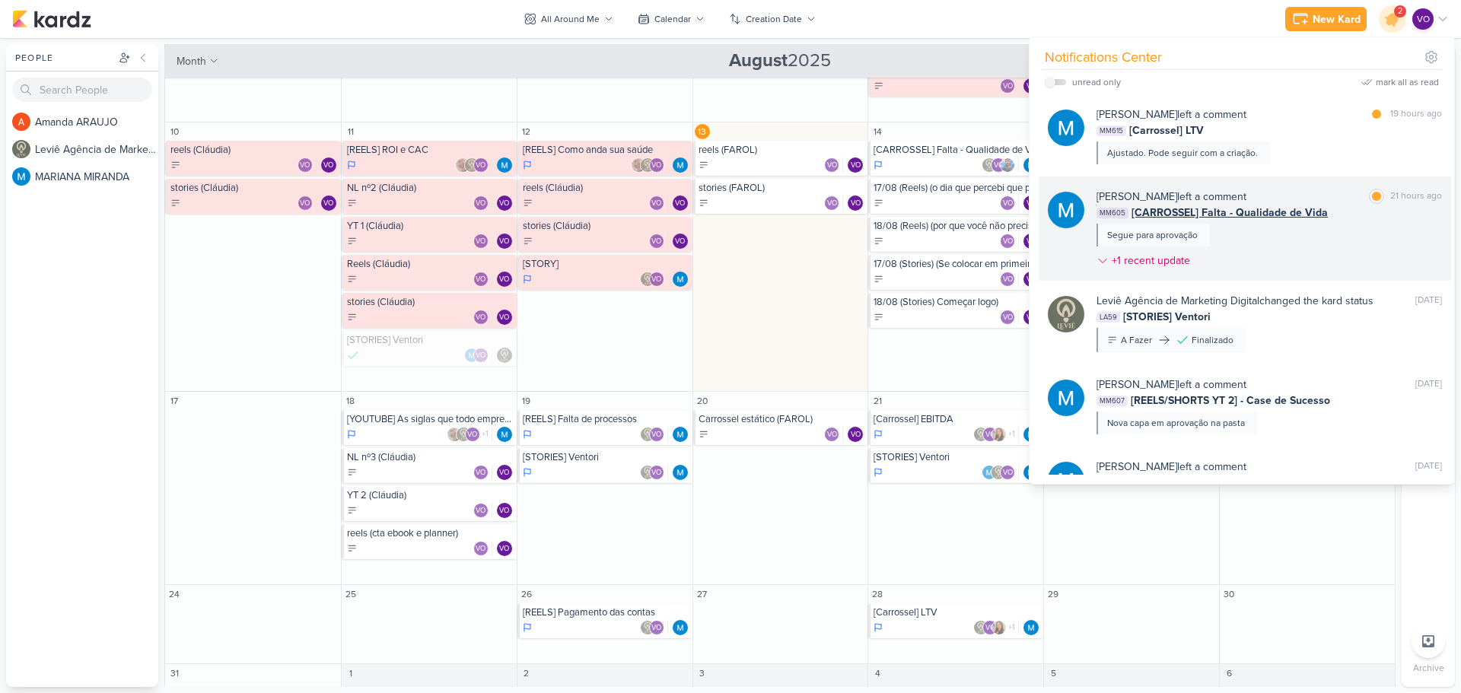
click at [1232, 251] on div "[PERSON_NAME] left a comment [PERSON_NAME] as read 21 hours ago MM605 [CARROSSE…" at bounding box center [1270, 232] width 346 height 86
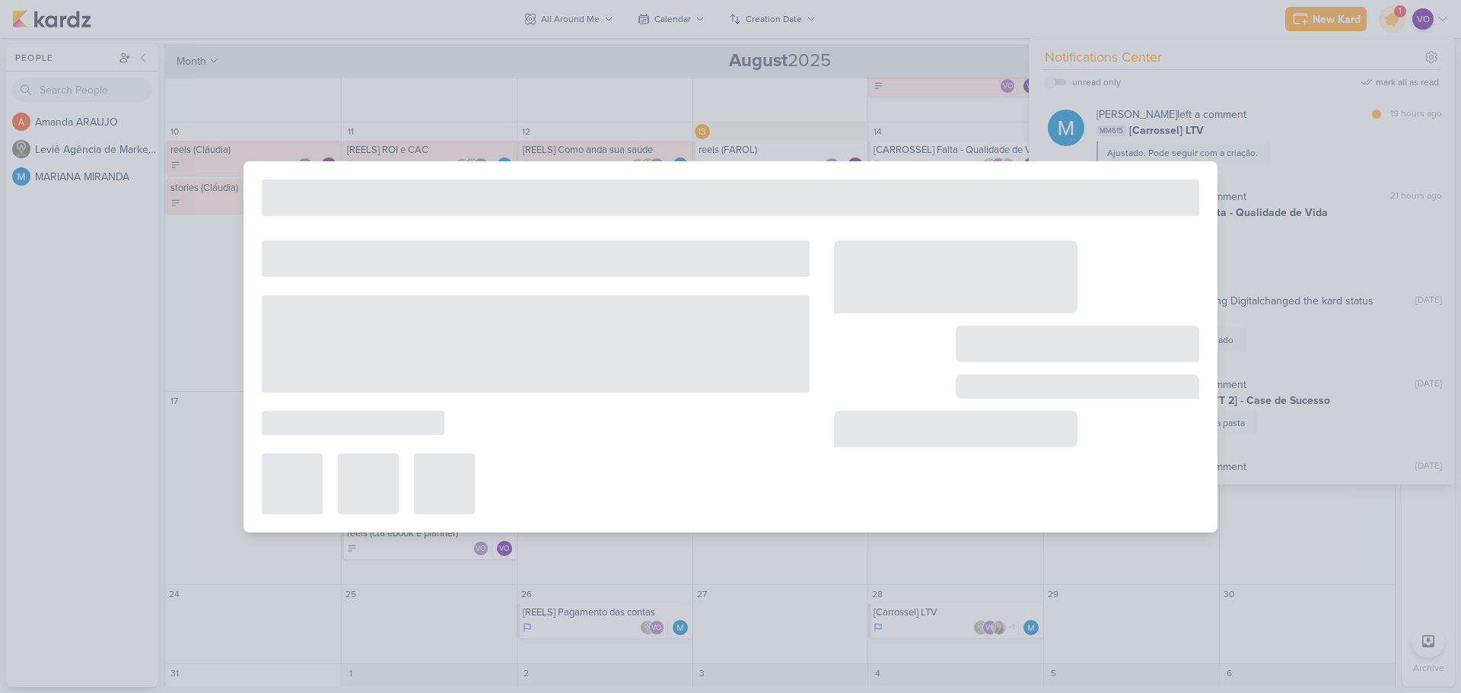
type input "[CARROSSEL] Falta - Qualidade de Vida"
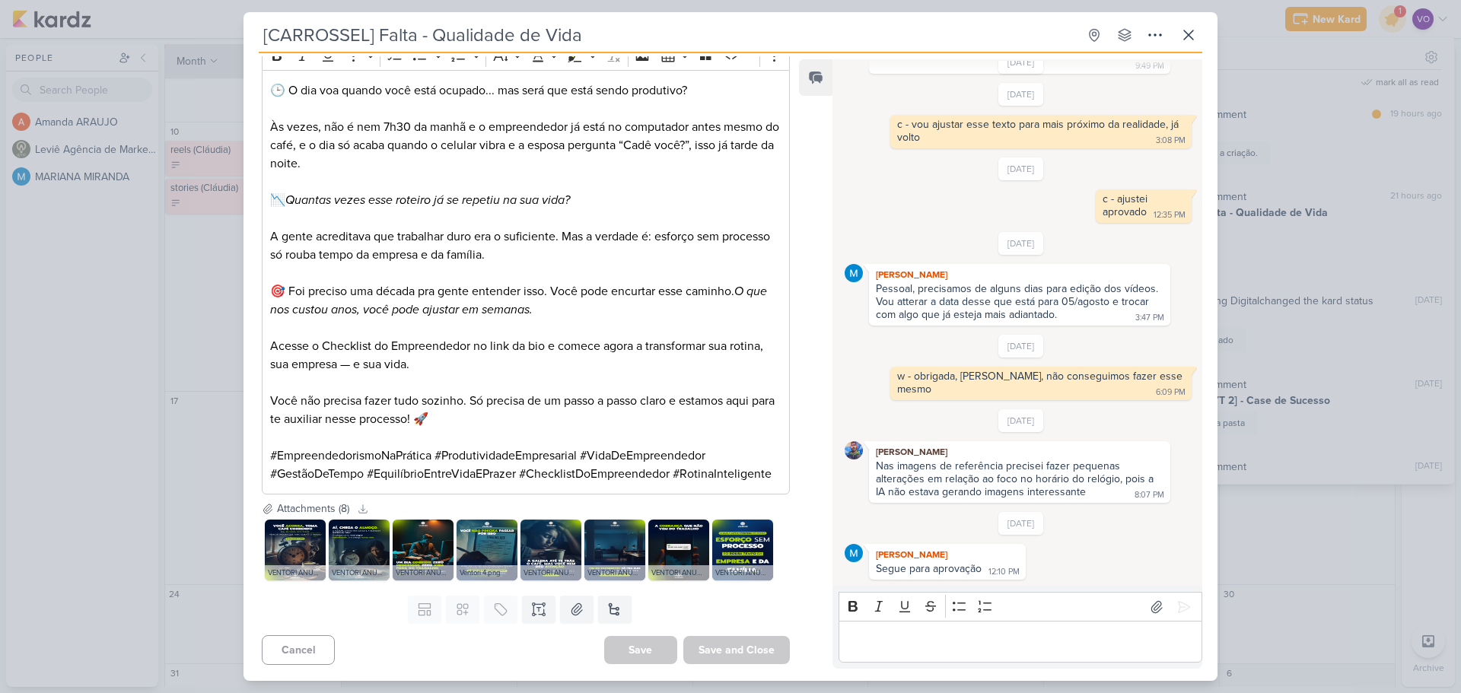
scroll to position [177, 0]
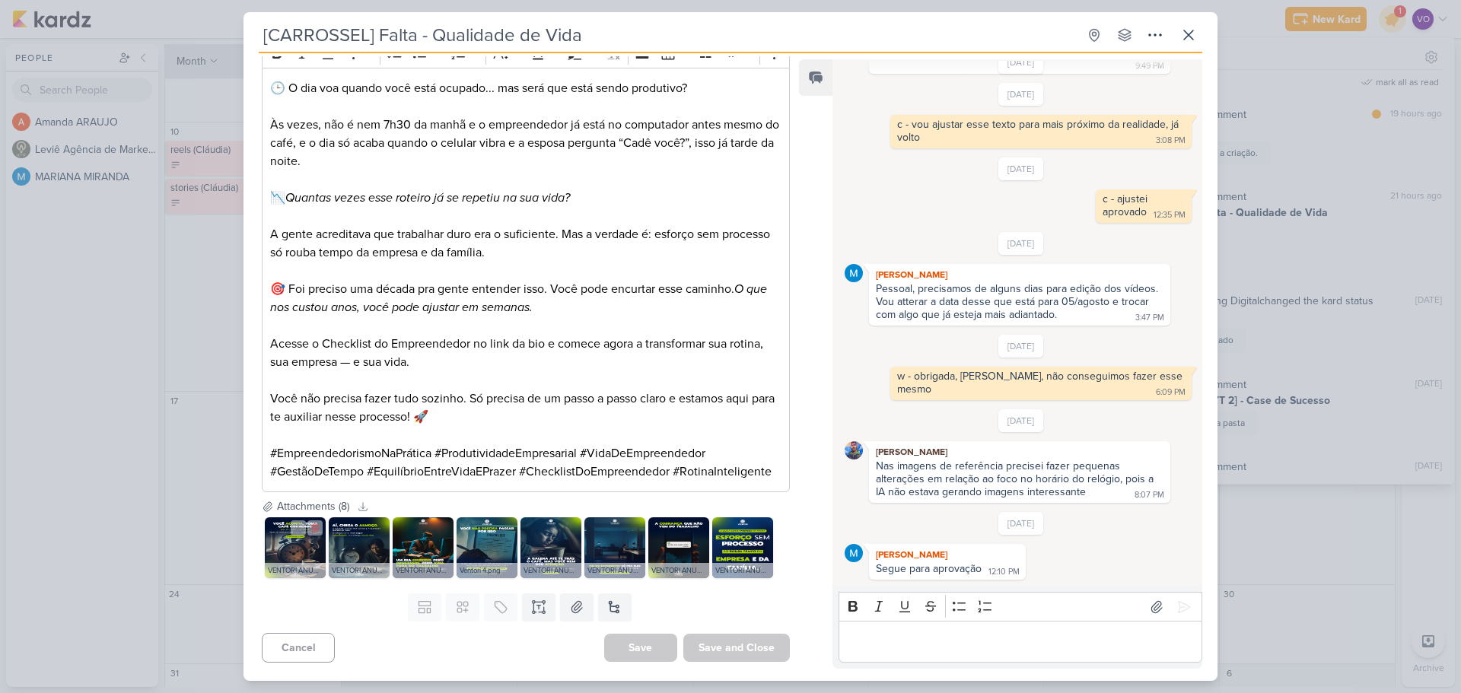
click at [301, 546] on img at bounding box center [295, 548] width 61 height 61
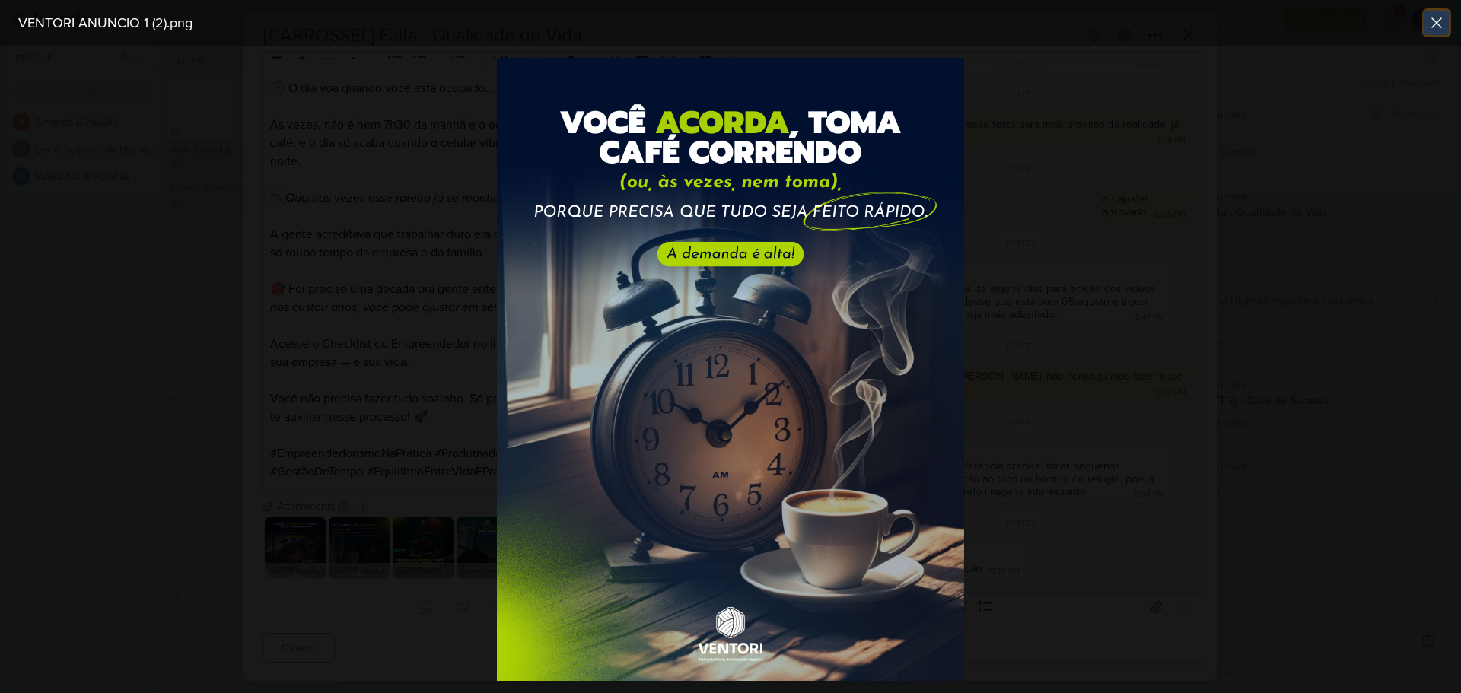
click at [1432, 27] on icon at bounding box center [1436, 22] width 9 height 9
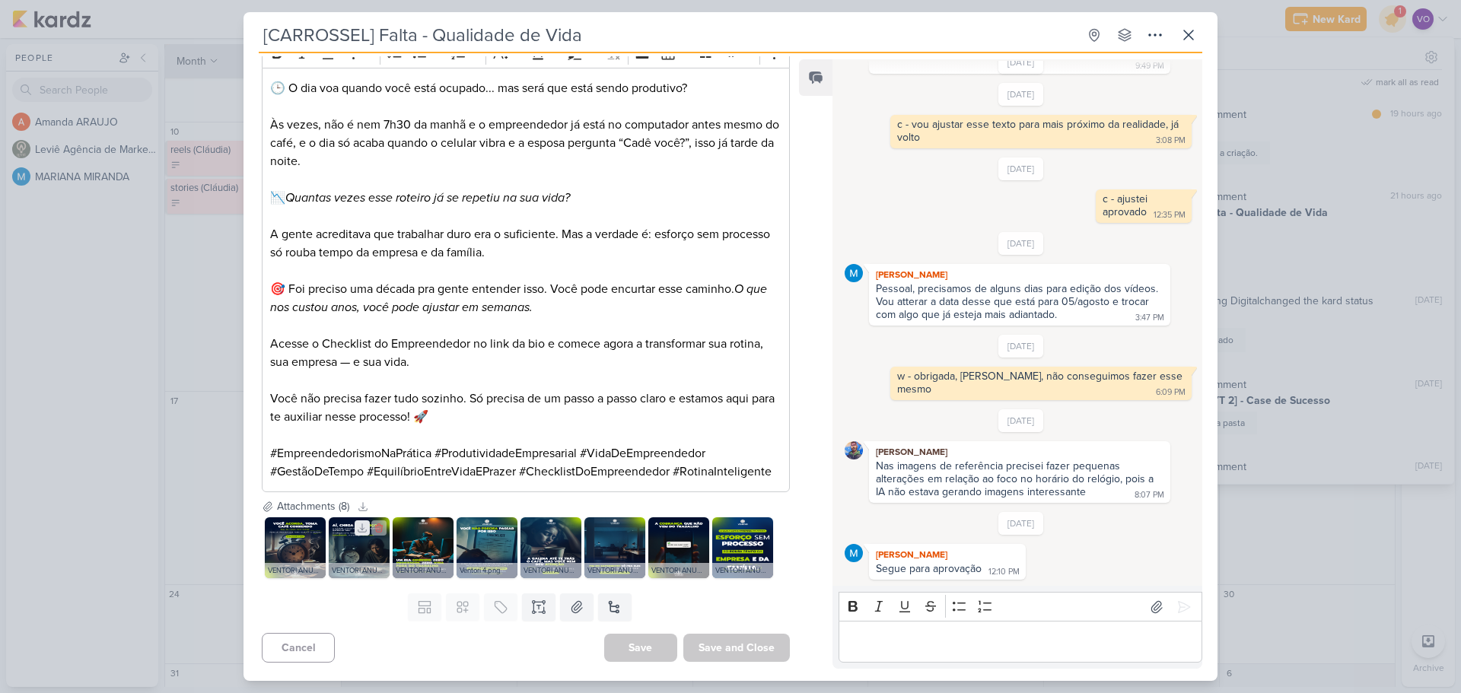
click at [357, 535] on button at bounding box center [362, 528] width 15 height 15
click at [352, 545] on img at bounding box center [359, 548] width 61 height 61
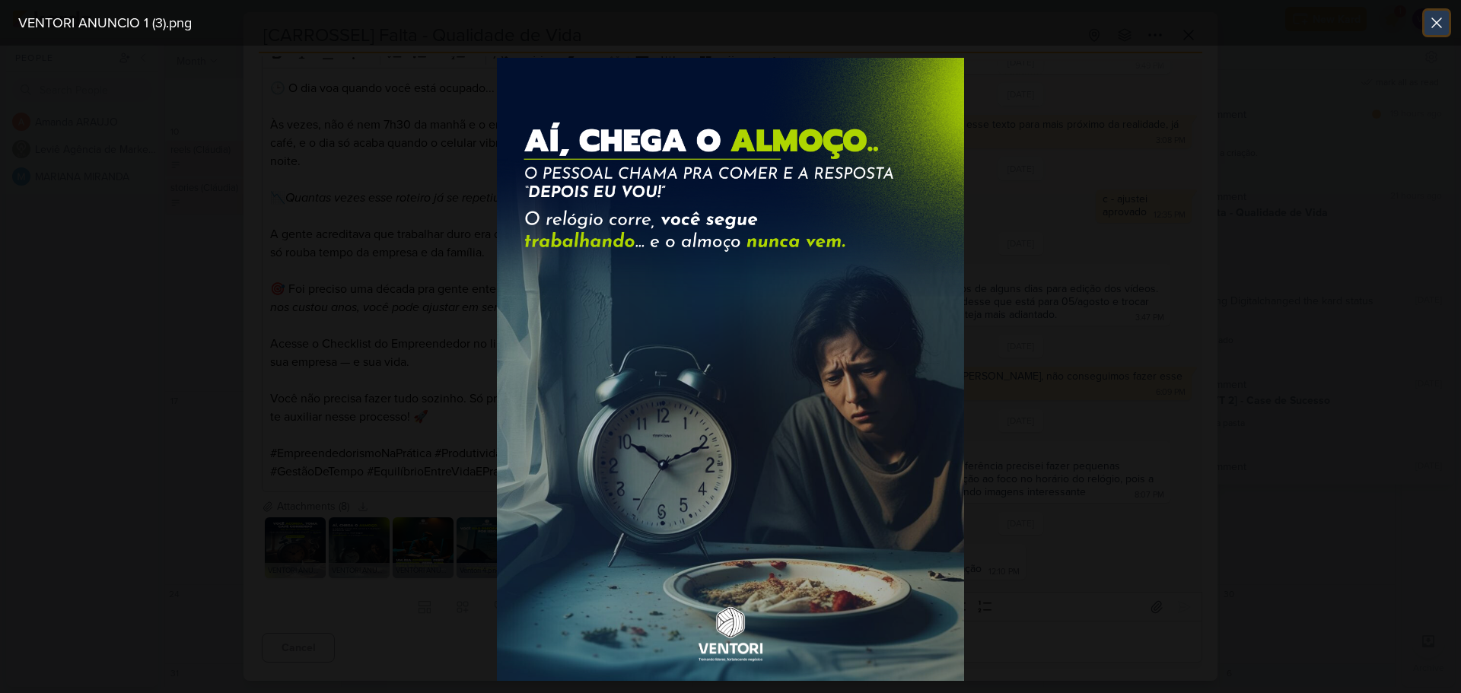
click at [1441, 18] on icon at bounding box center [1437, 23] width 18 height 18
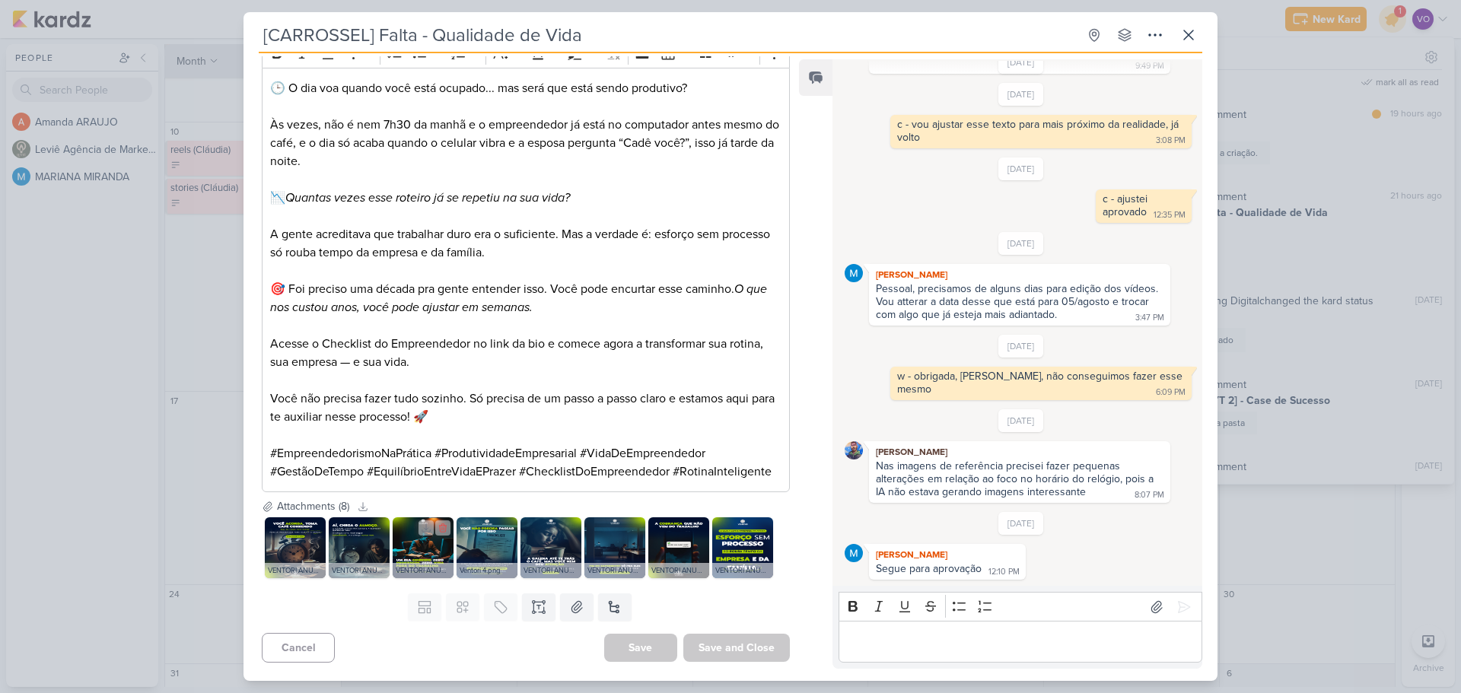
click at [423, 543] on img at bounding box center [423, 548] width 61 height 61
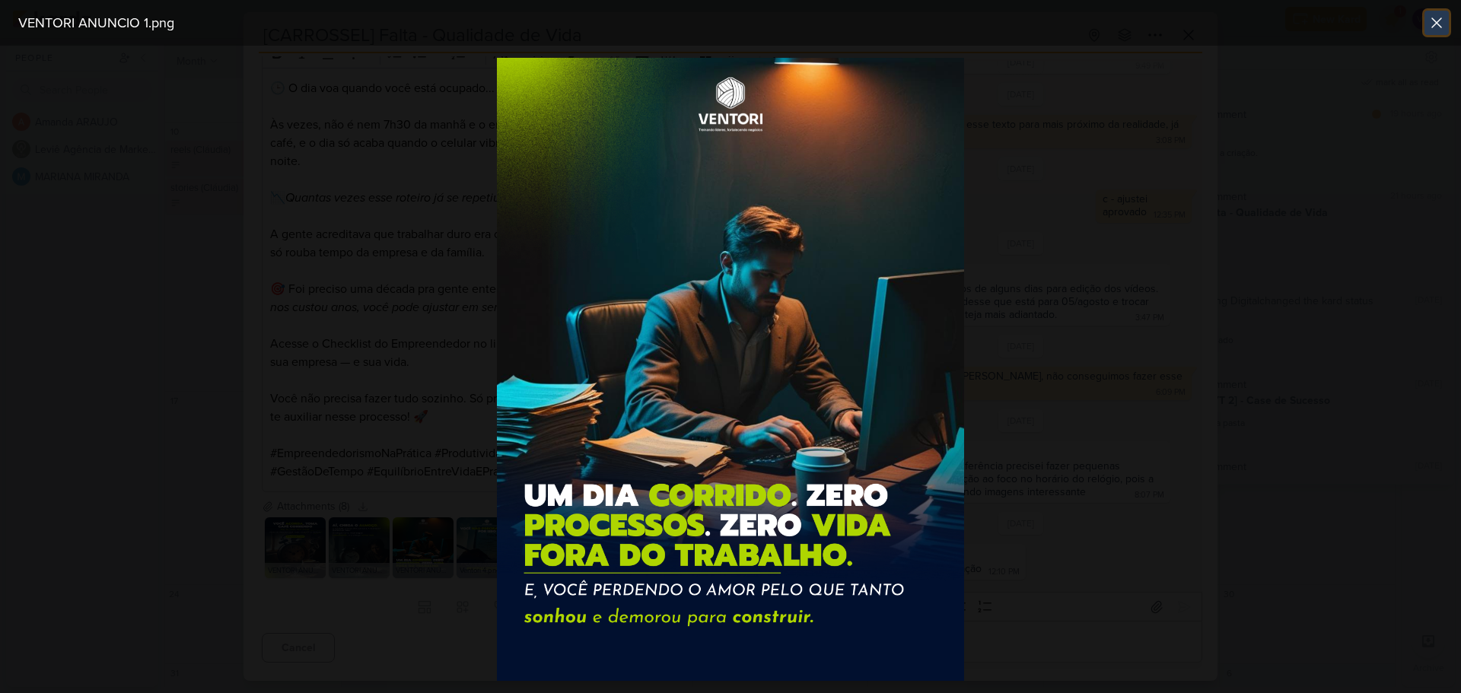
click at [1437, 23] on icon at bounding box center [1436, 22] width 9 height 9
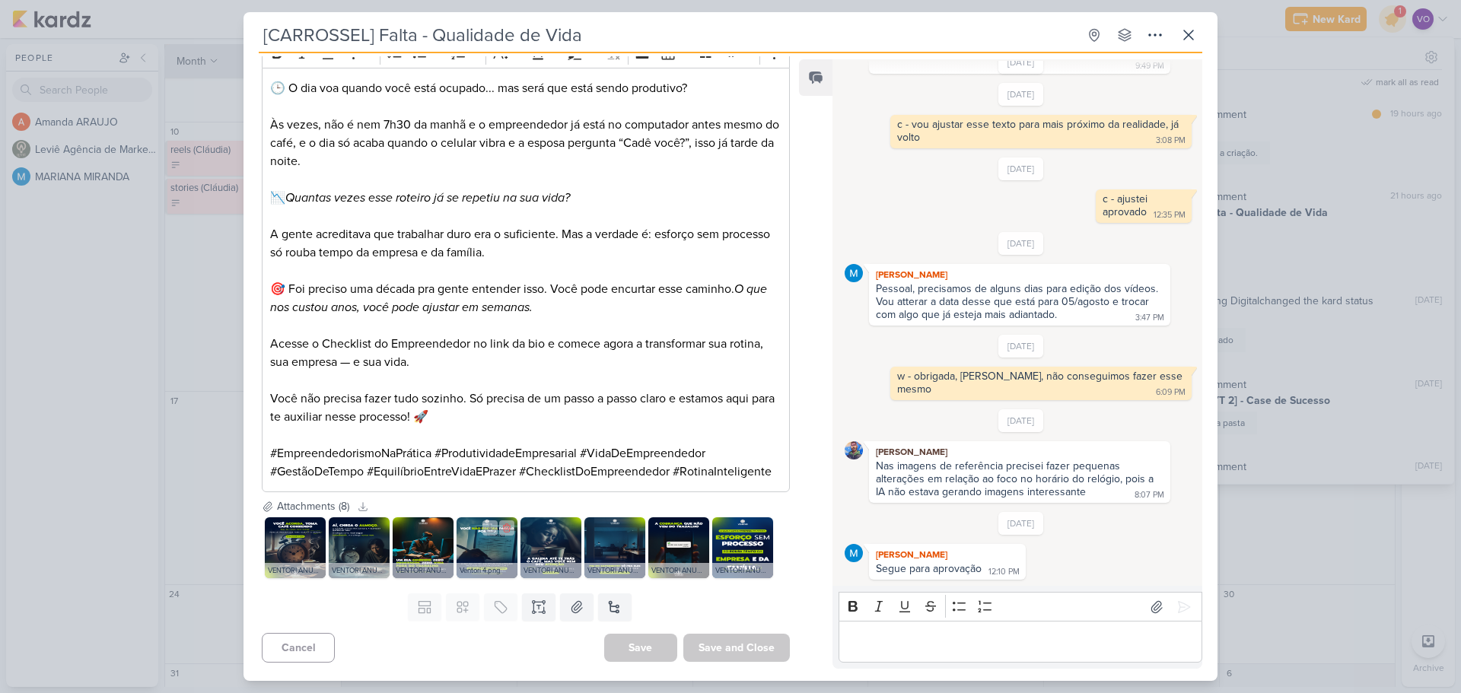
click at [479, 549] on img at bounding box center [487, 548] width 61 height 61
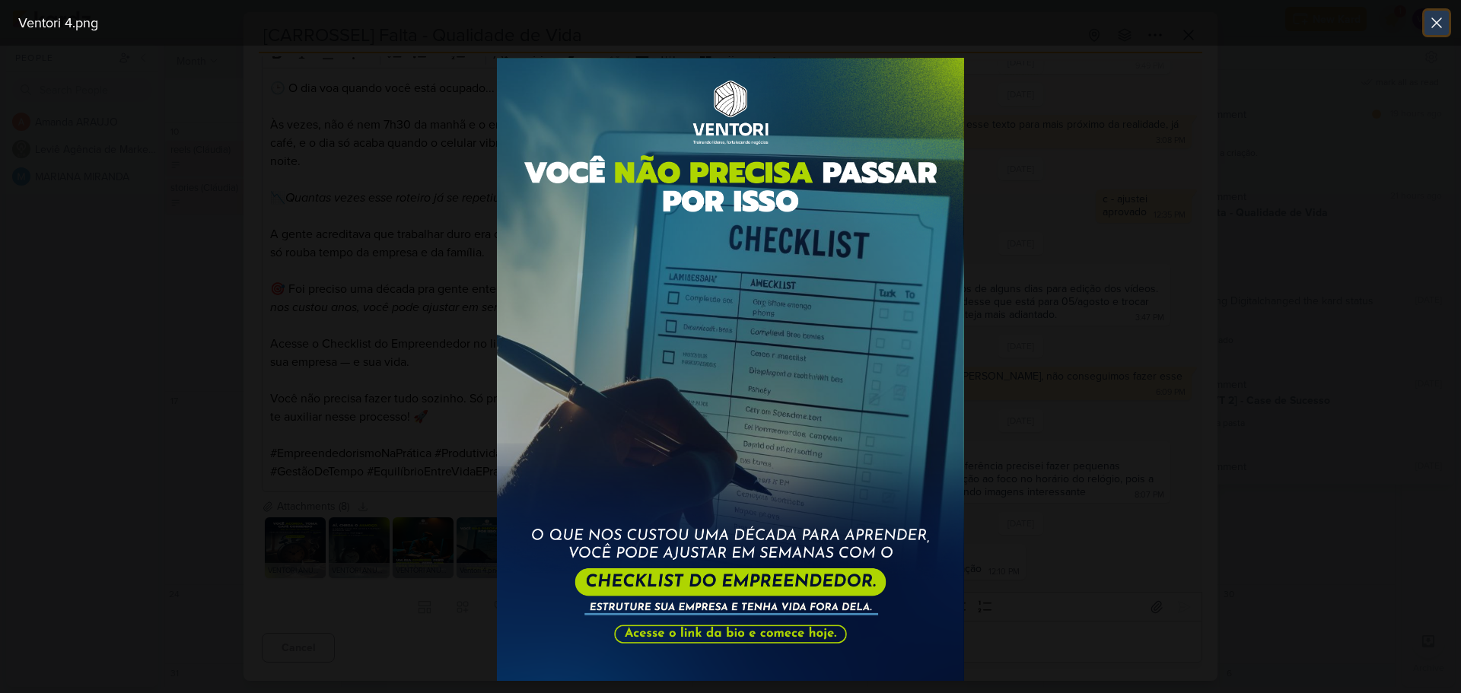
click at [1434, 25] on icon at bounding box center [1436, 22] width 9 height 9
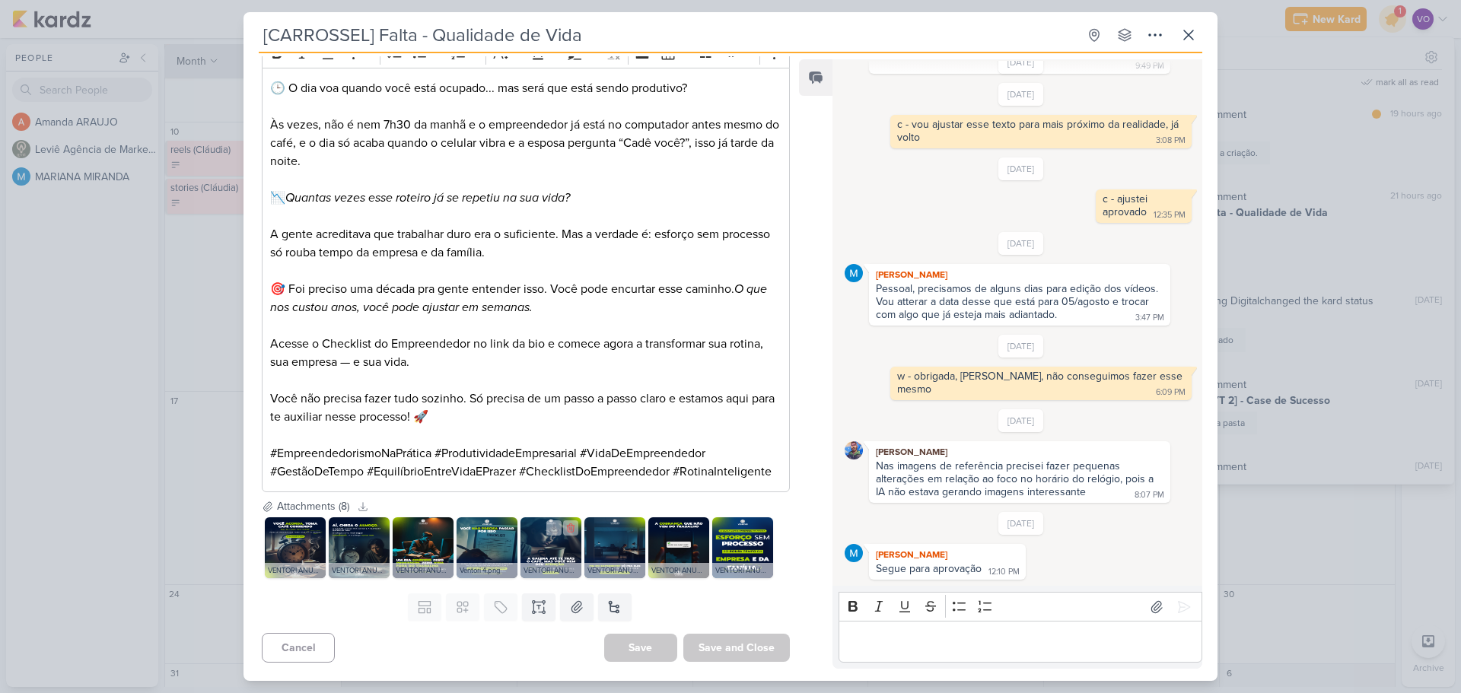
click at [556, 547] on img at bounding box center [551, 548] width 61 height 61
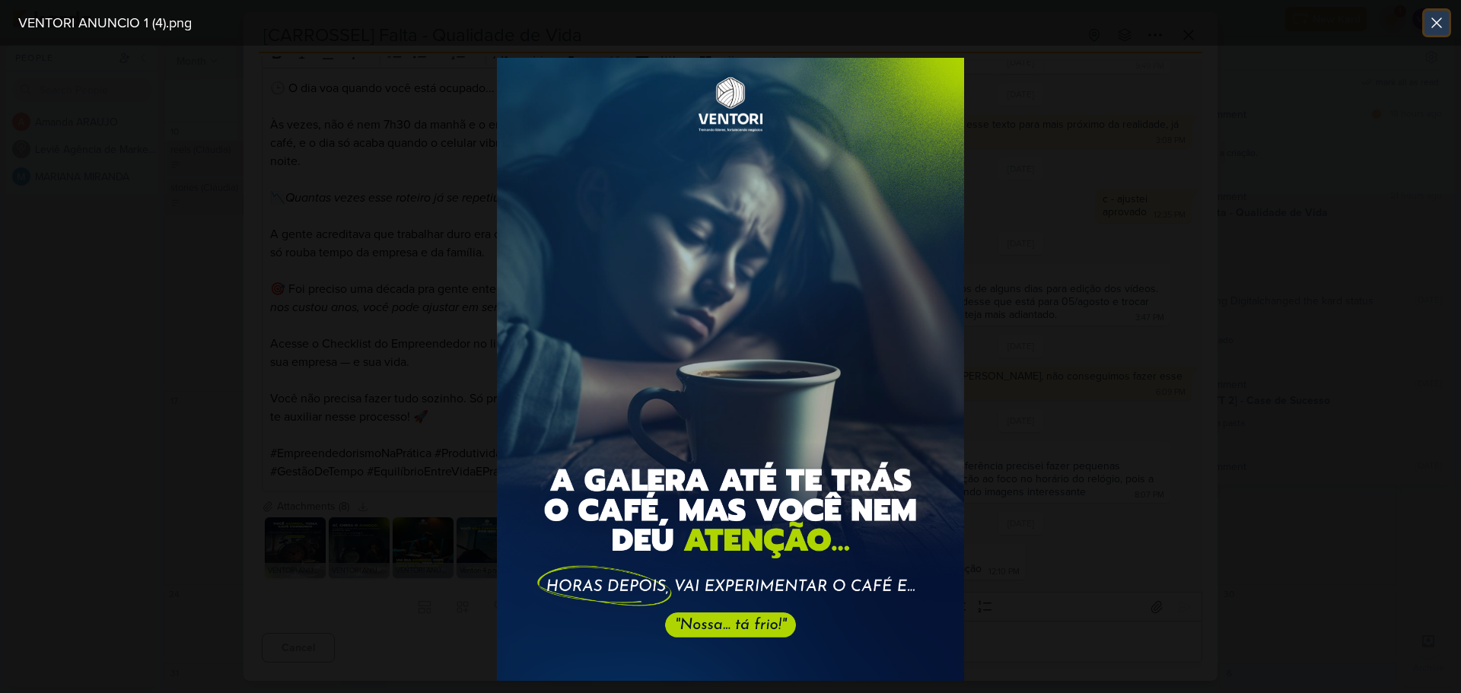
click at [1440, 21] on icon at bounding box center [1436, 22] width 9 height 9
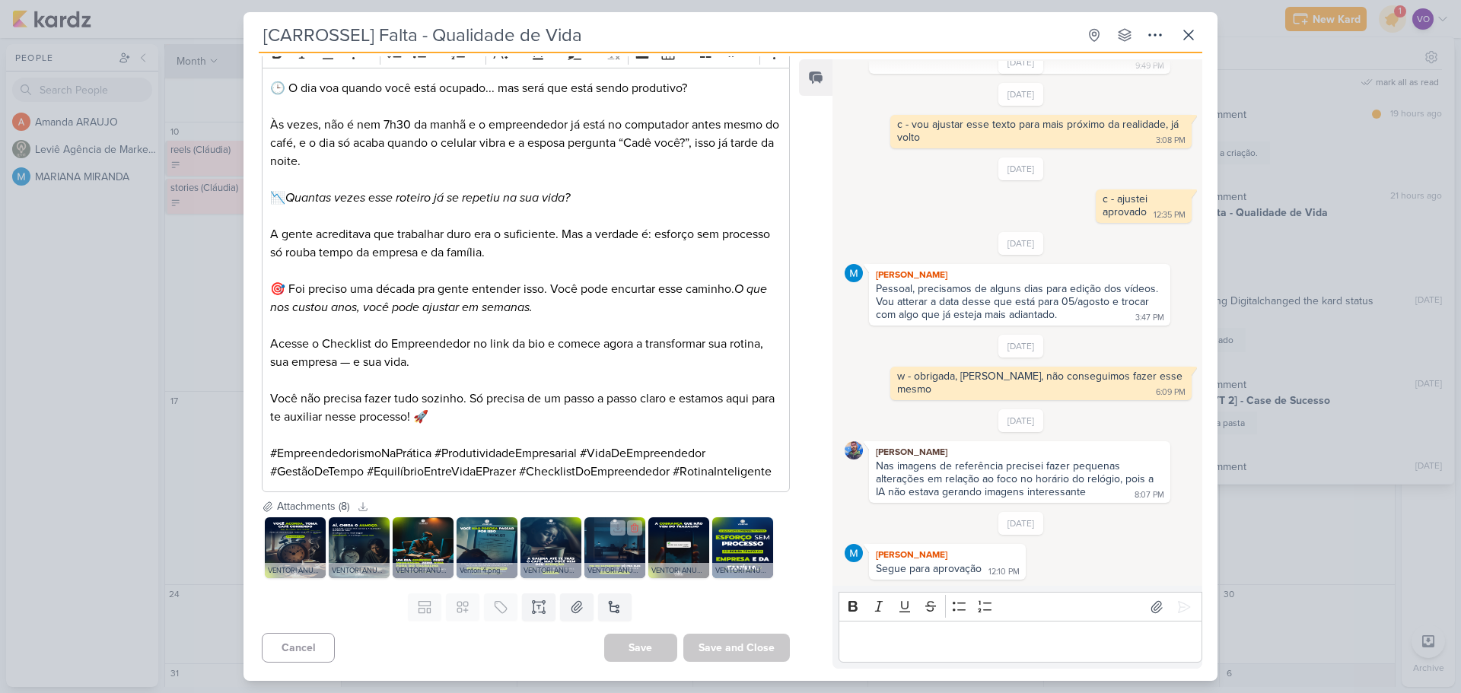
click at [610, 548] on img at bounding box center [614, 548] width 61 height 61
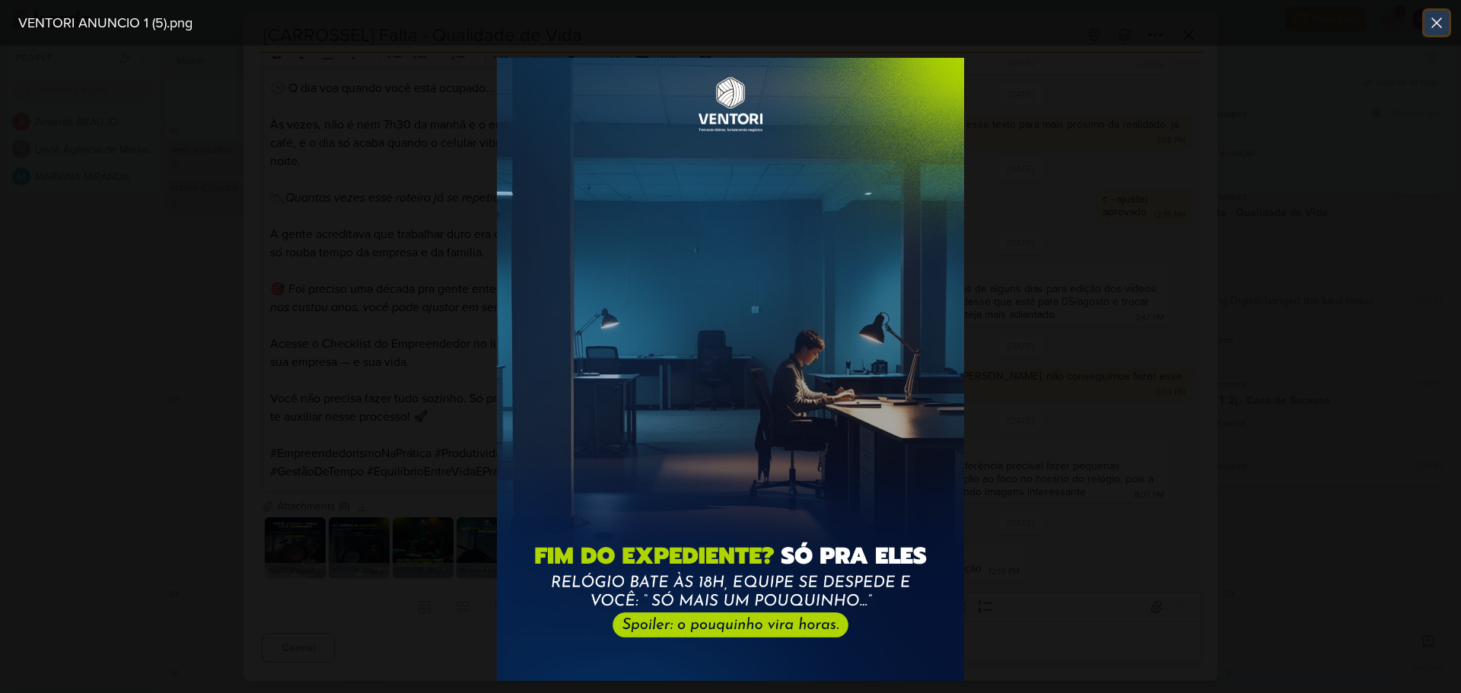
click at [1431, 21] on icon at bounding box center [1437, 23] width 18 height 18
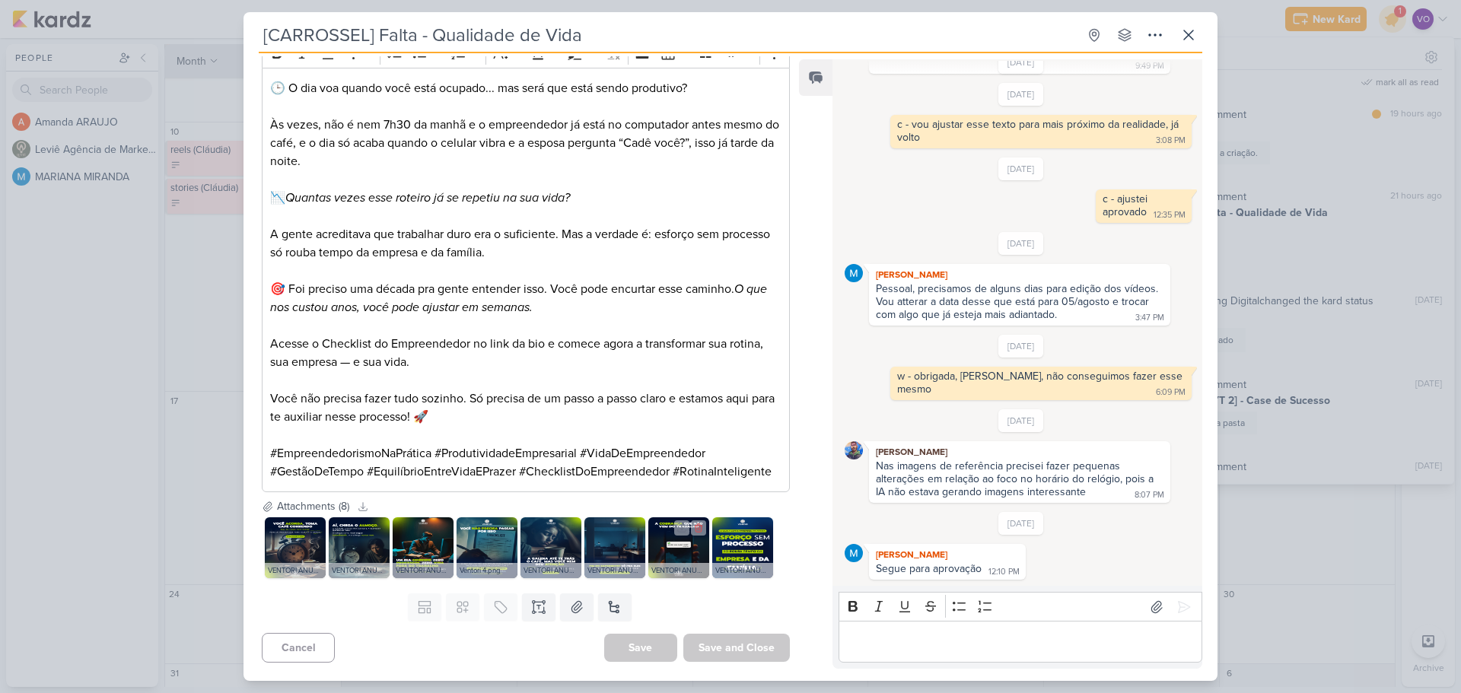
click at [688, 553] on img at bounding box center [678, 548] width 61 height 61
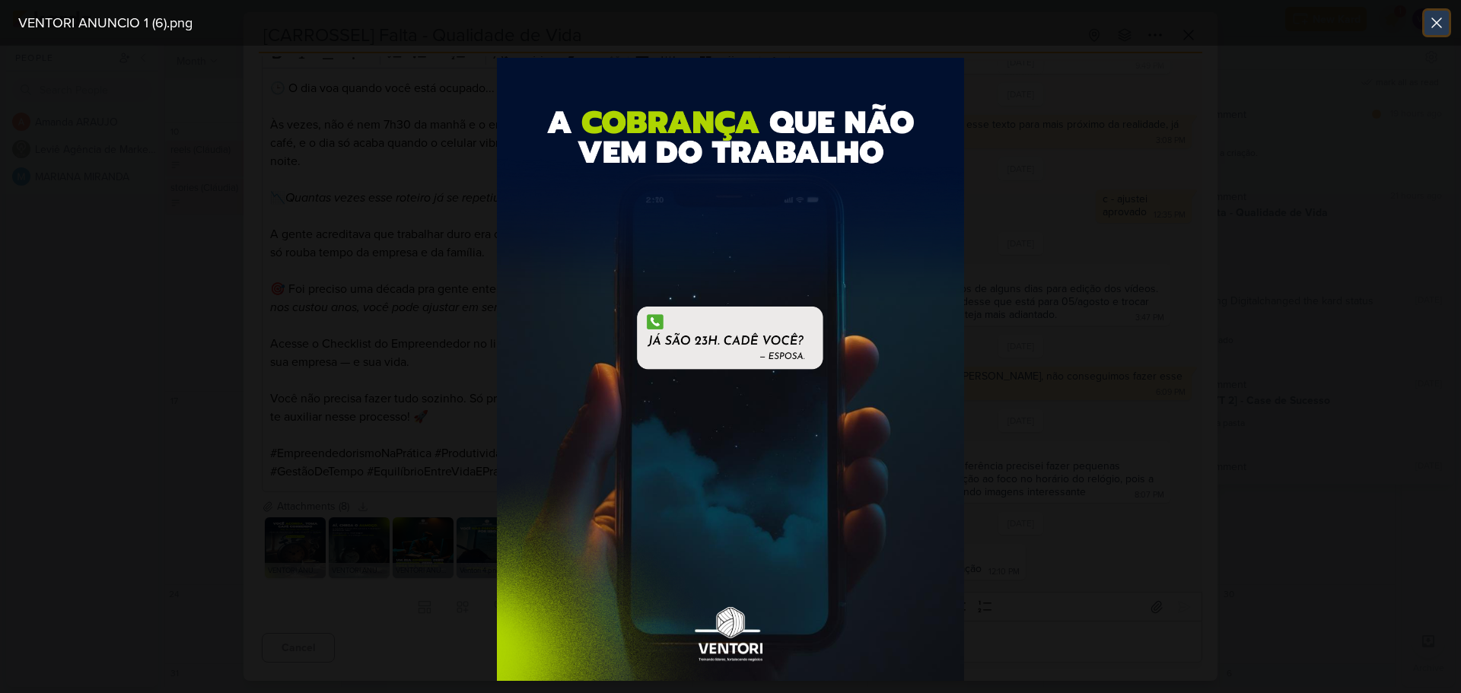
click at [1443, 25] on icon at bounding box center [1437, 23] width 18 height 18
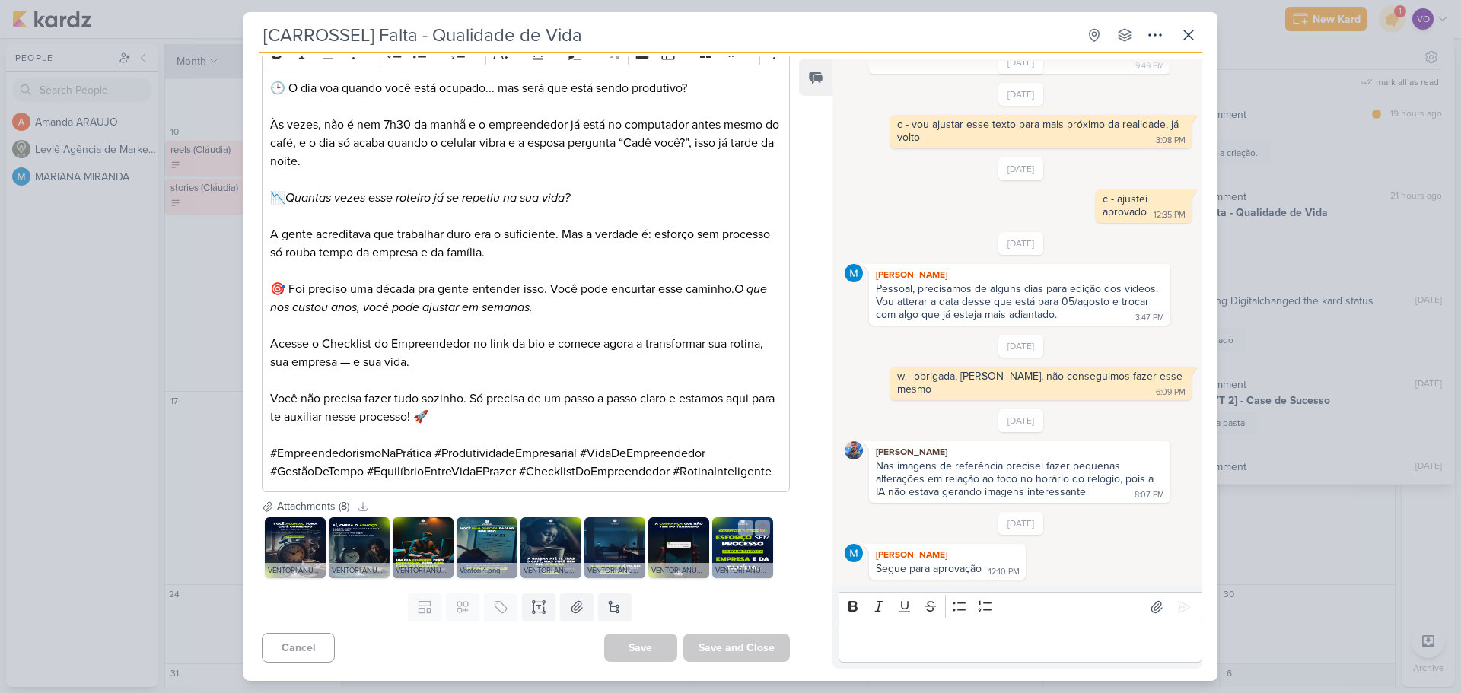
click at [741, 550] on img at bounding box center [742, 548] width 61 height 61
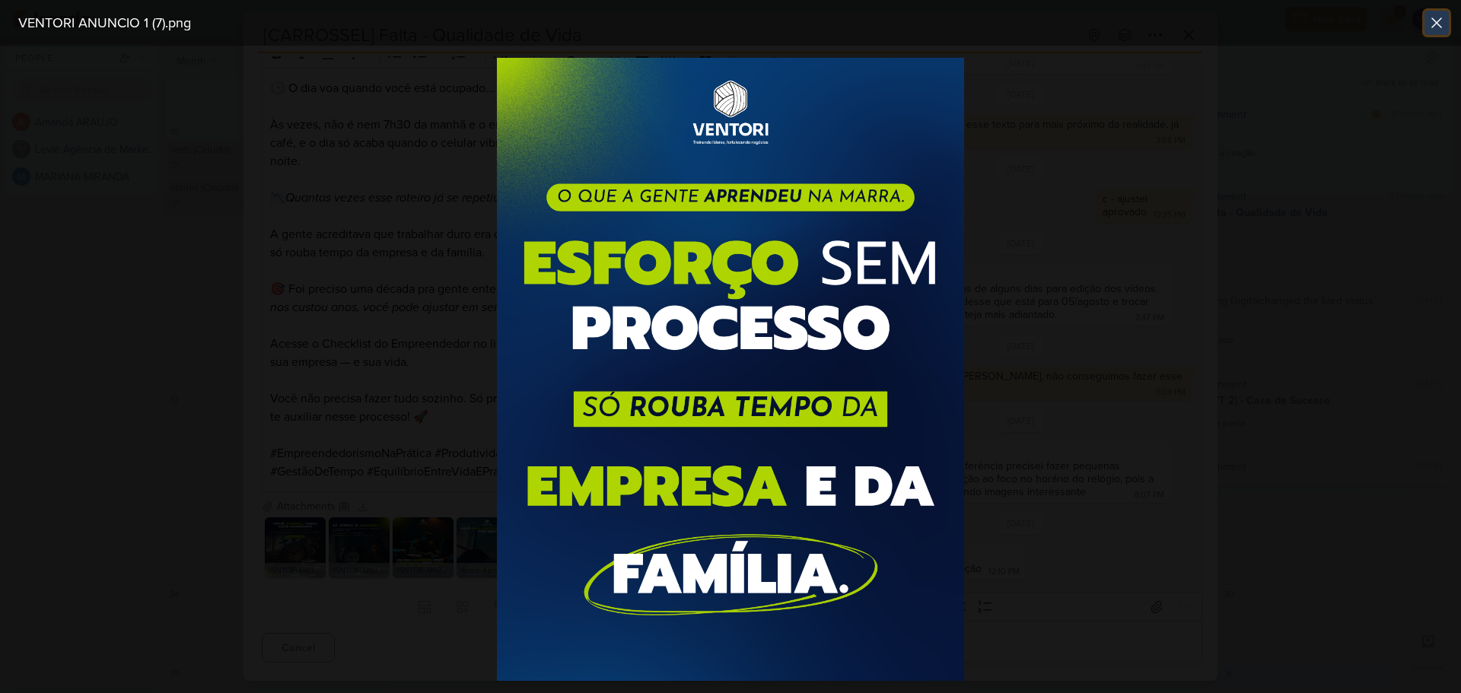
click at [1438, 25] on icon at bounding box center [1436, 22] width 9 height 9
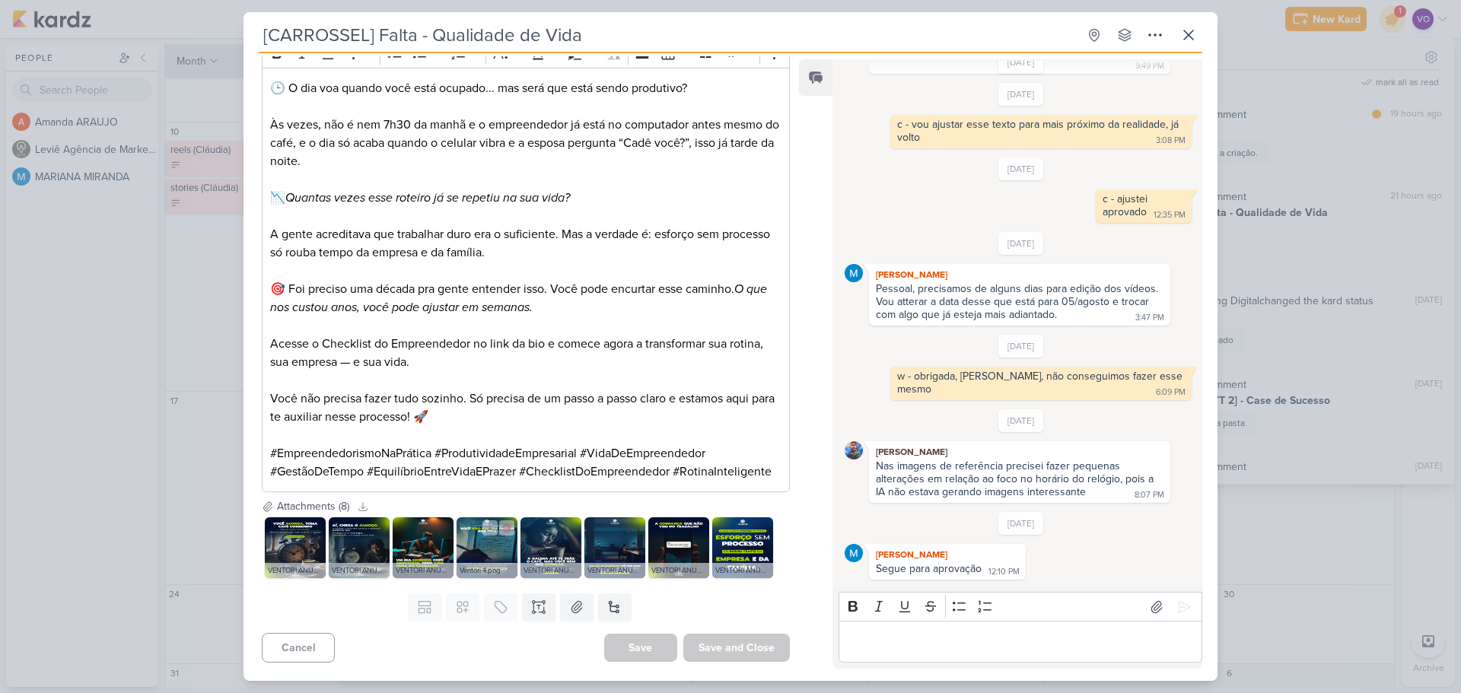
click at [490, 551] on img at bounding box center [487, 548] width 61 height 61
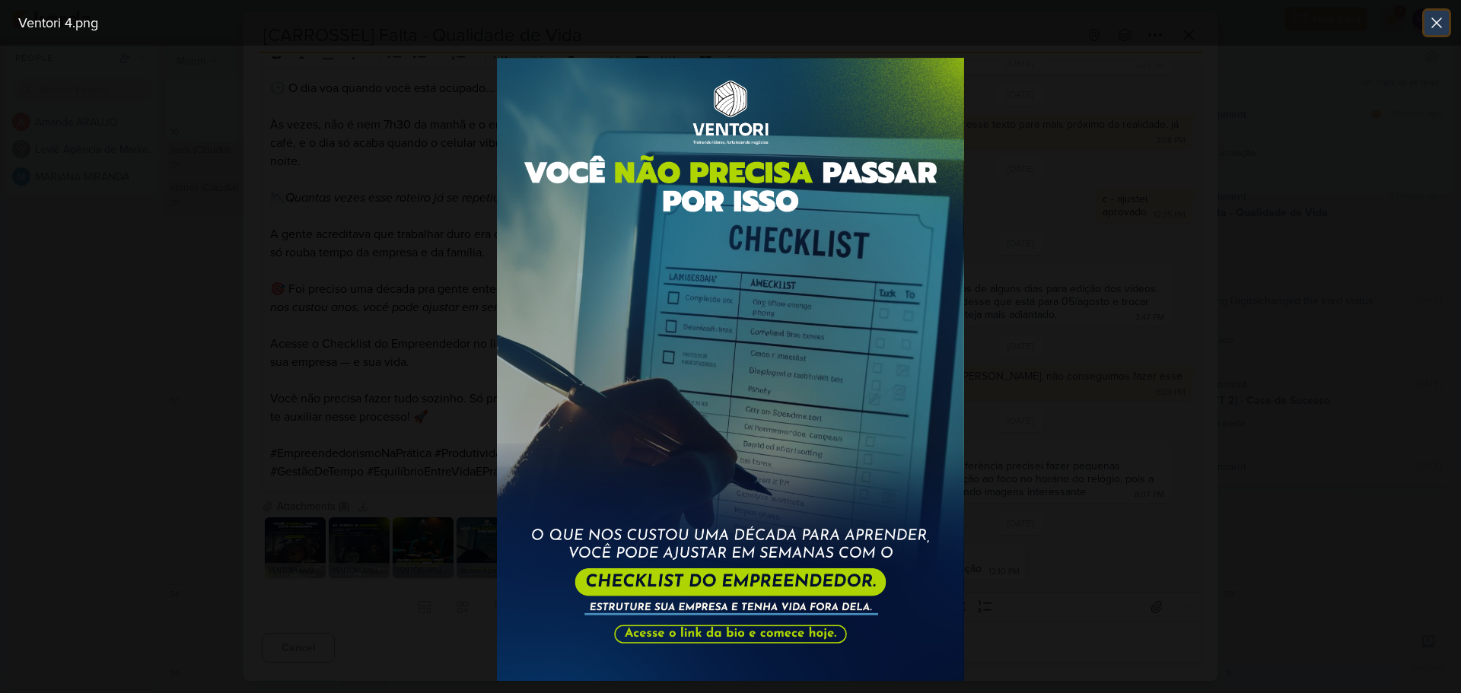
click at [1439, 25] on icon at bounding box center [1436, 22] width 9 height 9
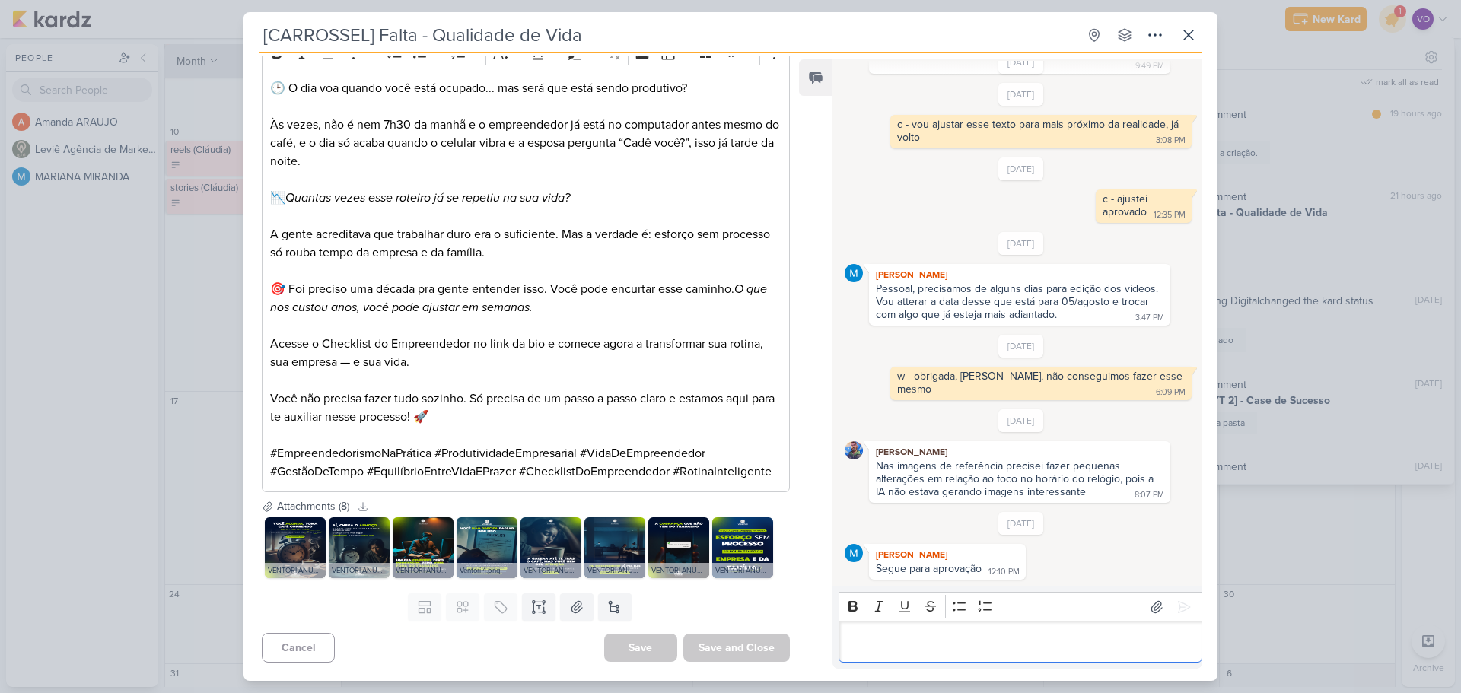
click at [877, 648] on p "Editor editing area: main" at bounding box center [1020, 642] width 348 height 18
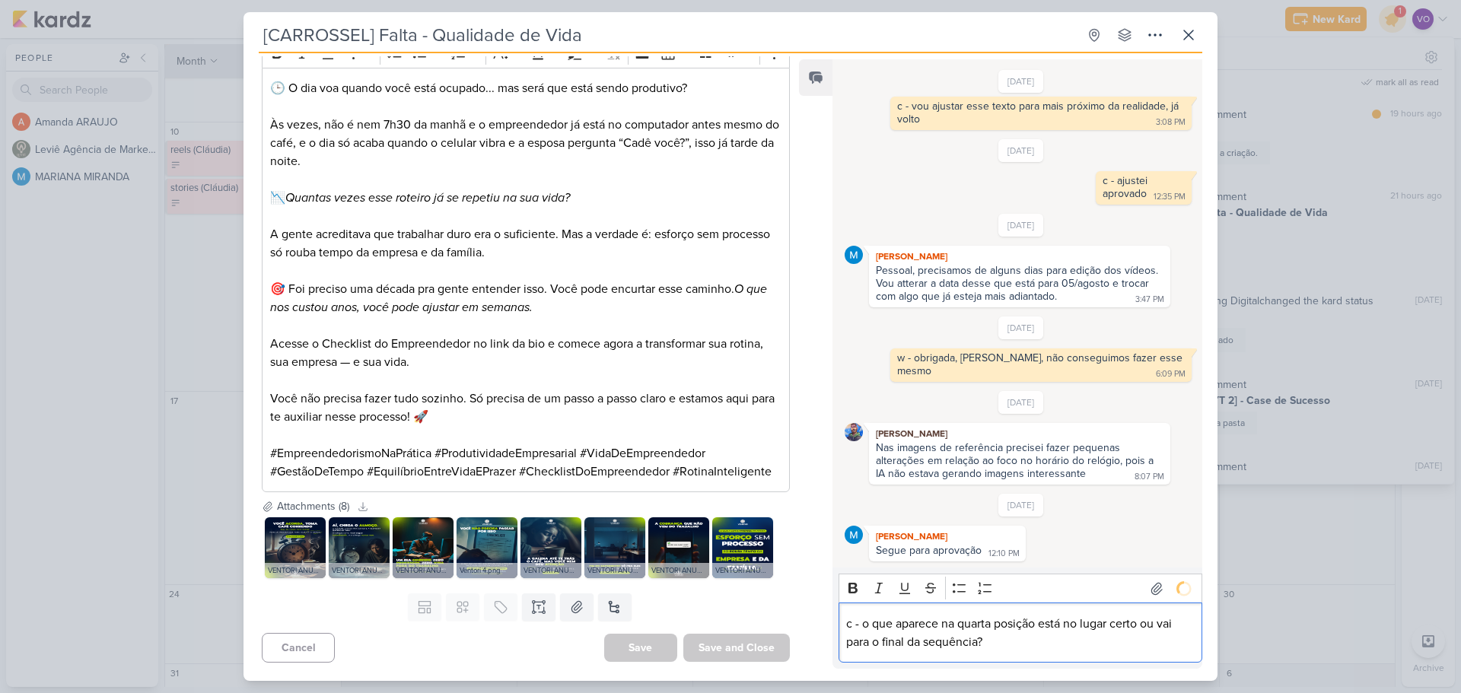
scroll to position [258, 0]
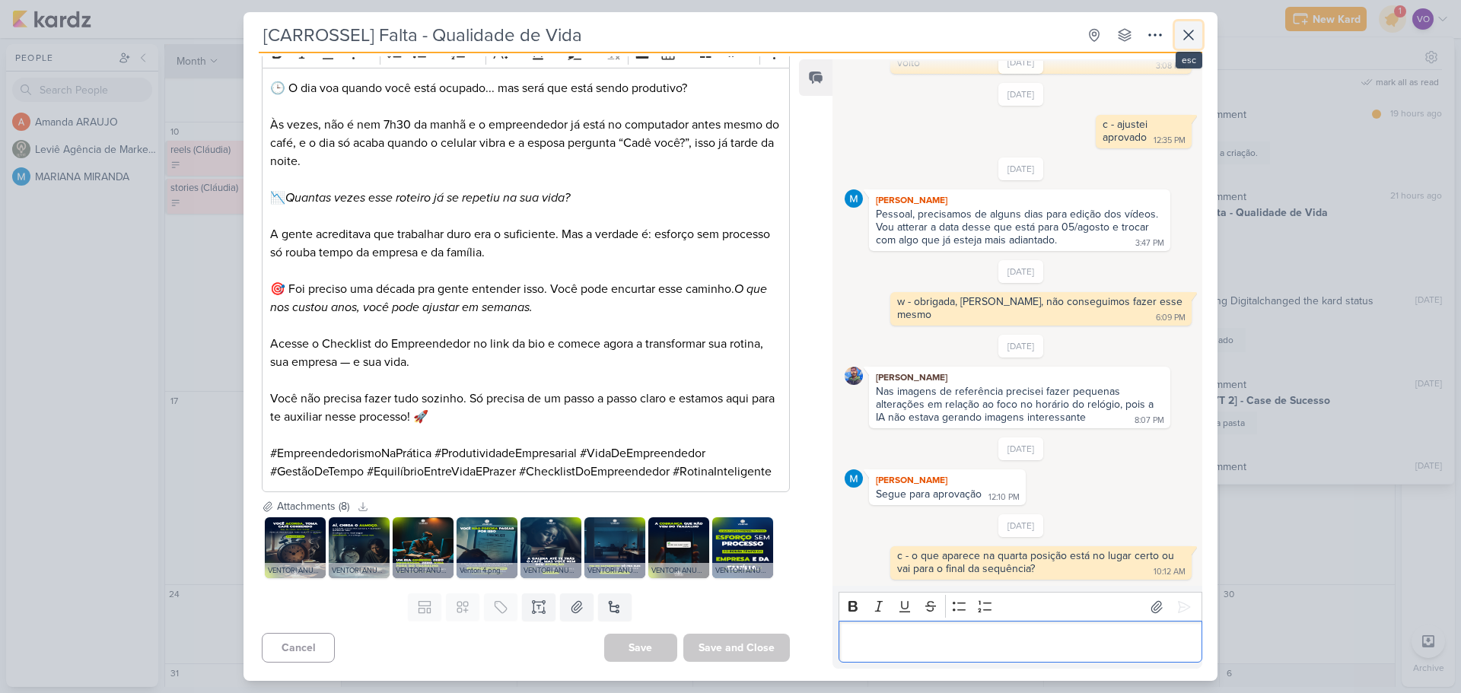
click at [1187, 34] on icon at bounding box center [1188, 34] width 9 height 9
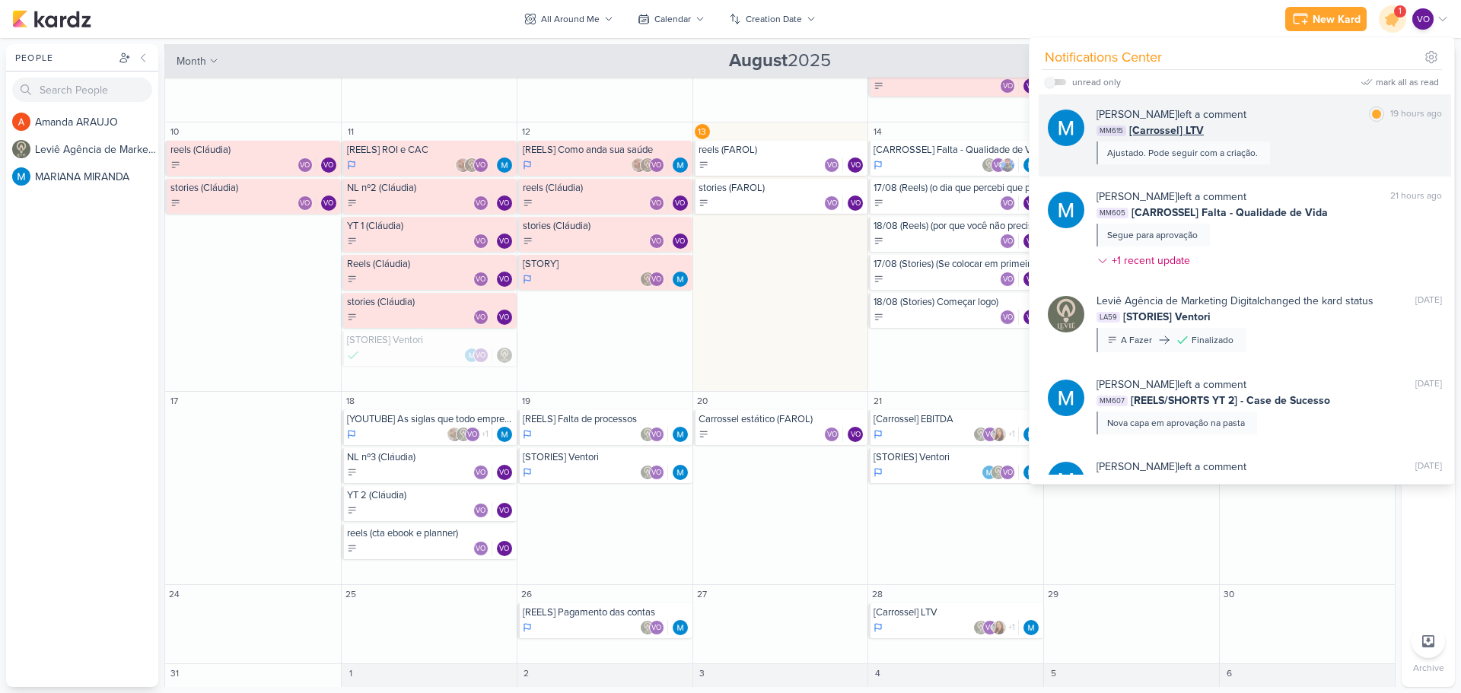
click at [1279, 132] on div "MM615 [Carrossel] LTV" at bounding box center [1270, 131] width 346 height 16
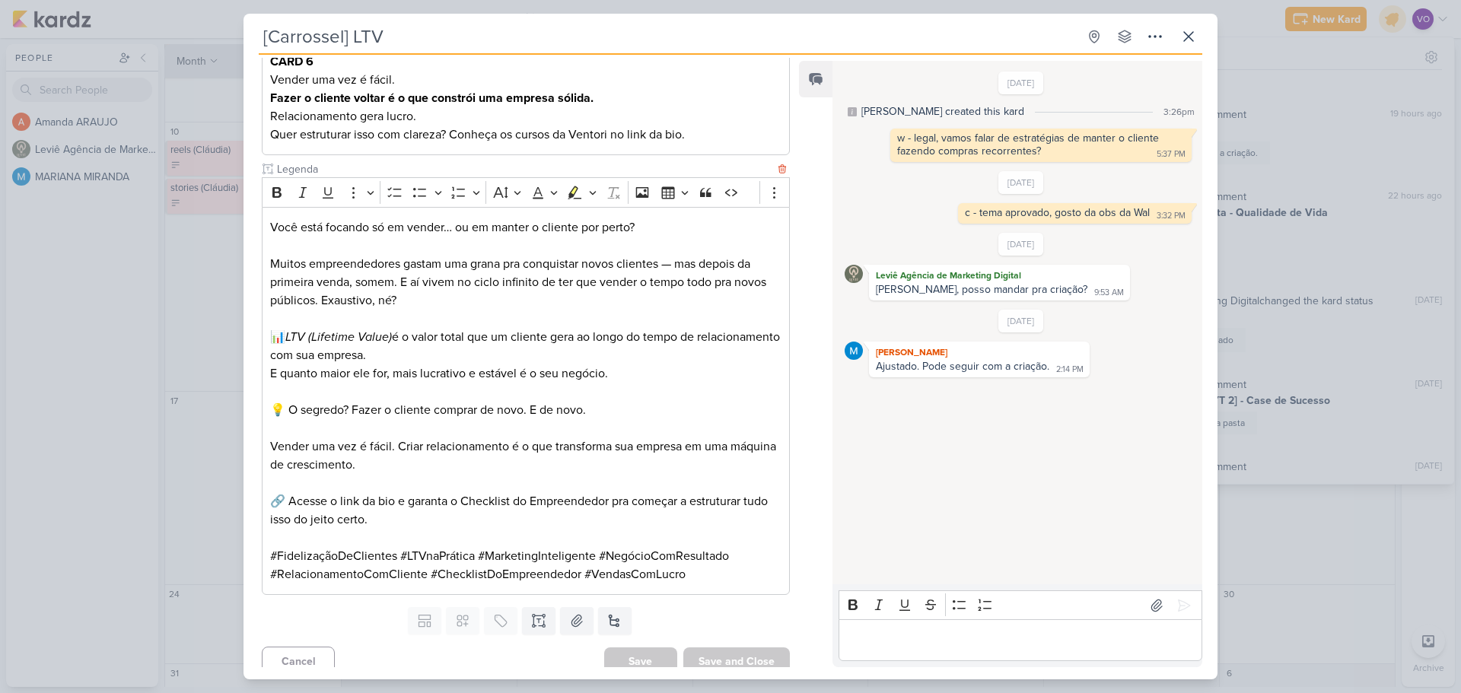
scroll to position [953, 0]
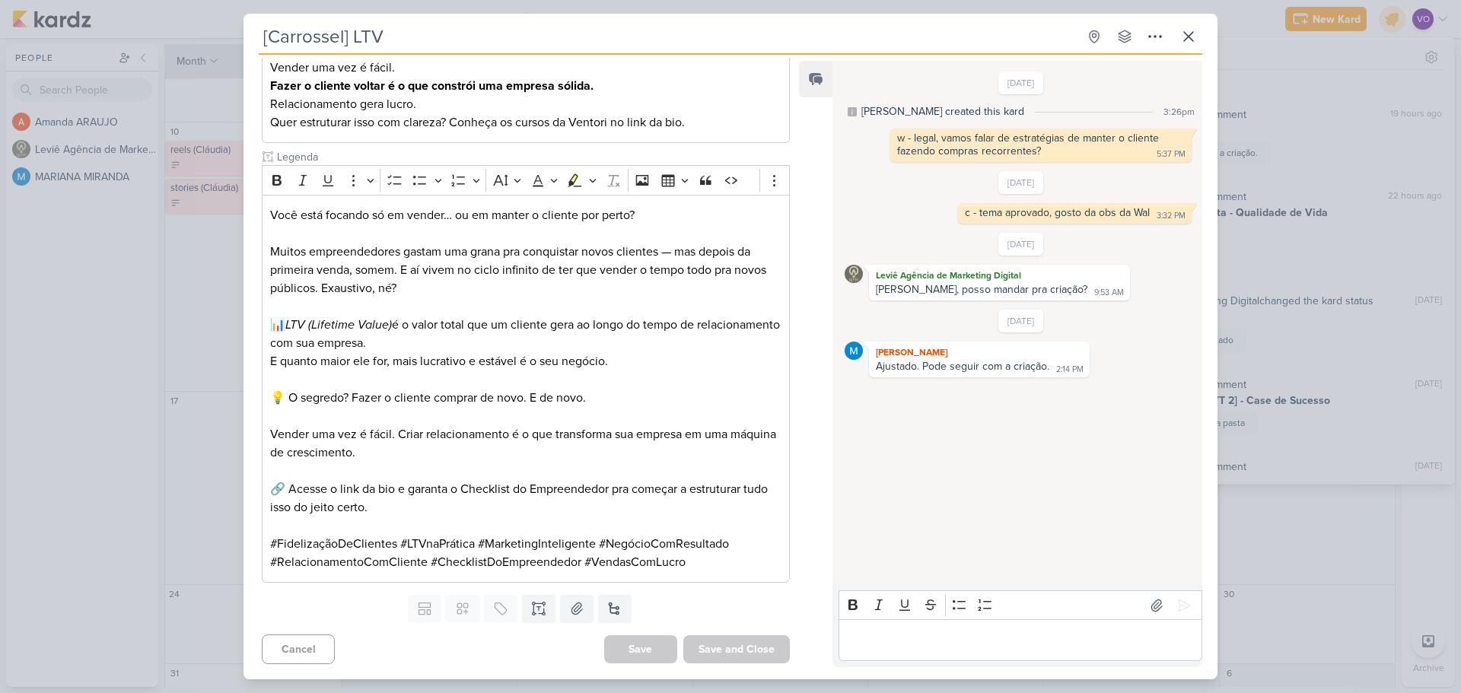
click at [912, 645] on p "Editor editing area: main" at bounding box center [1020, 641] width 348 height 18
click at [1190, 43] on icon at bounding box center [1189, 36] width 18 height 18
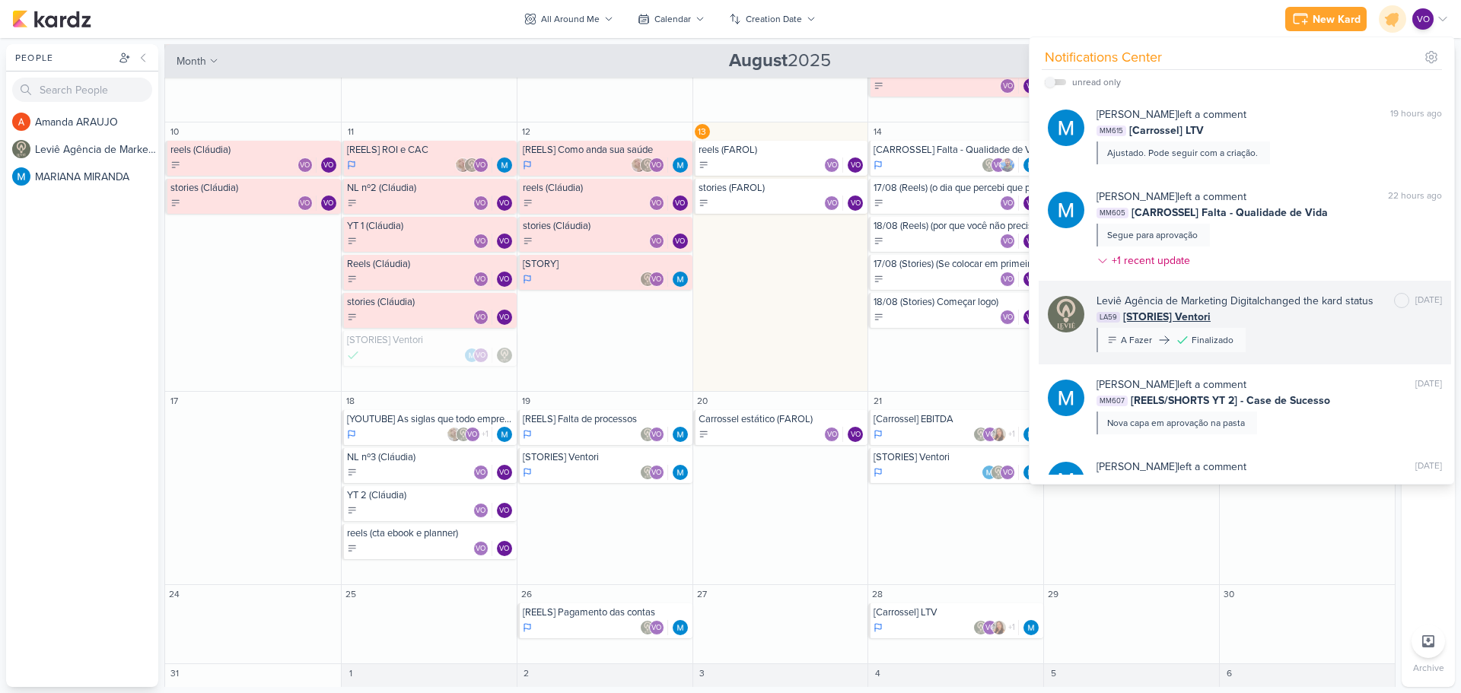
click at [1265, 325] on div "LA59 [STORIES] Ventori" at bounding box center [1270, 317] width 346 height 16
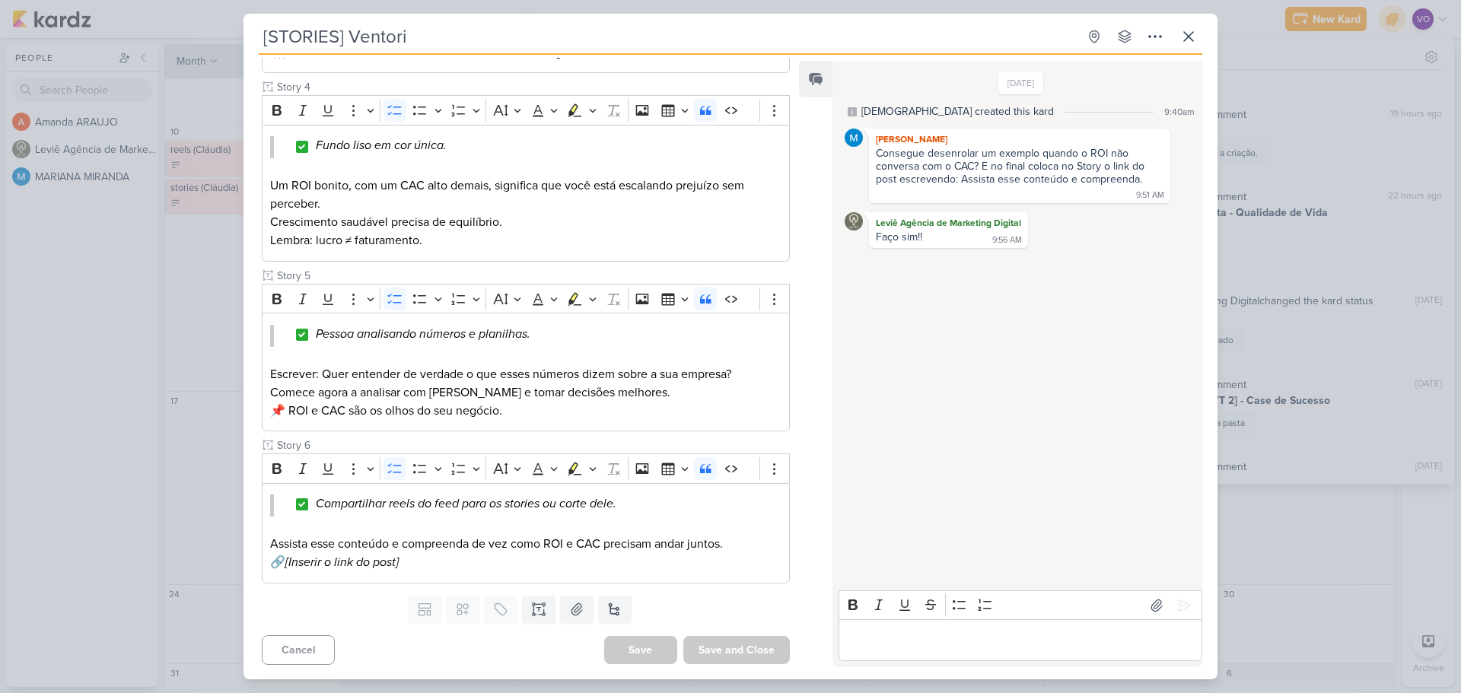
scroll to position [778, 0]
click at [919, 639] on p "Editor editing area: main" at bounding box center [1020, 641] width 348 height 18
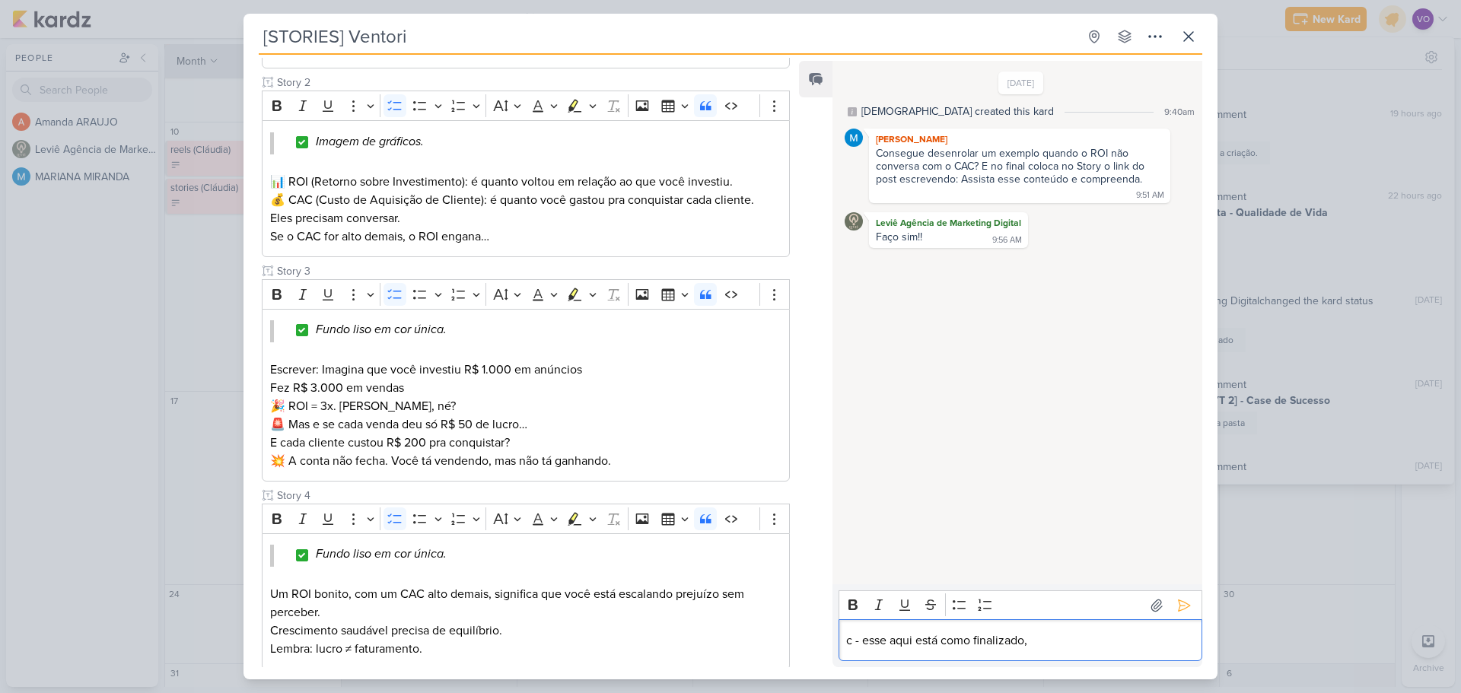
scroll to position [381, 0]
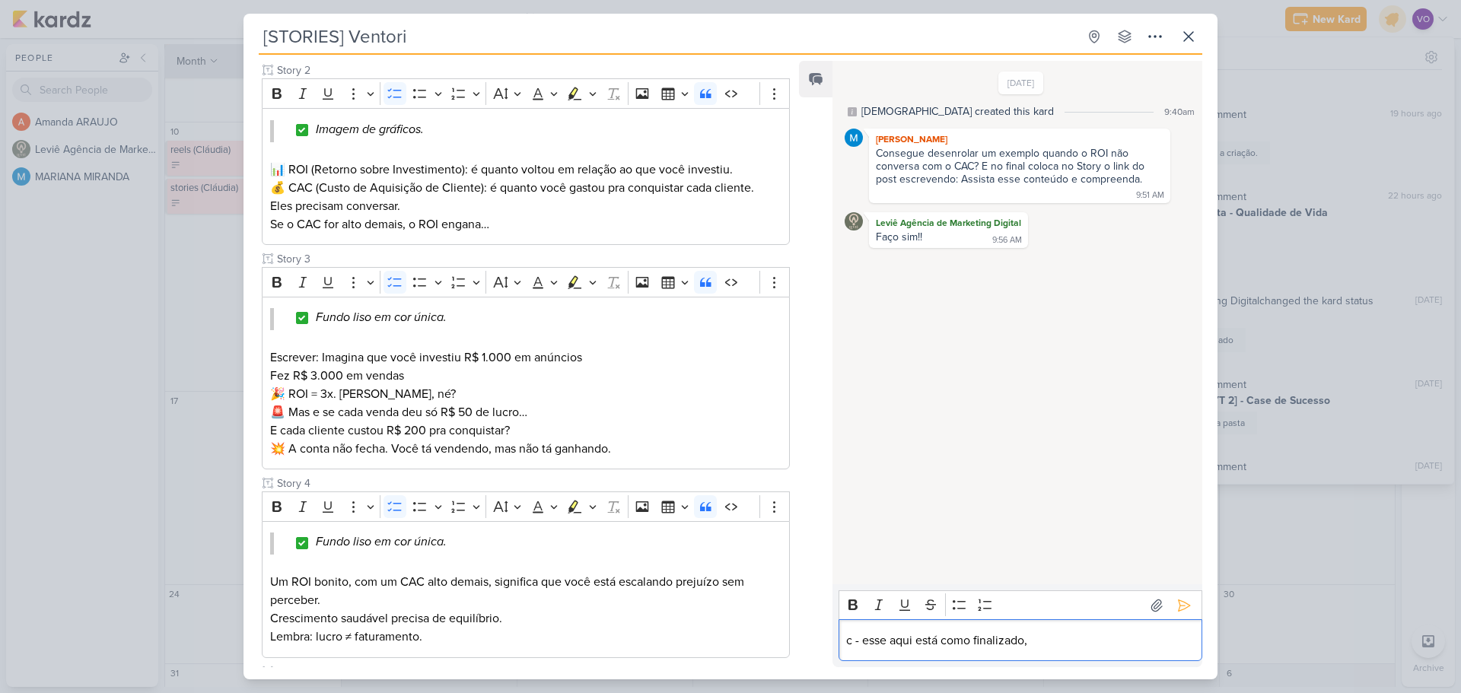
drag, startPoint x: 1042, startPoint y: 642, endPoint x: 756, endPoint y: 651, distance: 286.3
click at [756, 651] on div "Assignee Leviê Agência de Marketing Digital No contact found create new contact…" at bounding box center [731, 367] width 974 height 625
click at [1182, 33] on icon at bounding box center [1189, 36] width 18 height 18
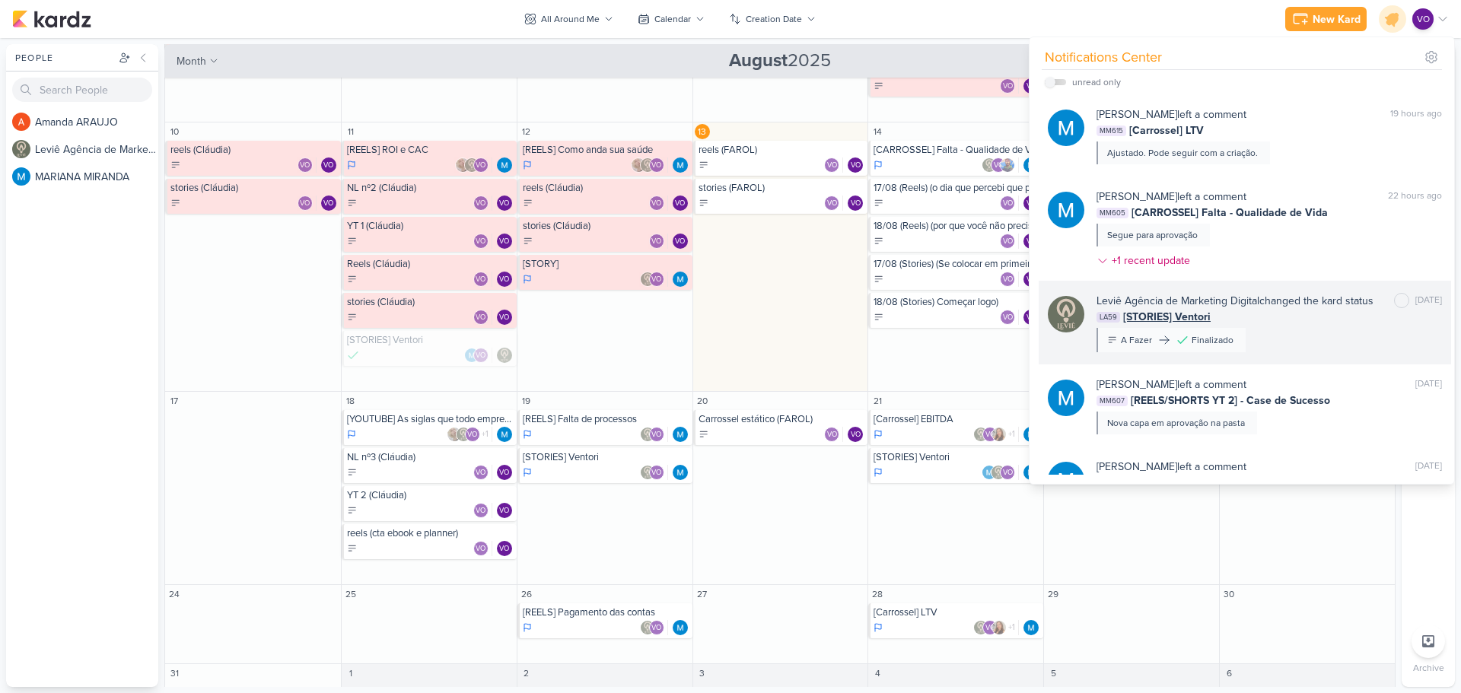
scroll to position [76, 0]
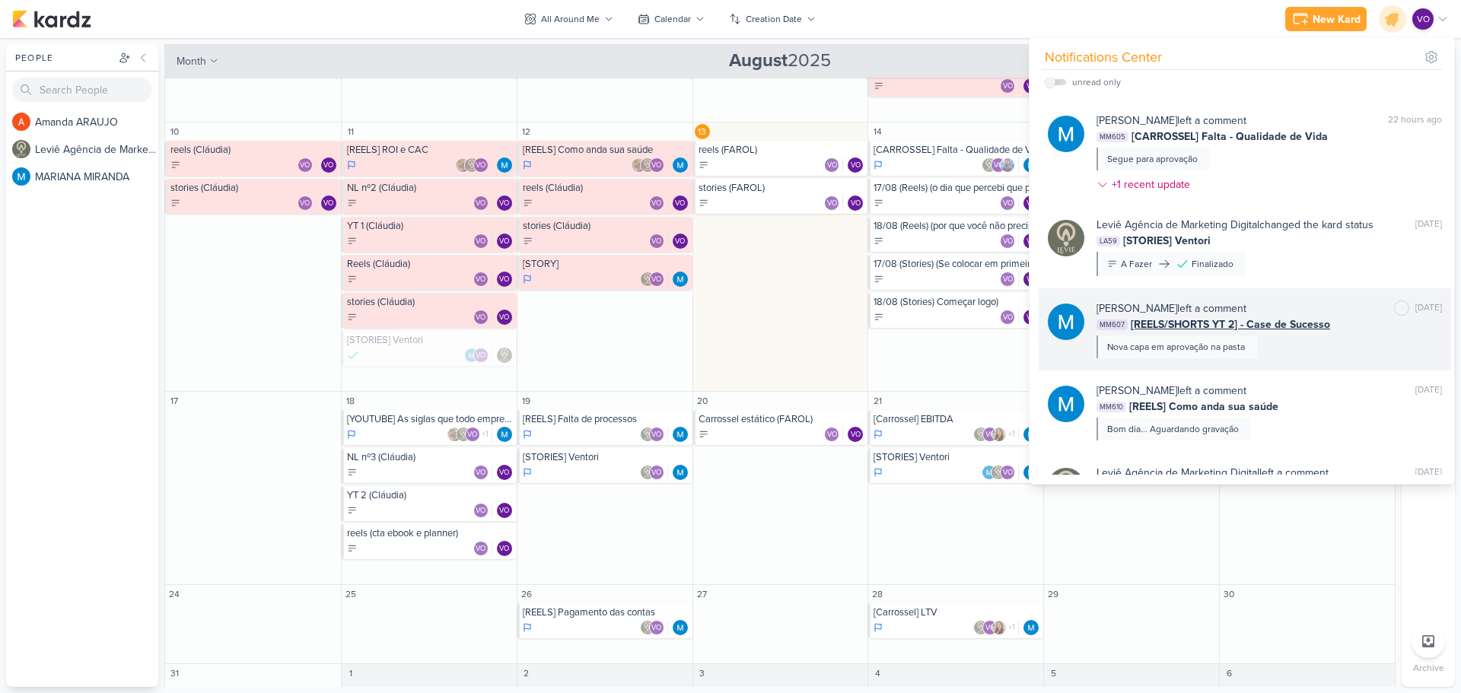
click at [1283, 358] on div "[PERSON_NAME] left a comment [PERSON_NAME] as unread [DATE] MM607 [REELS/SHORTS…" at bounding box center [1270, 330] width 346 height 58
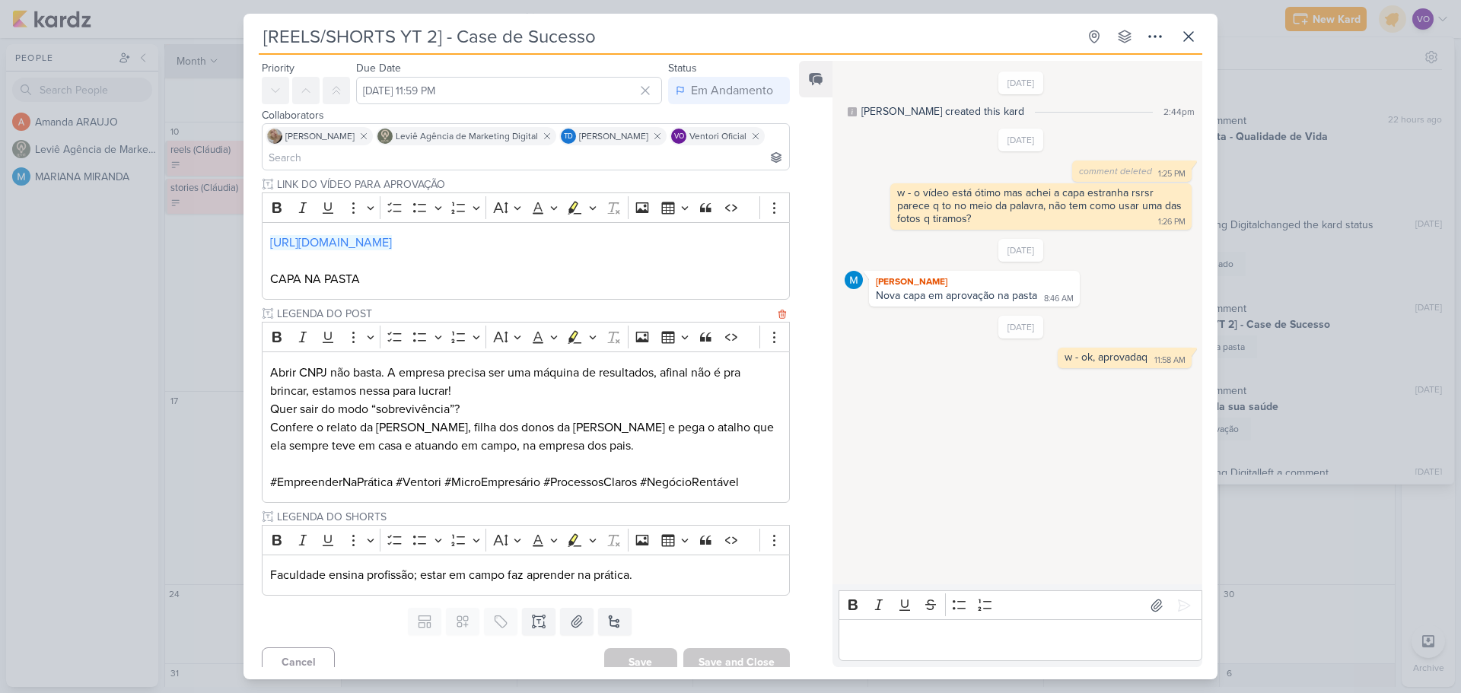
scroll to position [58, 0]
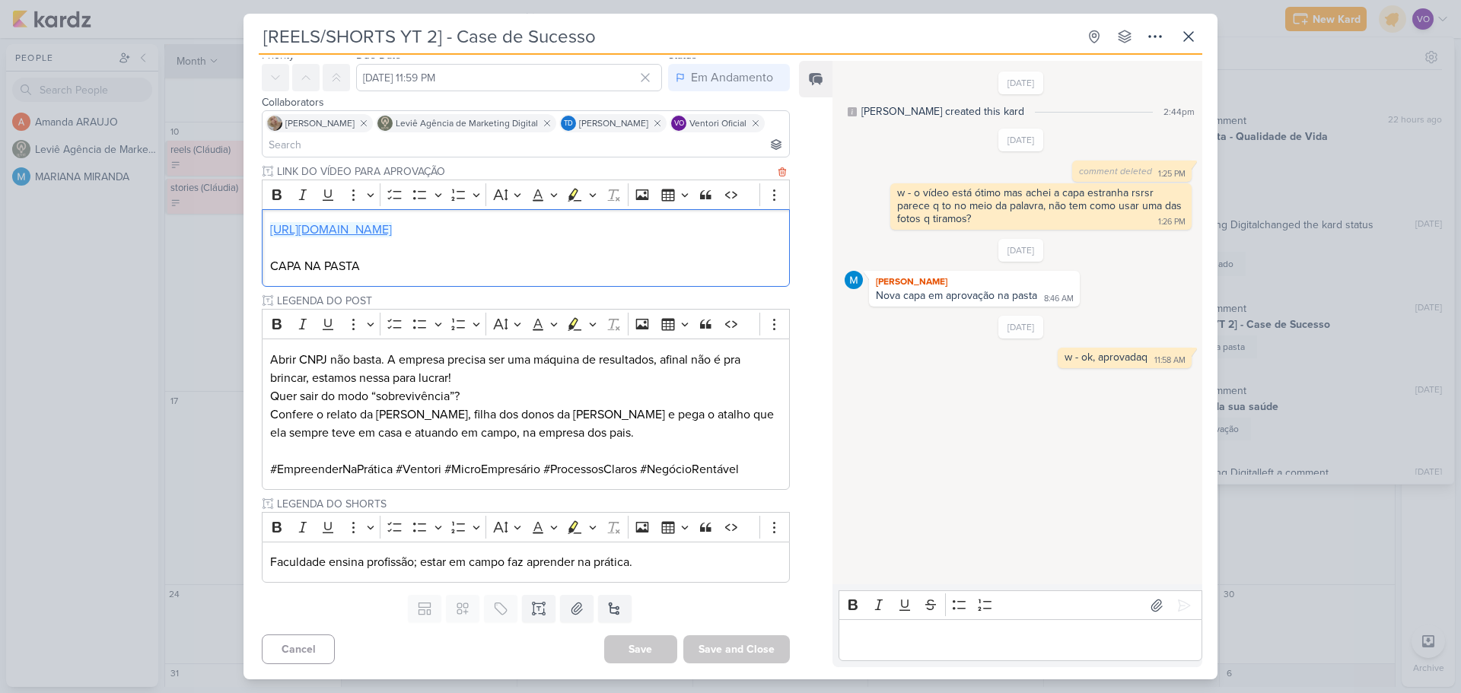
click at [392, 231] on link "[URL][DOMAIN_NAME]" at bounding box center [331, 229] width 122 height 15
click at [907, 628] on div "Editor editing area: main" at bounding box center [1021, 640] width 364 height 42
click at [1183, 33] on icon at bounding box center [1189, 36] width 18 height 18
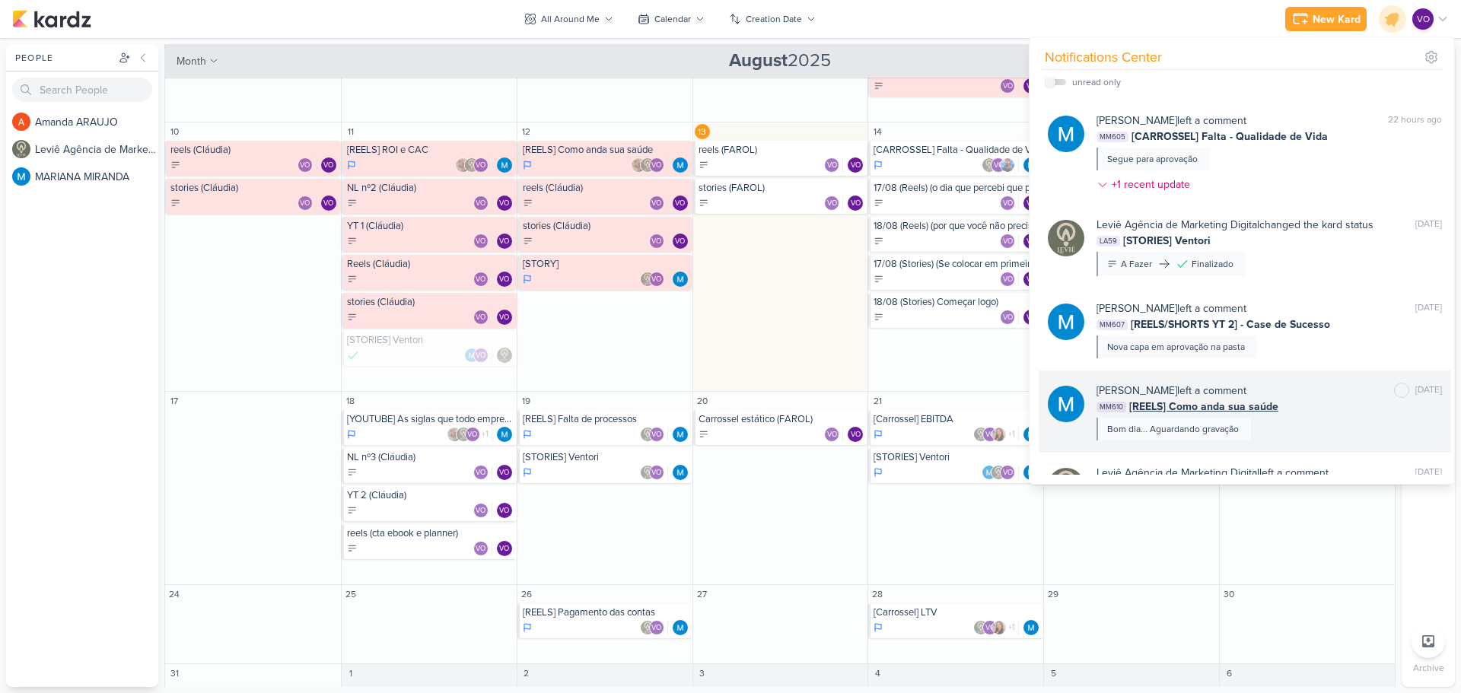
click at [1305, 433] on div "[PERSON_NAME] left a comment [PERSON_NAME] as unread [DATE] MM610 [REELS] Como …" at bounding box center [1270, 412] width 346 height 58
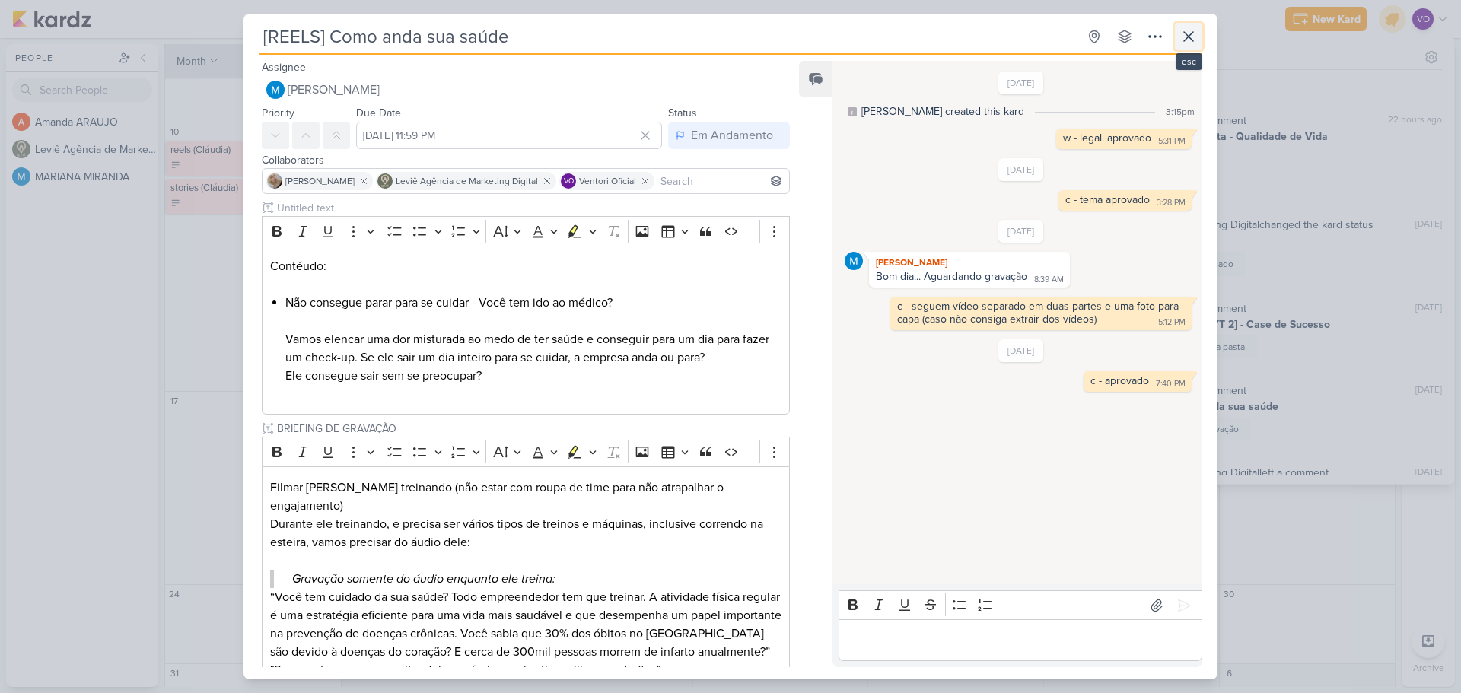
click at [1189, 36] on icon at bounding box center [1188, 36] width 9 height 9
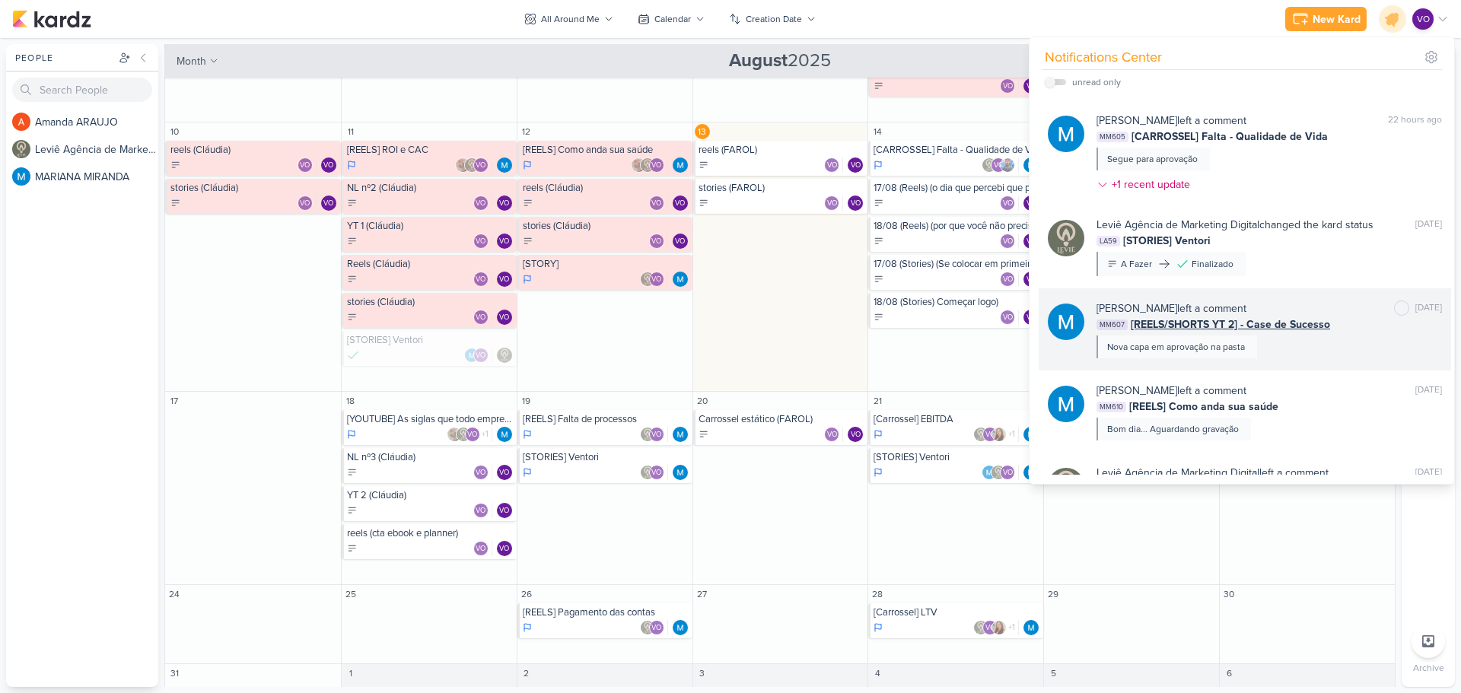
scroll to position [0, 0]
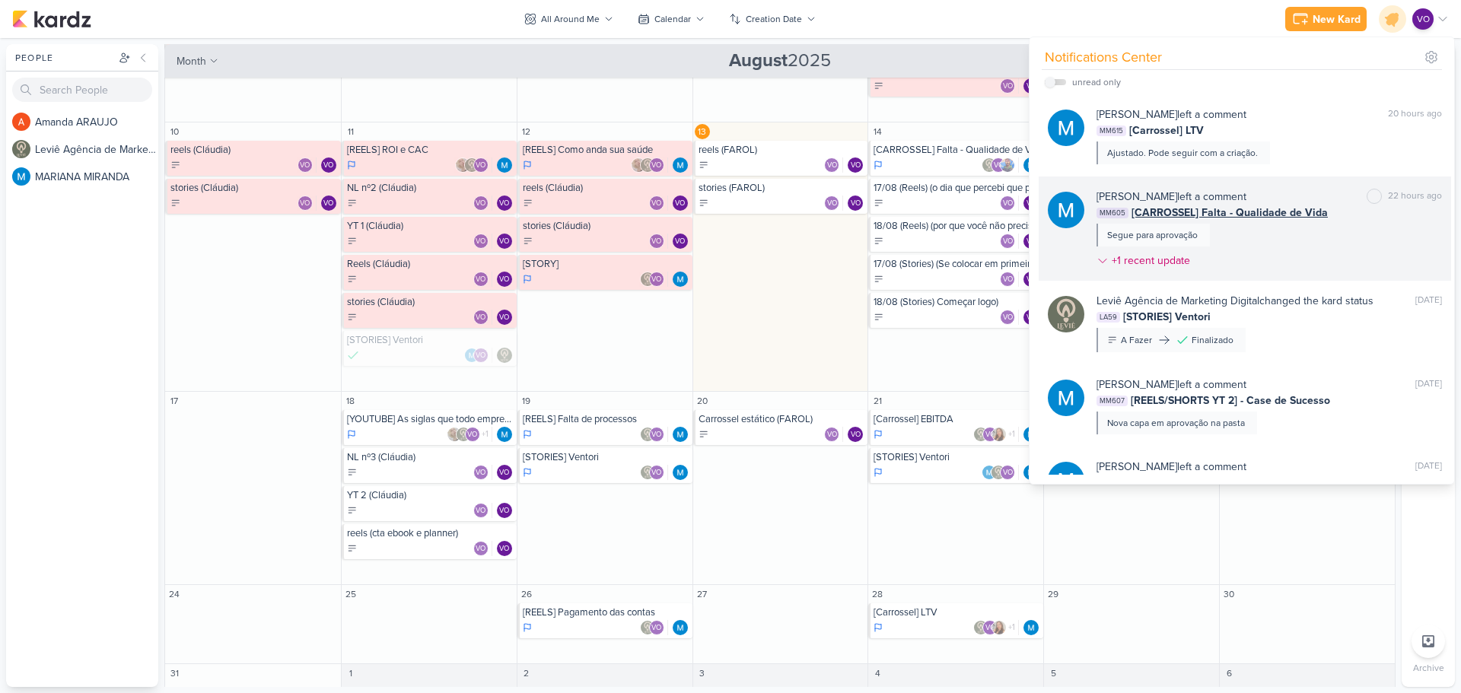
click at [1272, 241] on div "[PERSON_NAME] left a comment [PERSON_NAME] as unread 22 hours ago MM605 [CARROS…" at bounding box center [1270, 232] width 346 height 86
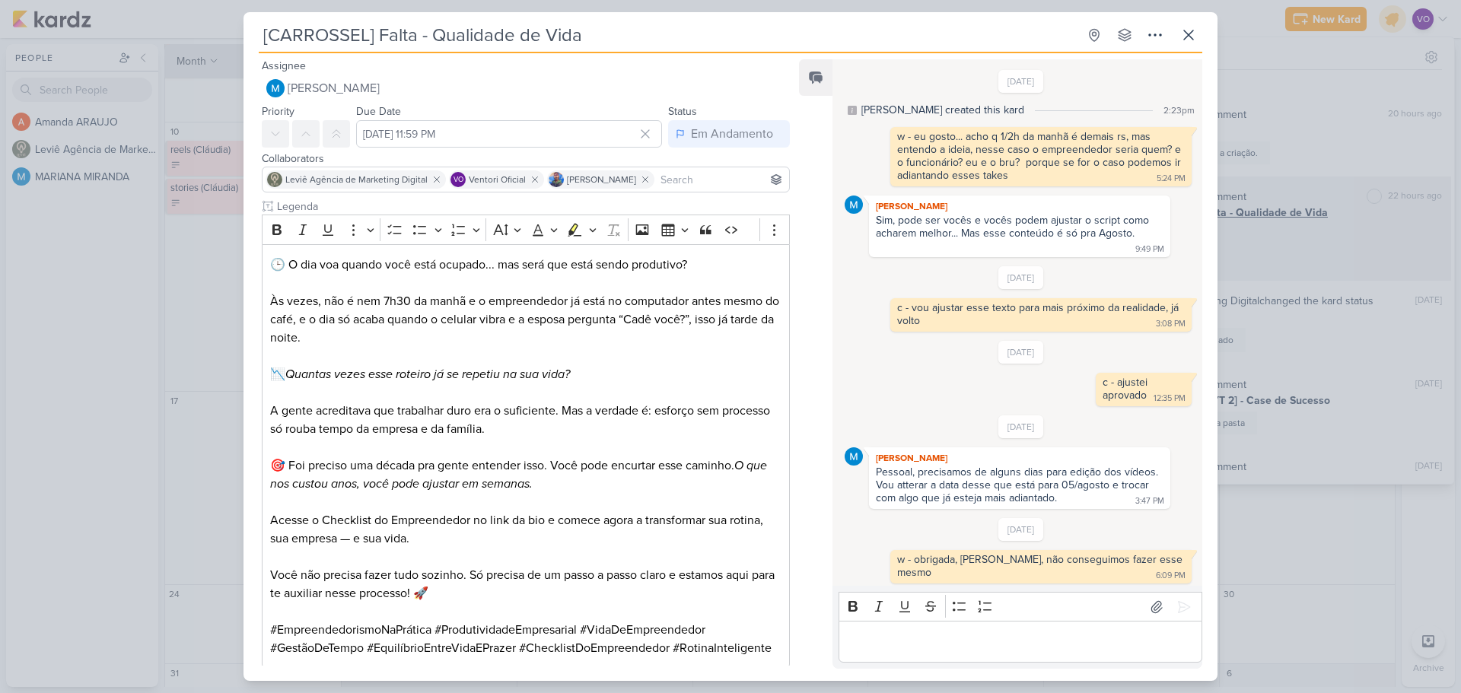
scroll to position [258, 0]
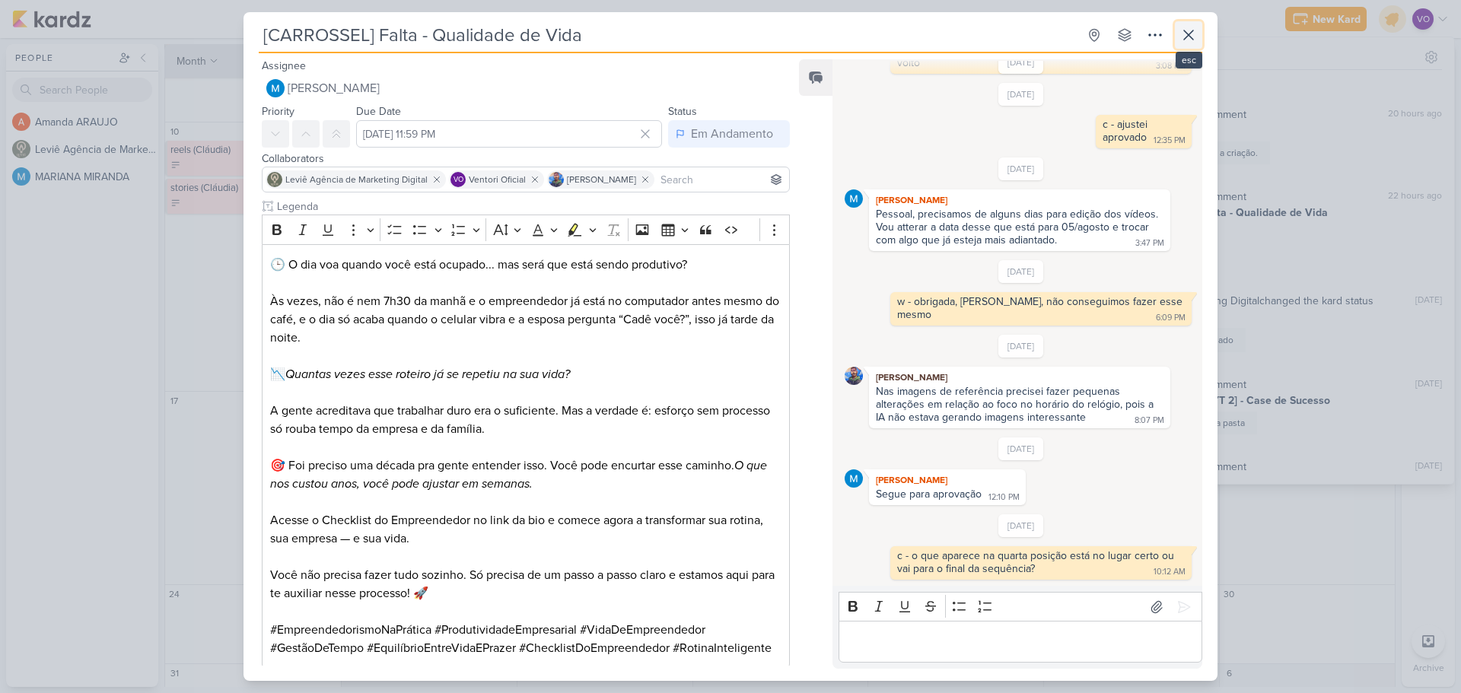
click at [1181, 34] on icon at bounding box center [1189, 35] width 18 height 18
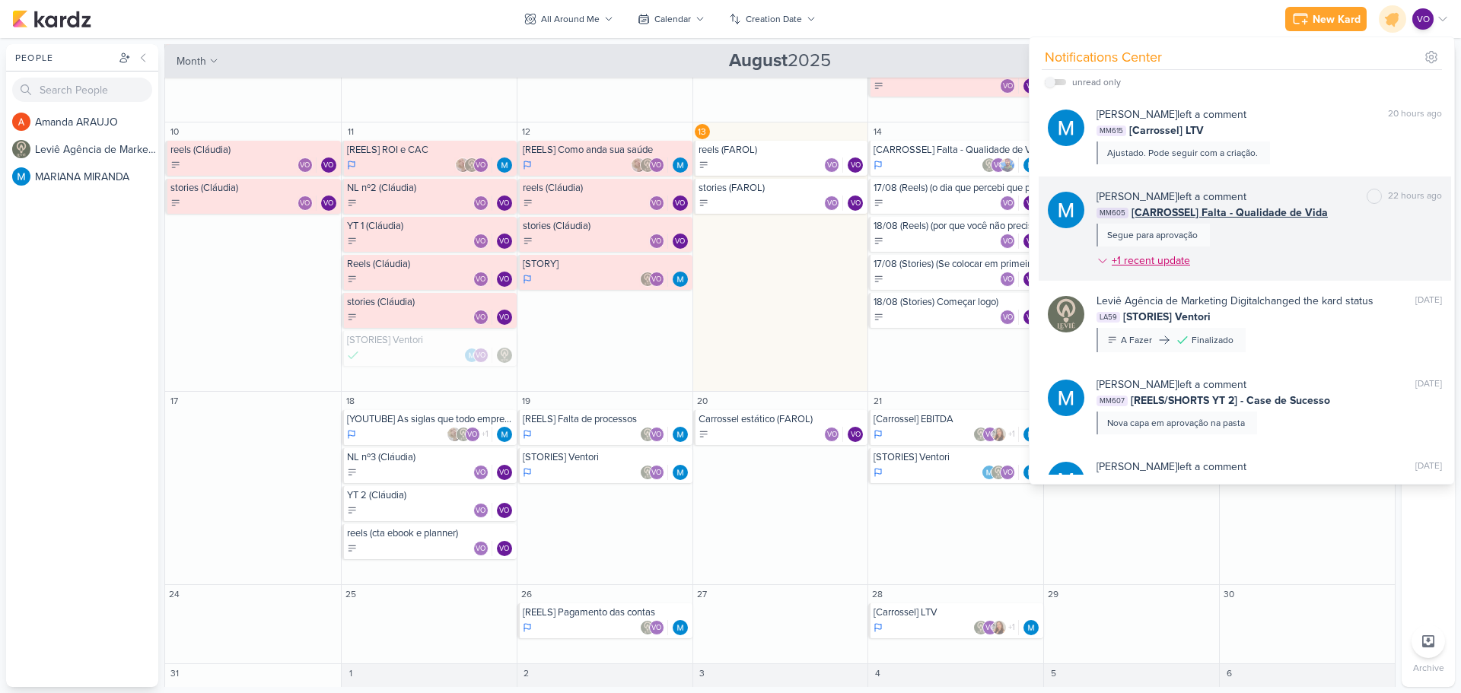
click at [1149, 262] on div "+1 recent update" at bounding box center [1152, 261] width 81 height 16
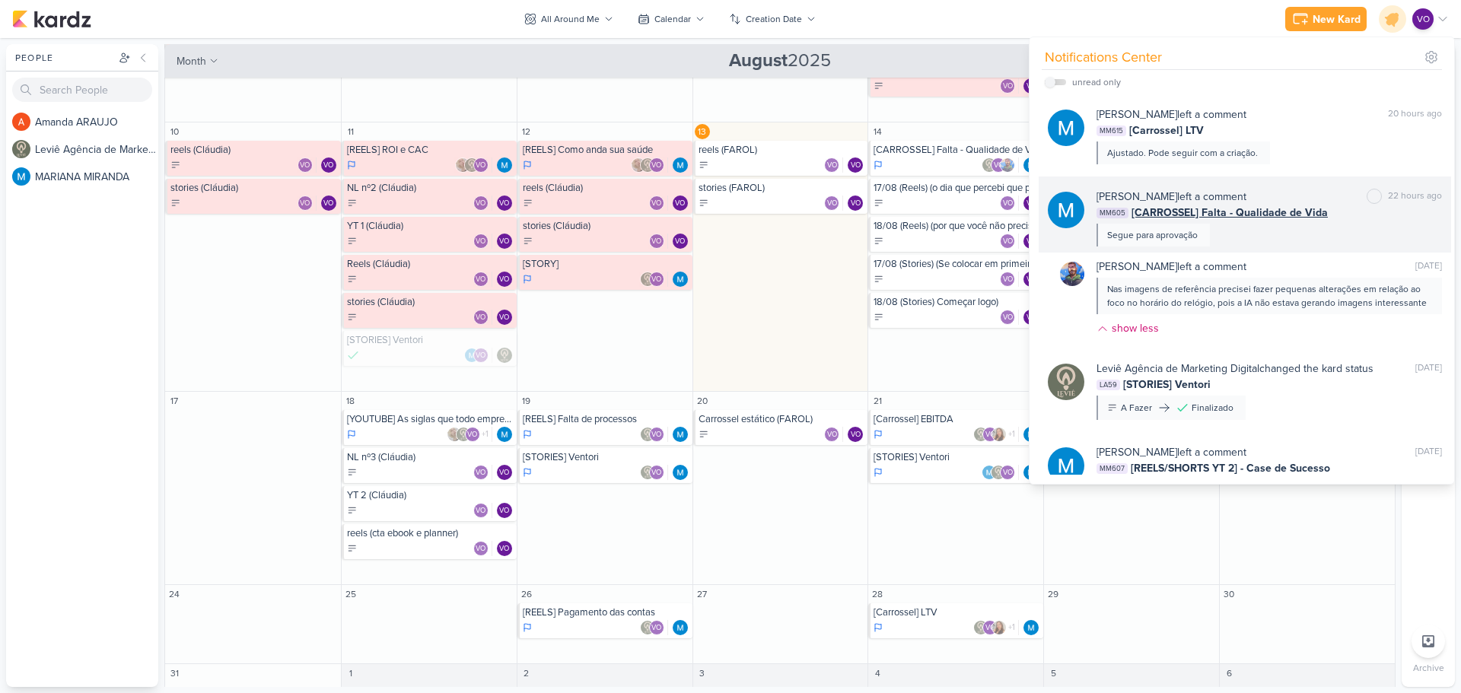
click at [1354, 229] on div "[PERSON_NAME] left a comment [PERSON_NAME] as unread 22 hours ago MM605 [CARROS…" at bounding box center [1270, 218] width 346 height 58
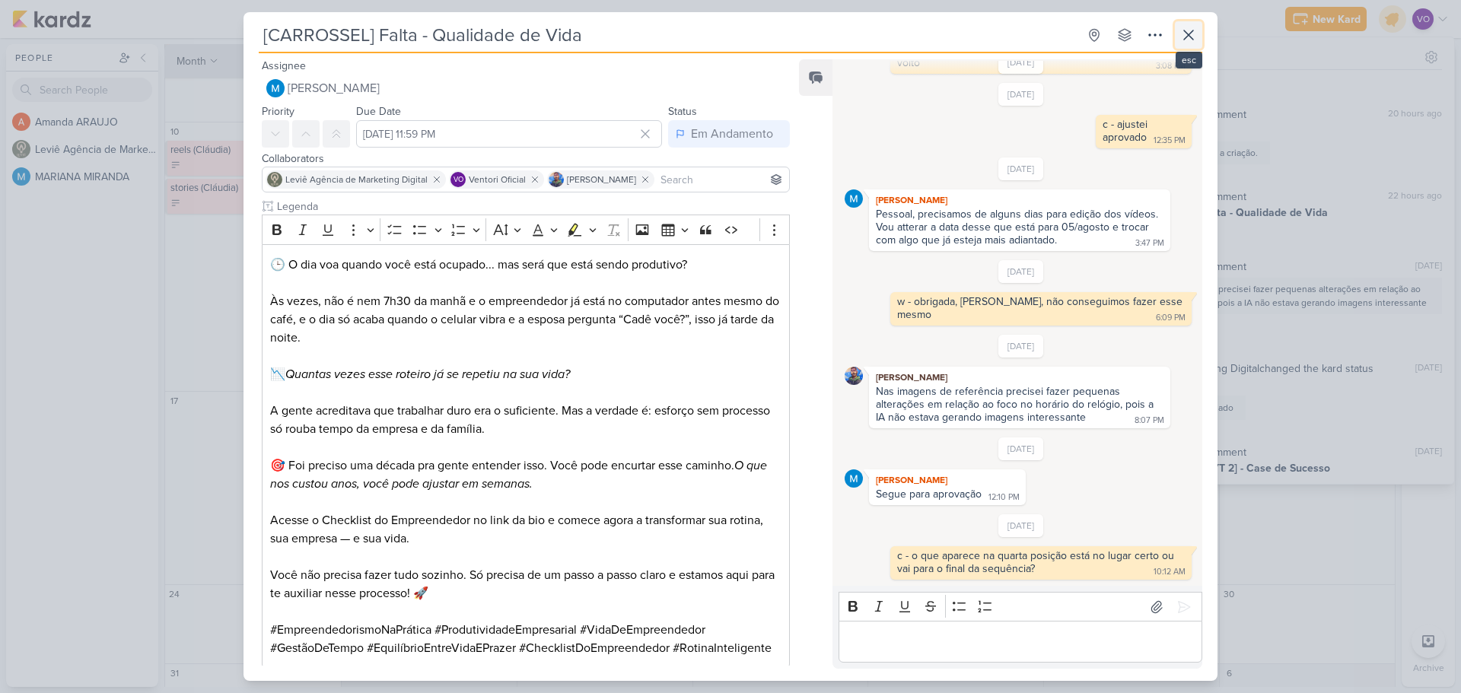
click at [1187, 39] on icon at bounding box center [1189, 35] width 18 height 18
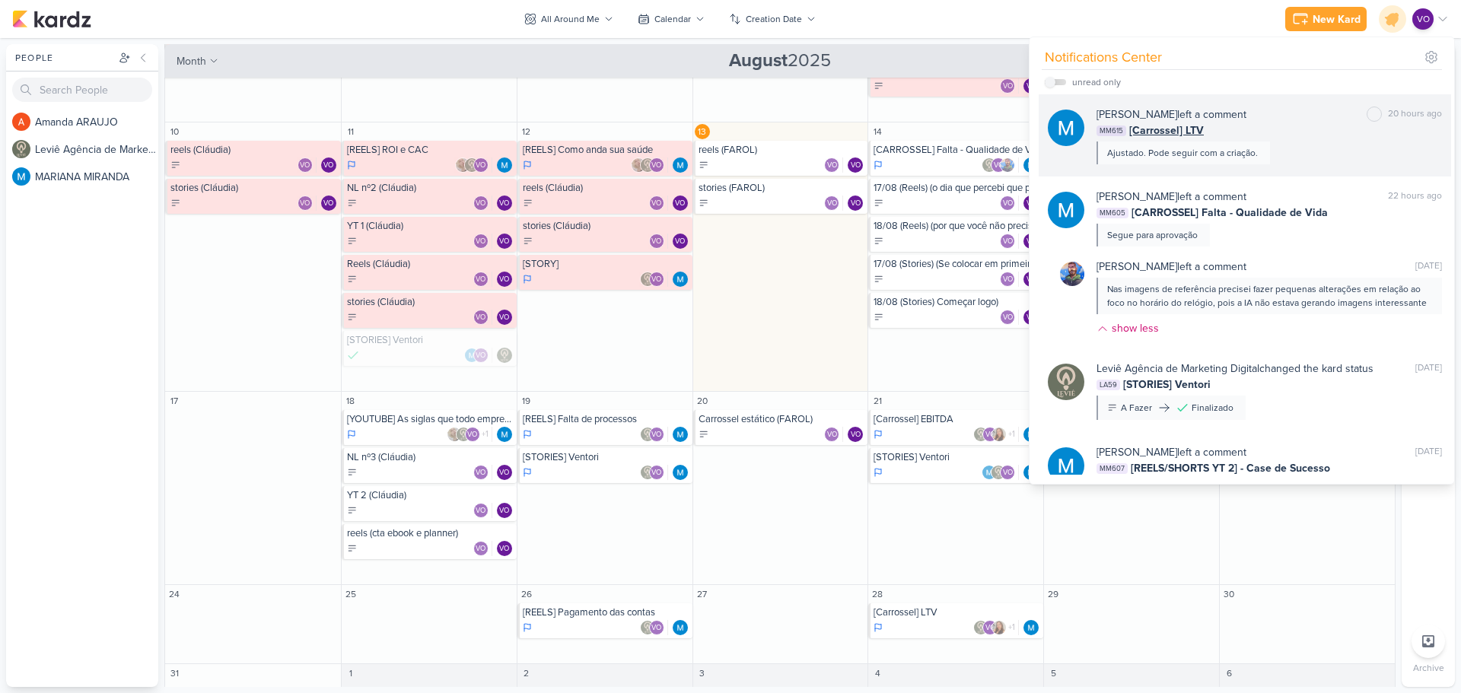
click at [1301, 142] on div "[PERSON_NAME] left a comment [PERSON_NAME] as unread 20 hours ago MM615 [Carros…" at bounding box center [1270, 136] width 346 height 58
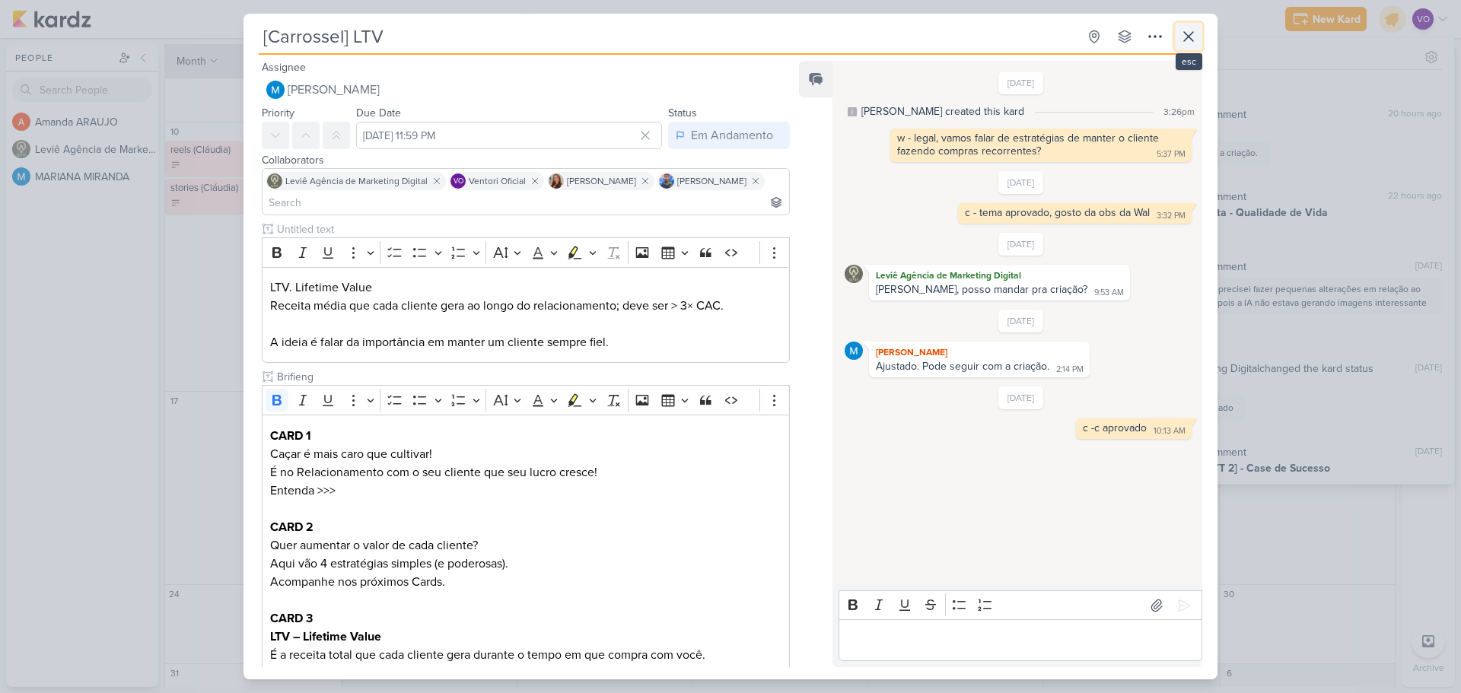
click at [1183, 39] on icon at bounding box center [1189, 36] width 18 height 18
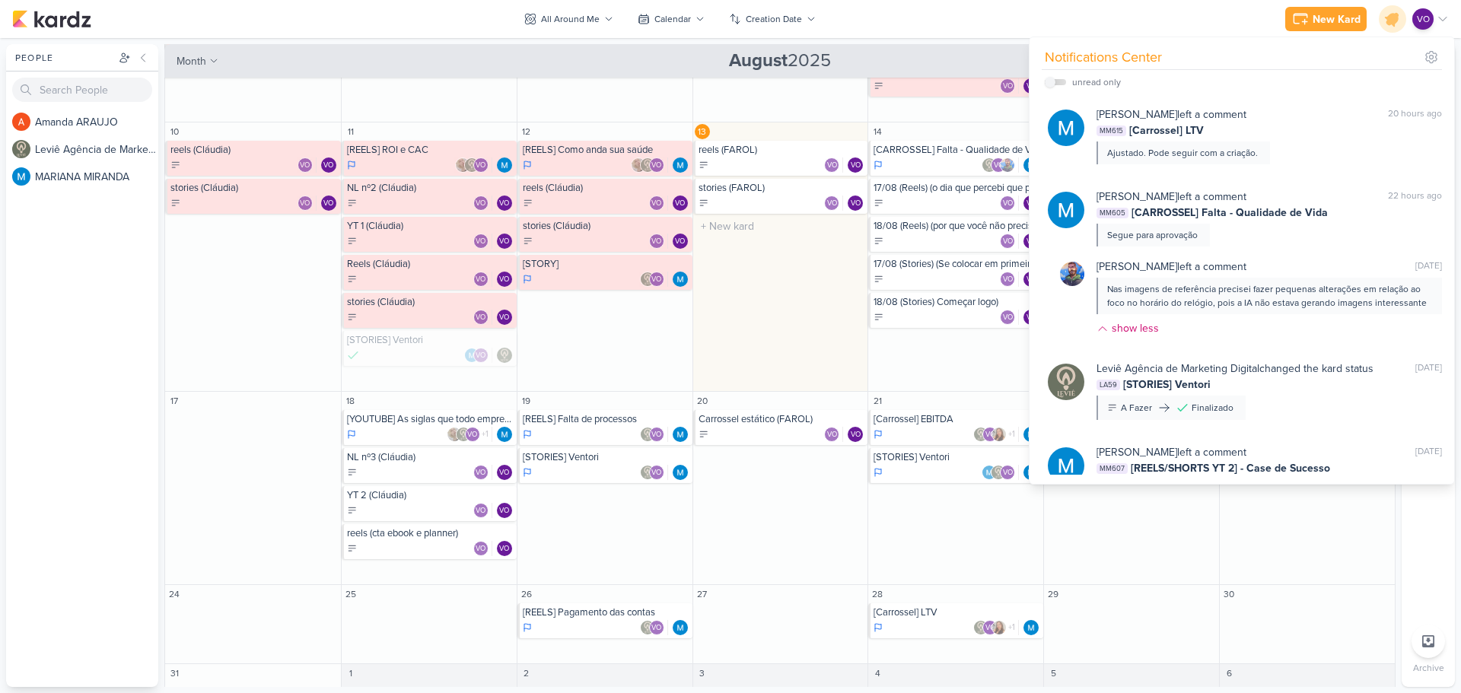
click at [779, 311] on div "13 reels (FAROL) VO VO stories (FAROL)" at bounding box center [781, 257] width 176 height 269
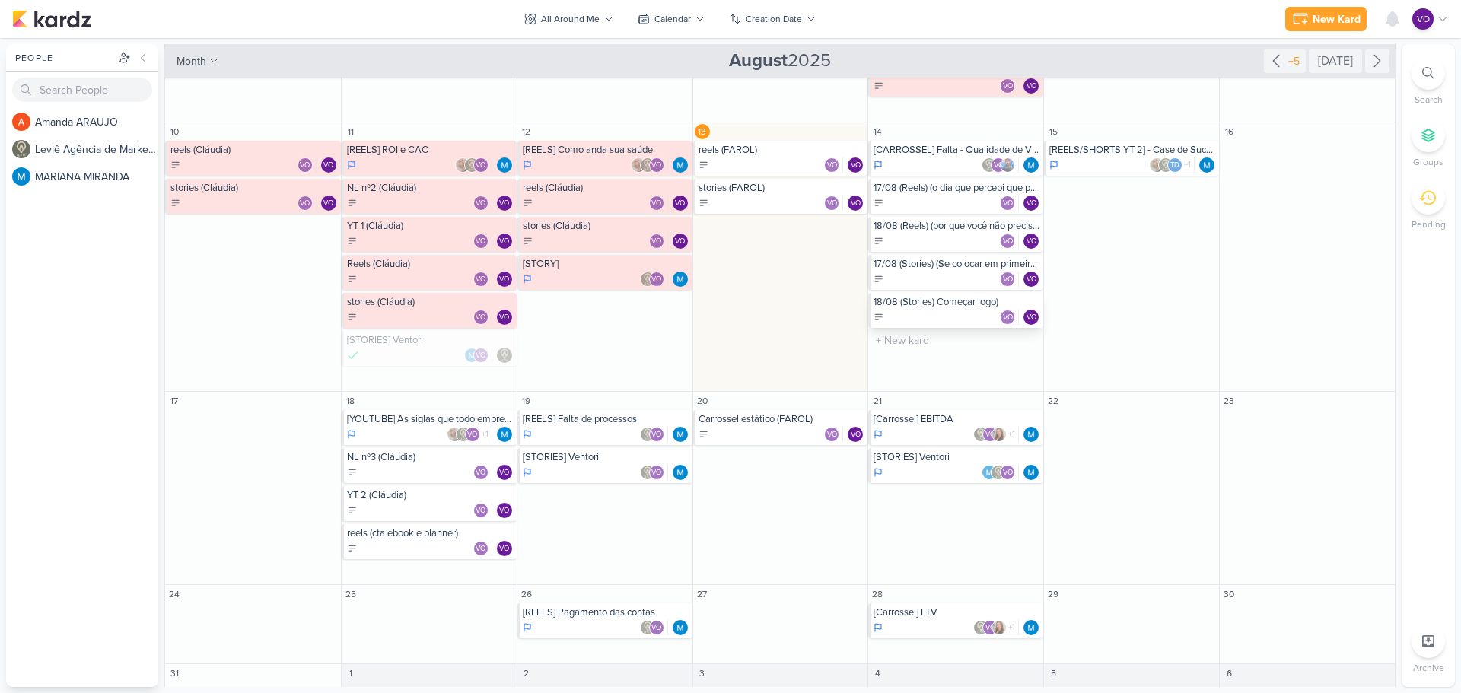
click at [939, 307] on div "18/08 (Stories) Começar logo)" at bounding box center [957, 302] width 167 height 12
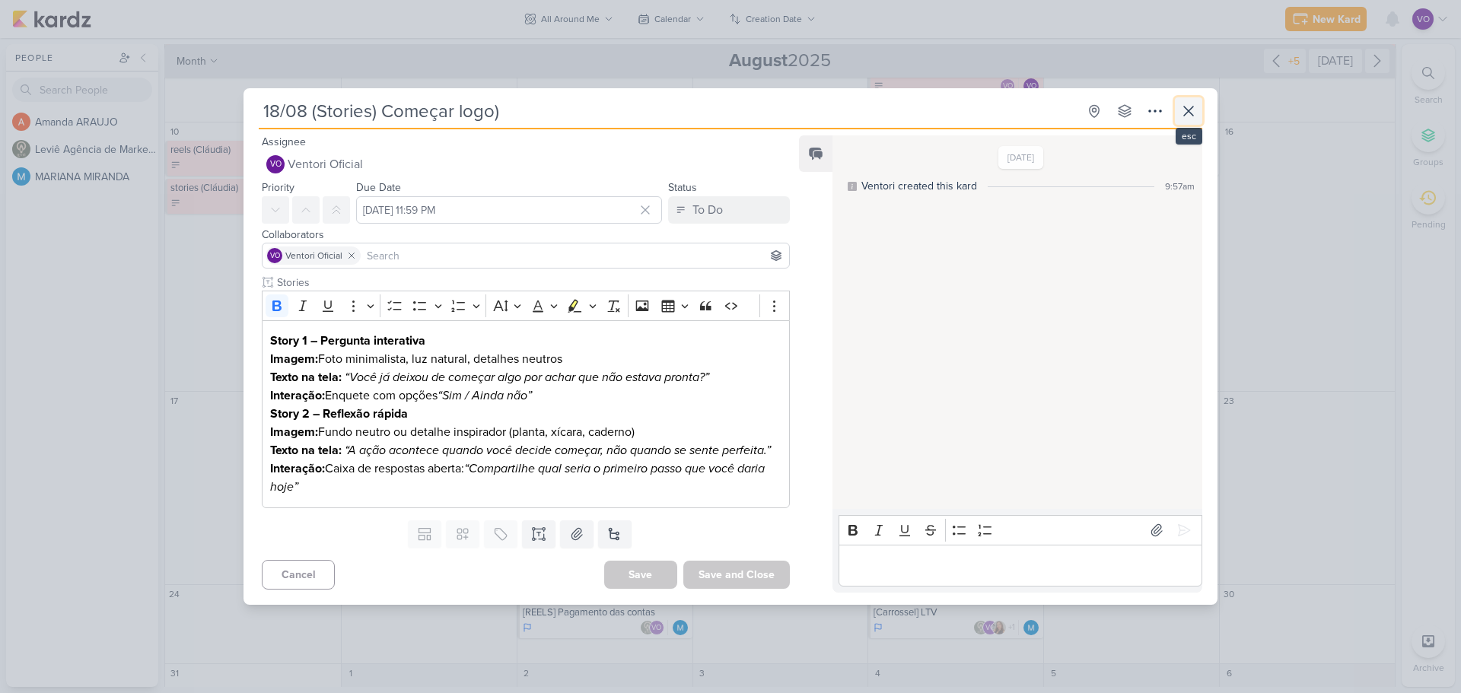
click at [1191, 113] on icon at bounding box center [1189, 111] width 18 height 18
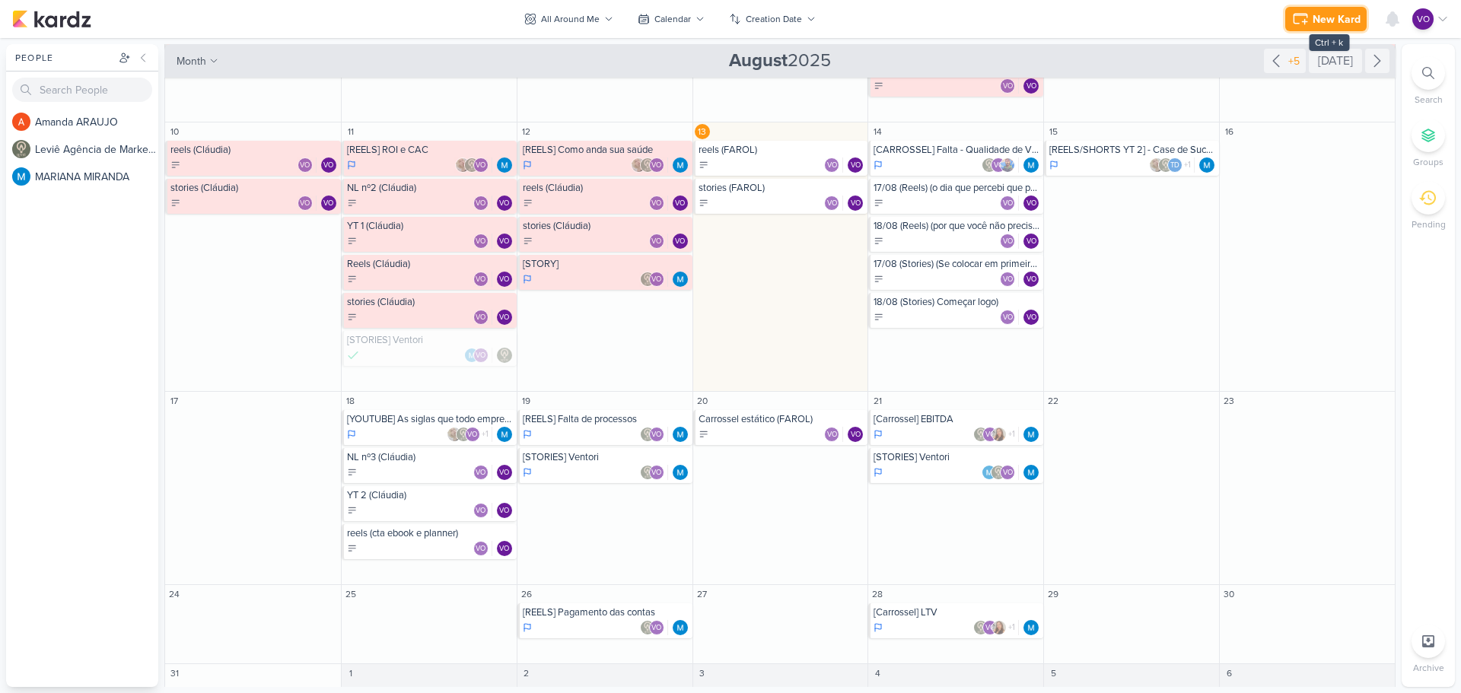
click at [1342, 10] on button "New Kard" at bounding box center [1325, 19] width 81 height 24
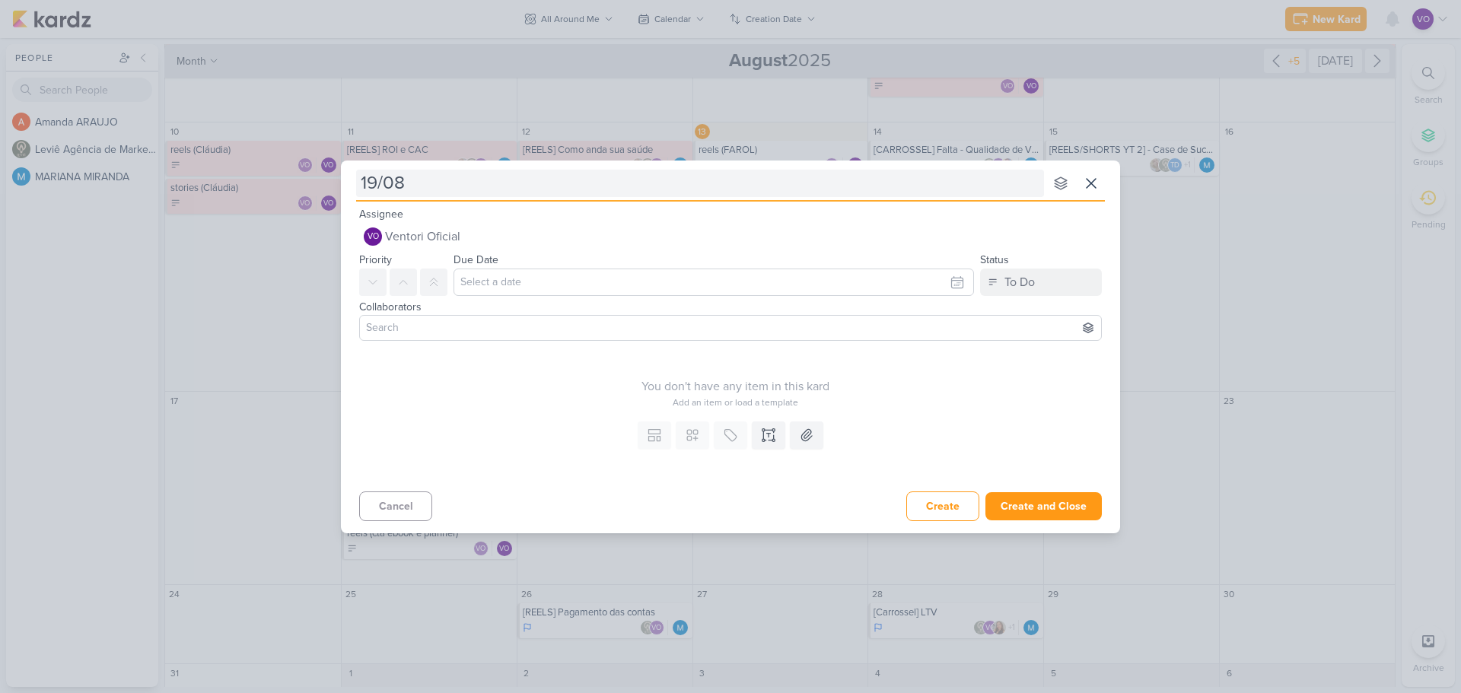
type input "19/08"
type input "19/08 ("
type input "19/08 (Cr"
type input "19/08 (Carro"
type input "19/08 (Carrossel)"
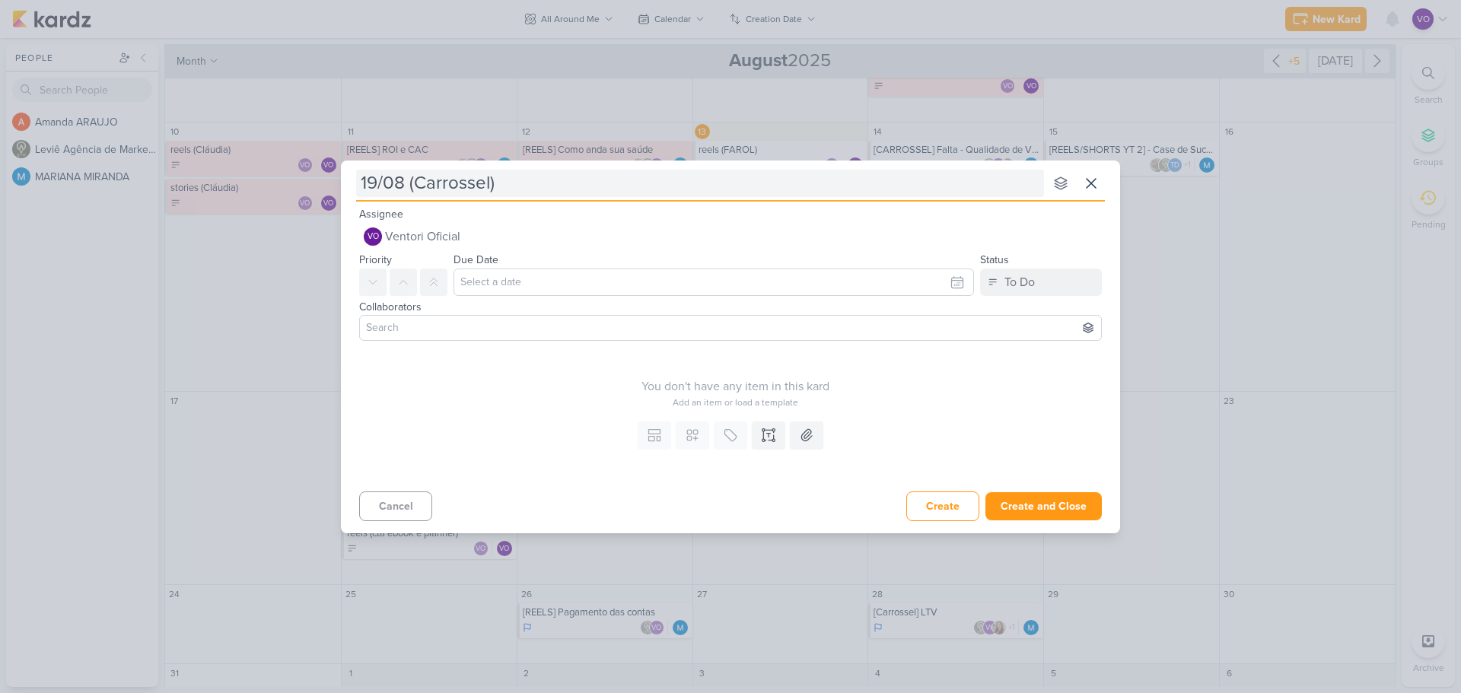
type input "19/08 (Carrossel)"
type input "19/08 (Carrossel) ("
type input "19/08 (Carrossel) (3"
type input "19/08 (Carrossel) (3 sinai"
type input "19/08 (Carrossel) (3 sinais q"
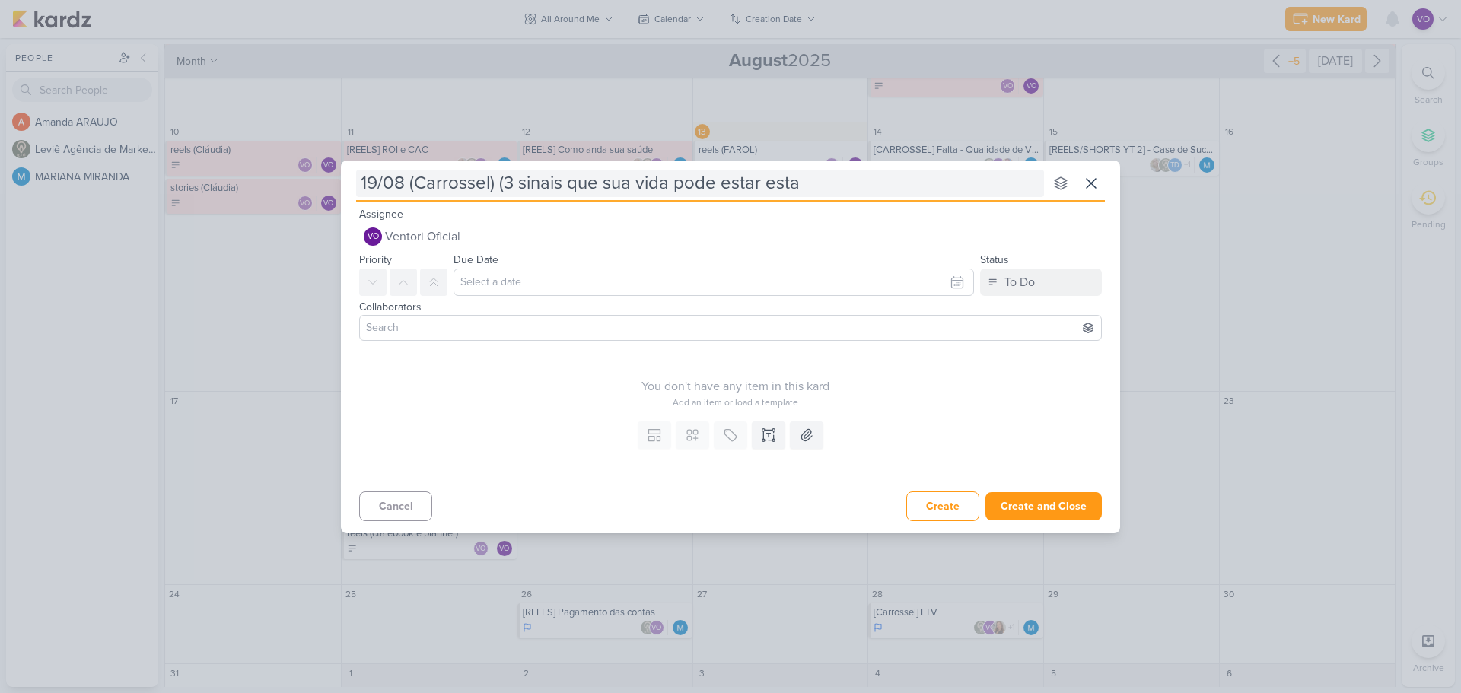
type input "19/08 (Carrossel) (3 sinais que sua vida pode estar estag"
type input "19/08 (Carrossel) (3 sinais que sua vida pode estar estagnada)"
click at [488, 285] on input "text" at bounding box center [714, 282] width 521 height 27
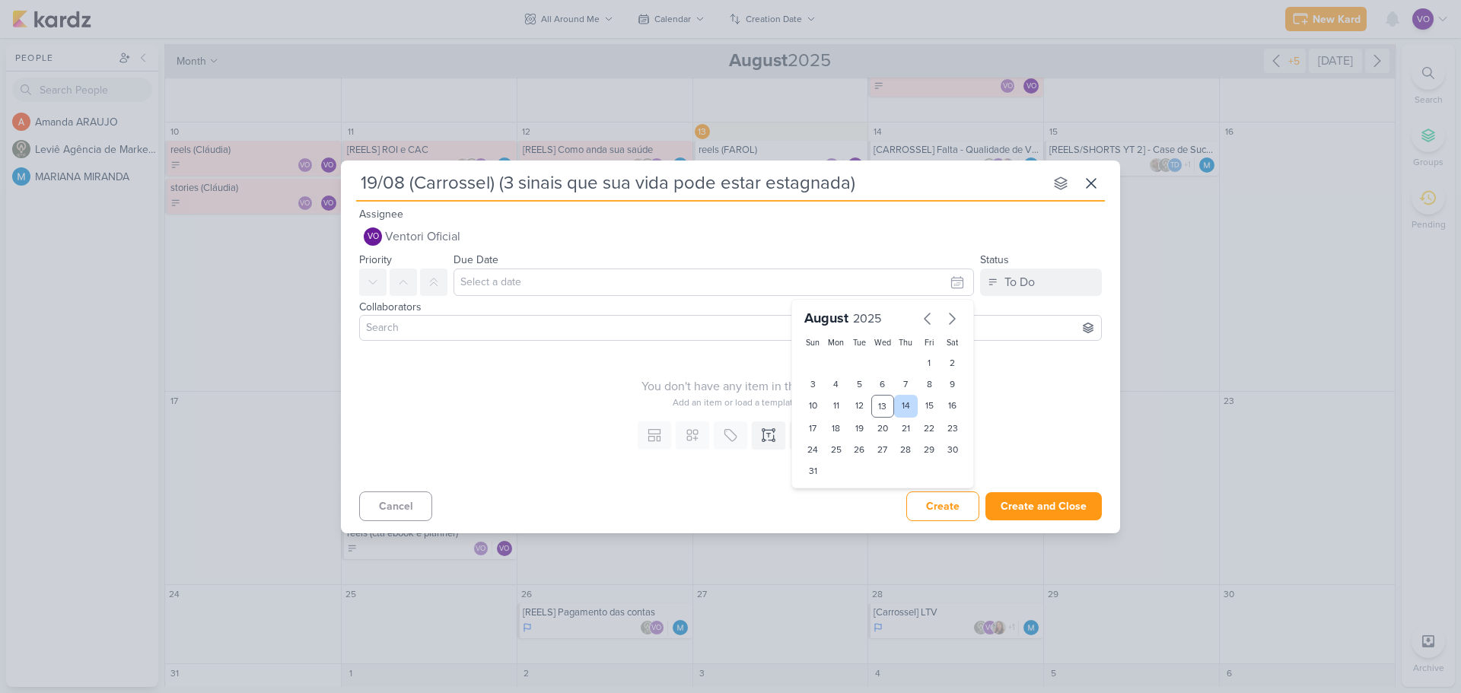
click at [905, 401] on div "14" at bounding box center [906, 406] width 24 height 23
type input "[DATE] 11:59 PM"
click at [425, 326] on input at bounding box center [730, 328] width 735 height 18
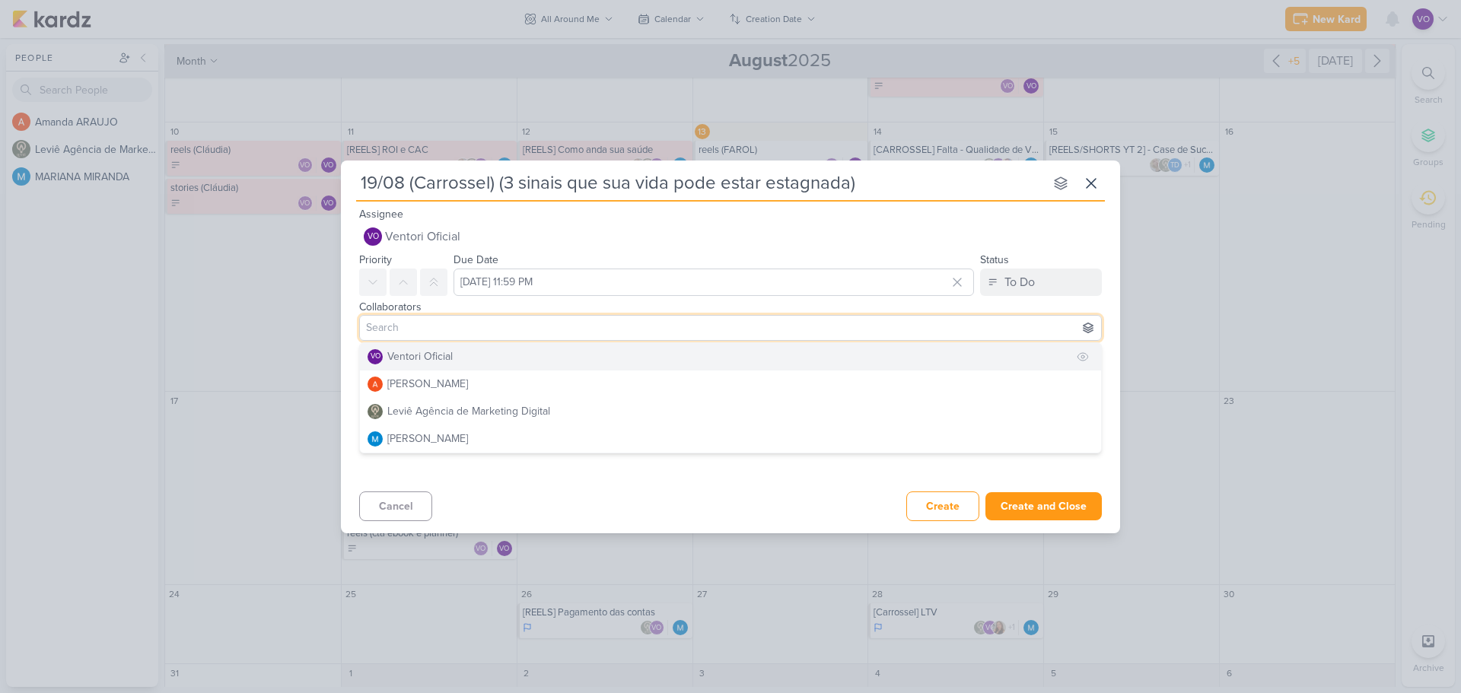
click at [409, 363] on div "Ventori Oficial" at bounding box center [419, 357] width 65 height 16
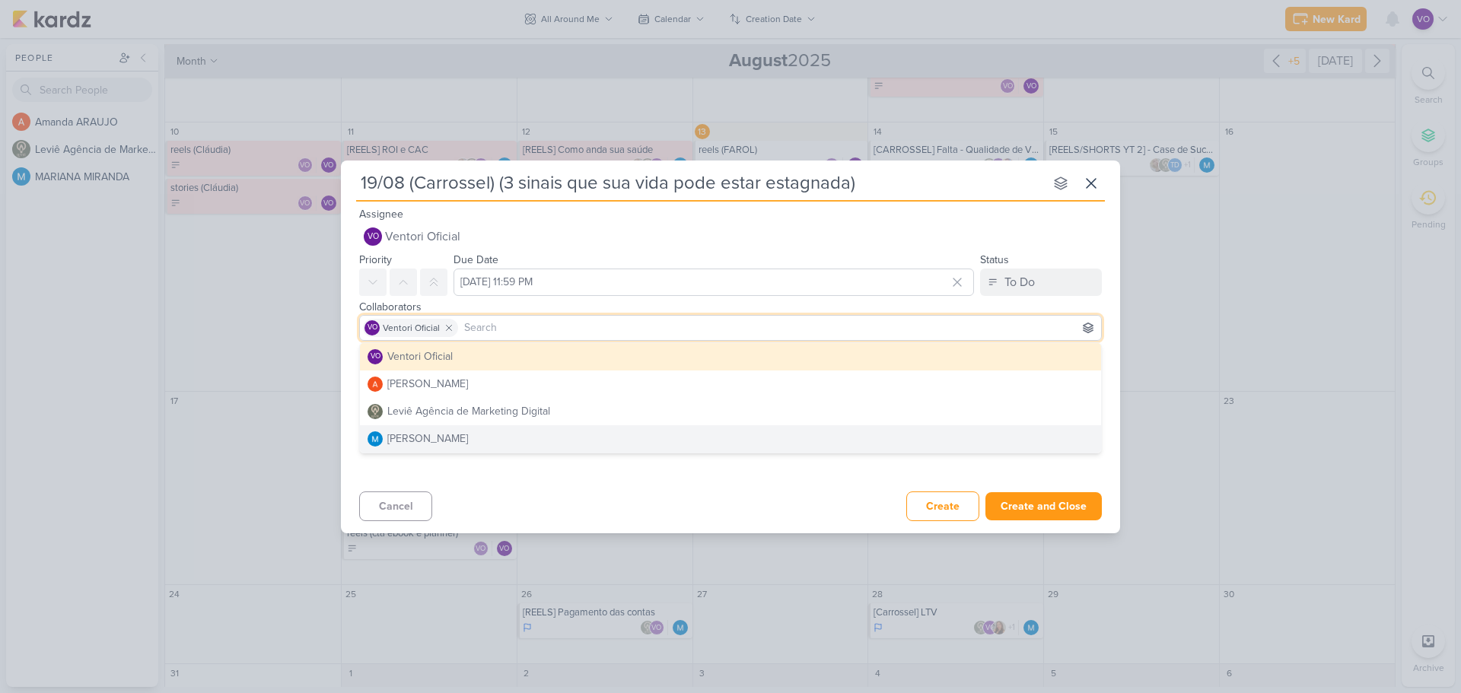
click at [632, 498] on div "Cancel Create Create and Close Ctrl + Enter" at bounding box center [730, 505] width 779 height 39
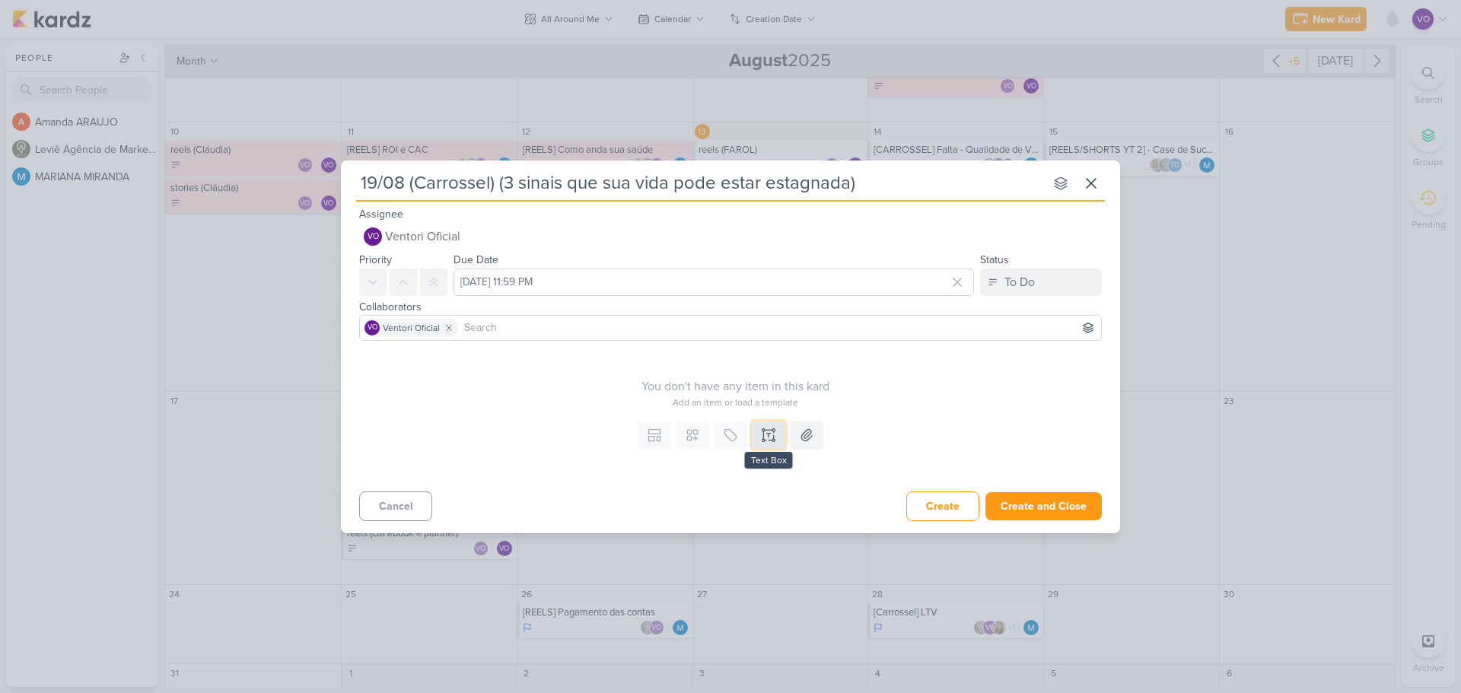
click at [769, 436] on icon at bounding box center [769, 435] width 0 height 4
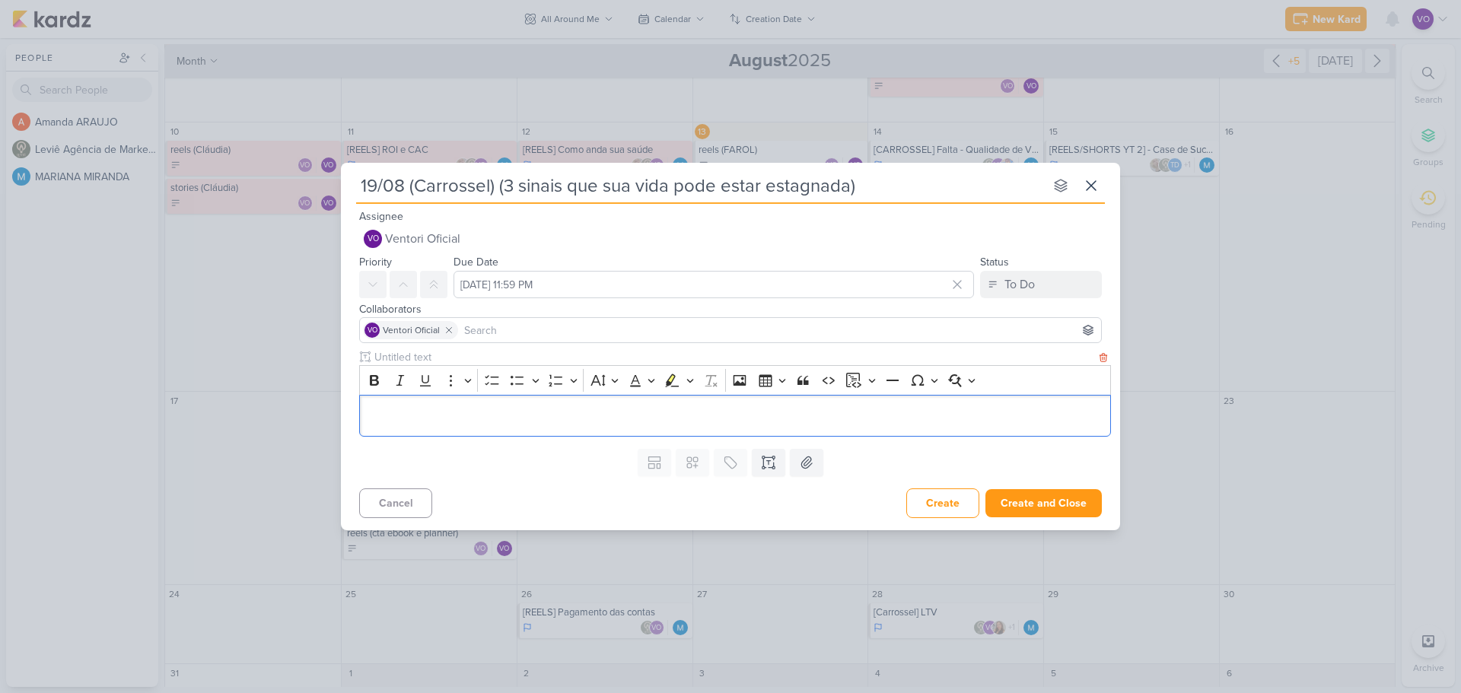
click at [393, 363] on input "text" at bounding box center [733, 357] width 725 height 16
type input "Carrossel"
click at [417, 412] on p "Editor editing area: main" at bounding box center [736, 415] width 736 height 18
click at [419, 418] on p "Editor editing area: main" at bounding box center [736, 415] width 736 height 18
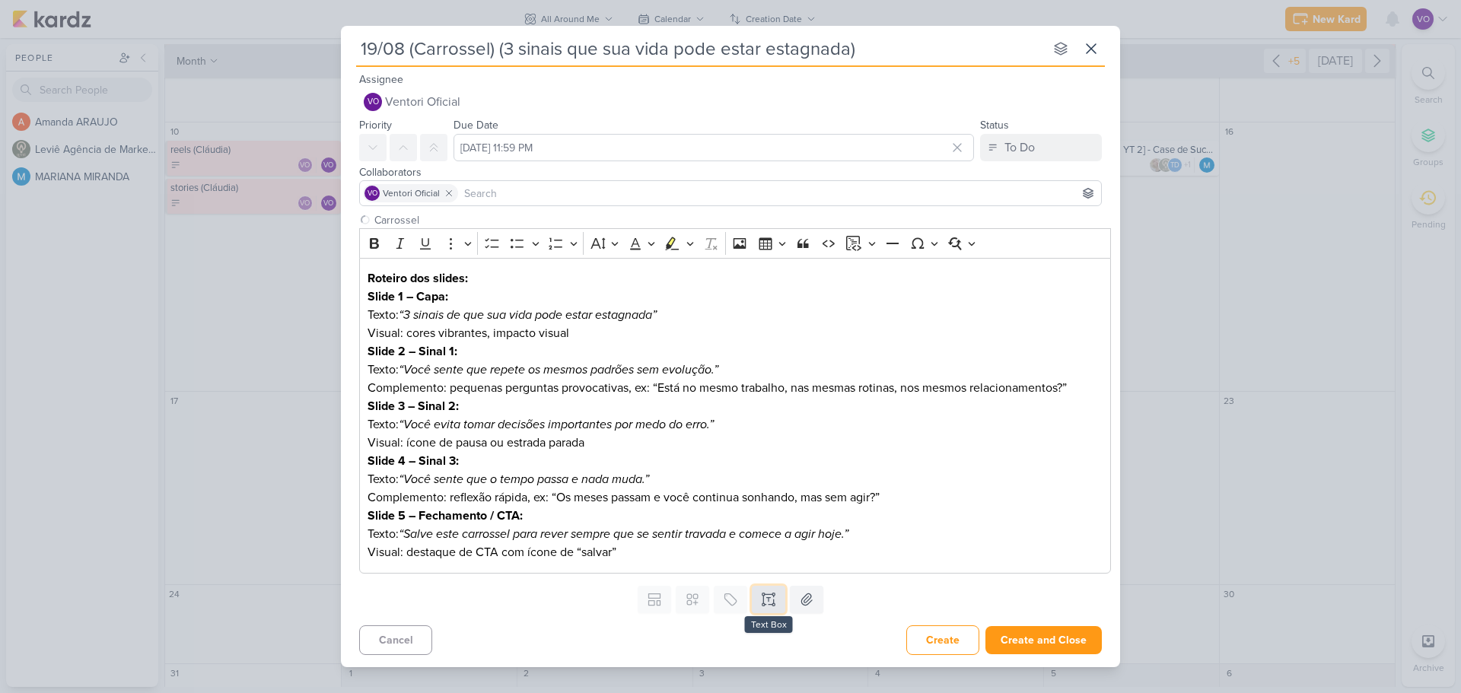
click at [765, 603] on icon at bounding box center [768, 599] width 15 height 15
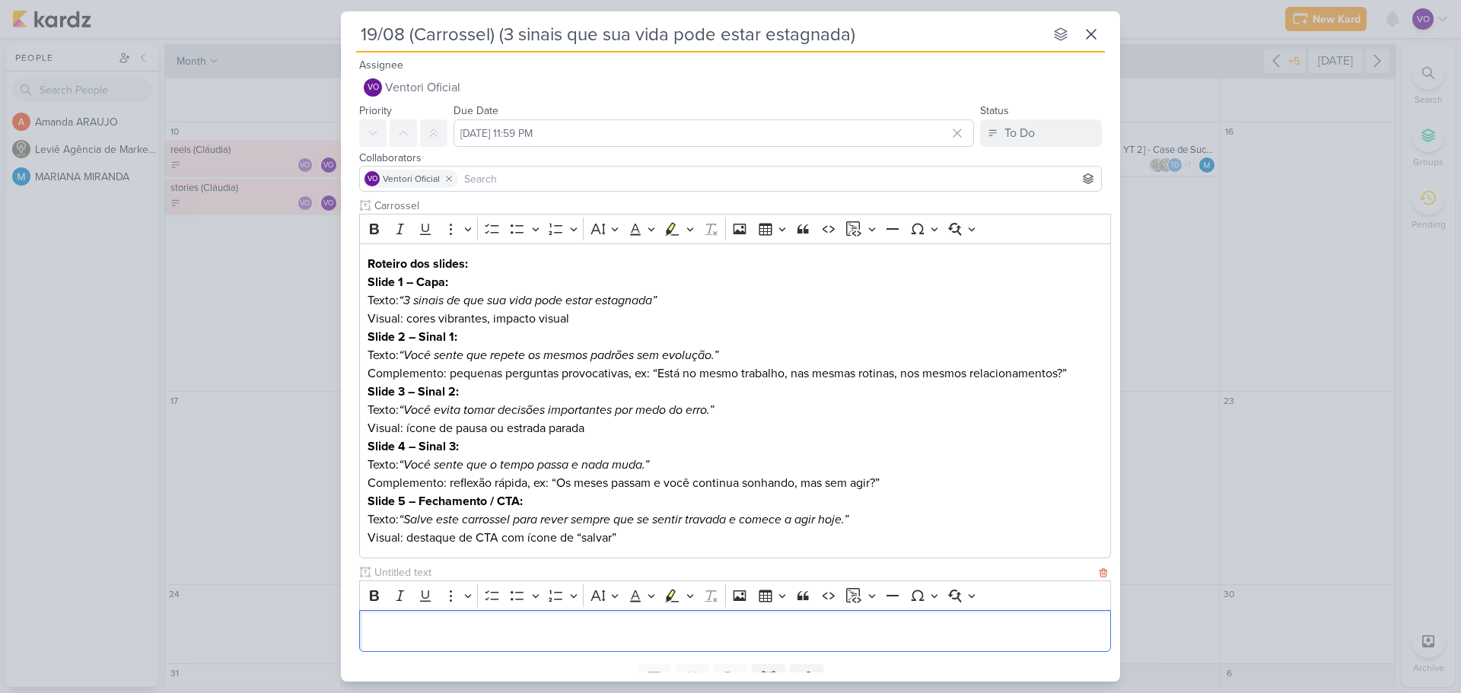
click at [435, 581] on div "Bold Italic Underline More To-do List Bulleted List Bulleted List Numbered List…" at bounding box center [735, 596] width 752 height 30
click at [432, 577] on input "text" at bounding box center [733, 573] width 725 height 16
type input "legenda"
click at [412, 631] on p "Editor editing area: main" at bounding box center [736, 632] width 736 height 18
click at [446, 630] on p "Editor editing area: main" at bounding box center [736, 632] width 736 height 18
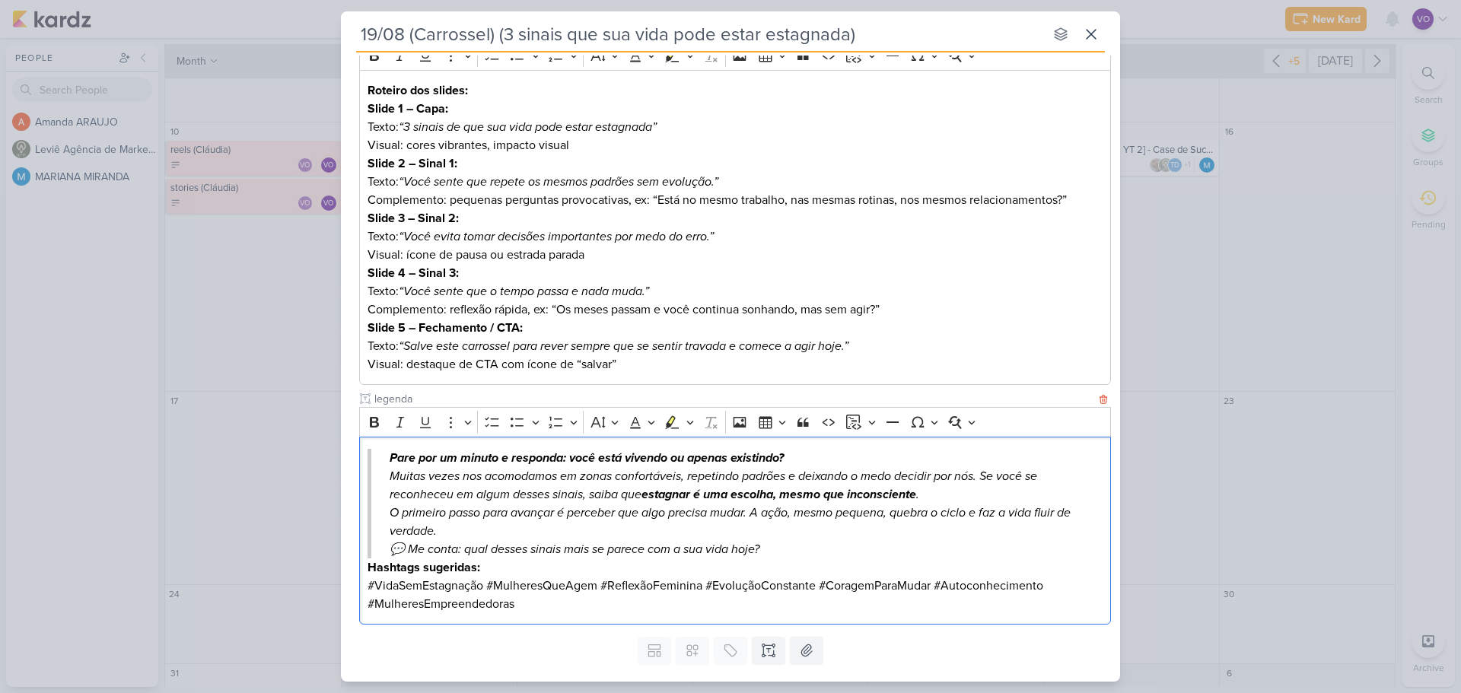
scroll to position [210, 0]
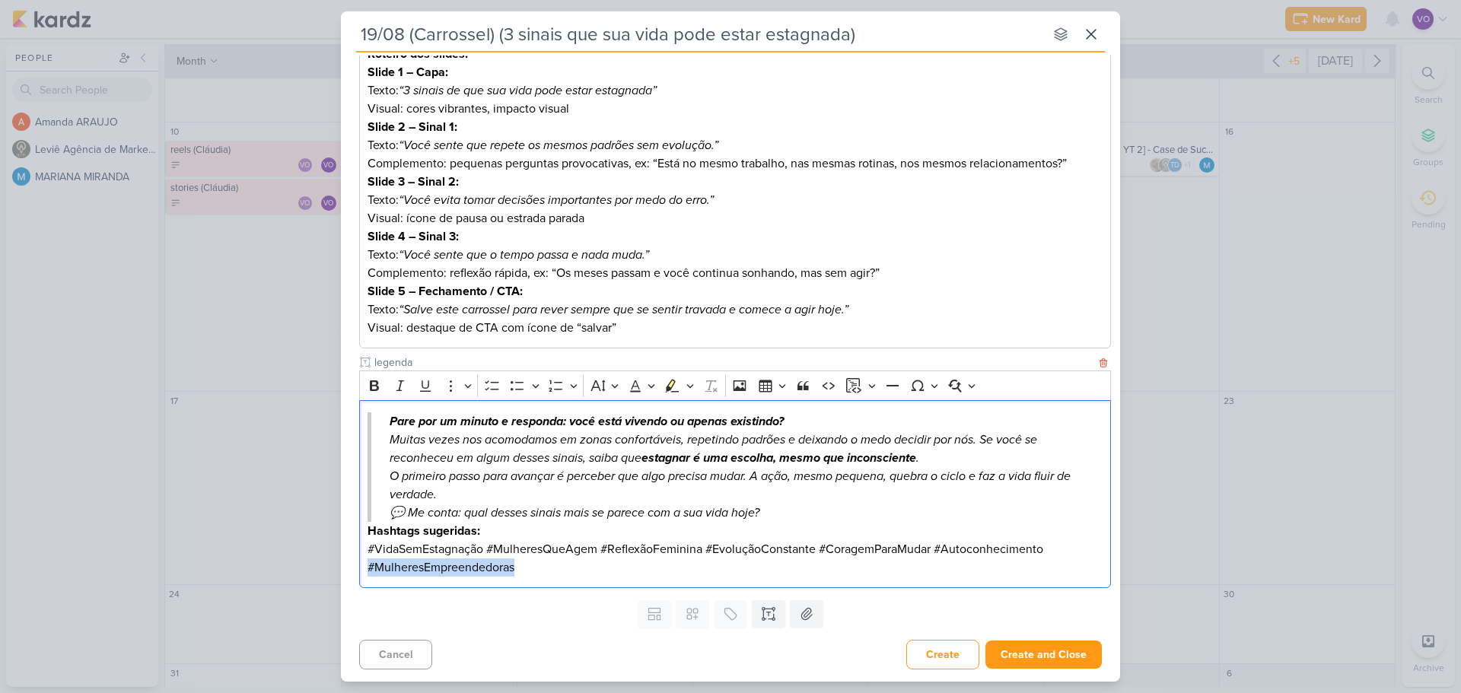
drag, startPoint x: 520, startPoint y: 565, endPoint x: 368, endPoint y: 570, distance: 152.3
click at [368, 570] on p "Hashtags sugeridas: #VidaSemEstagnação #MulheresQueAgem #ReflexãoFeminina #Evol…" at bounding box center [736, 549] width 736 height 55
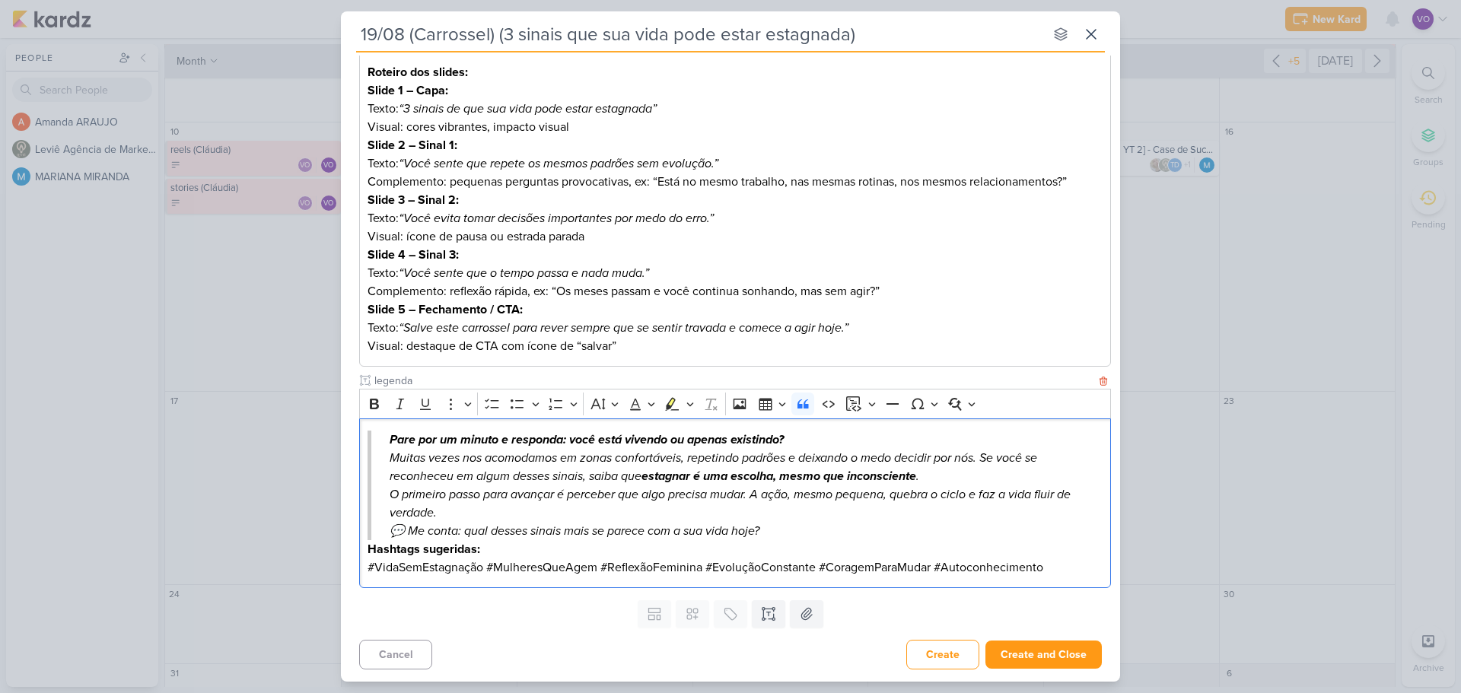
click at [412, 533] on p "💬 Me conta: qual desses sinais mais se parece com a sua vida hoje?" at bounding box center [738, 531] width 696 height 18
click at [1042, 661] on button "Create and Close" at bounding box center [1044, 655] width 116 height 28
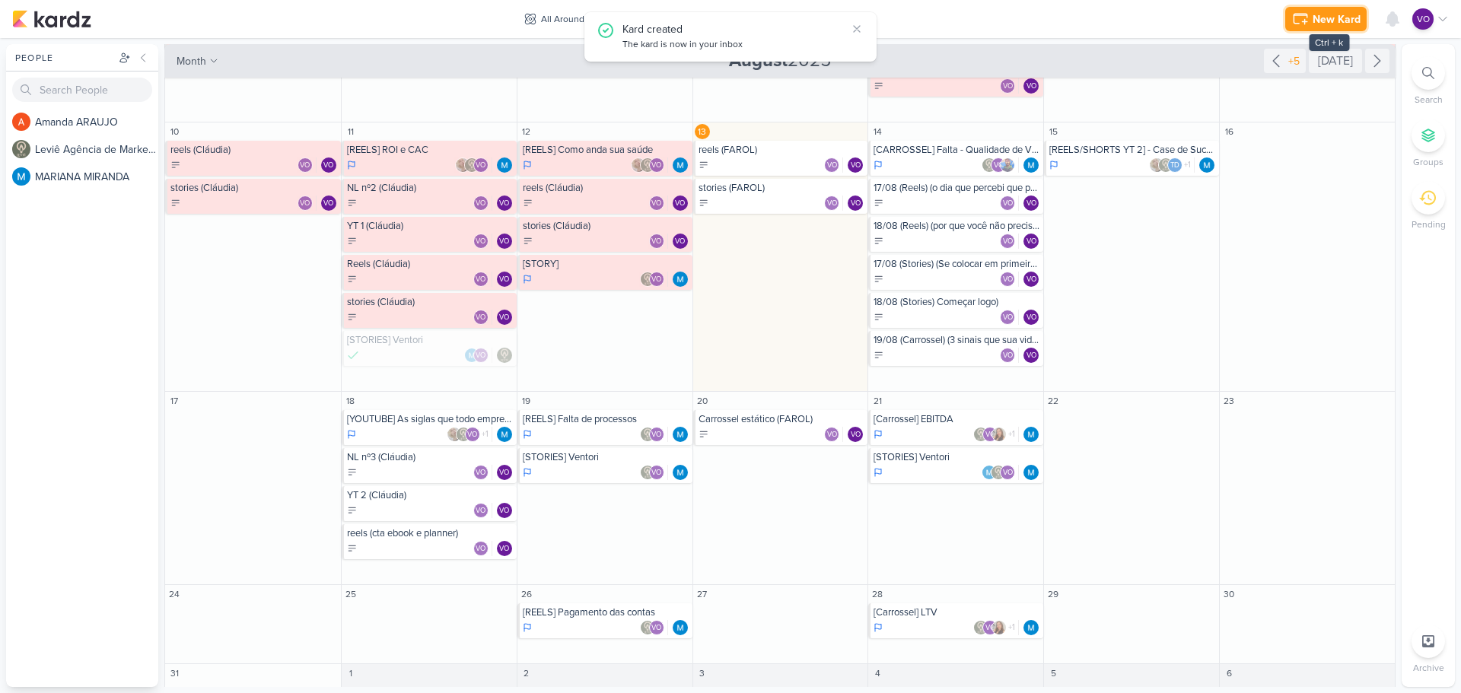
click at [1329, 18] on div "New Kard" at bounding box center [1337, 19] width 48 height 16
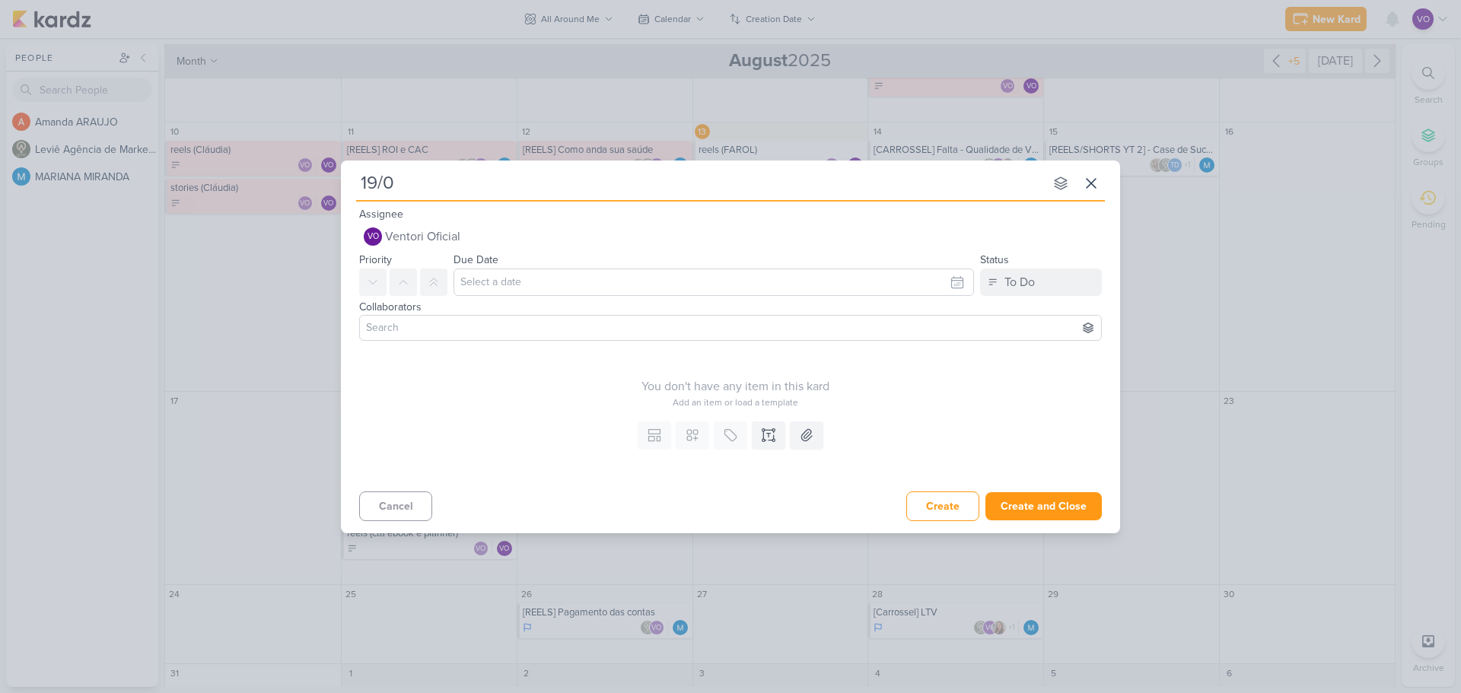
type input "19/08"
type input "19/08 (s"
type input "19/08 (sto"
type input "19/08 (stories"
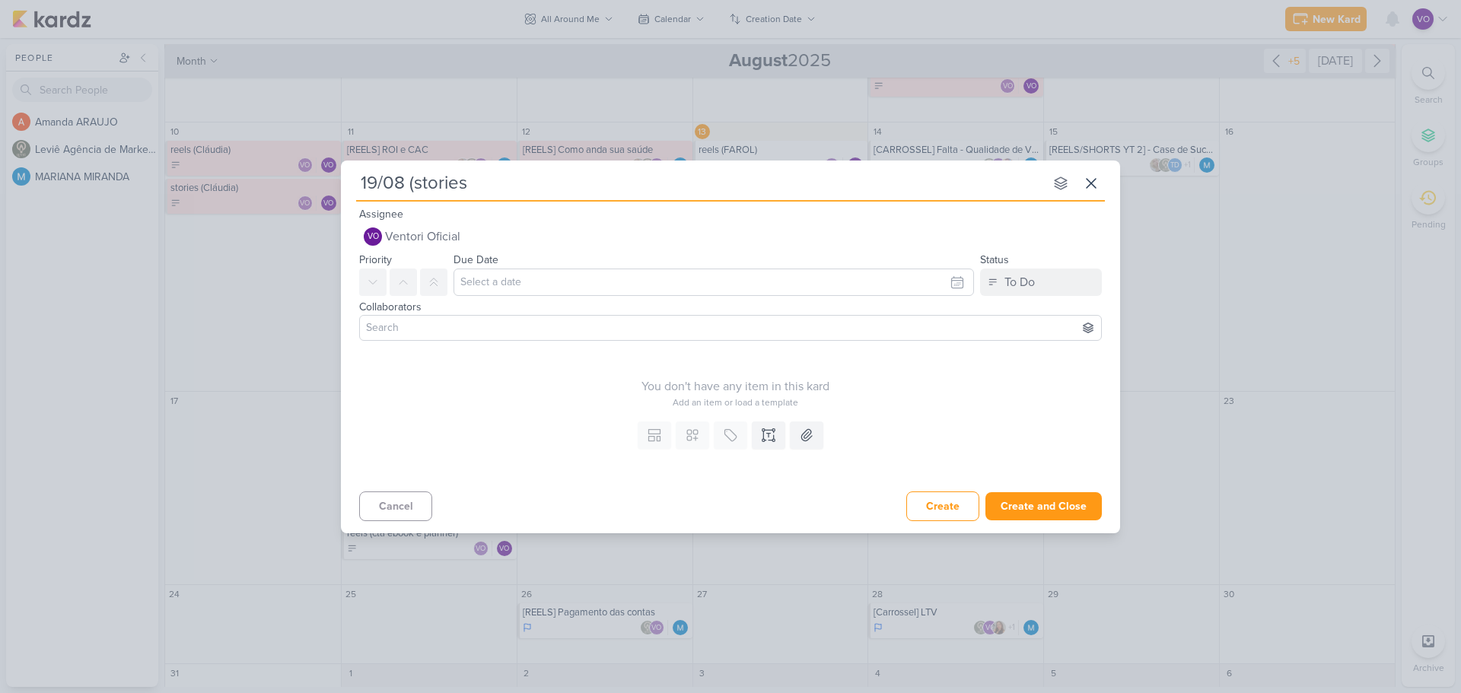
type input "19/08 (stories"
type input "19/08 (stories)"
type input "19/08 (stories) (voc"
type input "19/08 (stories) (você sente que sua vida está"
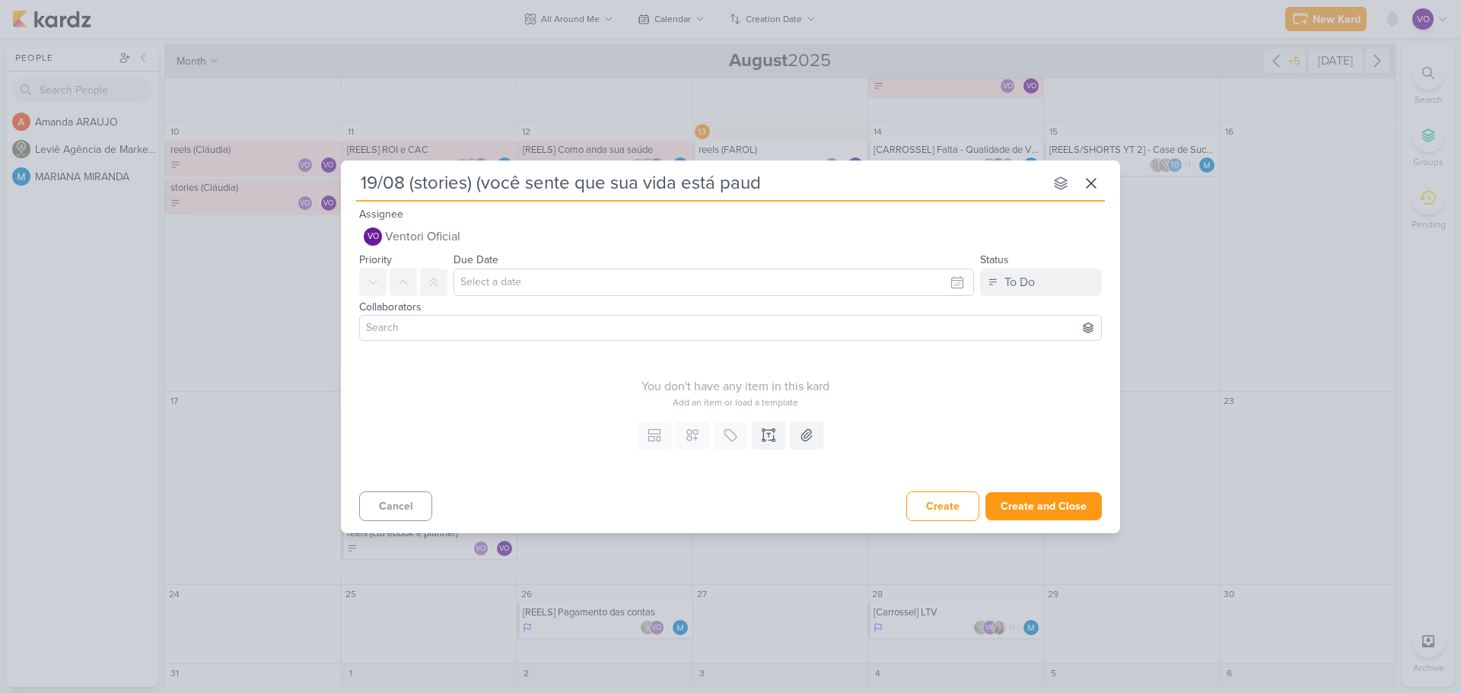
type input "19/08 (stories) (você sente que sua vida está pauda"
type input "19/08 (stories) (você sente que sua vida está pau"
type input "19/08 (stories) (você sente que sua vida está pausada)"
click at [514, 282] on input "text" at bounding box center [714, 282] width 521 height 27
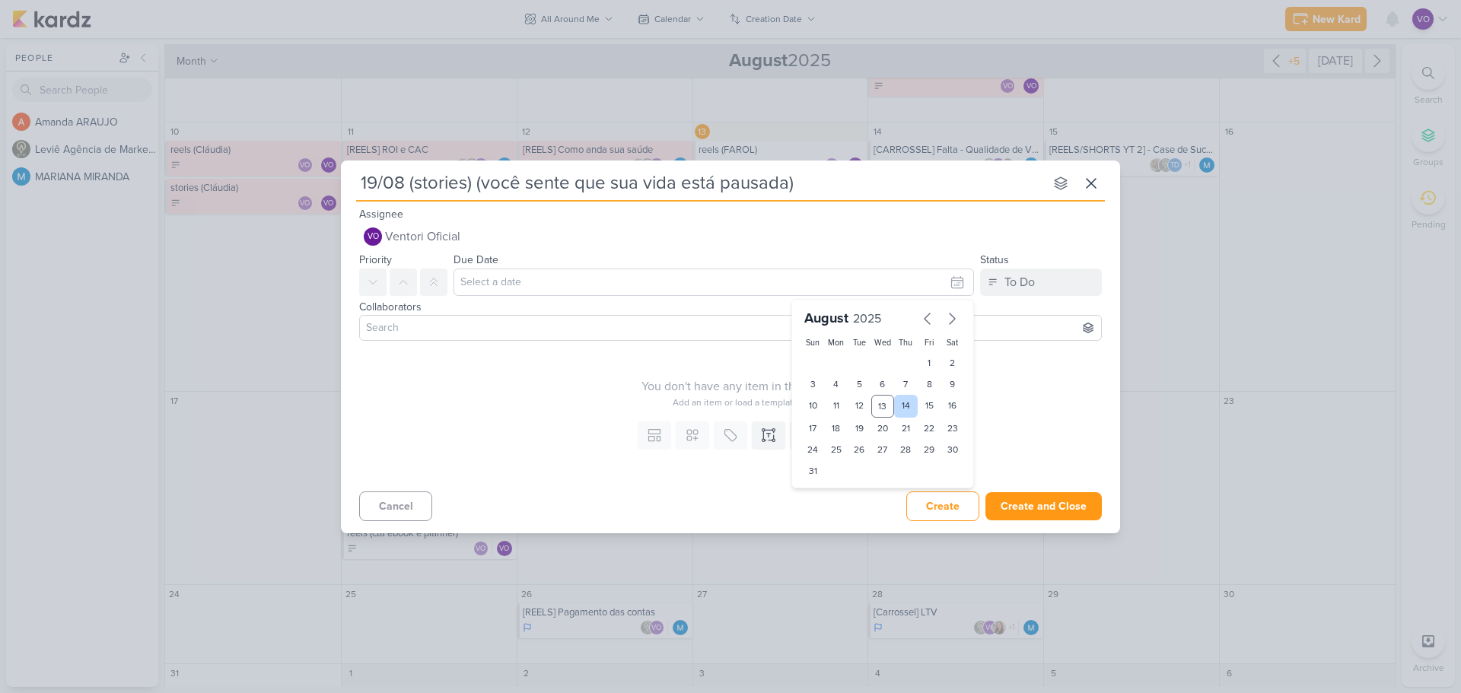
click at [911, 403] on div "14" at bounding box center [906, 406] width 24 height 23
type input "[DATE] 11:59 PM"
click at [396, 329] on input at bounding box center [730, 328] width 735 height 18
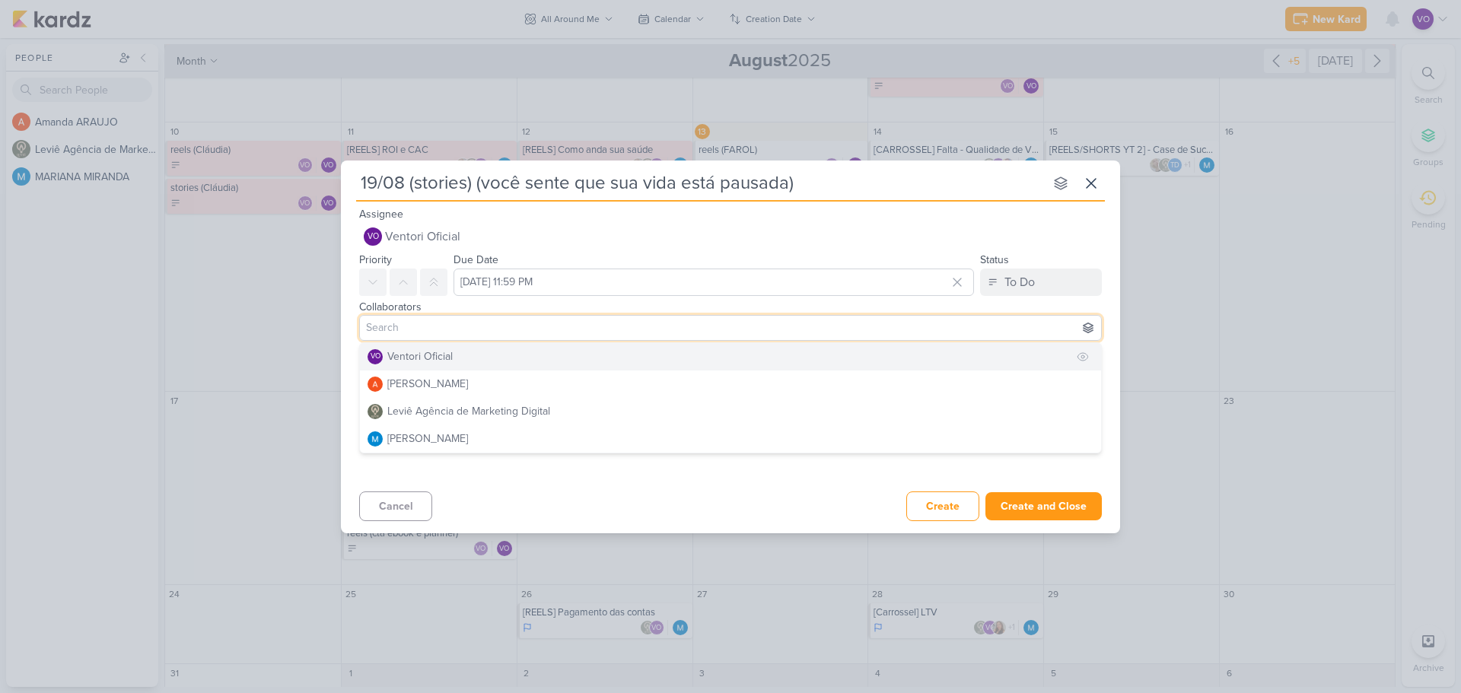
click at [394, 351] on div "Ventori Oficial" at bounding box center [419, 357] width 65 height 16
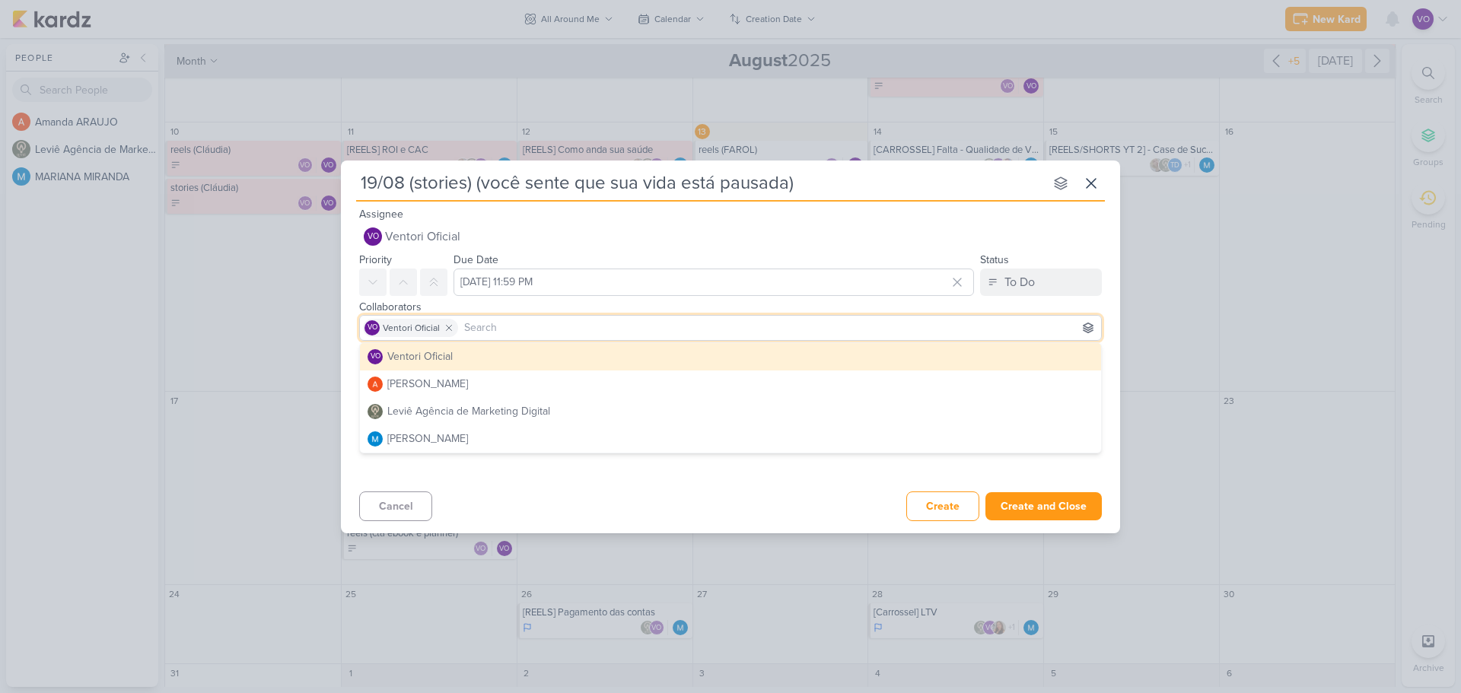
click at [594, 489] on div "Cancel Create Create and Close Ctrl + Enter" at bounding box center [730, 505] width 779 height 39
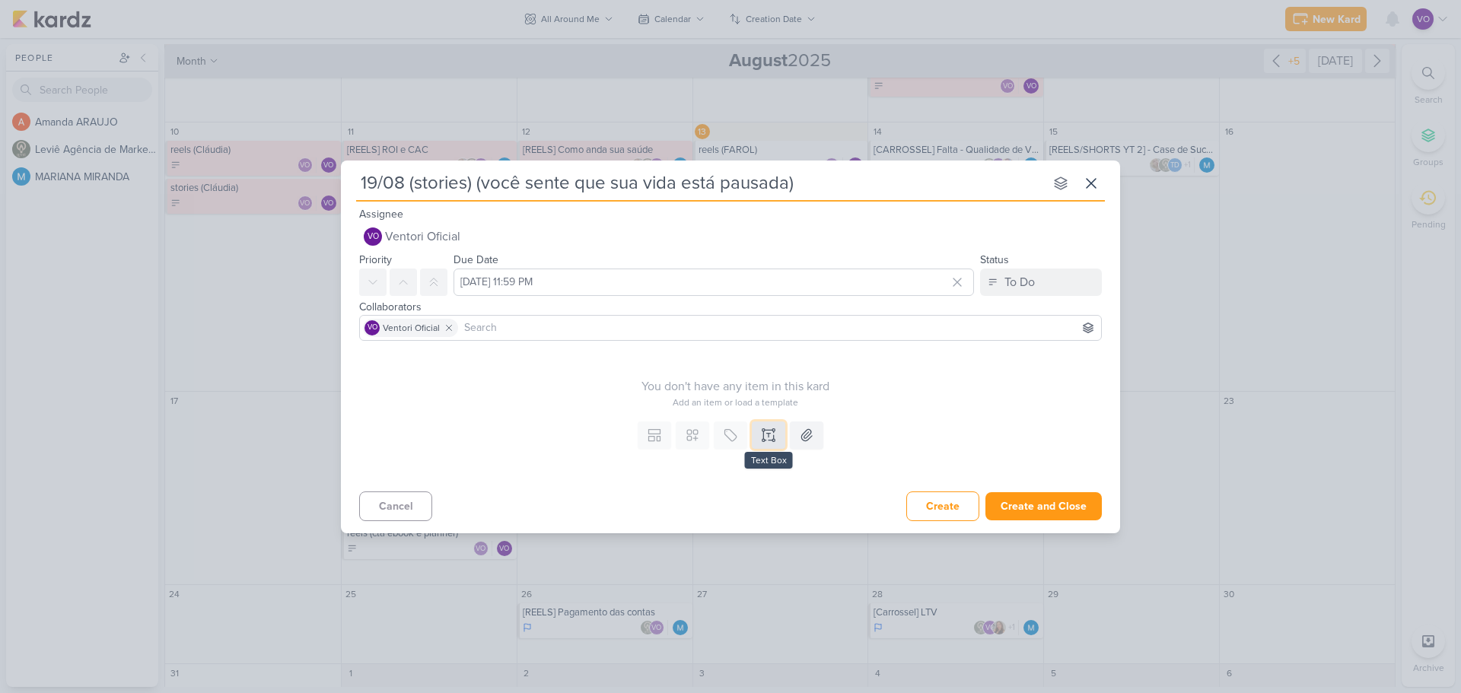
click at [766, 442] on icon at bounding box center [768, 435] width 15 height 15
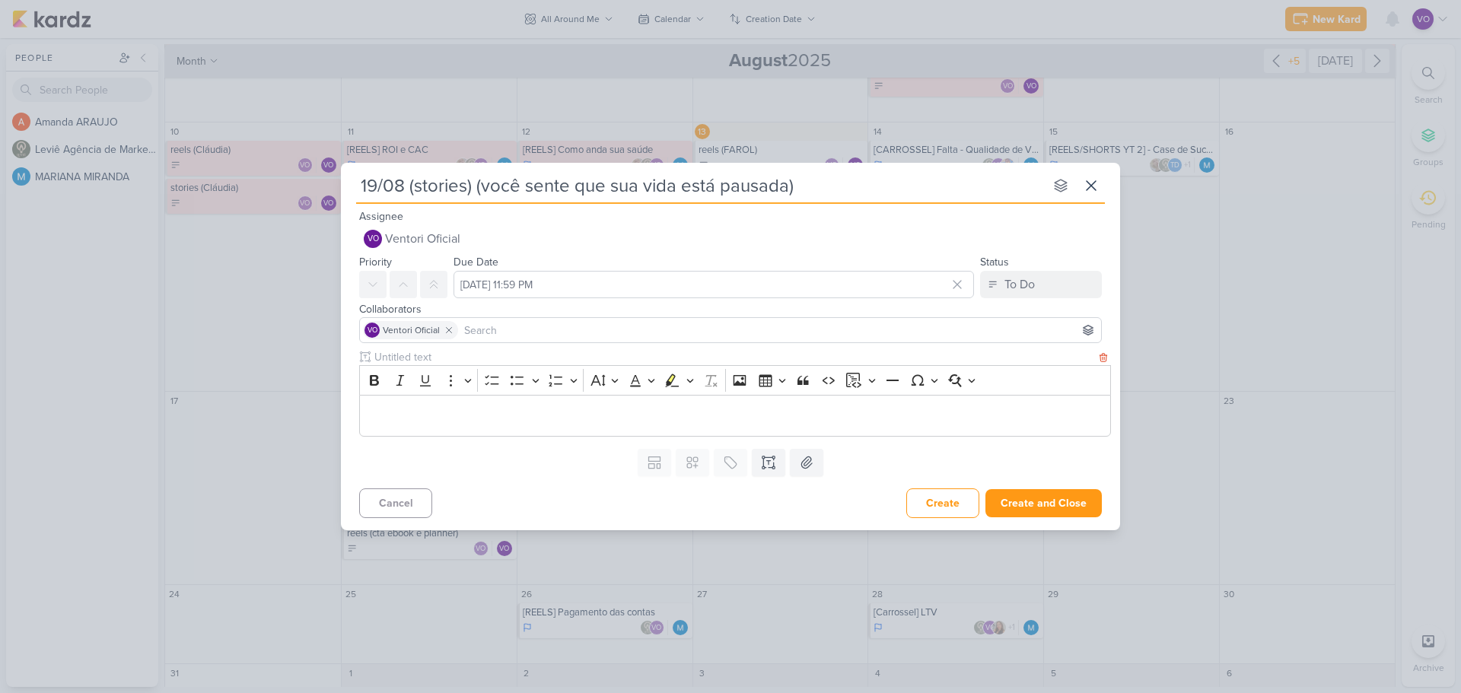
click at [444, 404] on div "Editor editing area: main" at bounding box center [735, 416] width 752 height 42
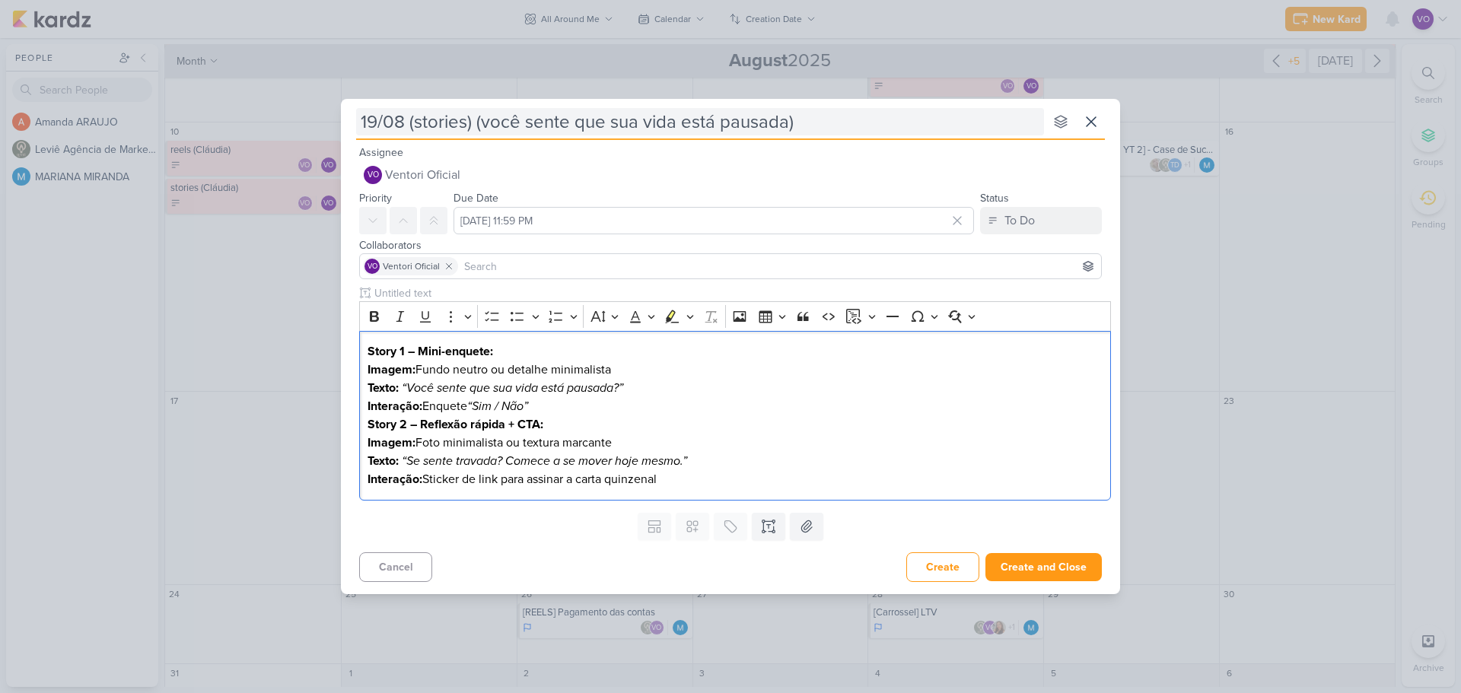
click at [810, 129] on input "19/08 (stories) (você sente que sua vida está pausada)" at bounding box center [700, 121] width 688 height 27
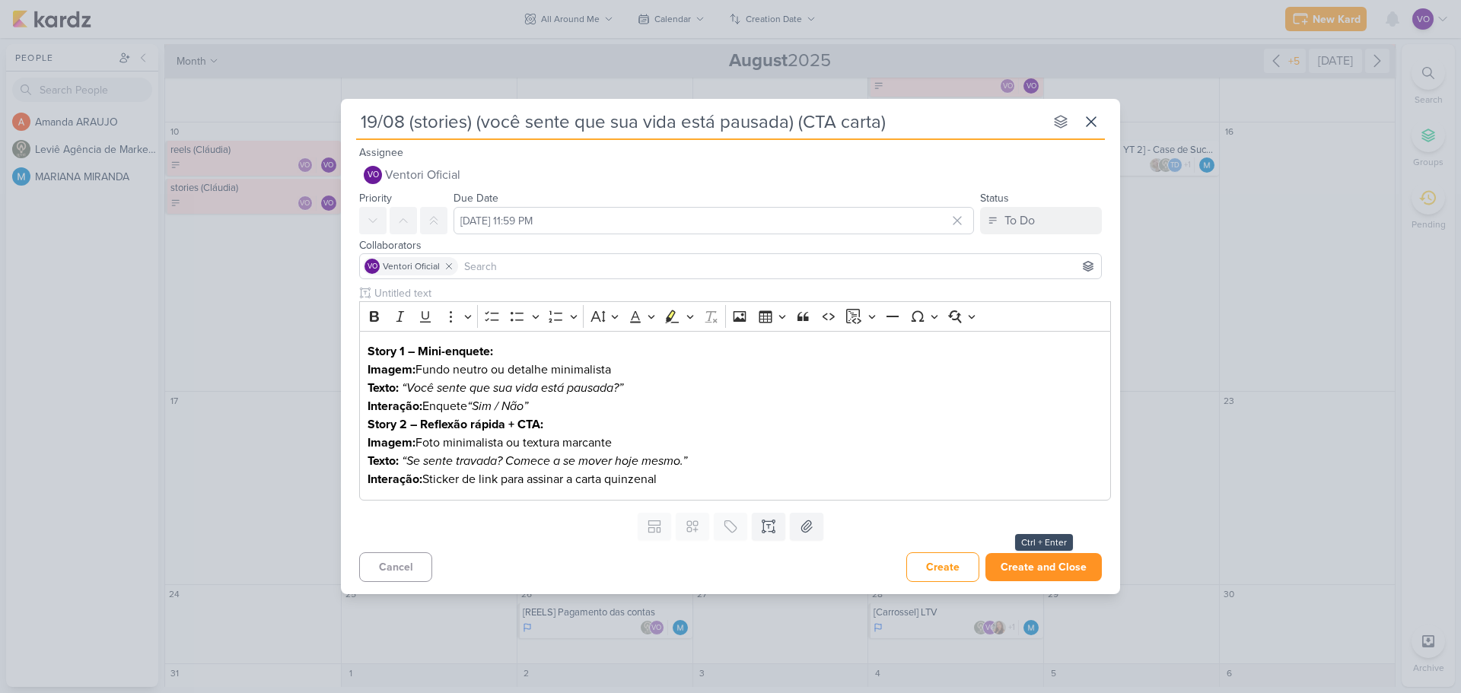
type input "19/08 (stories) (você sente que sua vida está pausada) (CTA carta)"
click at [1053, 576] on button "Create and Close" at bounding box center [1044, 567] width 116 height 28
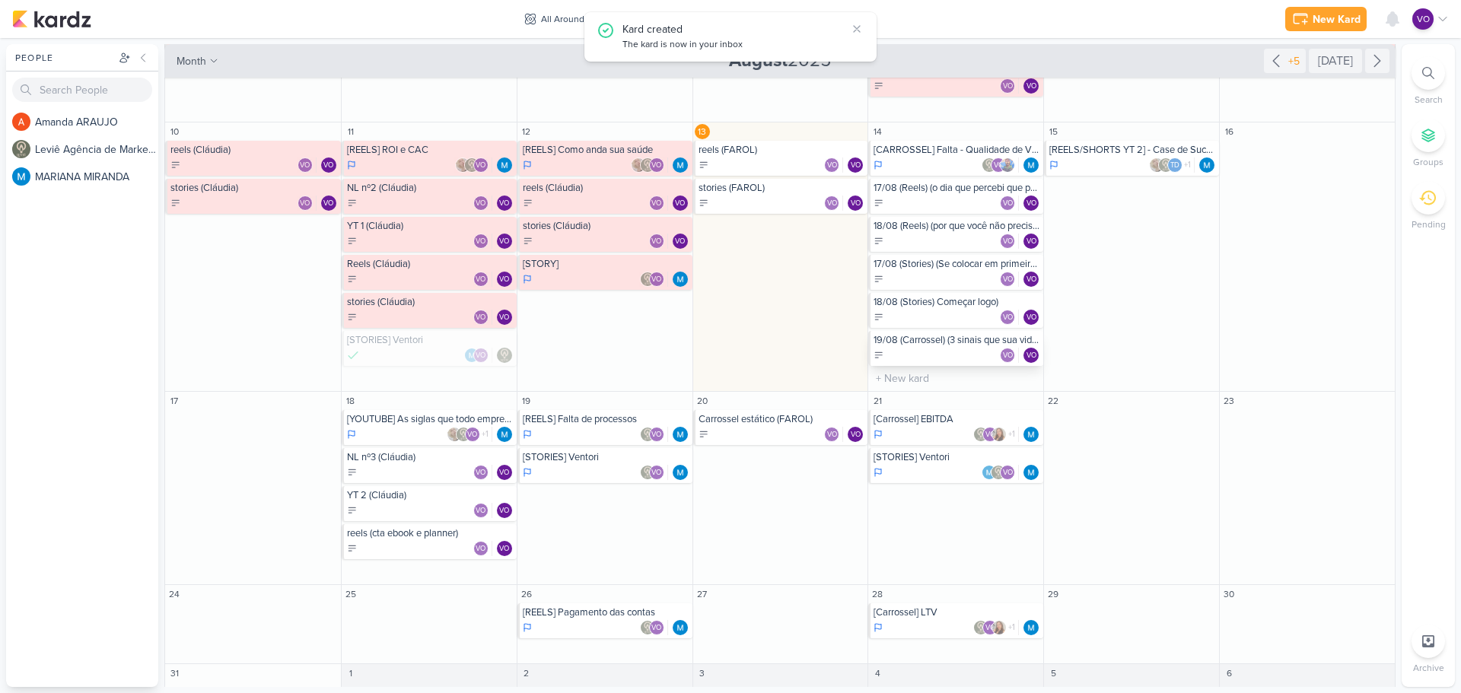
click at [951, 352] on div "VO VO" at bounding box center [957, 355] width 167 height 15
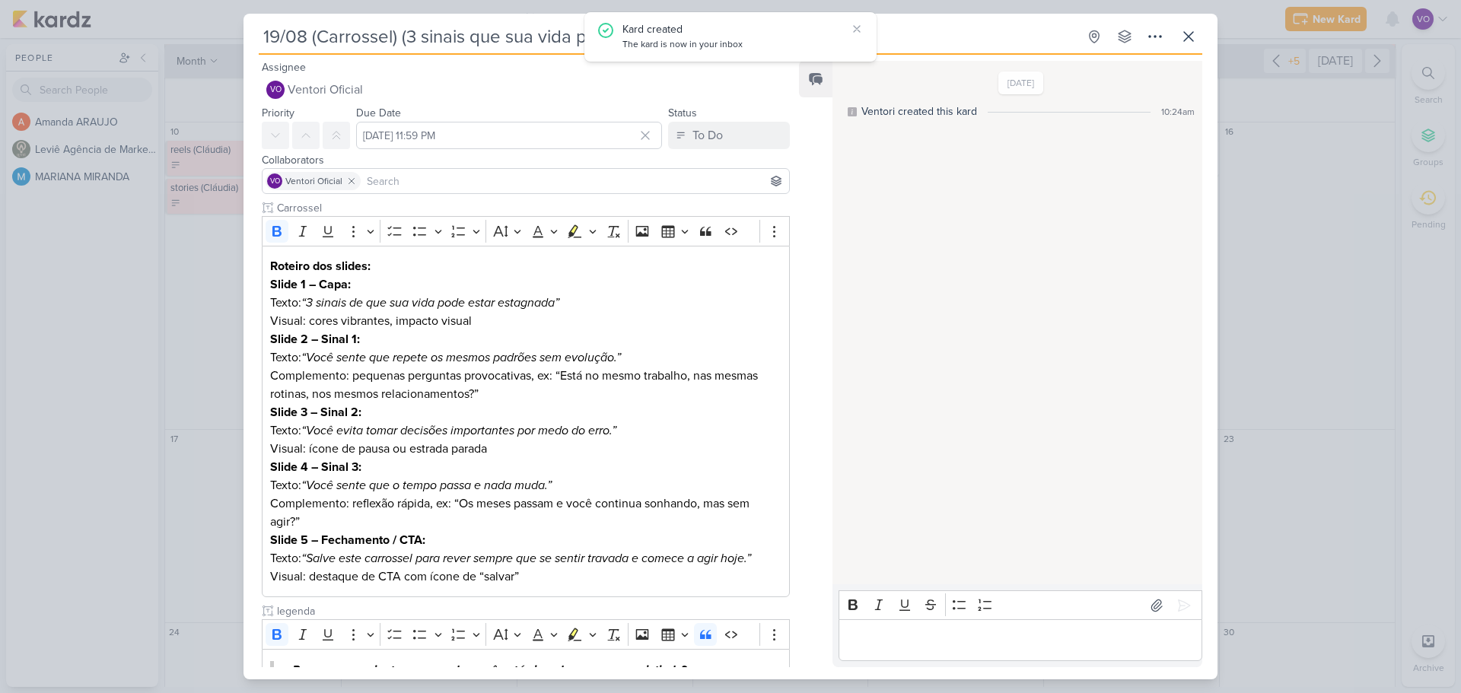
click at [993, 223] on div "[DATE] Ventori created this kard 10:24am" at bounding box center [1017, 323] width 368 height 522
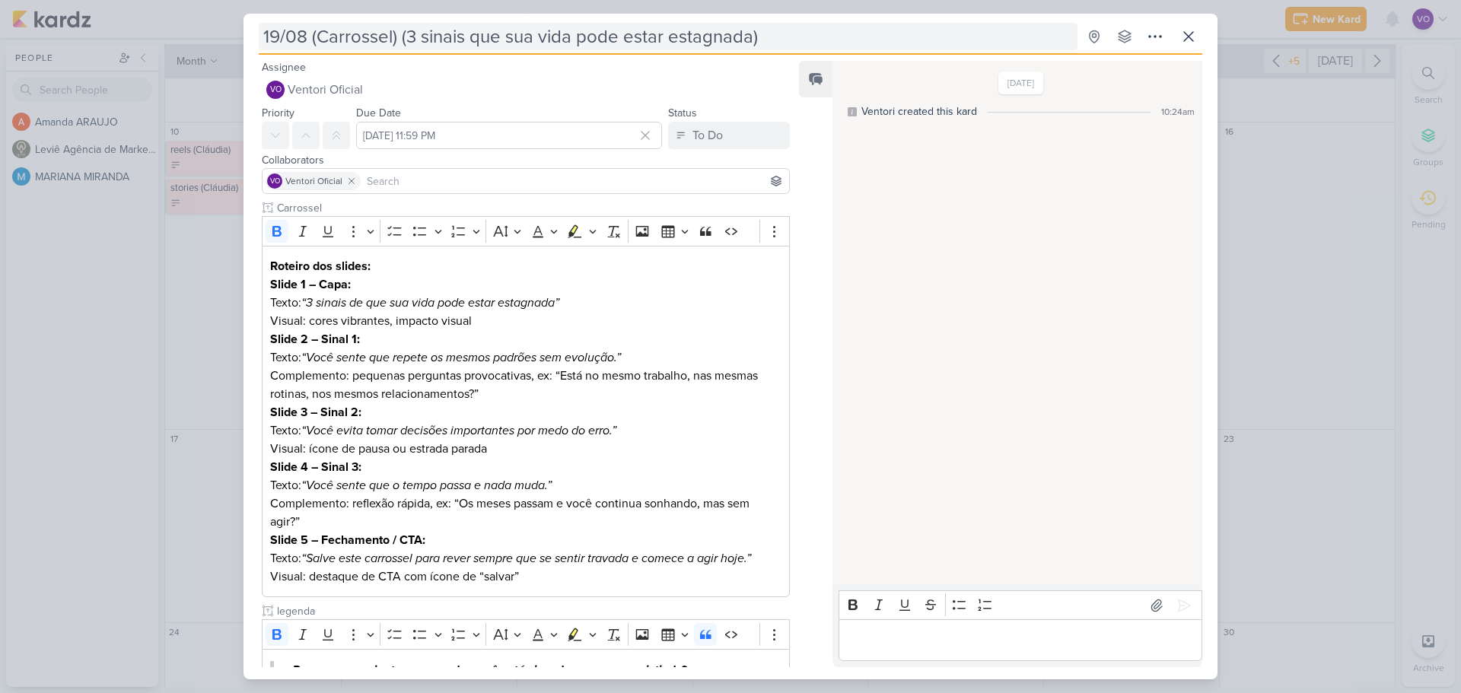
click at [770, 34] on input "19/08 (Carrossel) (3 sinais que sua vida pode estar estagnada)" at bounding box center [668, 36] width 819 height 27
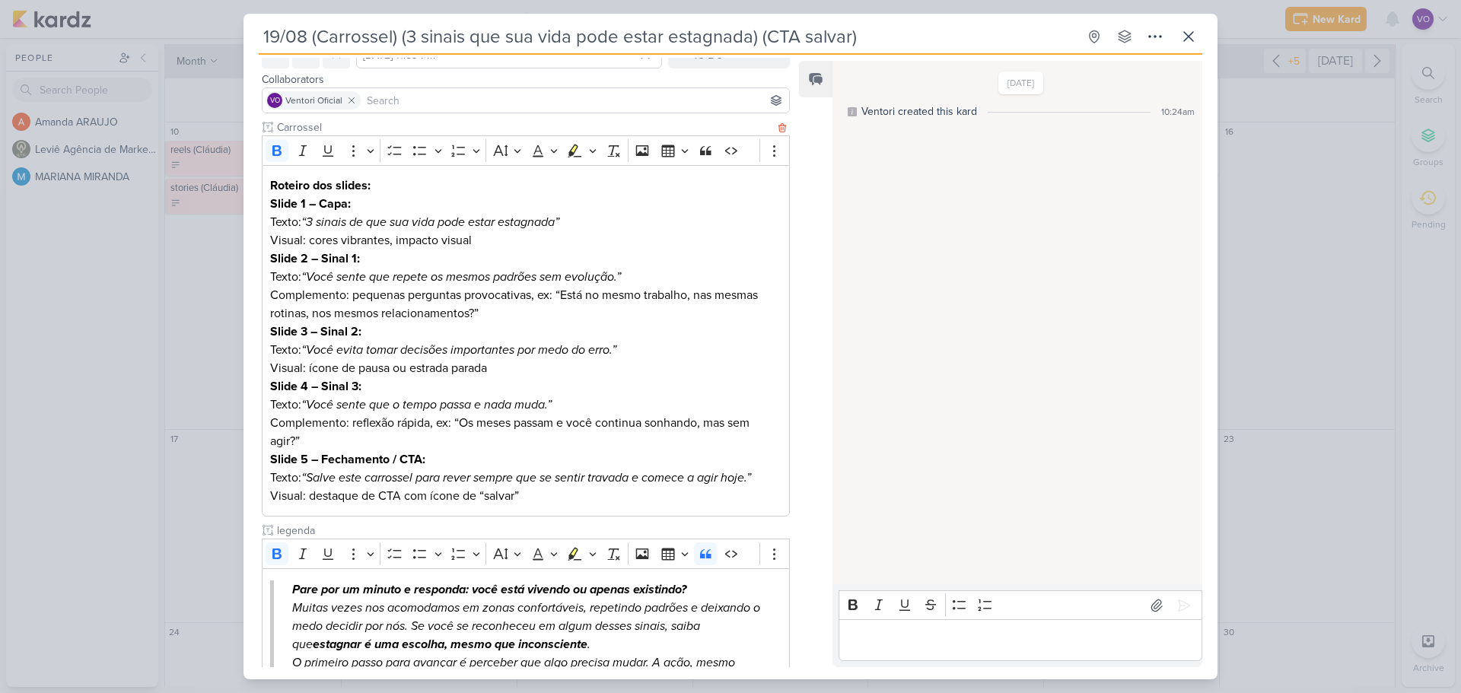
scroll to position [272, 0]
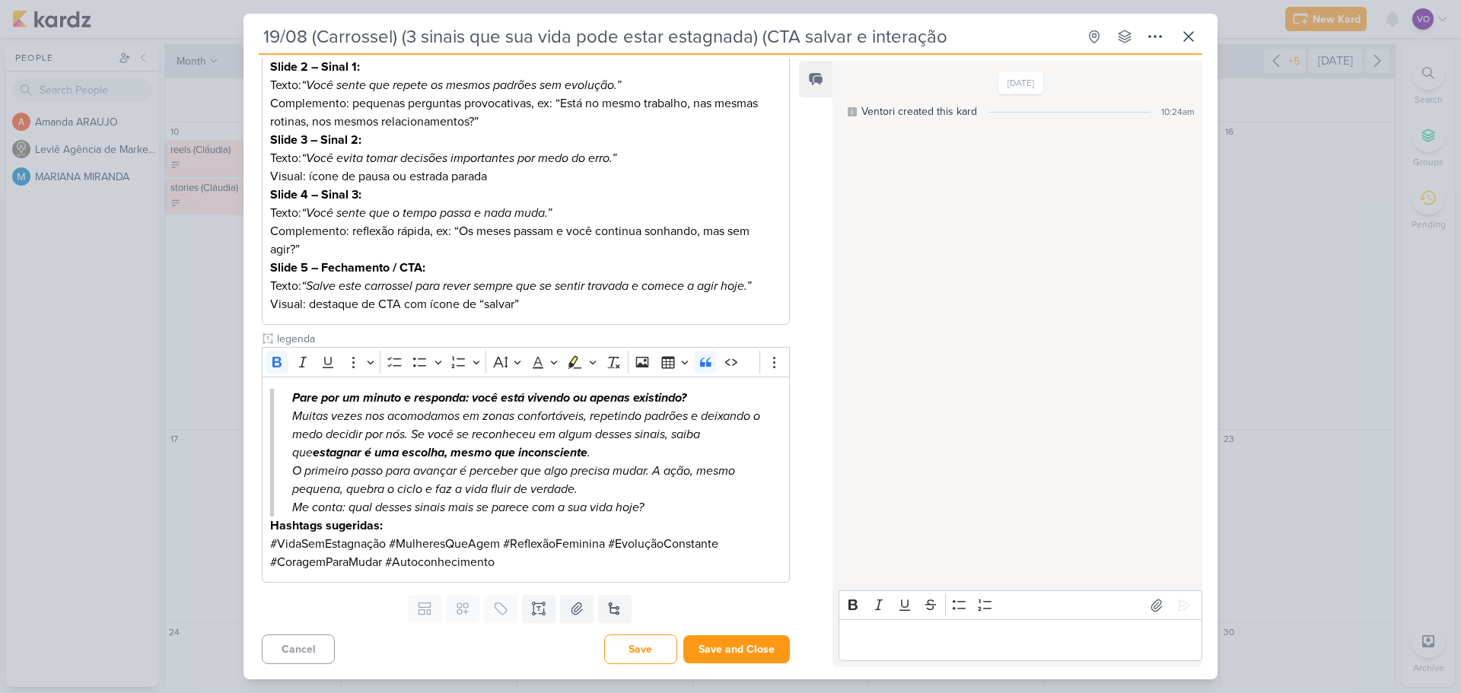
type input "19/08 (Carrossel) (3 sinais que sua vida pode estar estagnada) (CTA salvar e in…"
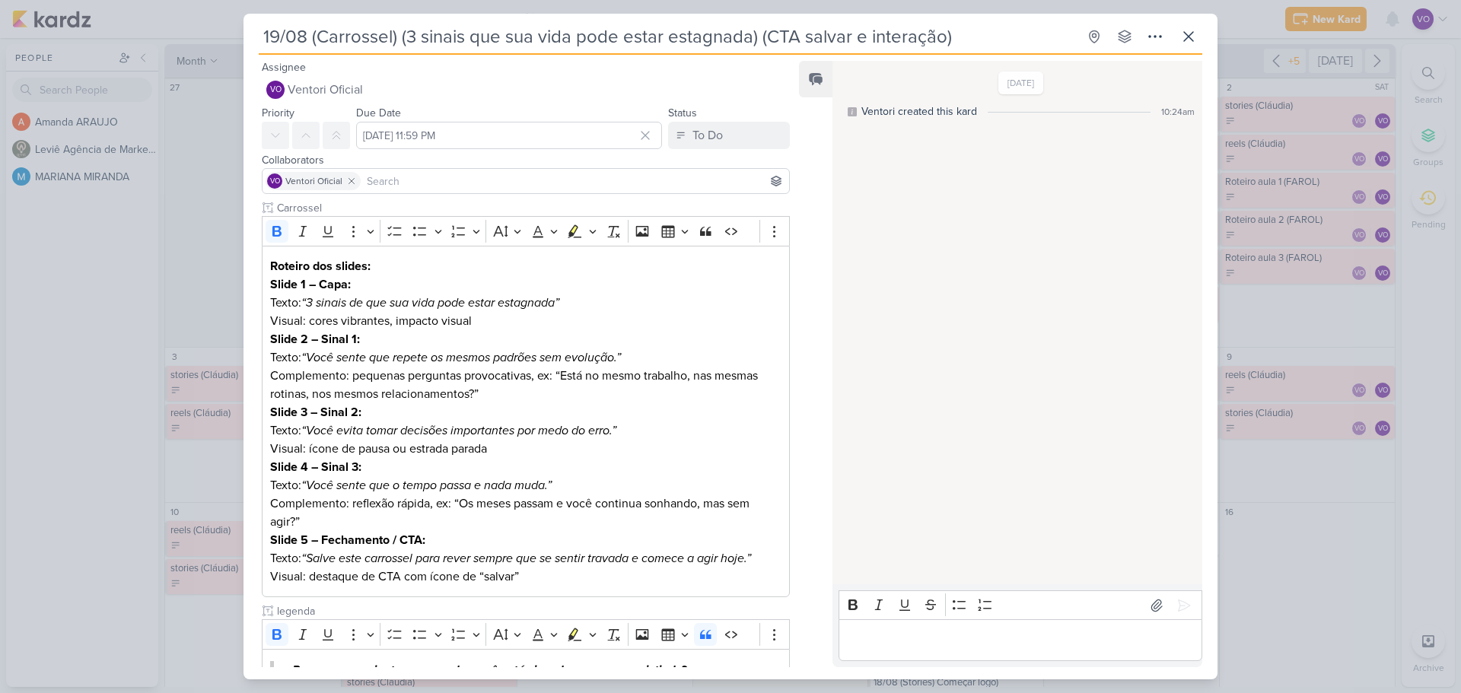
scroll to position [381, 0]
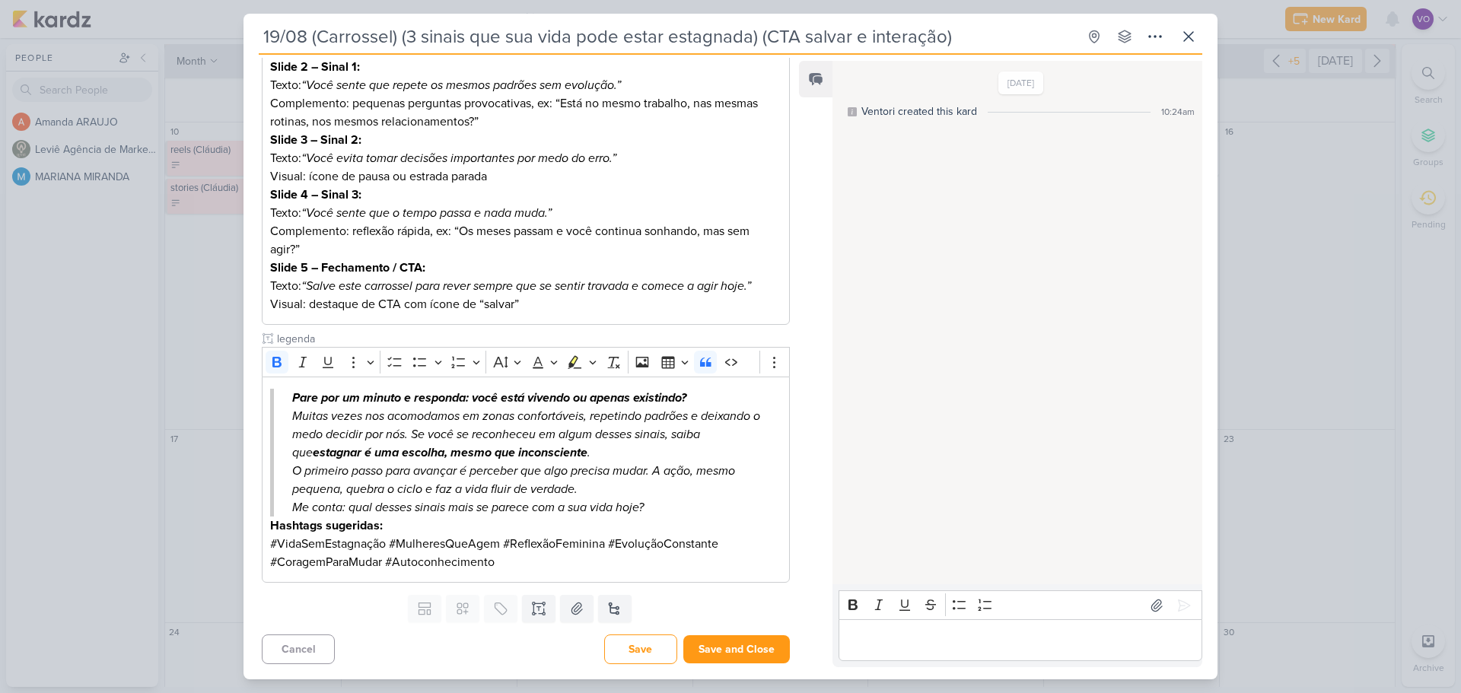
drag, startPoint x: 869, startPoint y: 38, endPoint x: 941, endPoint y: 46, distance: 72.7
click at [941, 46] on input "19/08 (Carrossel) (3 sinais que sua vida pode estar estagnada) (CTA salvar e in…" at bounding box center [668, 36] width 819 height 27
type input "19/08 (Carrossel) (3 sinais que sua vida pode estar estagnada) (CTA salvar e re…"
click at [723, 653] on button "Save and Close" at bounding box center [736, 649] width 107 height 28
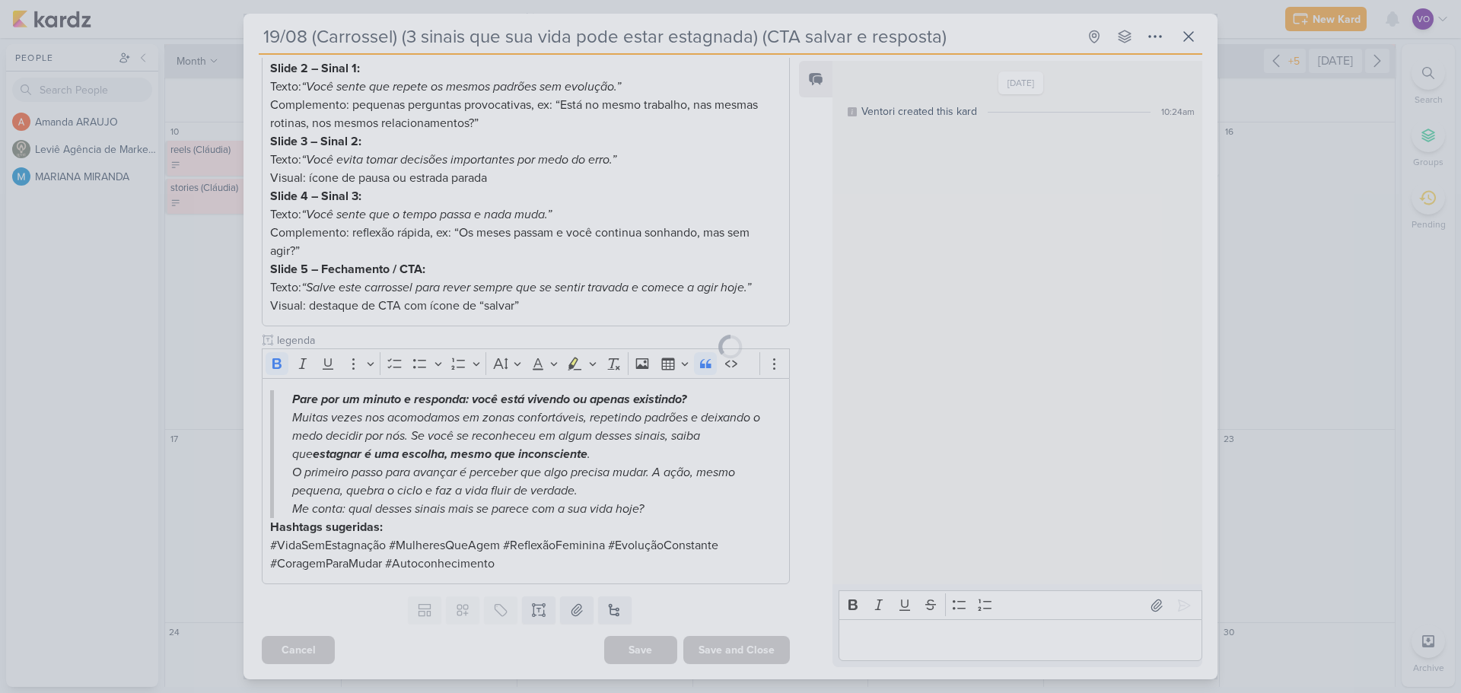
scroll to position [271, 0]
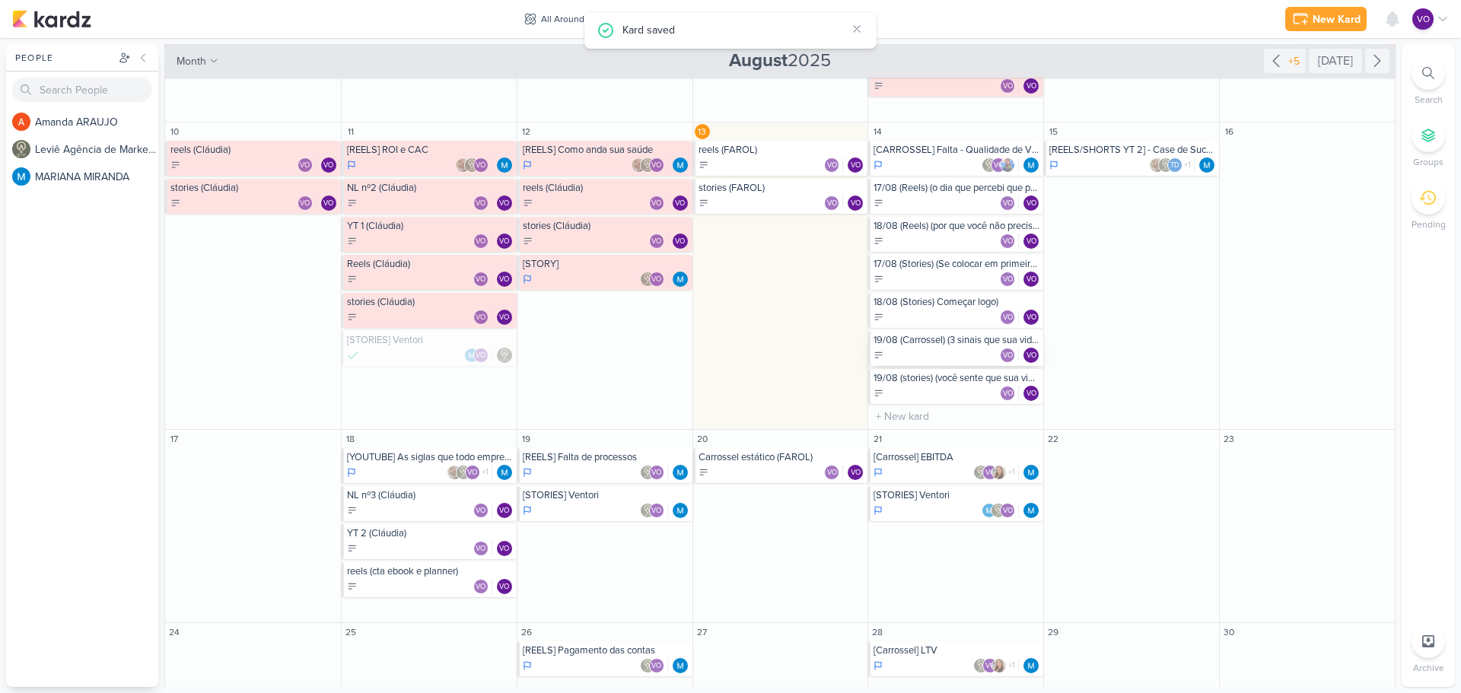
click at [926, 346] on div "19/08 (Carrossel) (3 sinais que sua vida pode estar estagnada) (CTA salvar e re…" at bounding box center [955, 348] width 175 height 35
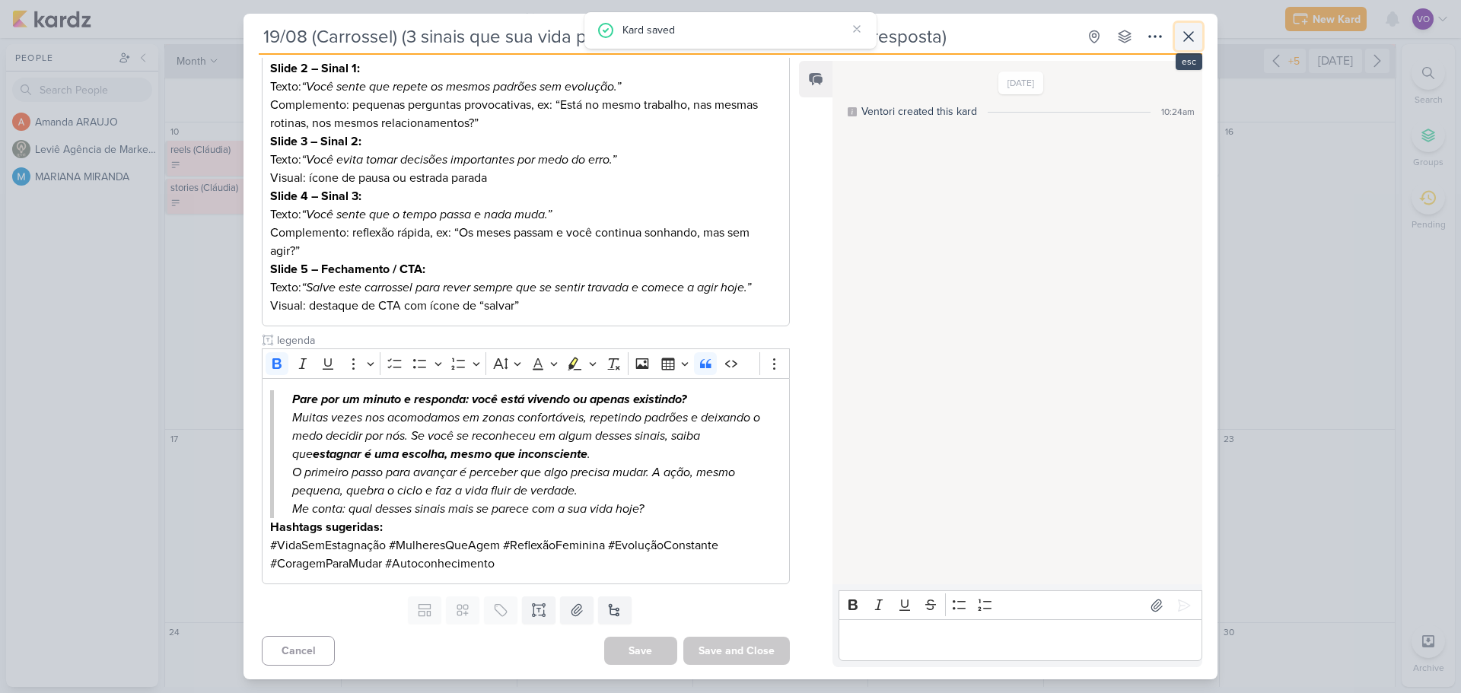
click at [1191, 26] on button at bounding box center [1188, 36] width 27 height 27
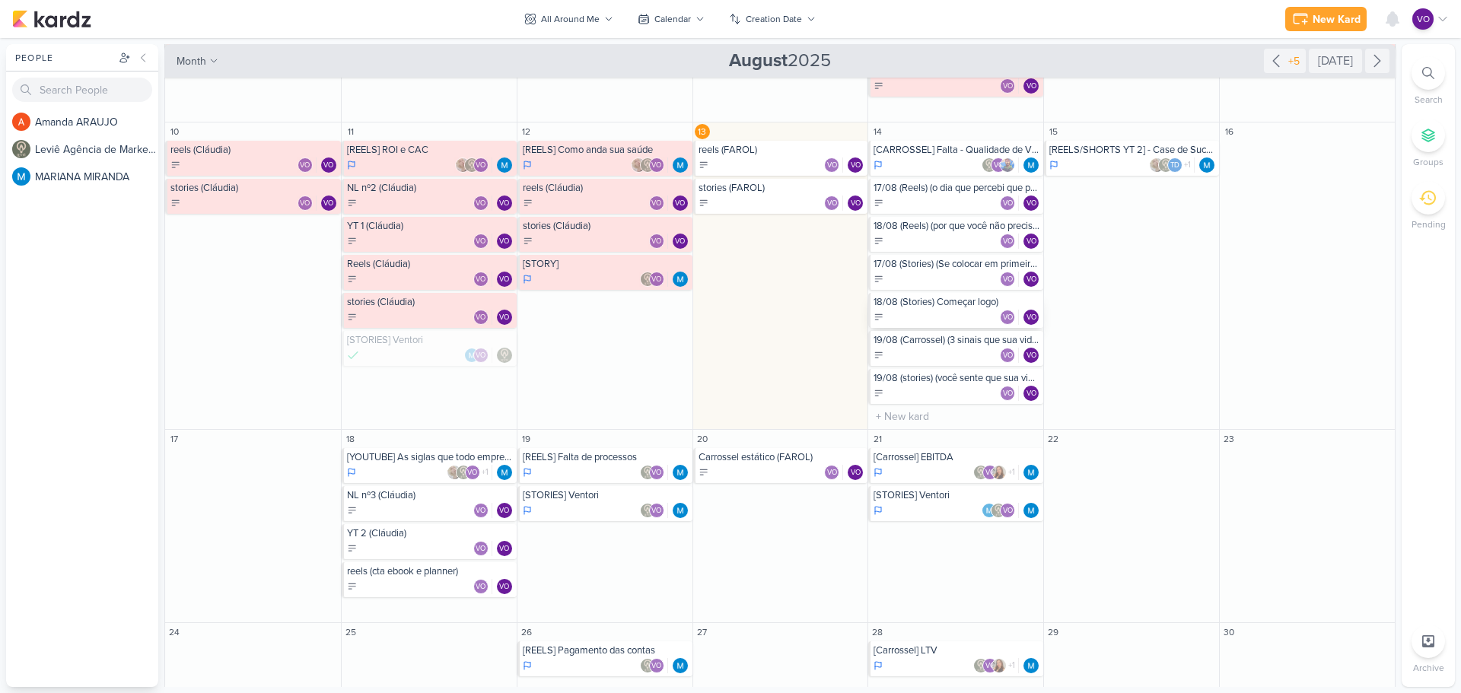
click at [944, 308] on div "18/08 (Stories) Começar logo) VO VO" at bounding box center [955, 310] width 175 height 35
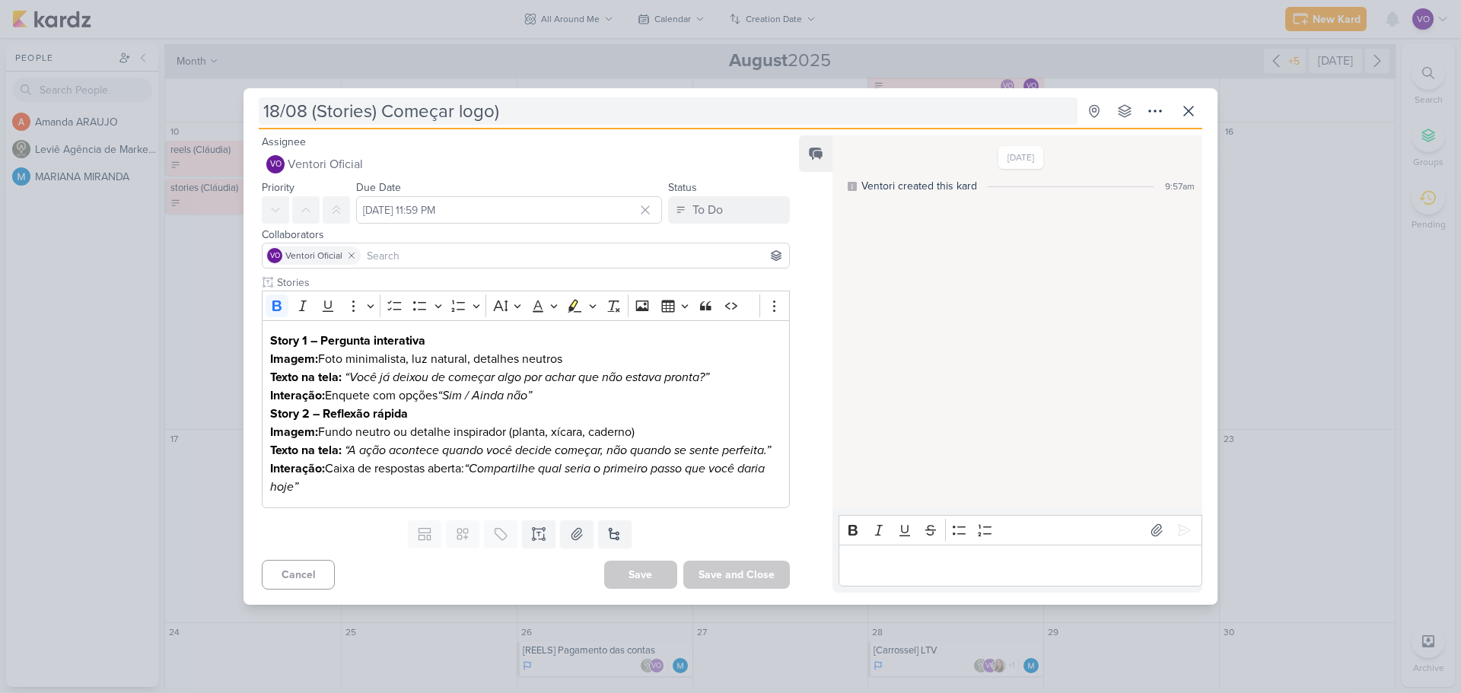
click at [512, 113] on input "18/08 (Stories) Começar logo)" at bounding box center [668, 110] width 819 height 27
click at [384, 110] on input "18/08 (Stories) Começar logo)" at bounding box center [668, 110] width 819 height 27
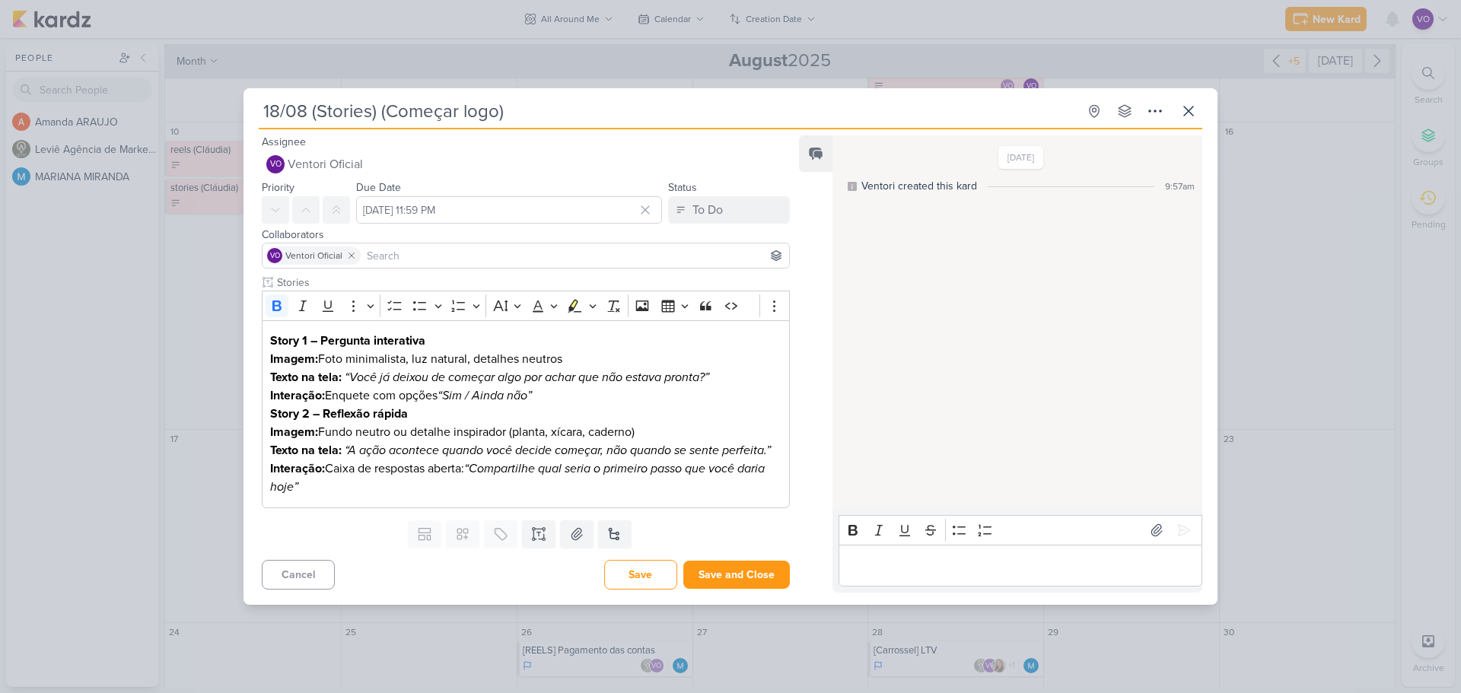
click at [502, 111] on input "18/08 (Stories) (Começar logo)" at bounding box center [668, 110] width 819 height 27
click at [722, 569] on button "Save and Close" at bounding box center [736, 575] width 107 height 28
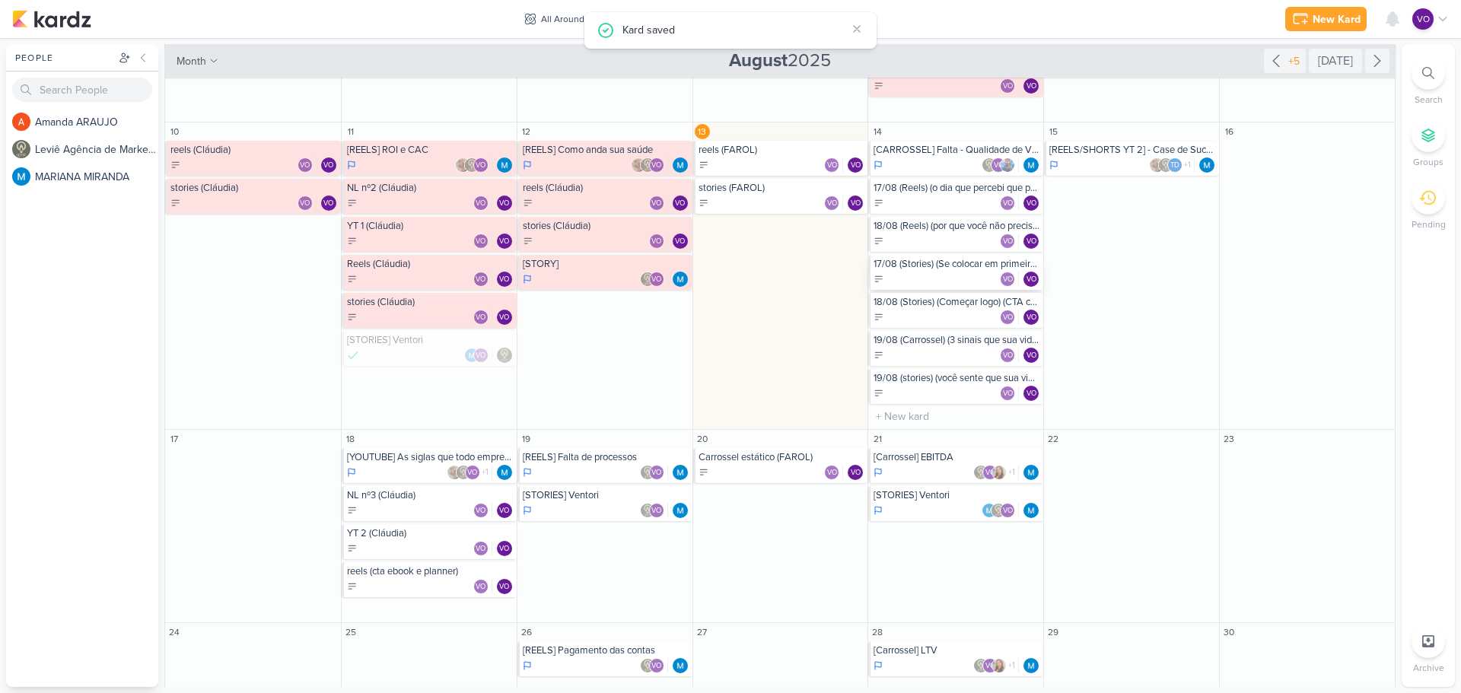
click at [933, 275] on div "VO VO" at bounding box center [957, 279] width 167 height 15
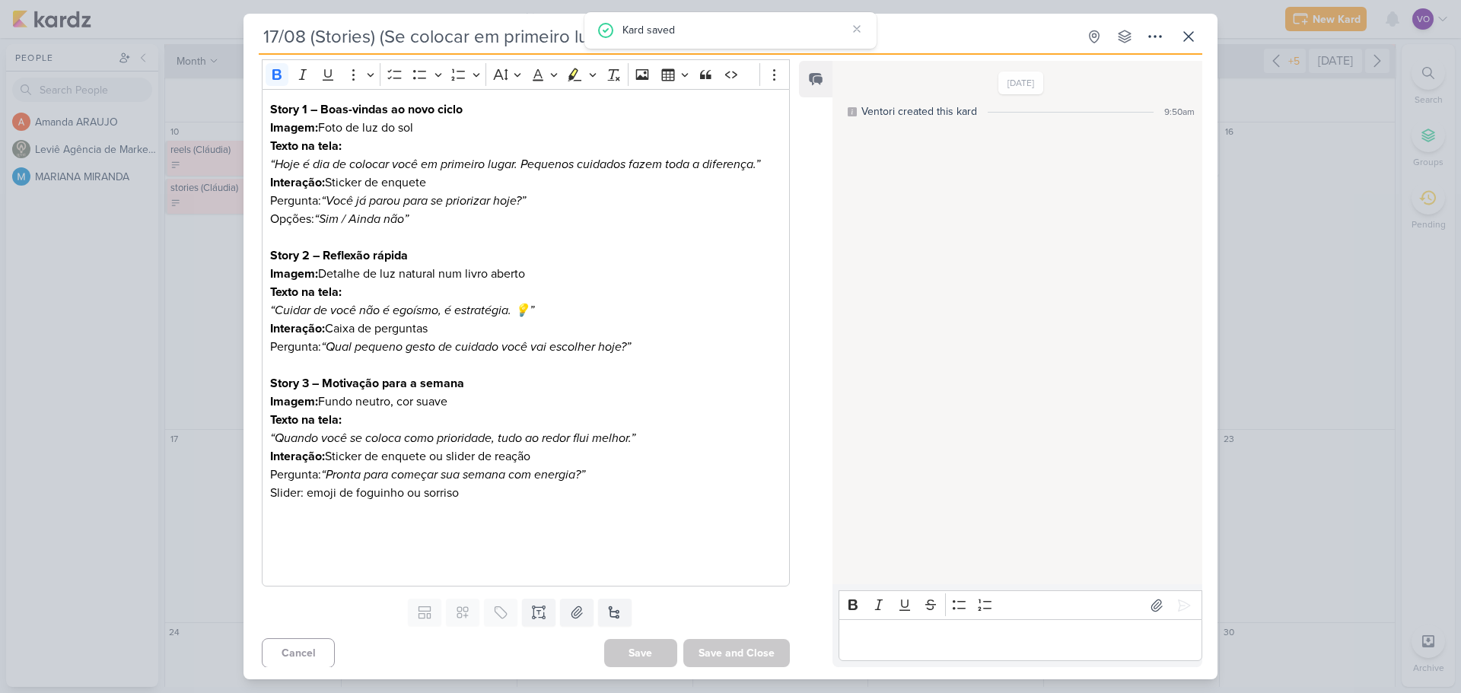
scroll to position [161, 0]
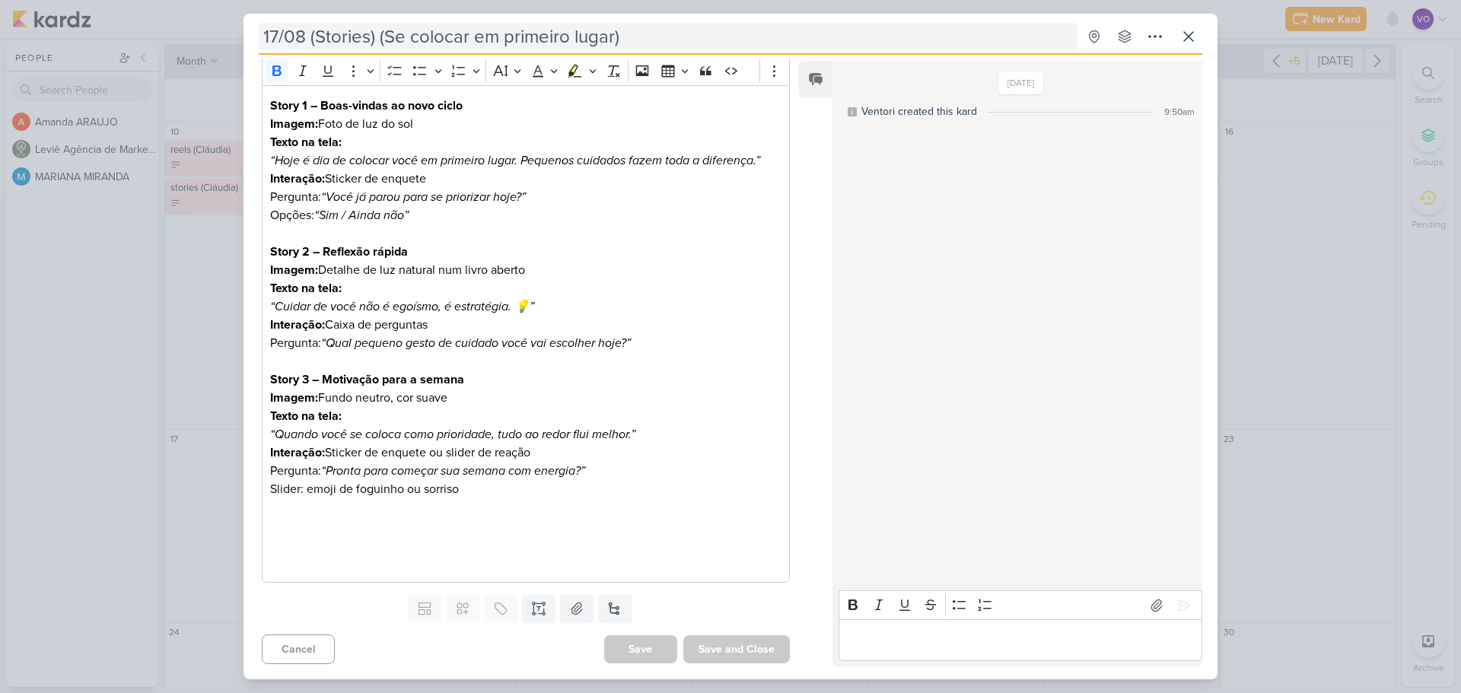
click at [639, 30] on input "17/08 (Stories) (Se colocar em primeiro lugar)" at bounding box center [668, 36] width 819 height 27
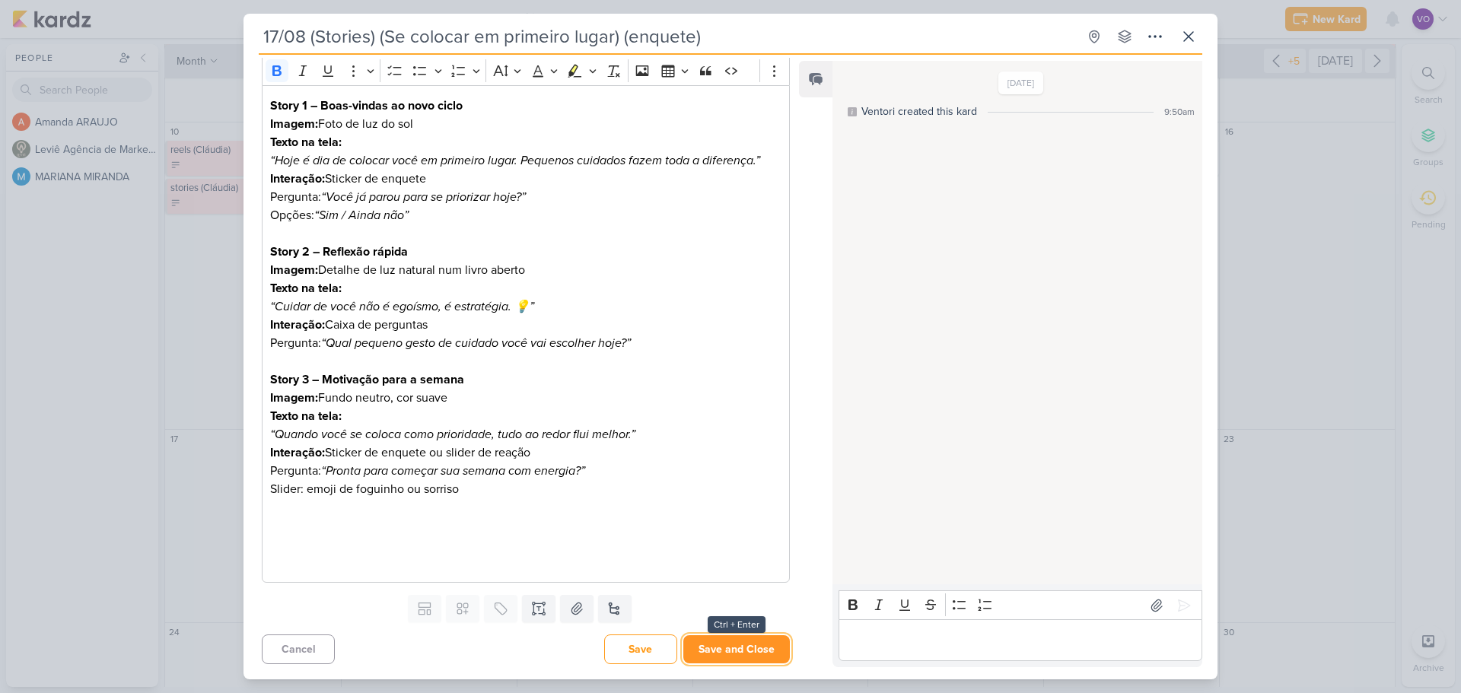
click at [731, 644] on button "Save and Close" at bounding box center [736, 649] width 107 height 28
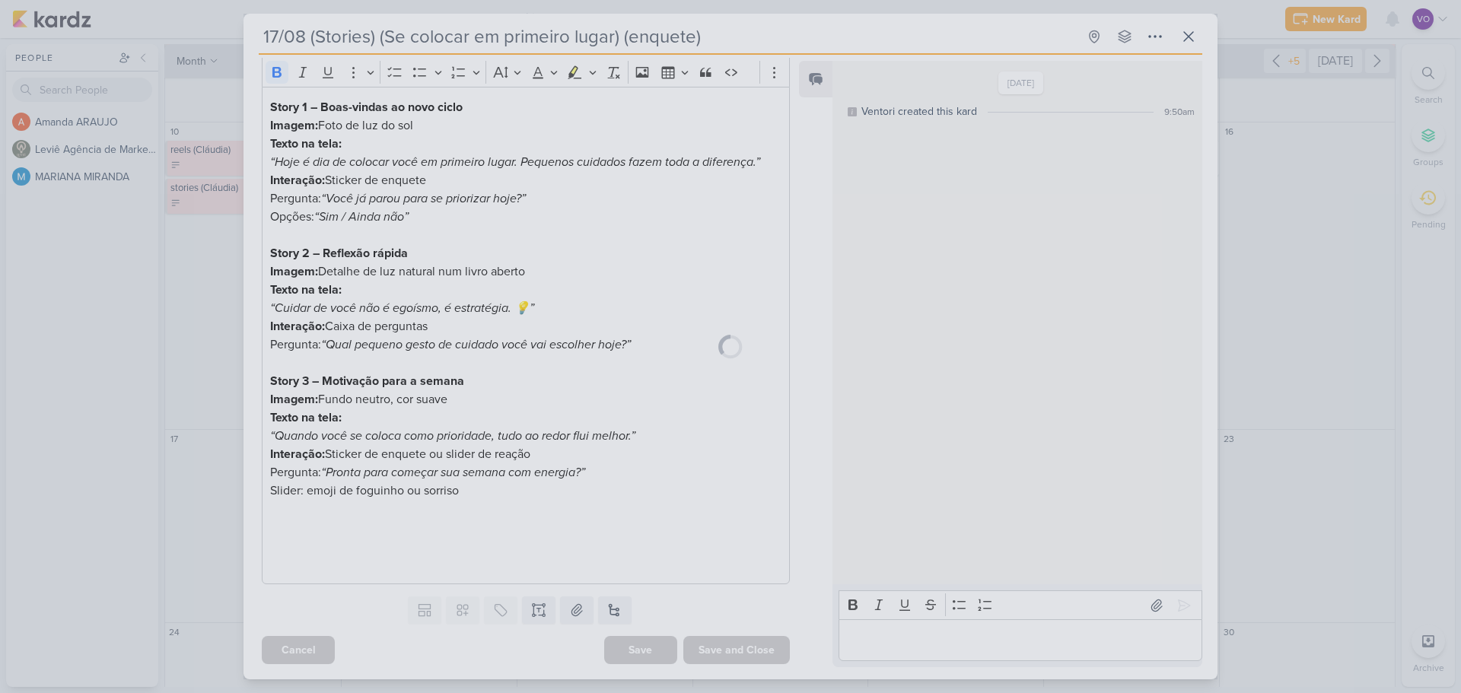
scroll to position [159, 0]
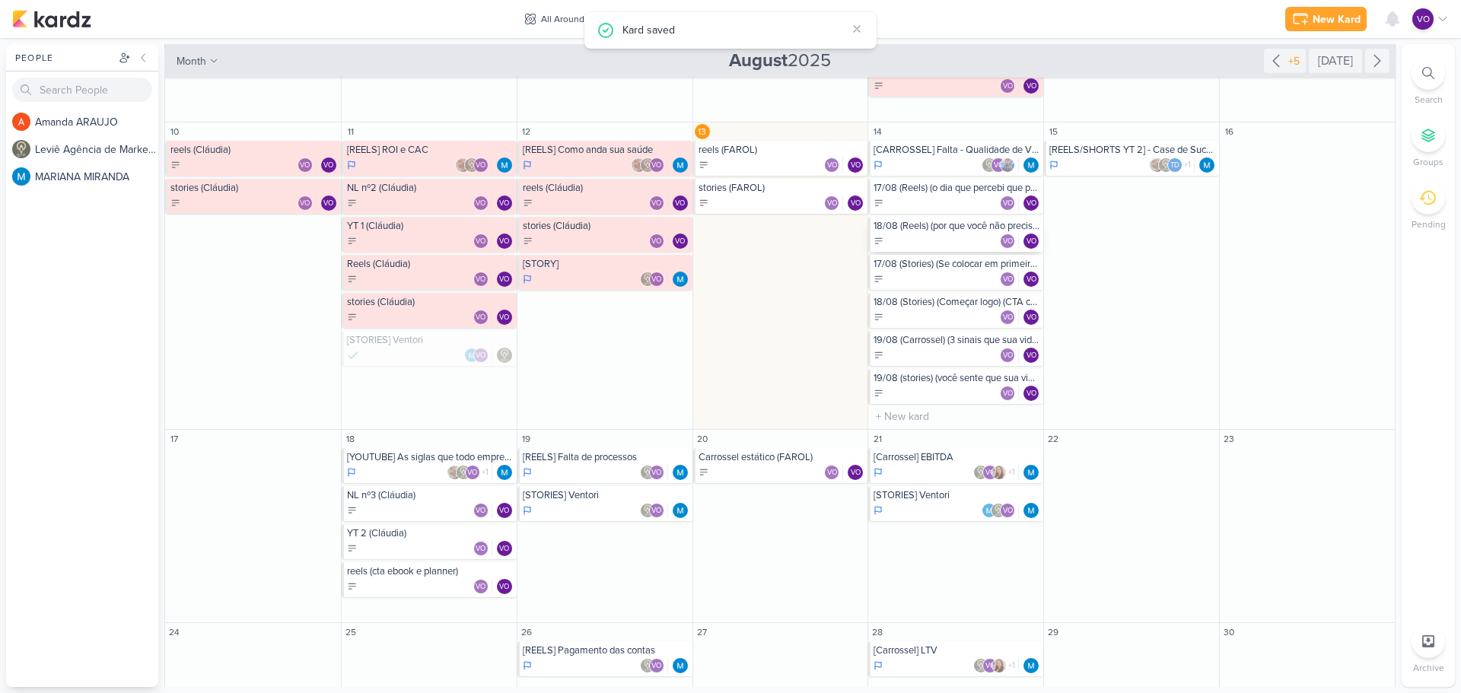
click at [943, 232] on div "18/08 (Reels) (por que você não precisa ser perfeita para começar) VO VO" at bounding box center [955, 234] width 175 height 35
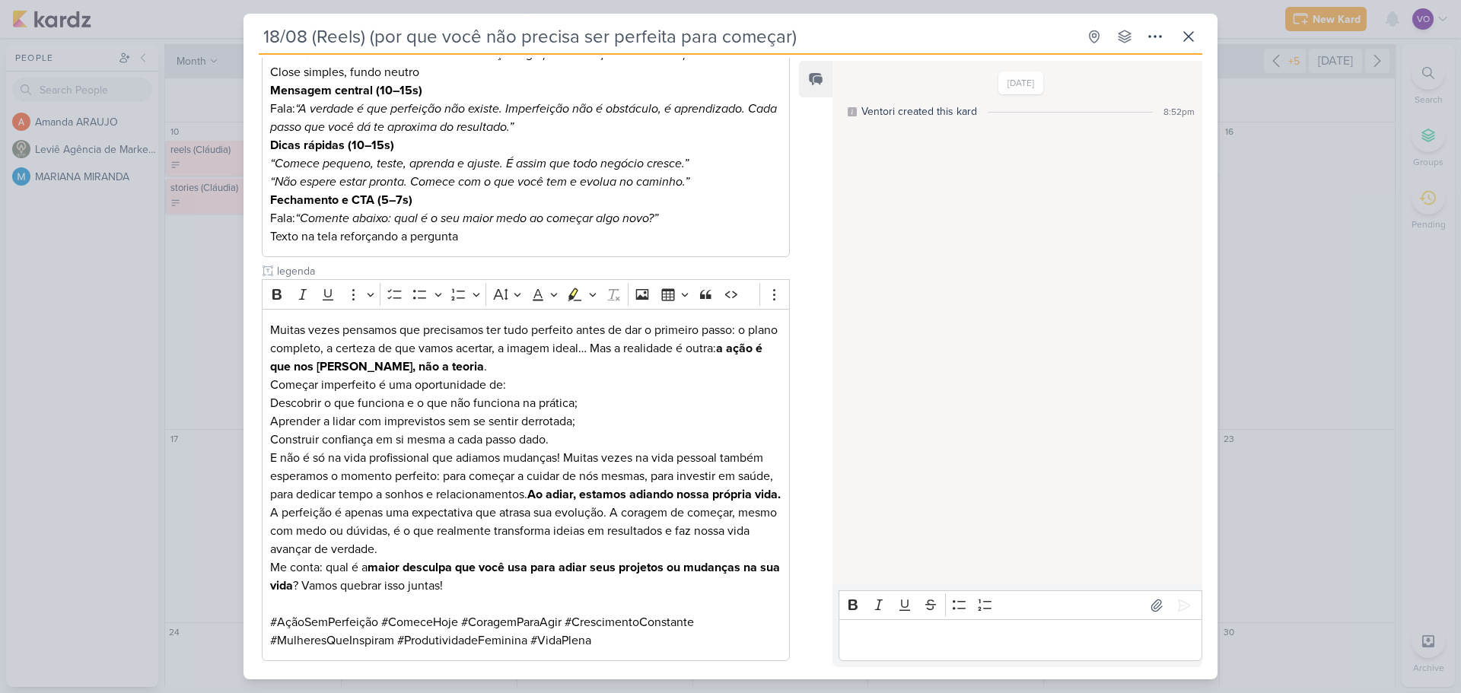
scroll to position [304, 0]
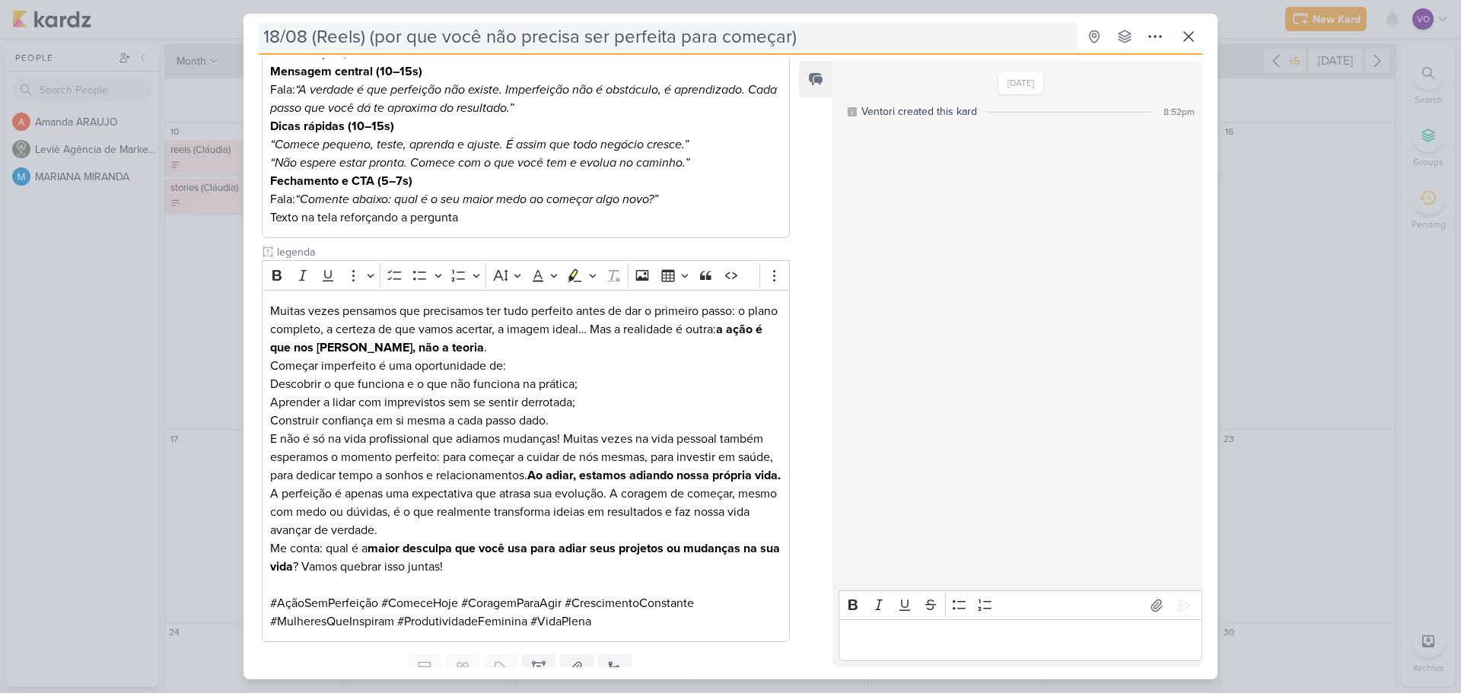
click at [807, 46] on input "18/08 (Reels) (por que você não precisa ser perfeita para começar)" at bounding box center [668, 36] width 819 height 27
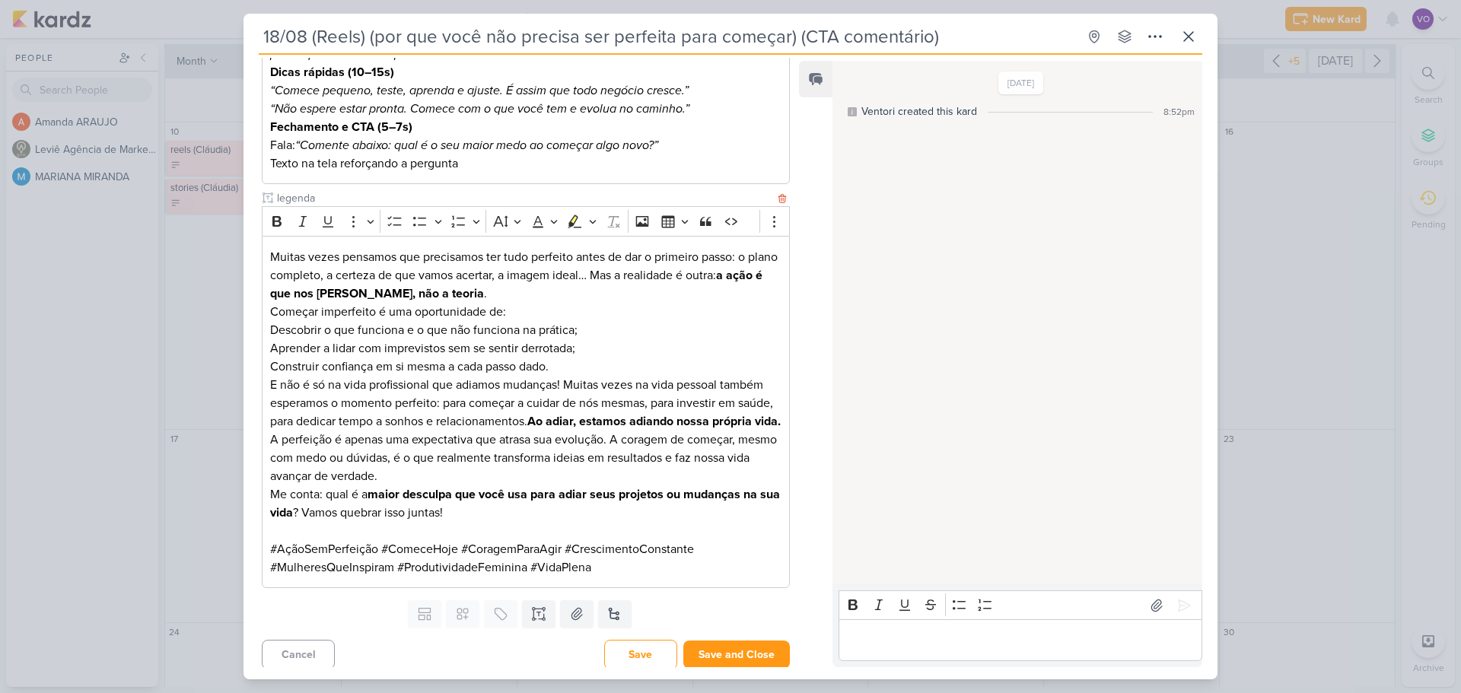
scroll to position [382, 0]
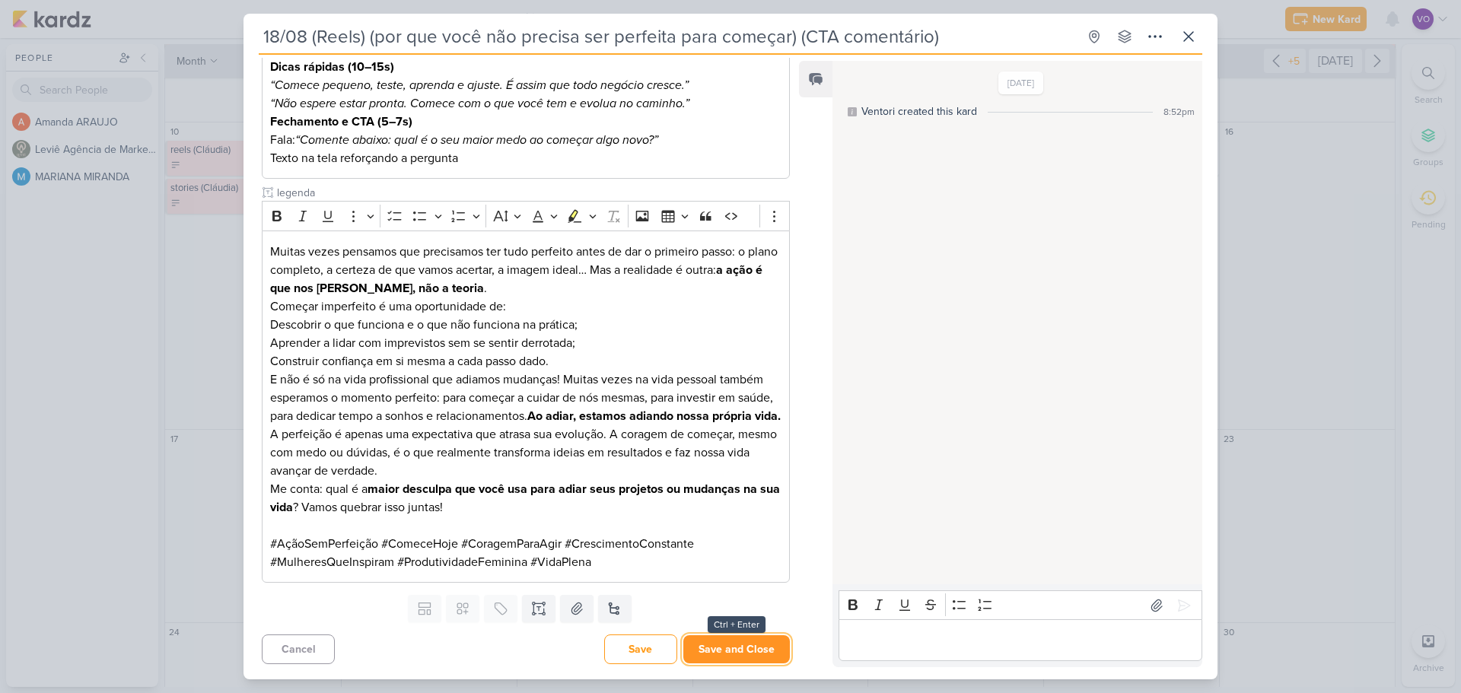
click at [744, 648] on button "Save and Close" at bounding box center [736, 649] width 107 height 28
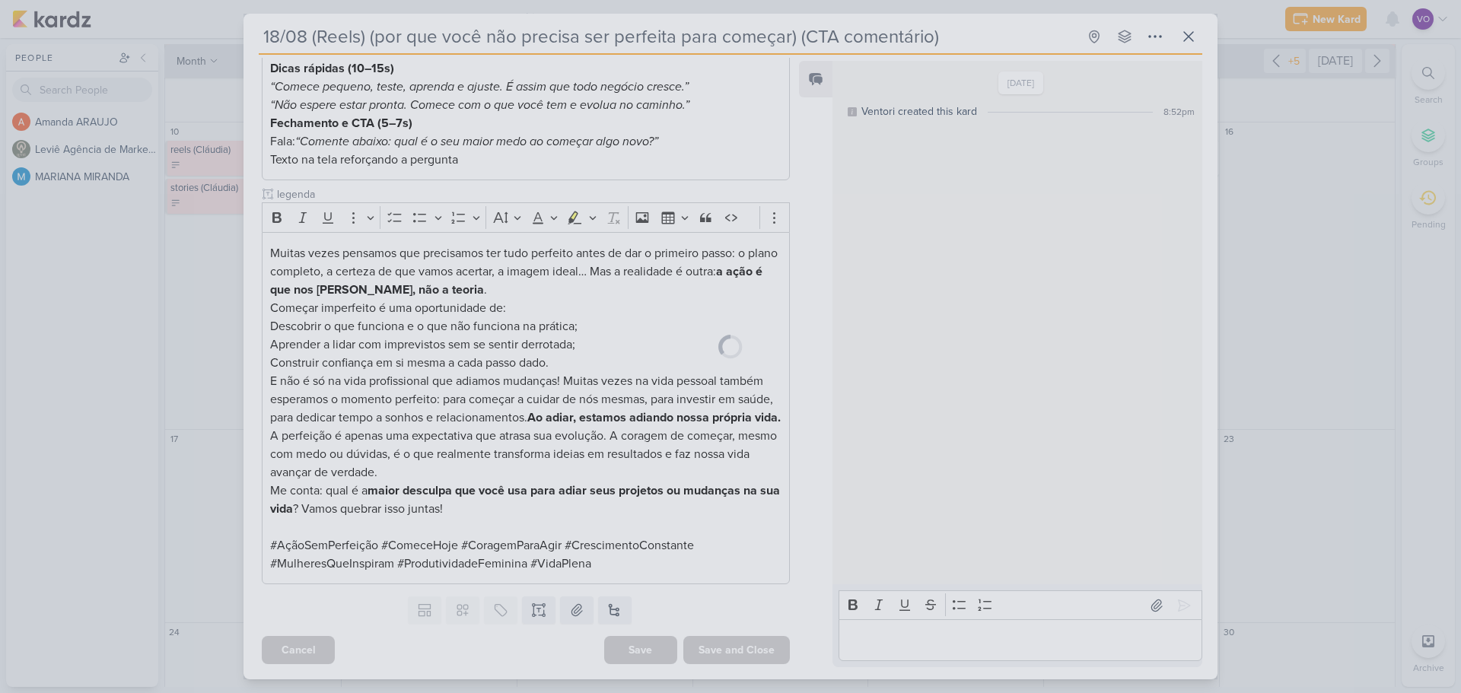
scroll to position [381, 0]
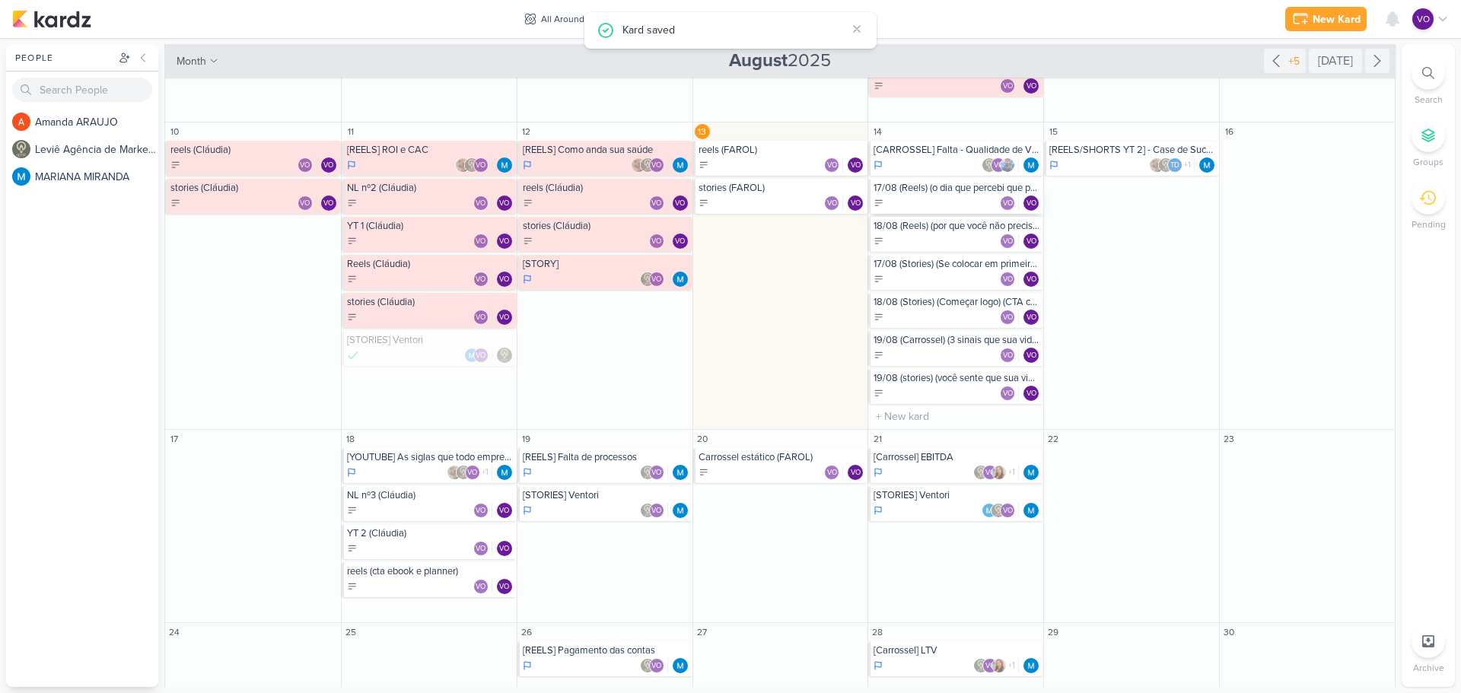
click at [951, 198] on div "VO VO" at bounding box center [957, 203] width 167 height 15
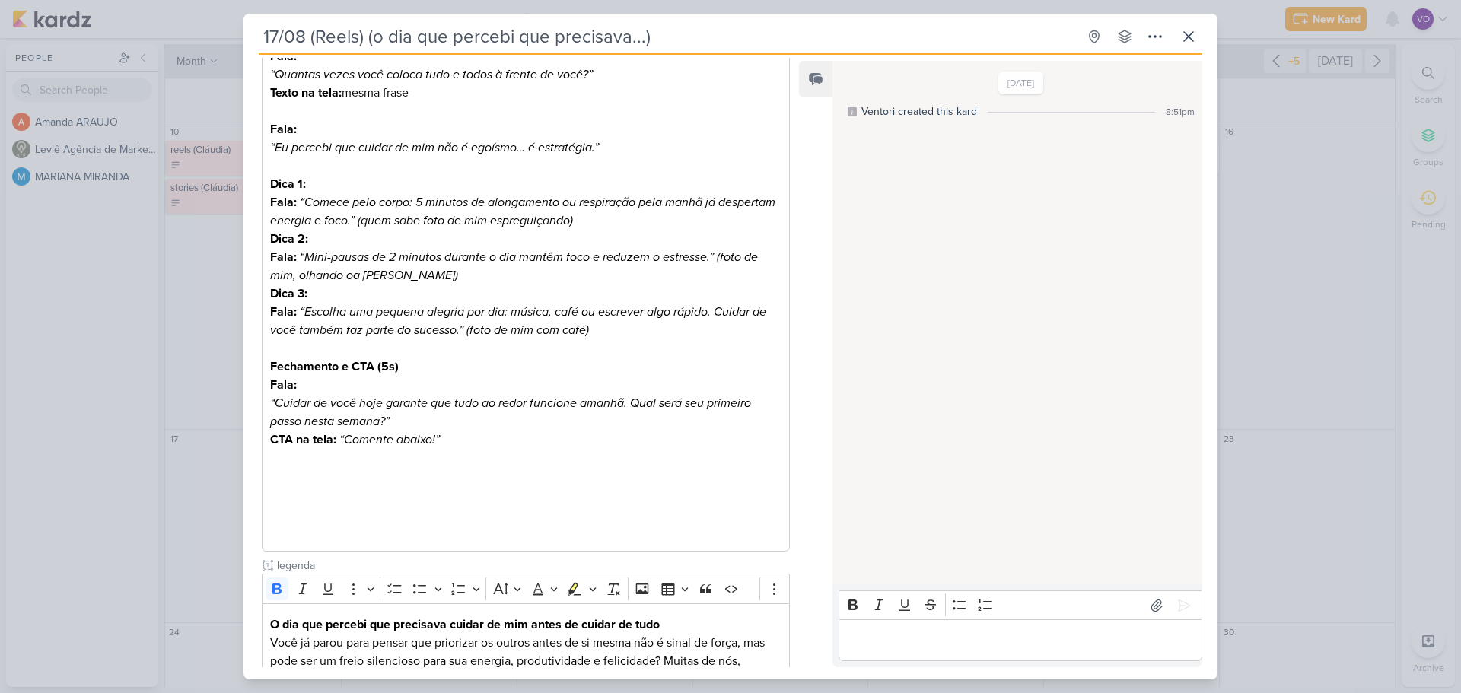
scroll to position [304, 0]
click at [688, 37] on input "17/08 (Reels) (o dia que percebi que precisava...)" at bounding box center [668, 36] width 819 height 27
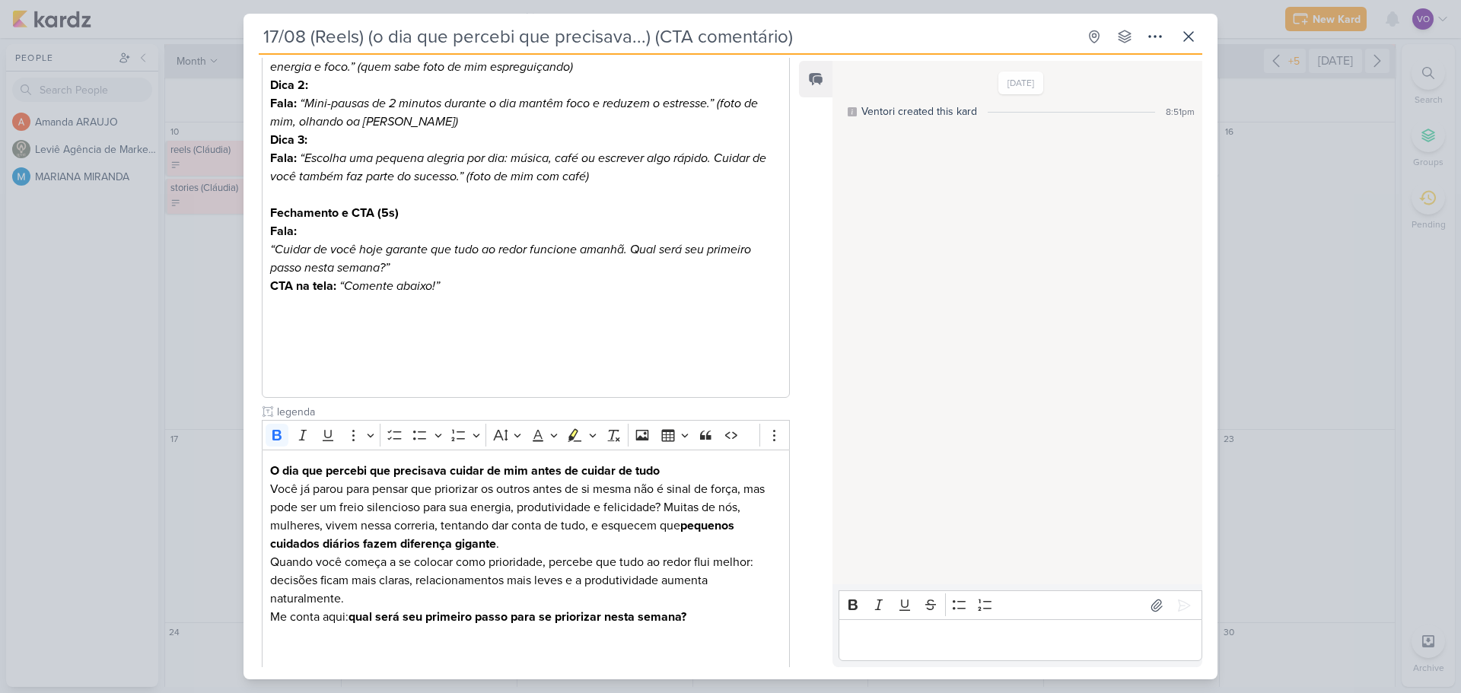
scroll to position [565, 0]
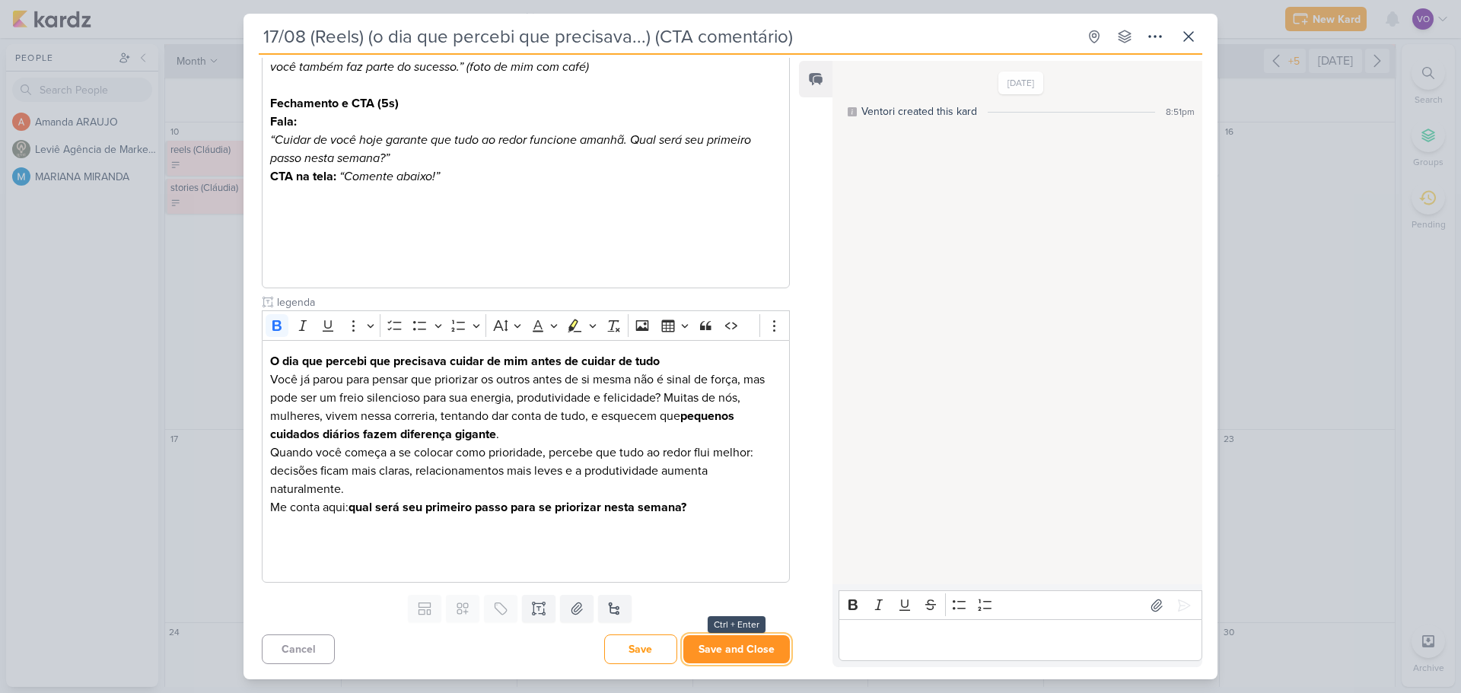
click at [718, 649] on button "Save and Close" at bounding box center [736, 649] width 107 height 28
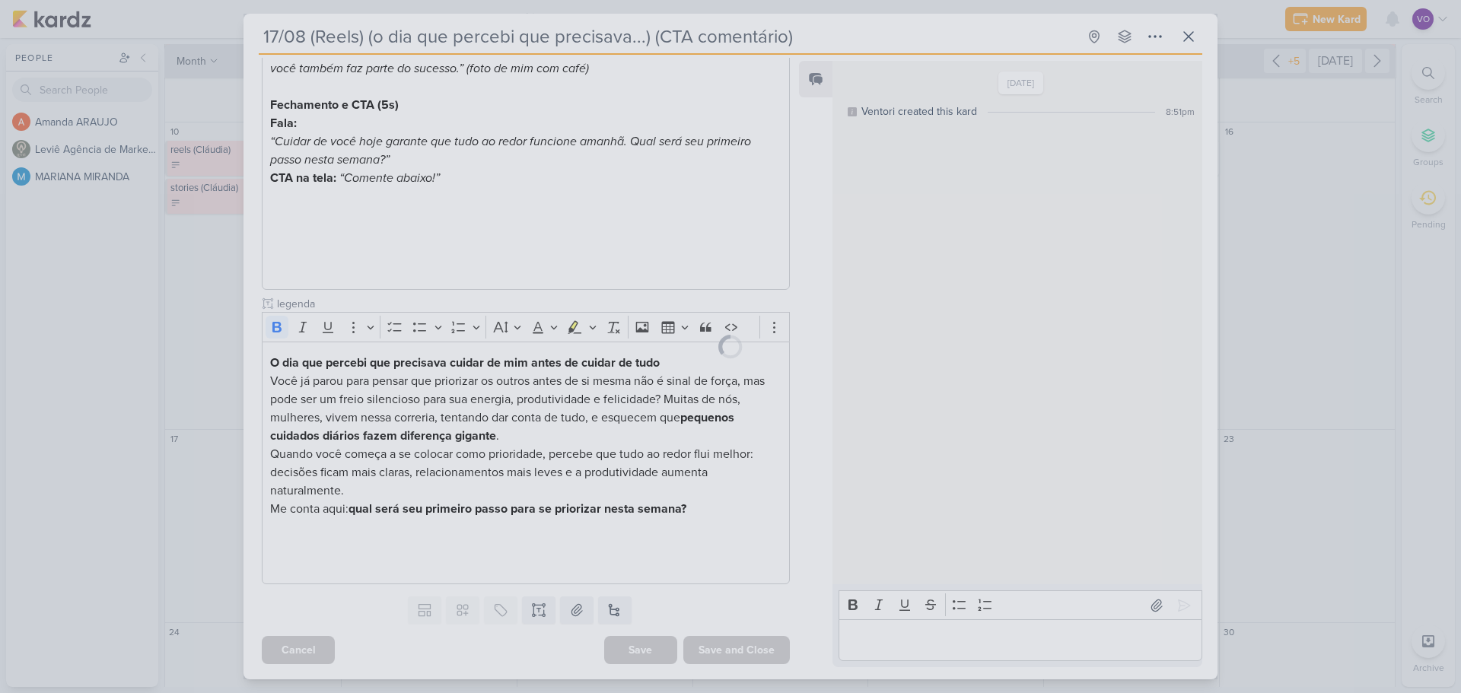
scroll to position [563, 0]
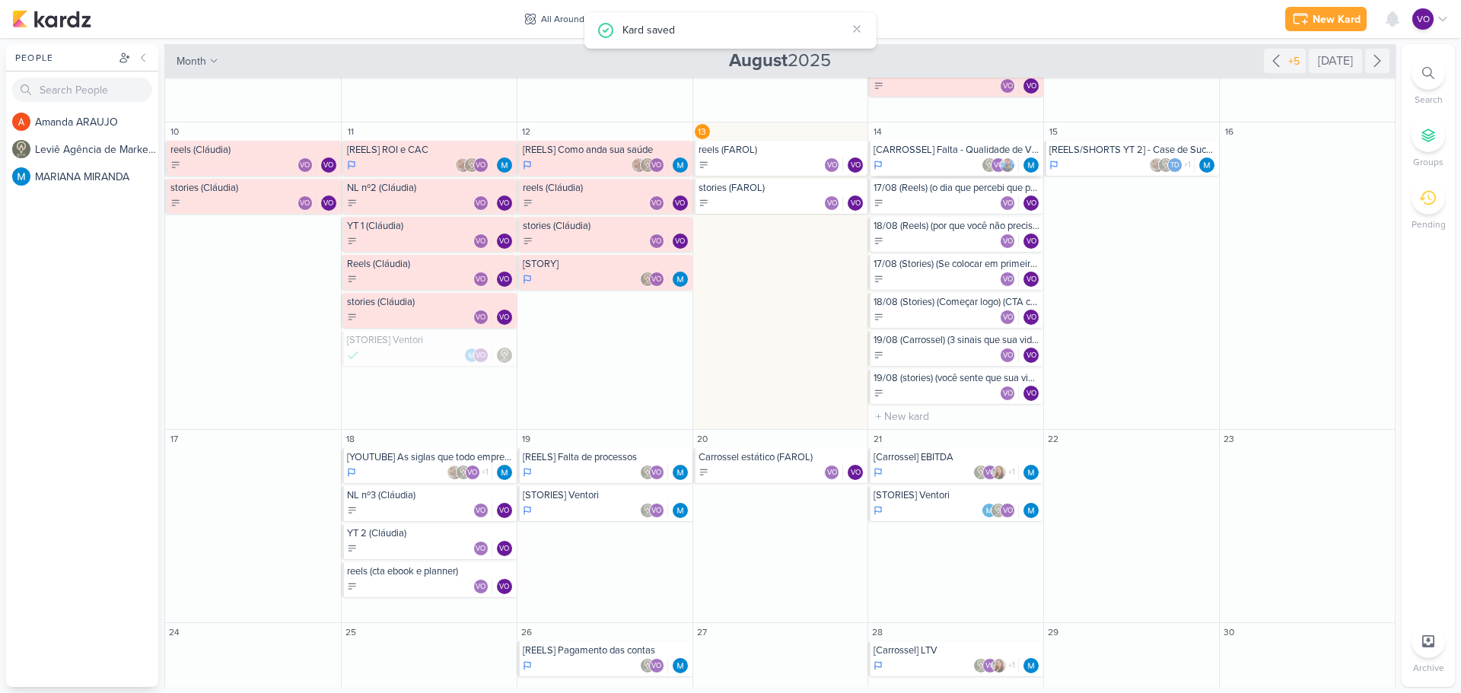
click at [931, 154] on div "[CARROSSEL] Falta - Qualidade de Vida" at bounding box center [957, 150] width 167 height 12
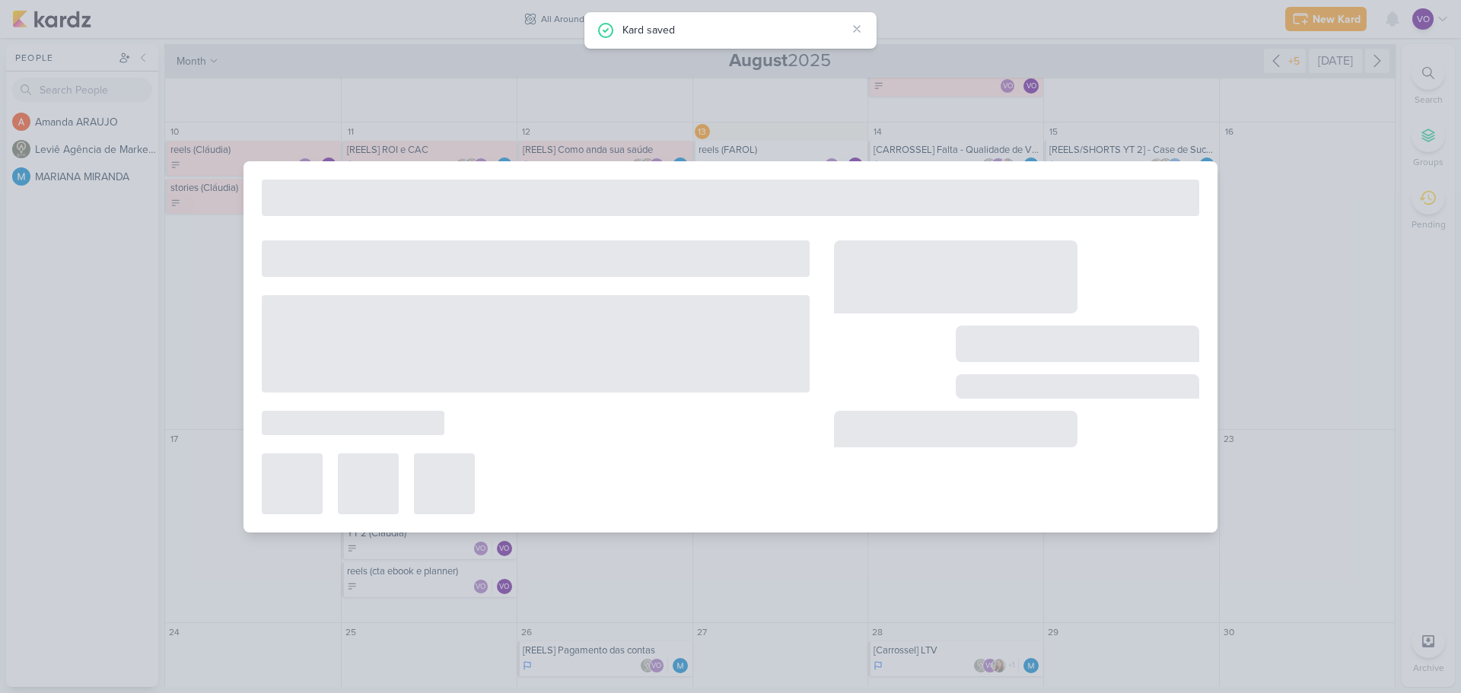
type input "[CARROSSEL] Falta - Qualidade de Vida"
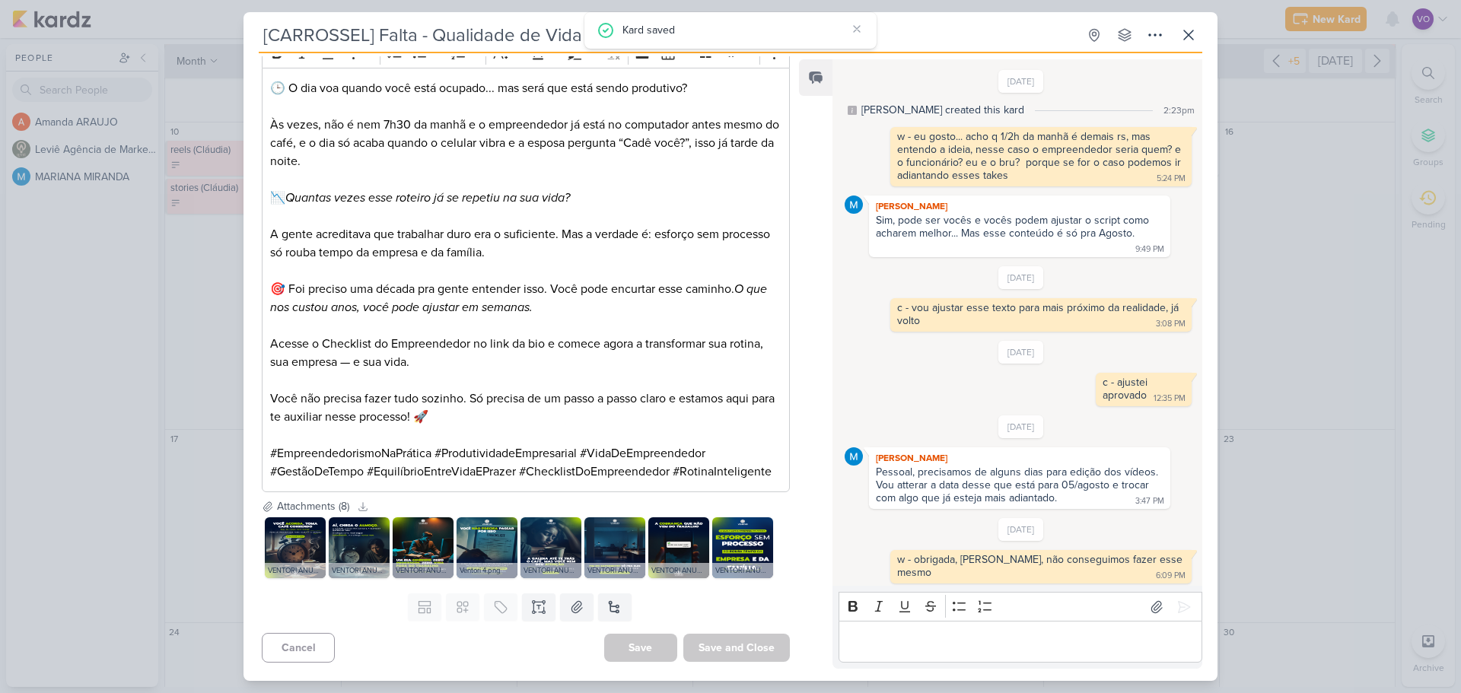
scroll to position [258, 0]
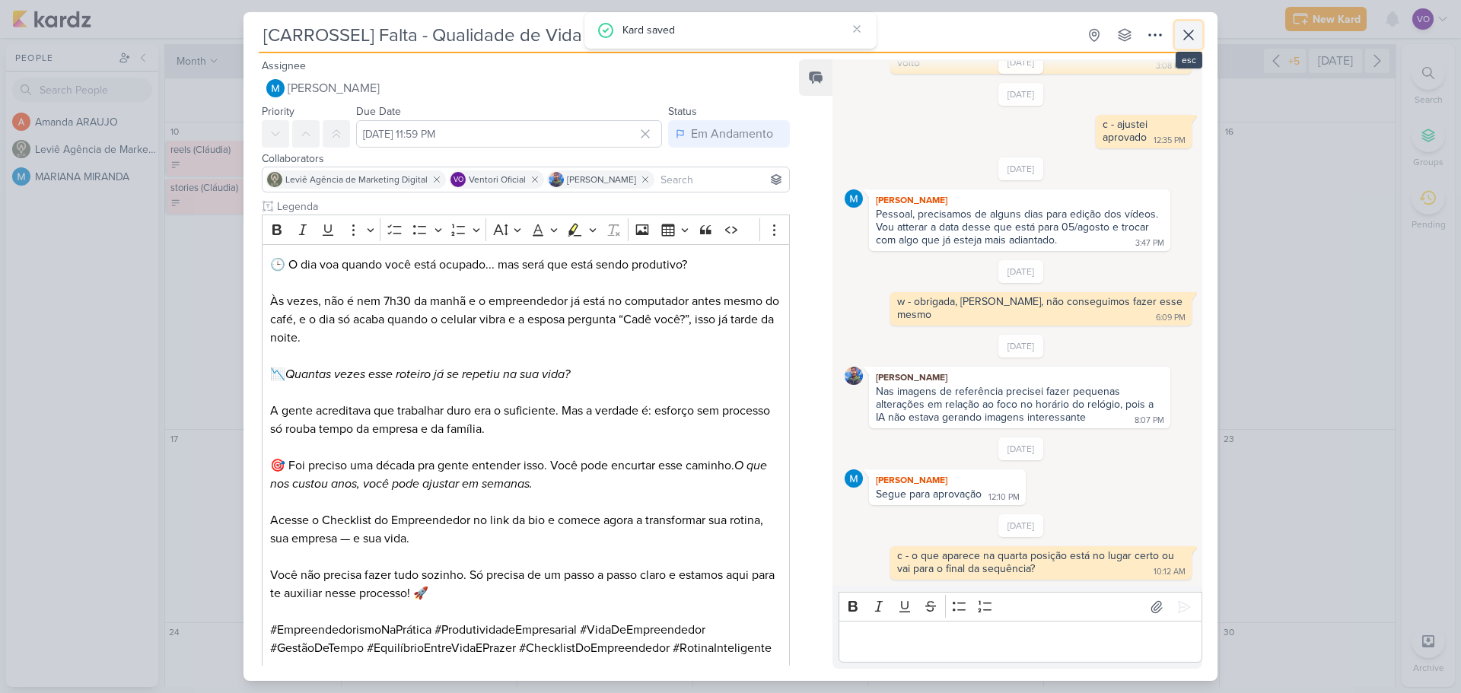
click at [1195, 35] on icon at bounding box center [1189, 35] width 18 height 18
